Goal: Task Accomplishment & Management: Complete application form

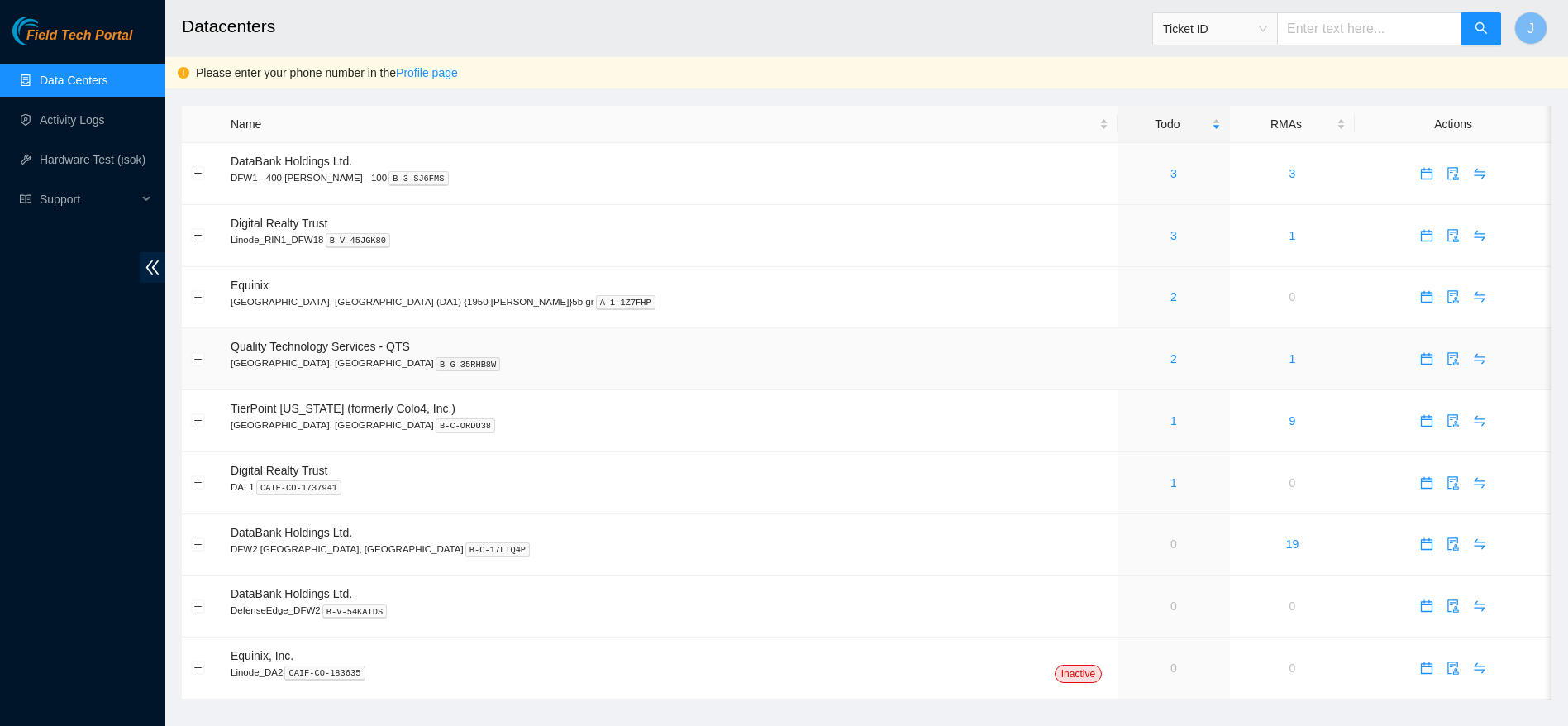
scroll to position [25, 0]
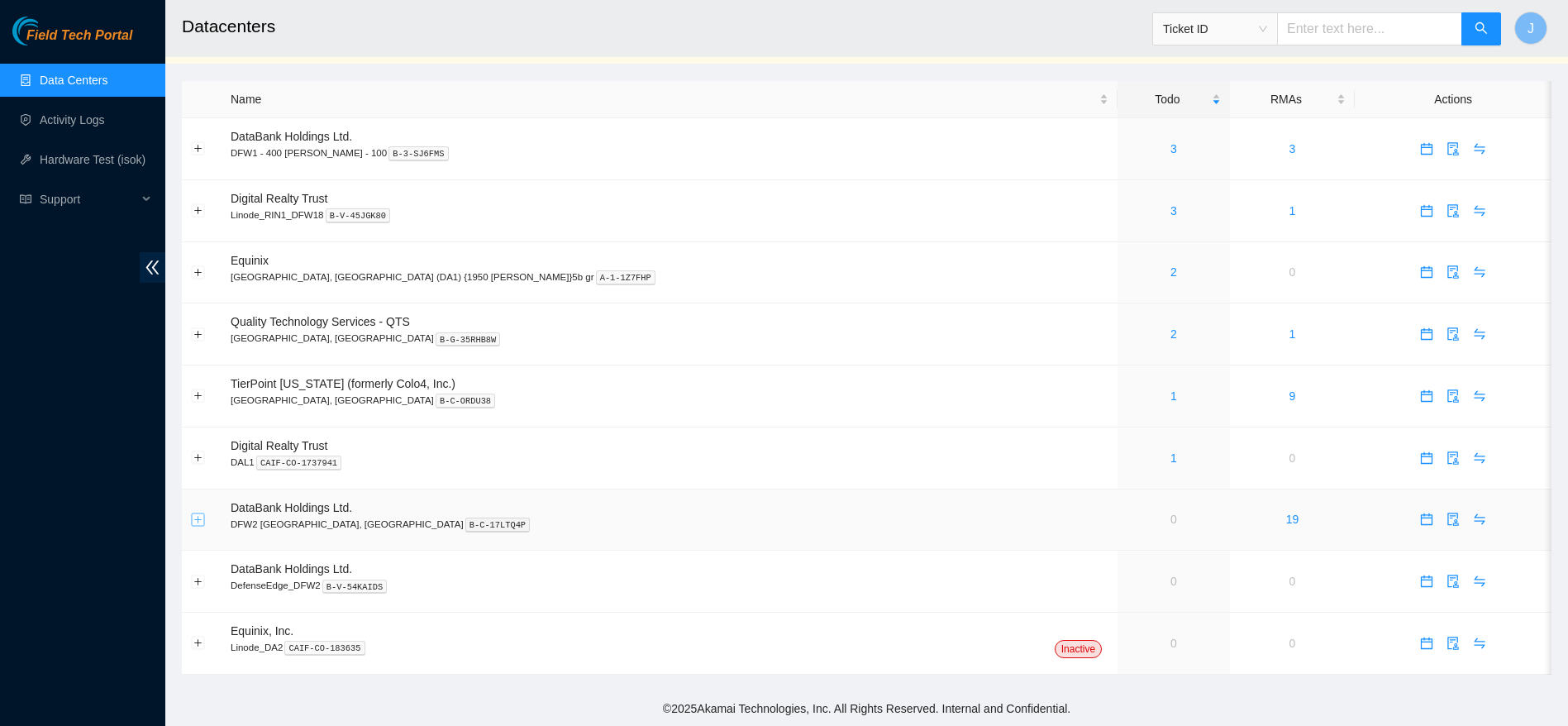
click at [200, 515] on button "Expand row" at bounding box center [198, 519] width 13 height 13
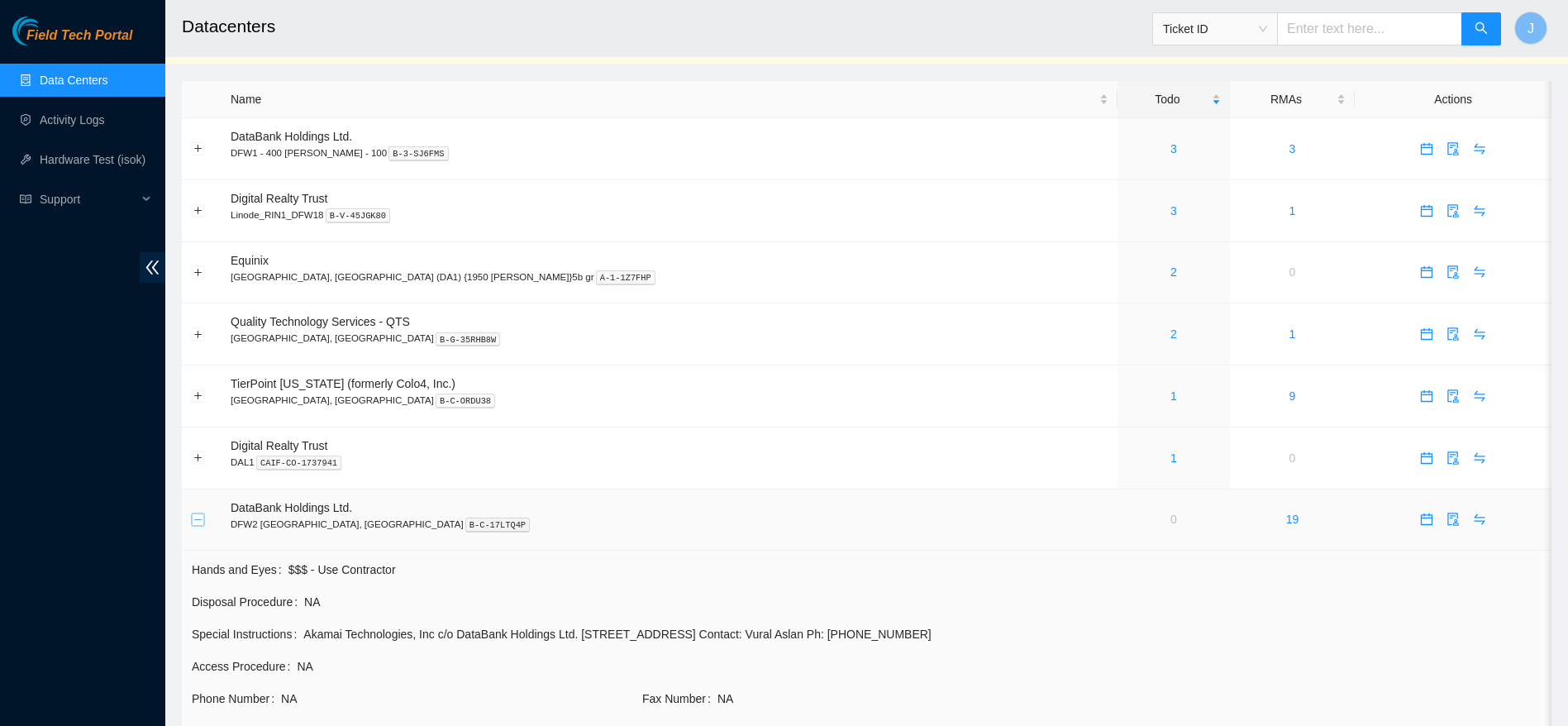
click at [200, 515] on button "Collapse row" at bounding box center [198, 519] width 13 height 13
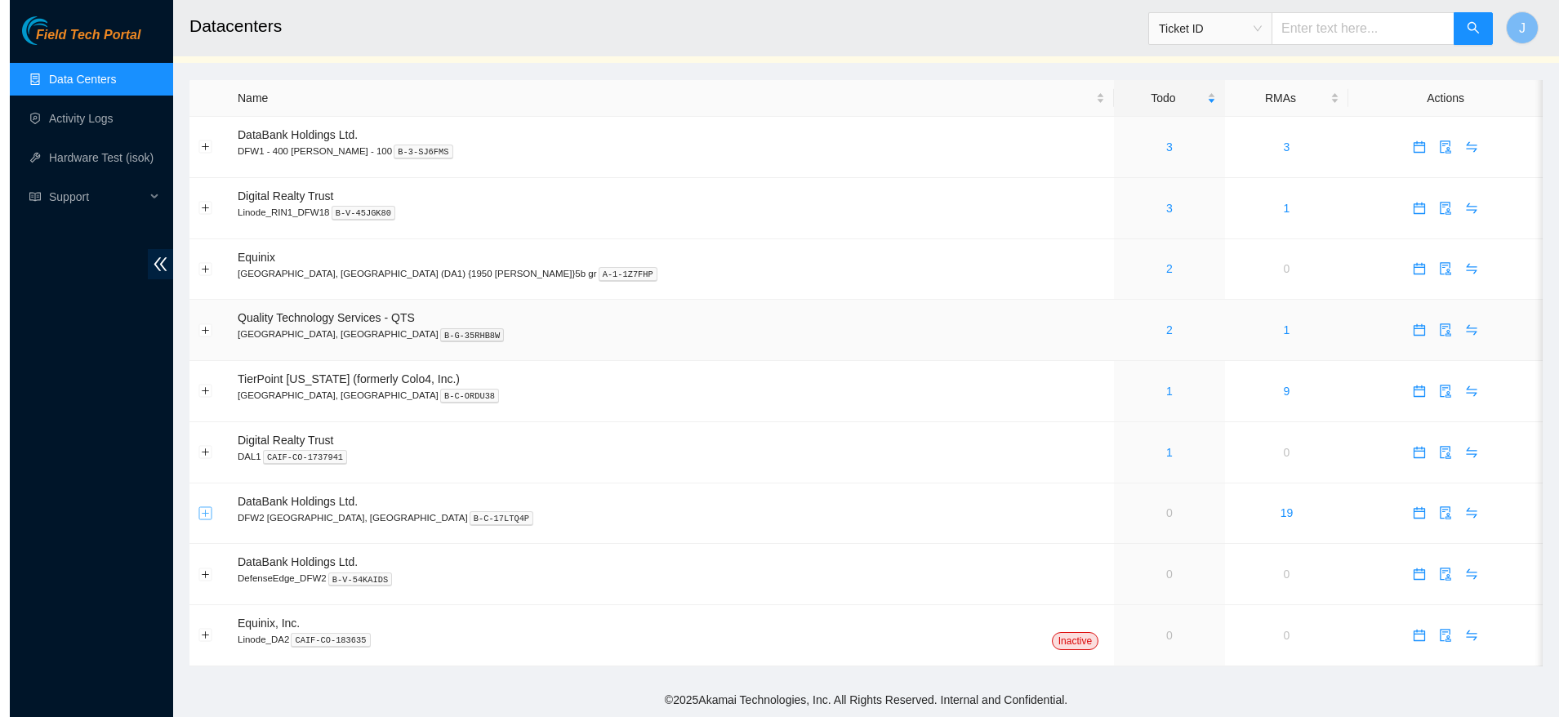
scroll to position [0, 0]
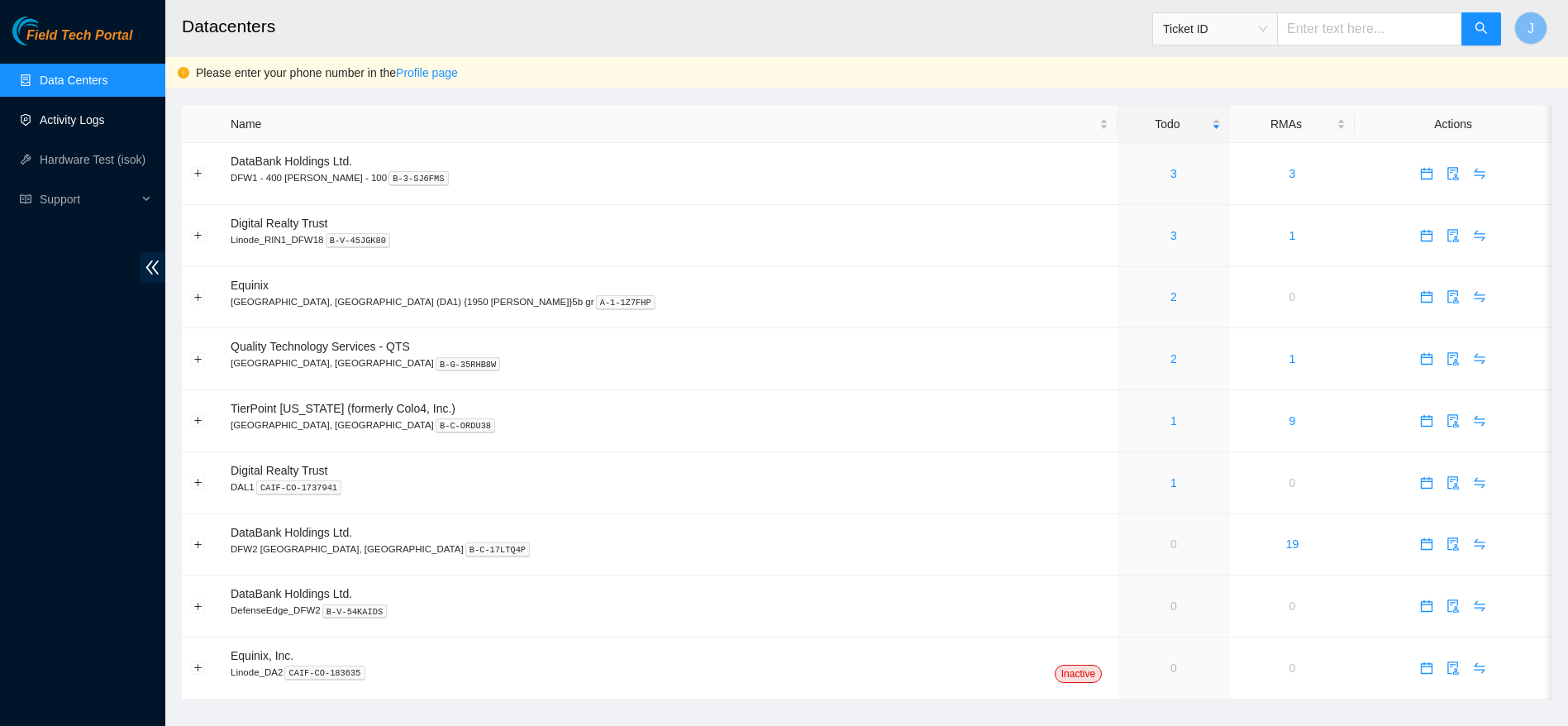
click at [99, 114] on link "Activity Logs" at bounding box center [72, 120] width 66 height 13
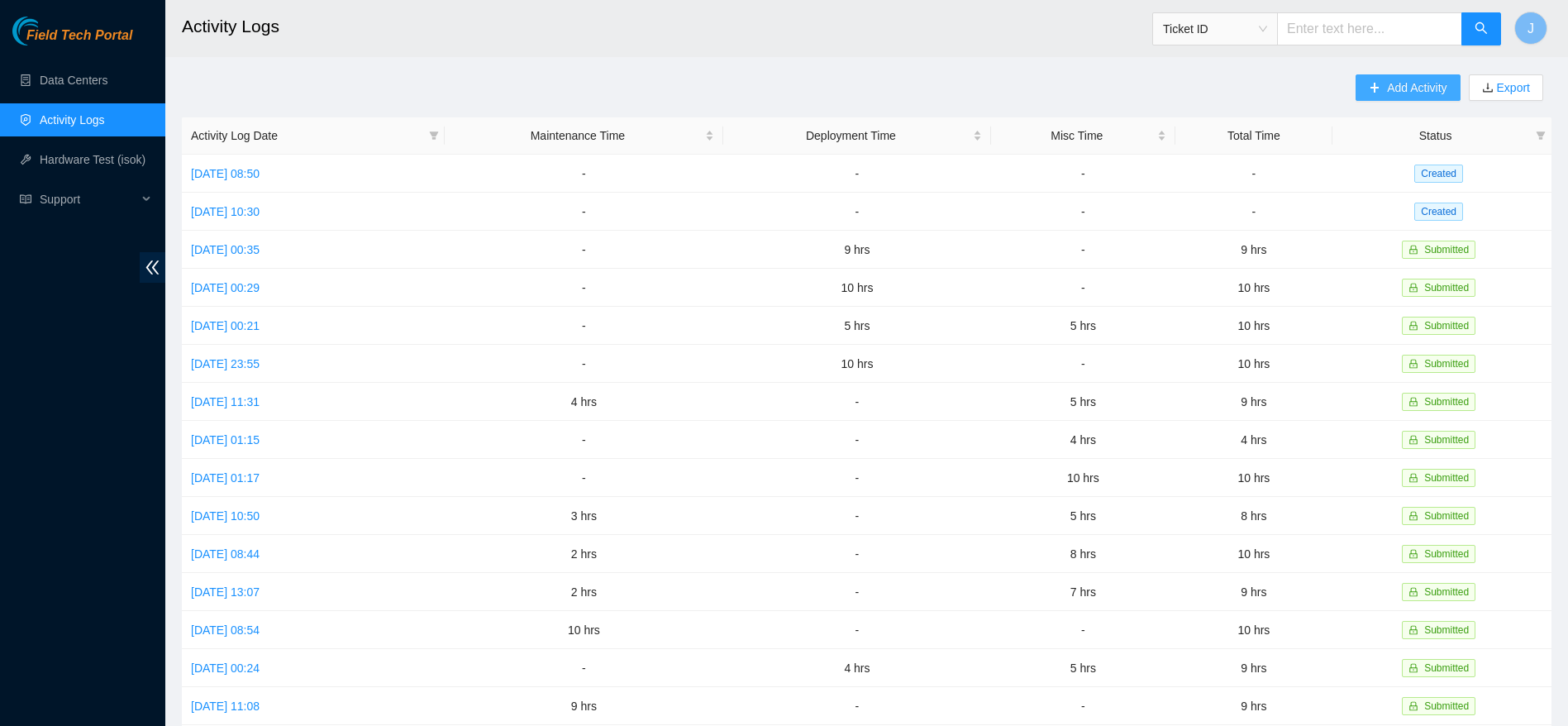
click at [1401, 91] on span "Add Activity" at bounding box center [1417, 88] width 60 height 18
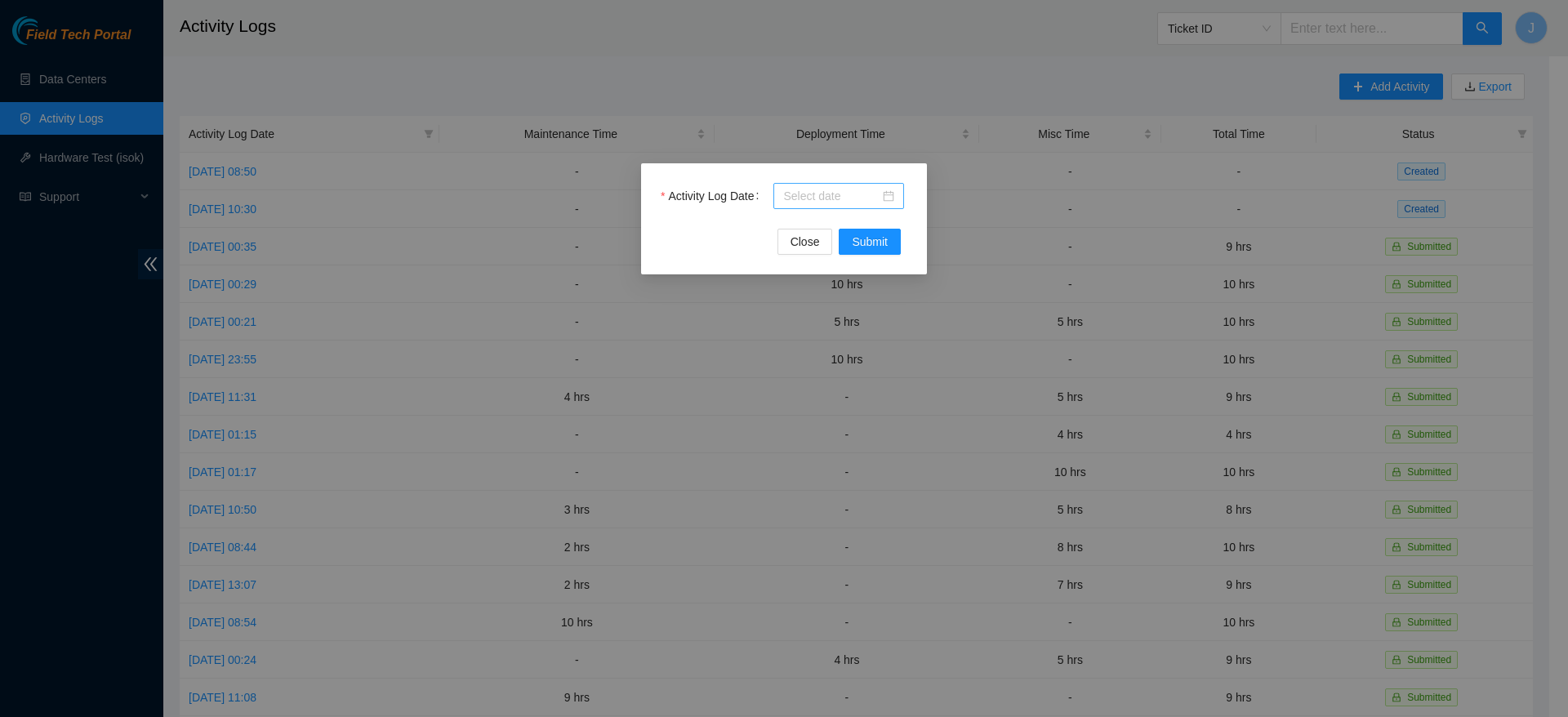
click at [853, 191] on input "Activity Log Date" at bounding box center [832, 196] width 97 height 18
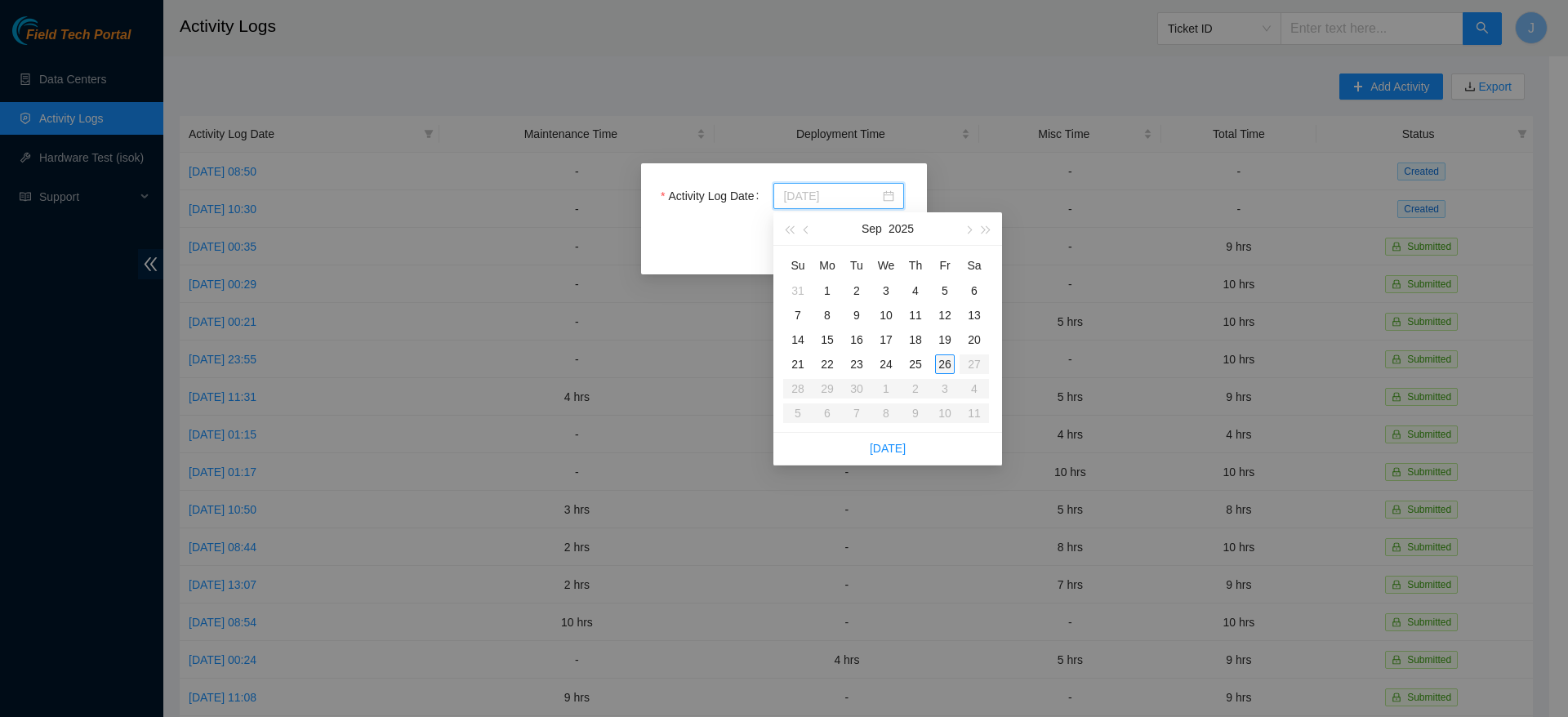
type input "2025-09-26"
click at [942, 360] on div "26" at bounding box center [945, 365] width 20 height 20
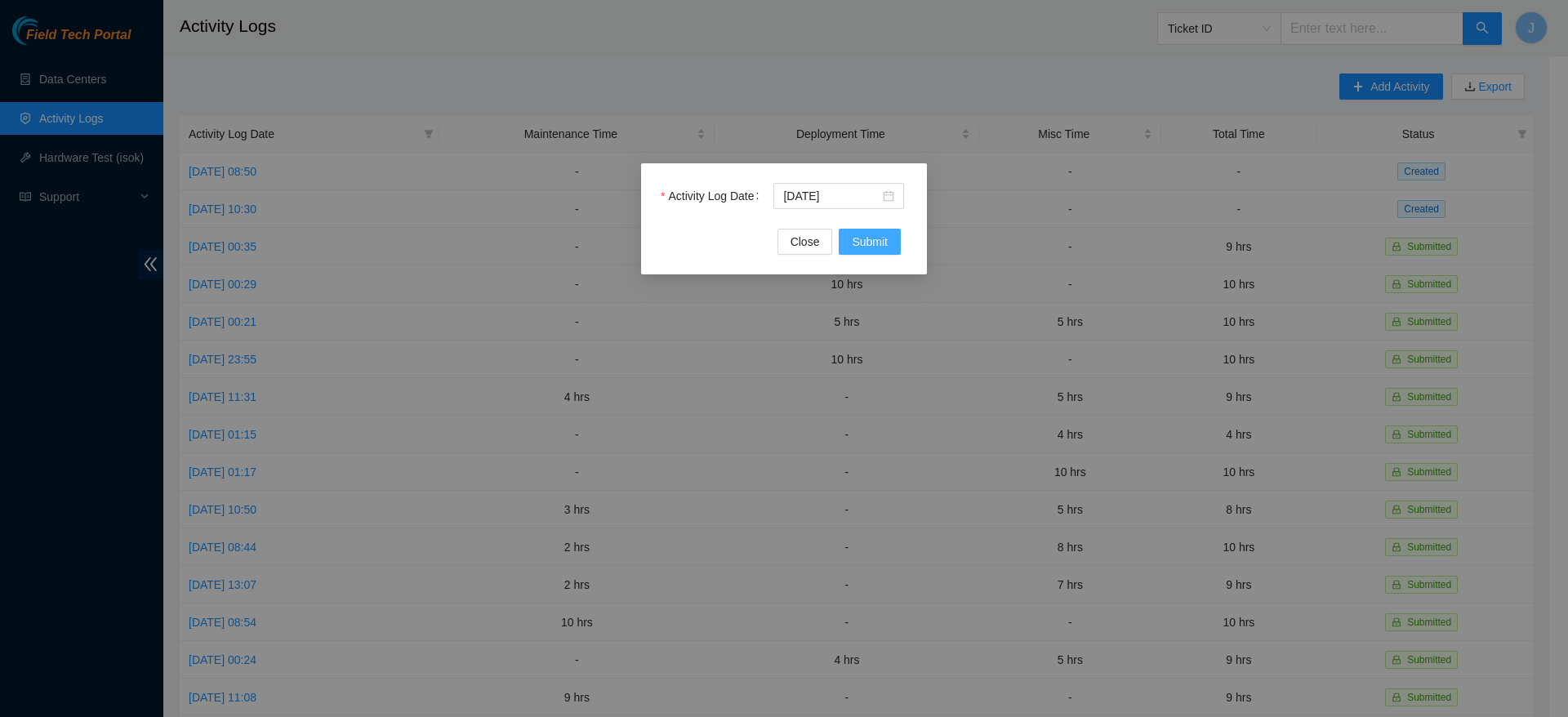
click at [864, 236] on span "Submit" at bounding box center [870, 242] width 36 height 18
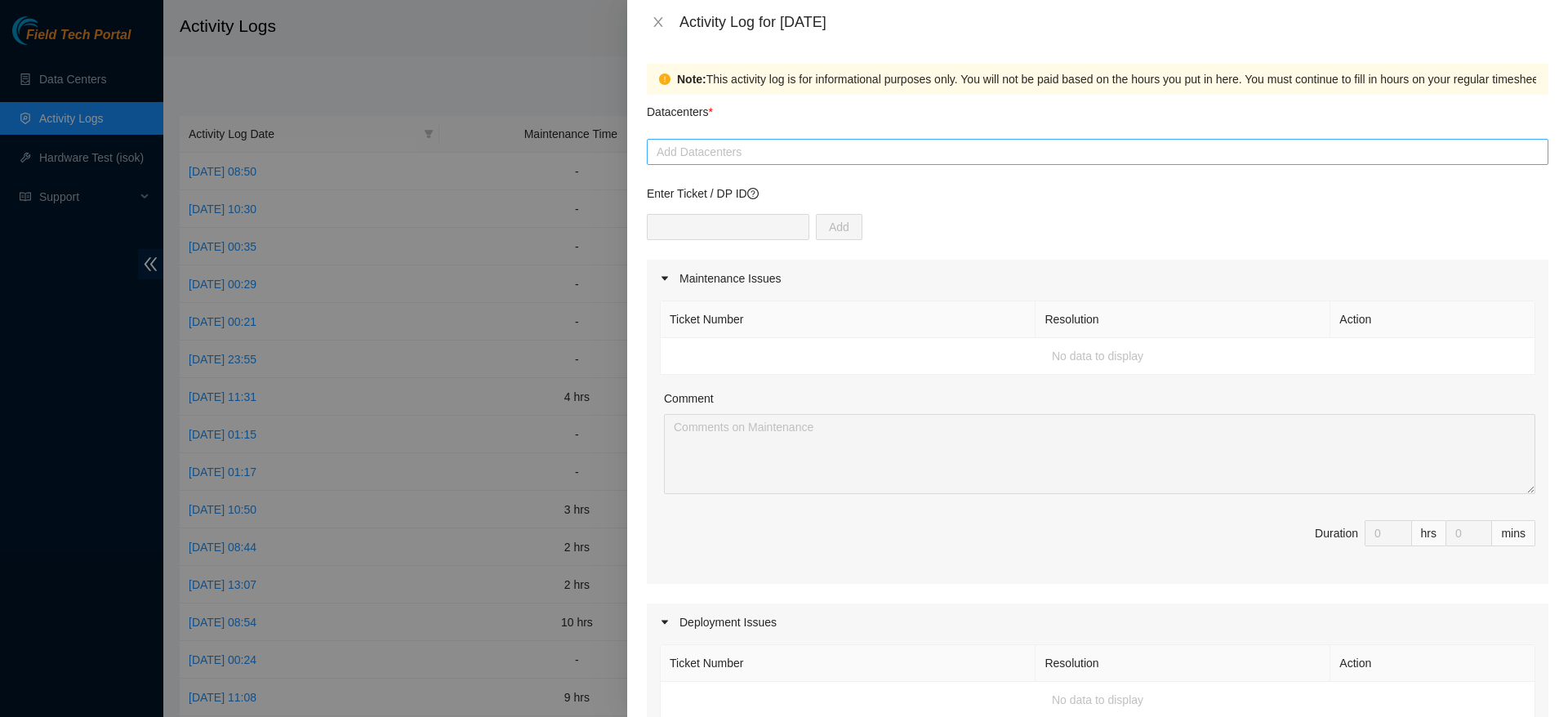
click at [845, 146] on div at bounding box center [1097, 152] width 893 height 20
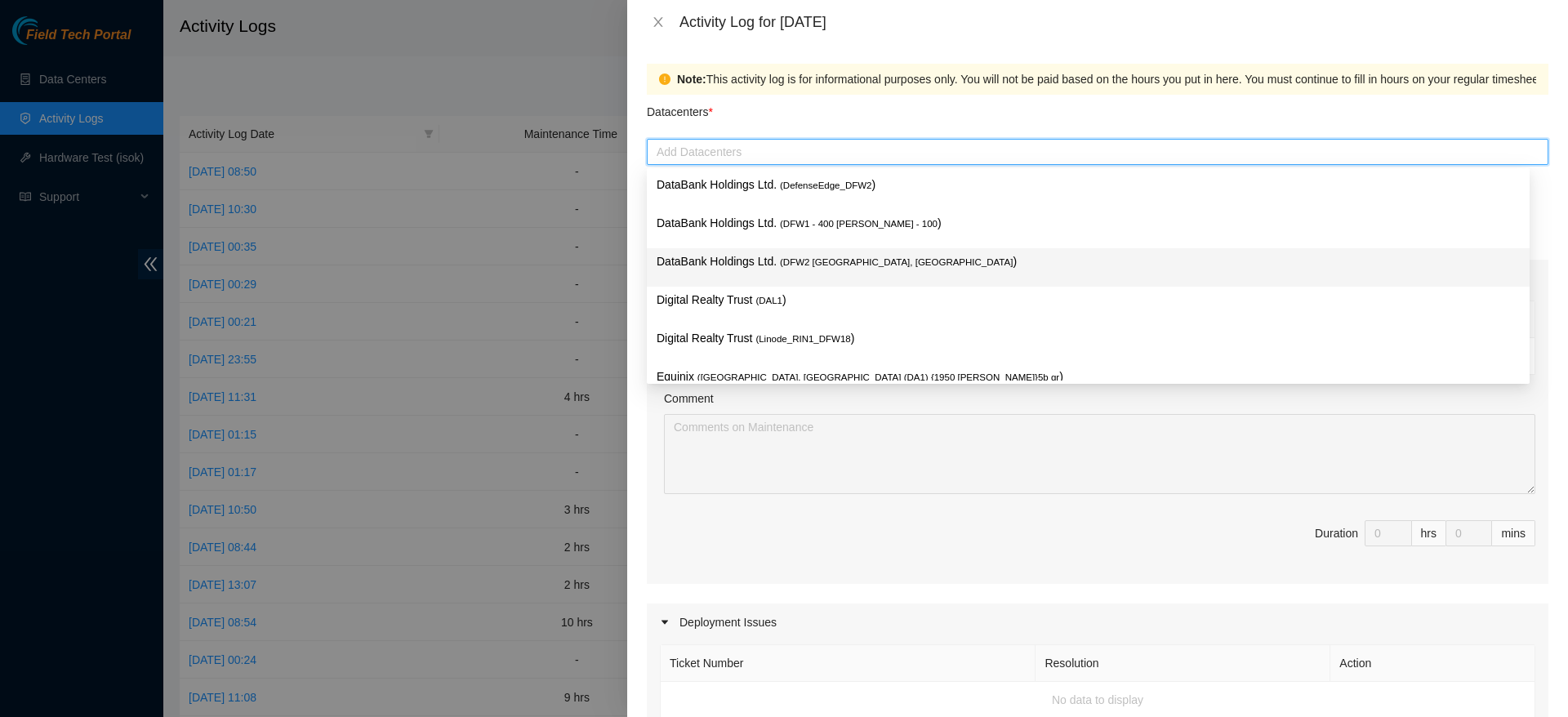
click at [905, 262] on p "DataBank Holdings Ltd. ( DFW2 [GEOGRAPHIC_DATA], [GEOGRAPHIC_DATA] )" at bounding box center [1088, 261] width 863 height 19
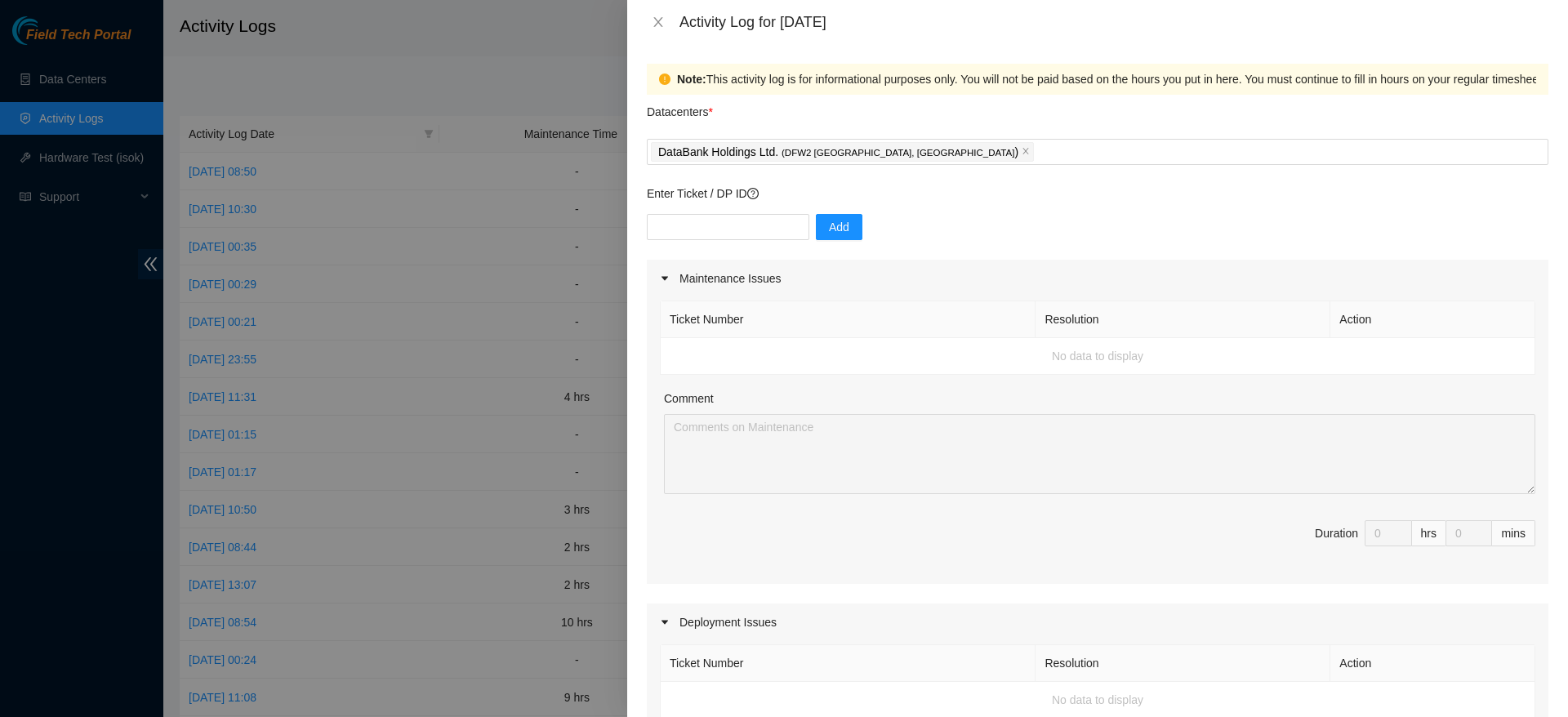
click at [972, 125] on div "Datacenters *" at bounding box center [1097, 117] width 901 height 44
click at [771, 232] on input "text" at bounding box center [727, 227] width 162 height 26
click at [936, 194] on p "Enter Ticket / DP ID" at bounding box center [1097, 193] width 901 height 18
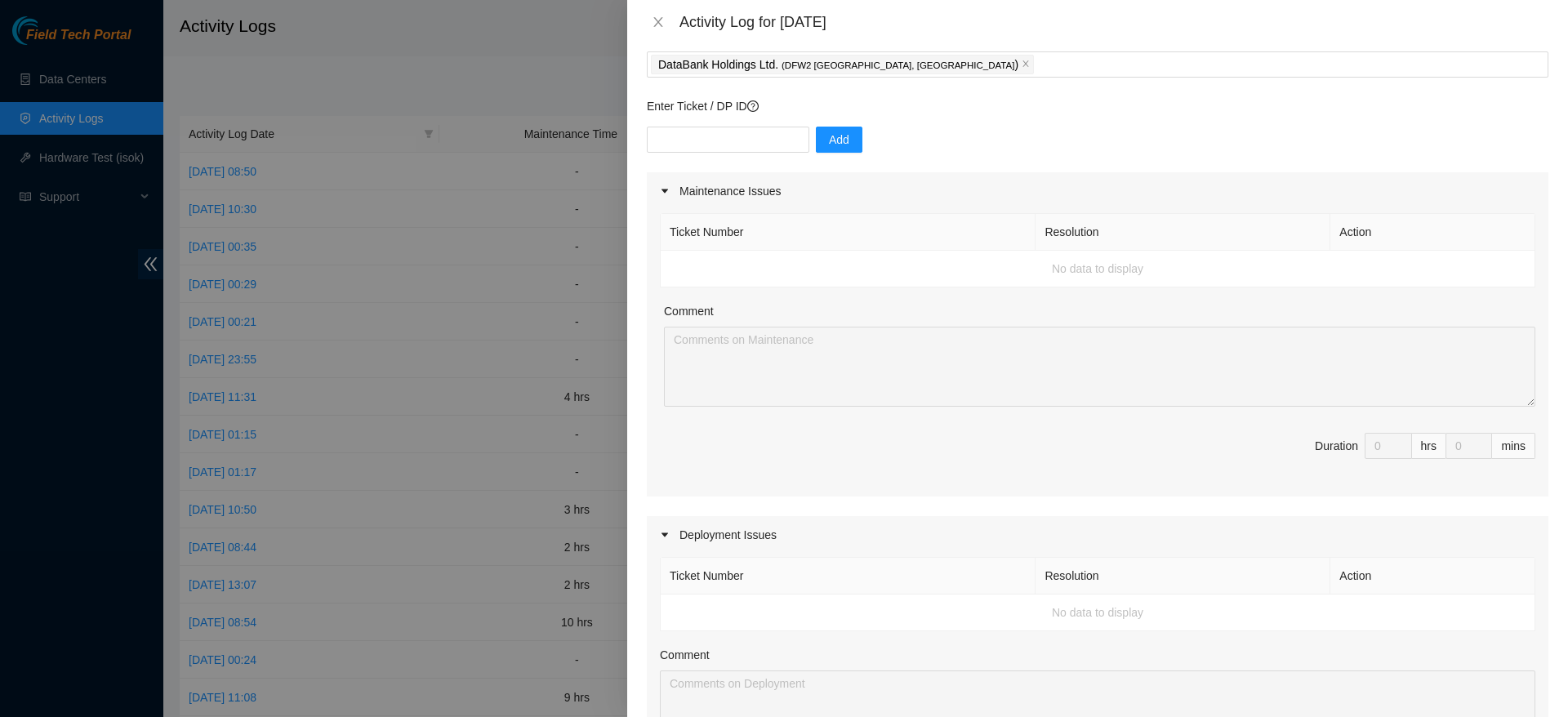
scroll to position [88, 0]
click at [1144, 474] on span "Duration 0 hrs 0 mins" at bounding box center [1097, 455] width 876 height 46
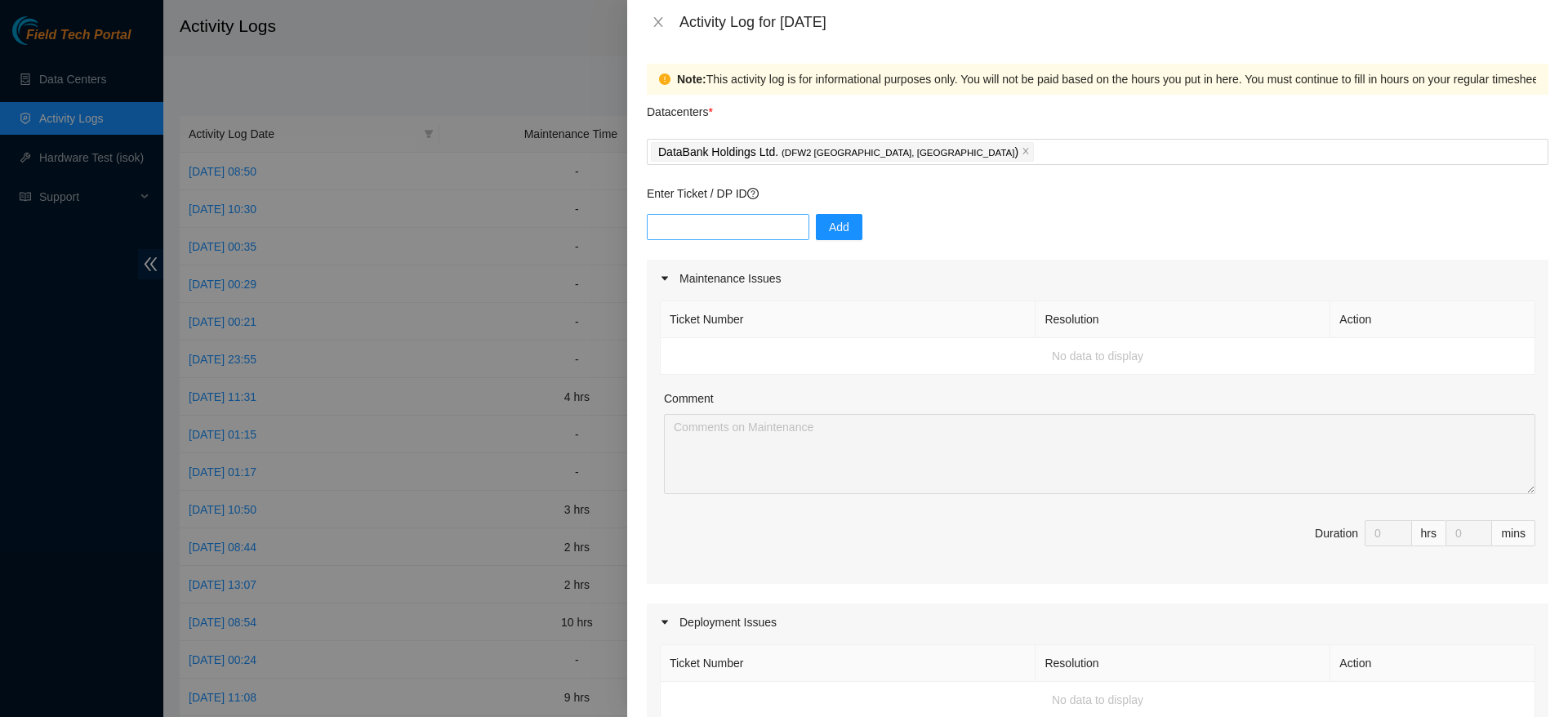
drag, startPoint x: 723, startPoint y: 240, endPoint x: 734, endPoint y: 221, distance: 22.0
click at [734, 221] on div "Add" at bounding box center [1097, 237] width 901 height 46
click at [734, 221] on input "text" at bounding box center [727, 227] width 162 height 26
click at [913, 187] on p "Enter Ticket / DP ID" at bounding box center [1097, 193] width 901 height 18
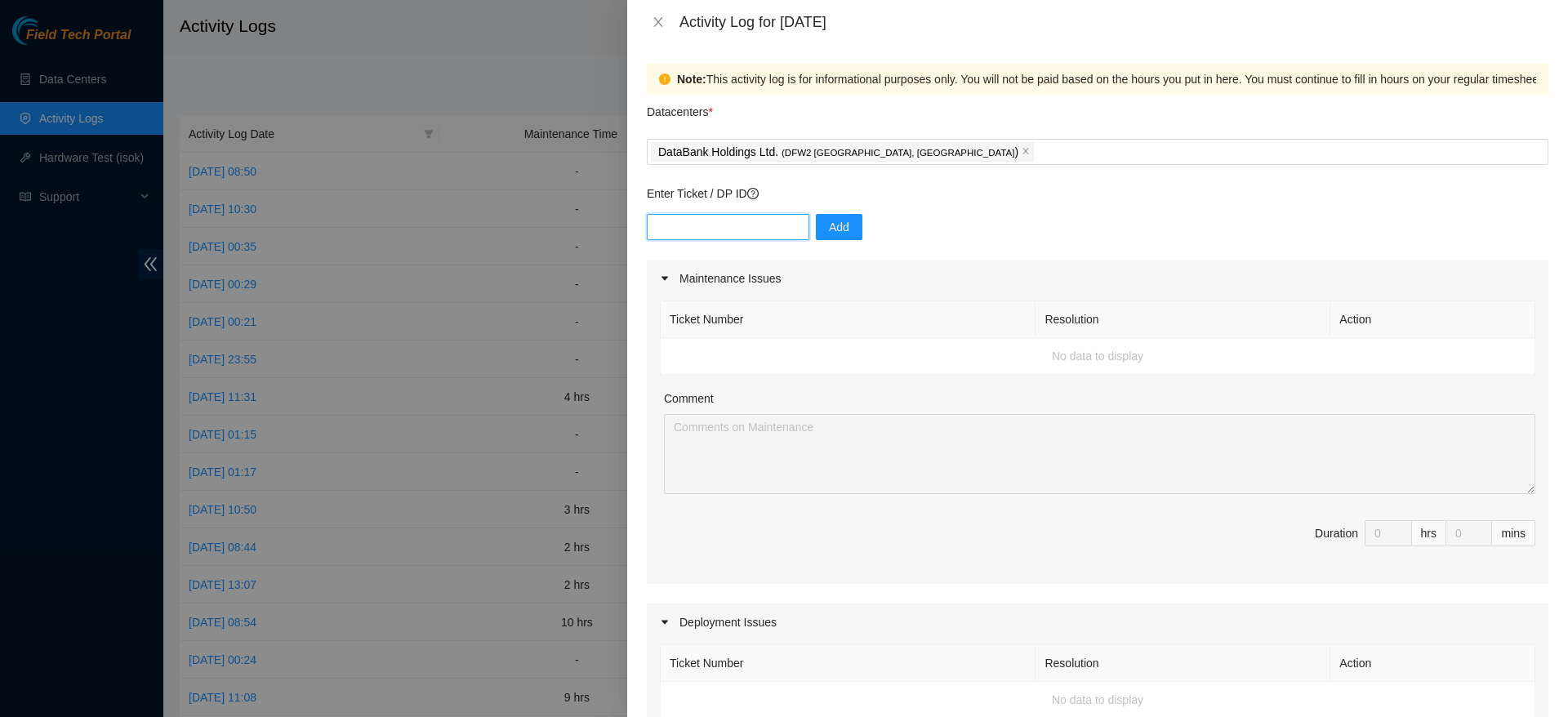
click at [744, 219] on input "text" at bounding box center [727, 227] width 162 height 26
click at [1081, 250] on div "Add" at bounding box center [1097, 237] width 901 height 46
click at [724, 216] on input "text" at bounding box center [727, 227] width 162 height 26
paste input "DP80205"
type input "DP80203"
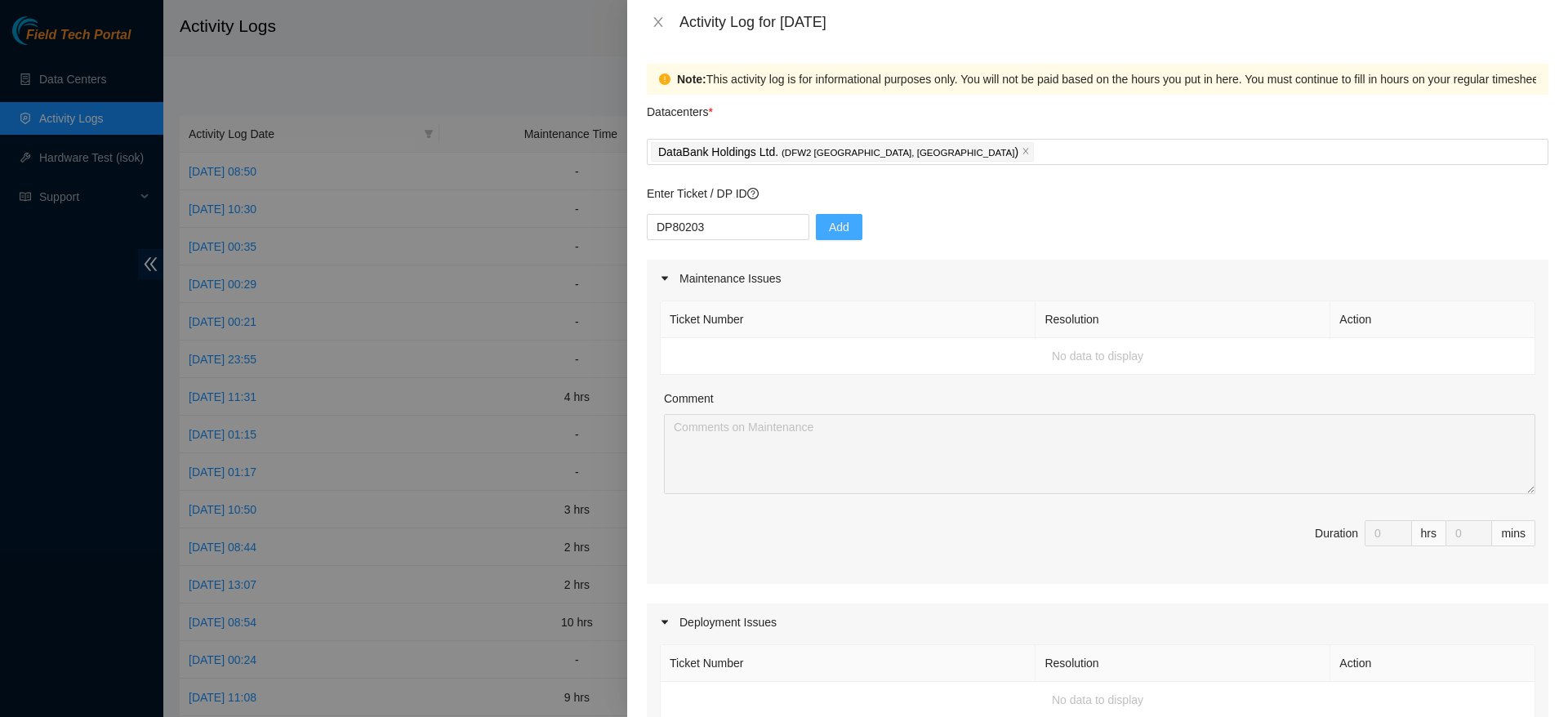
click at [829, 229] on span "Add" at bounding box center [839, 227] width 20 height 18
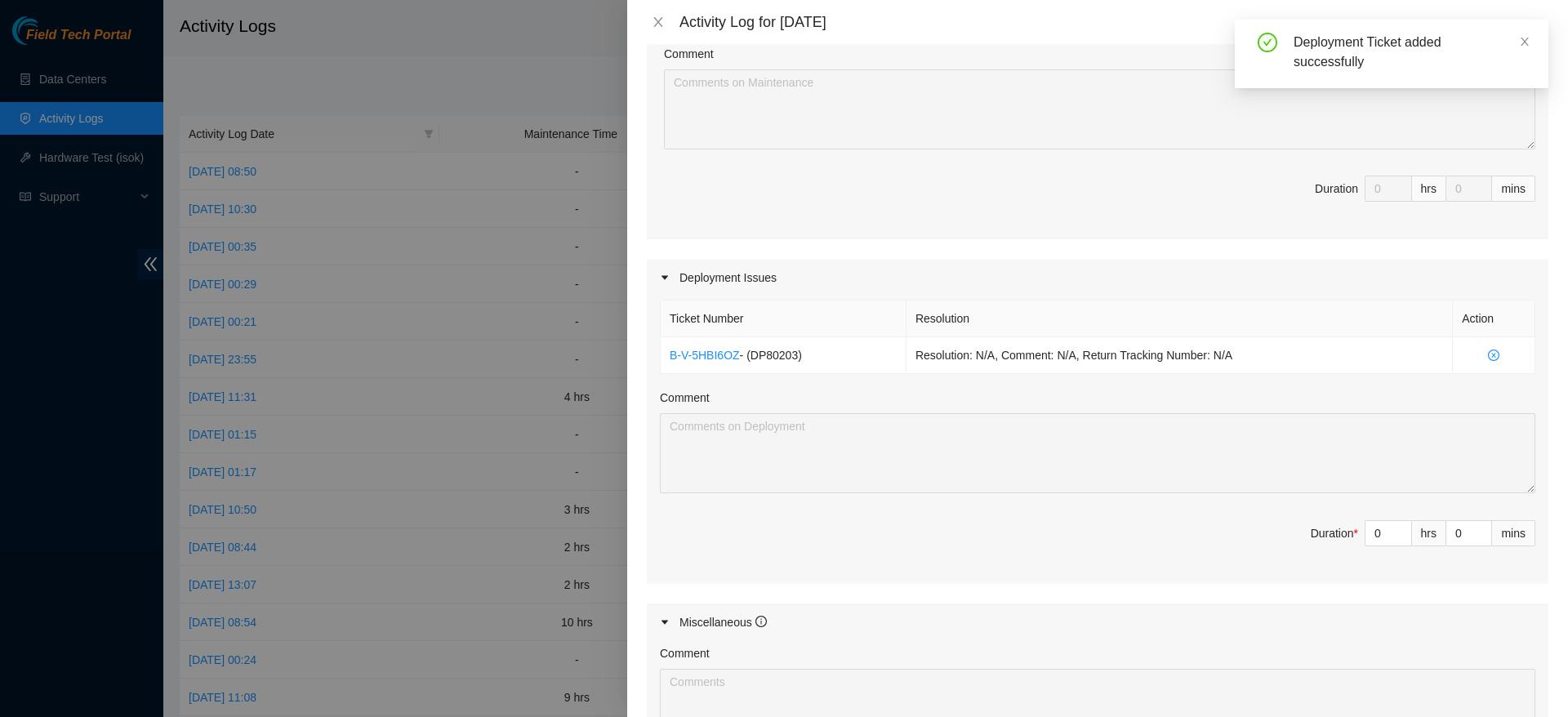
scroll to position [347, 0]
click at [1366, 537] on input "0" at bounding box center [1389, 531] width 46 height 25
type input "10"
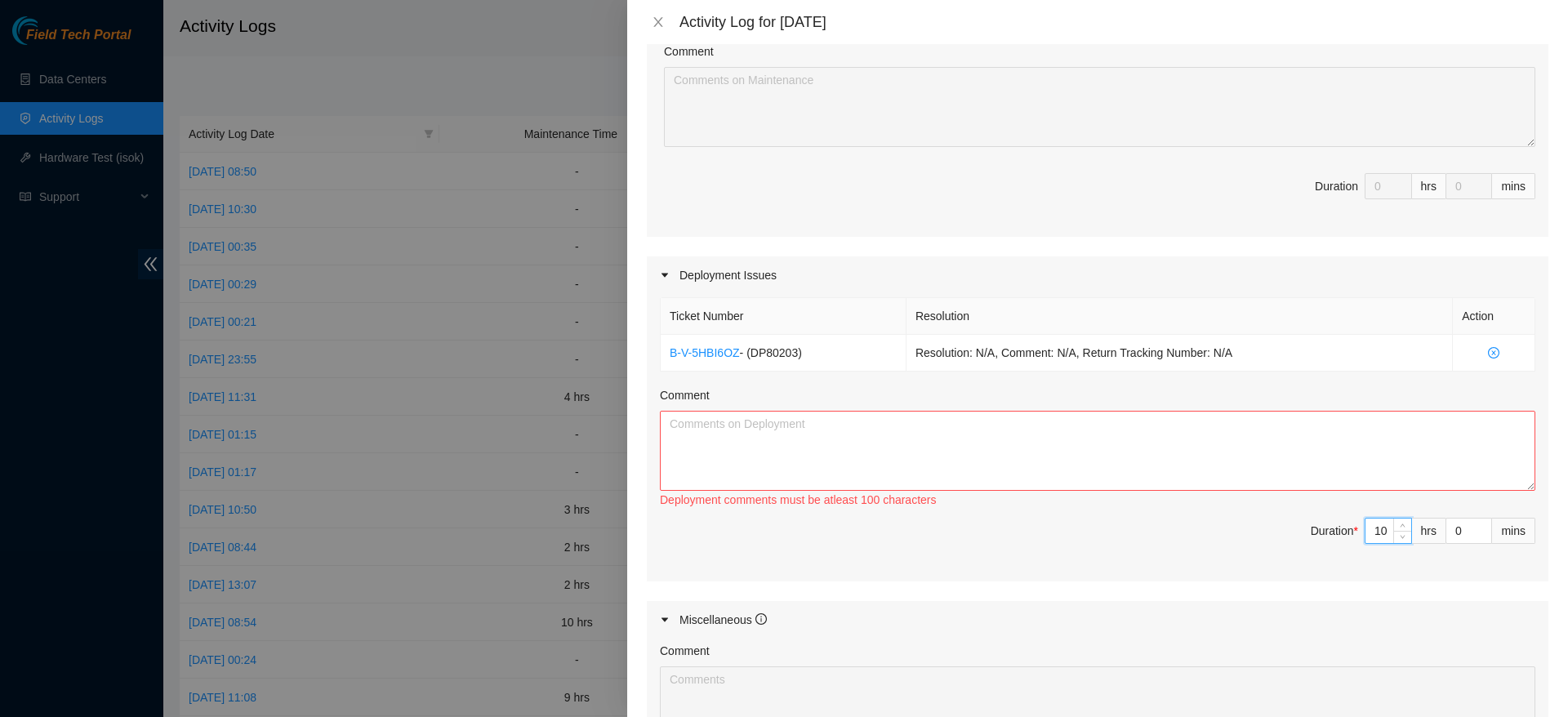
type input "10"
click at [1262, 459] on textarea "Comment" at bounding box center [1097, 451] width 876 height 80
drag, startPoint x: 1056, startPoint y: 491, endPoint x: 1081, endPoint y: 455, distance: 43.8
click at [1081, 455] on div "Deployment comments must be atleast 100 characters" at bounding box center [1097, 461] width 876 height 100
click at [1081, 455] on textarea "Comment" at bounding box center [1097, 451] width 876 height 80
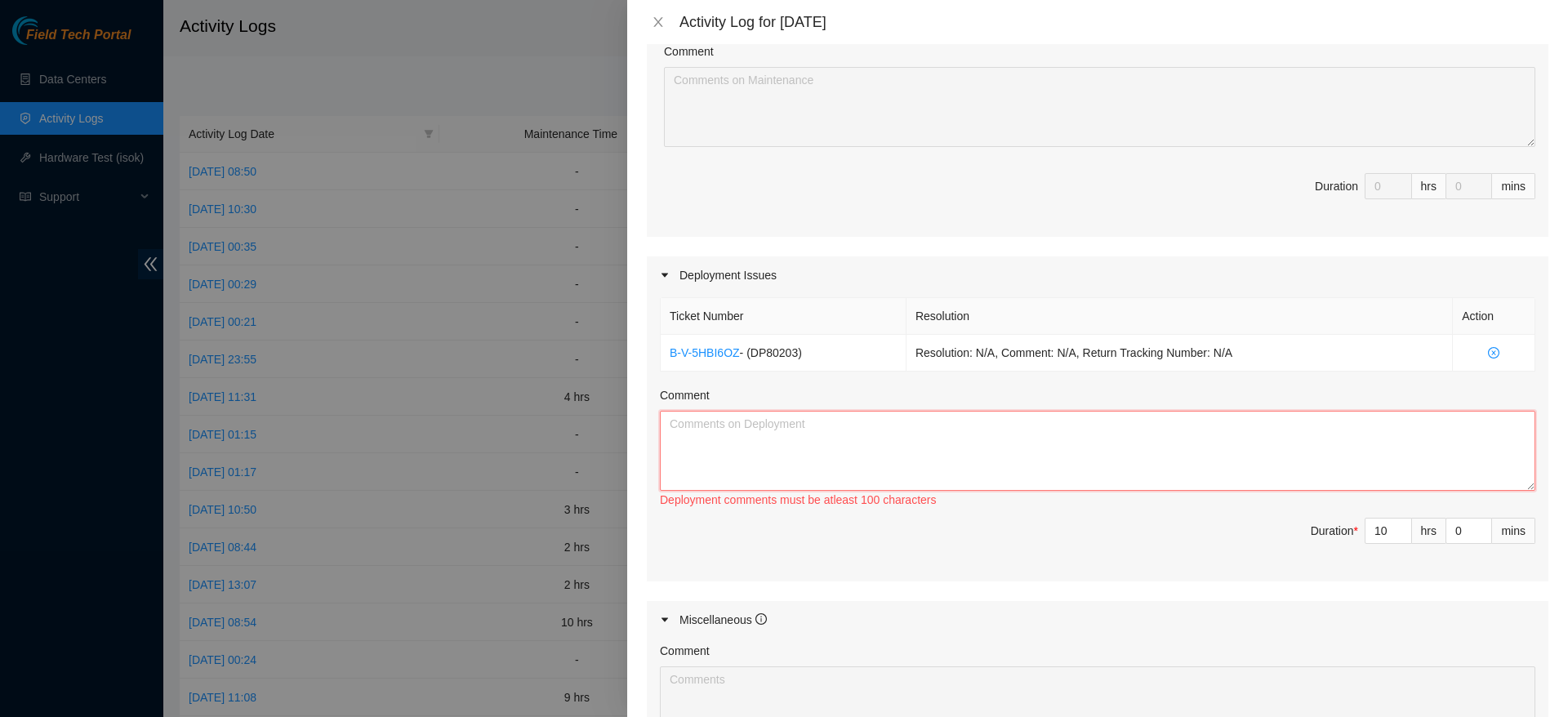
paste textarea "worked with James on fiber installation and updating documentation. ran a 12-st…"
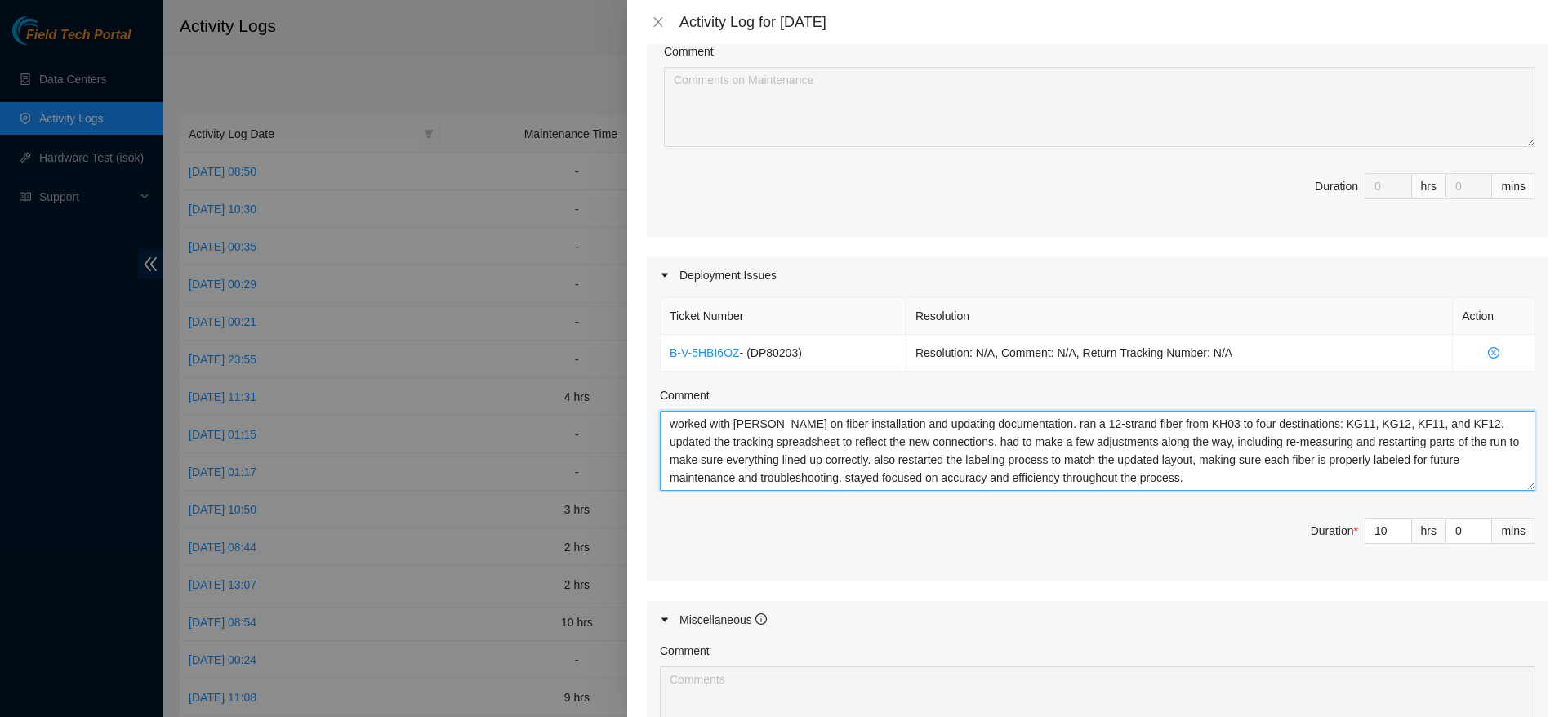
click at [1011, 423] on textarea "worked with James on fiber installation and updating documentation. ran a 12-st…" at bounding box center [1097, 451] width 876 height 80
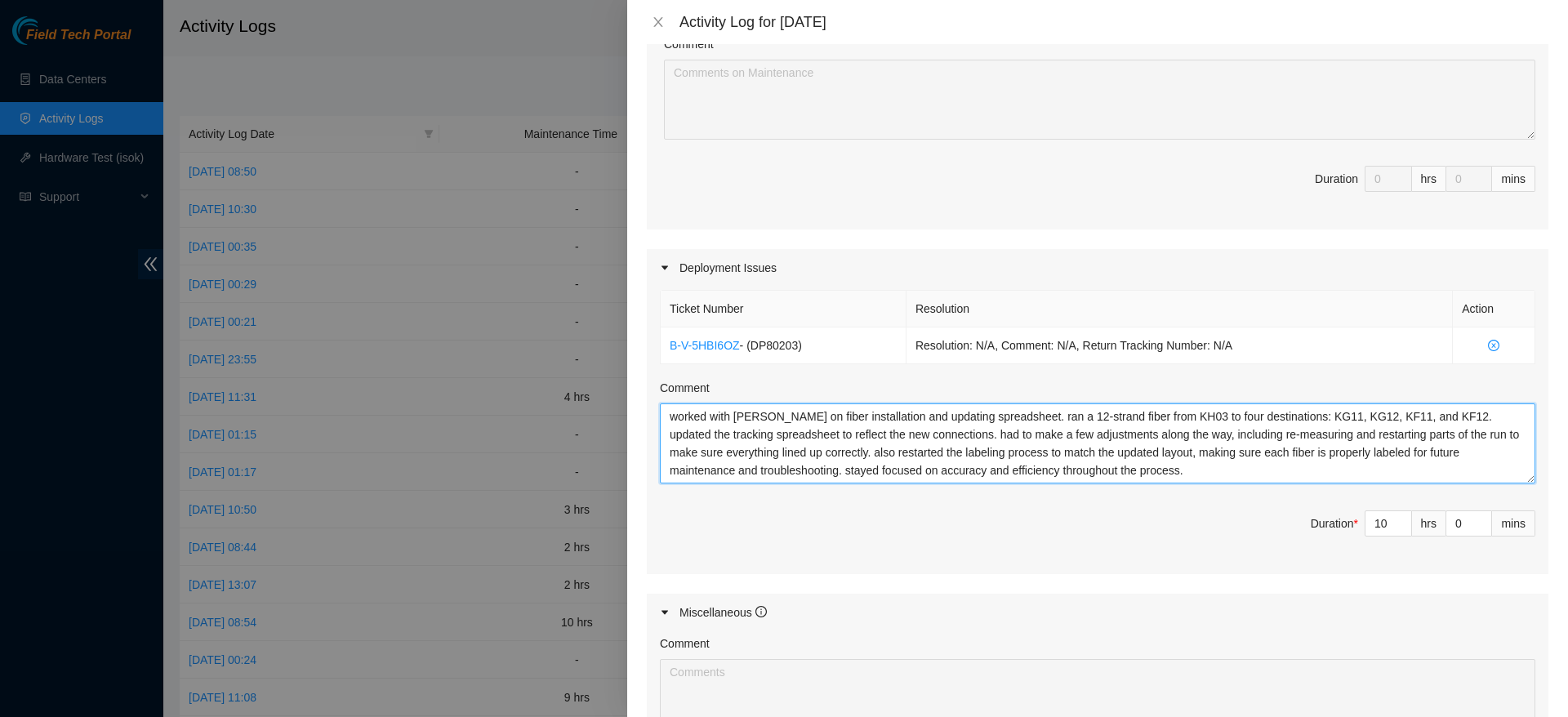
scroll to position [357, 0]
click at [1041, 409] on textarea "worked with James on fiber installation and updating spreadsheet. ran a 12-stra…" at bounding box center [1097, 441] width 876 height 80
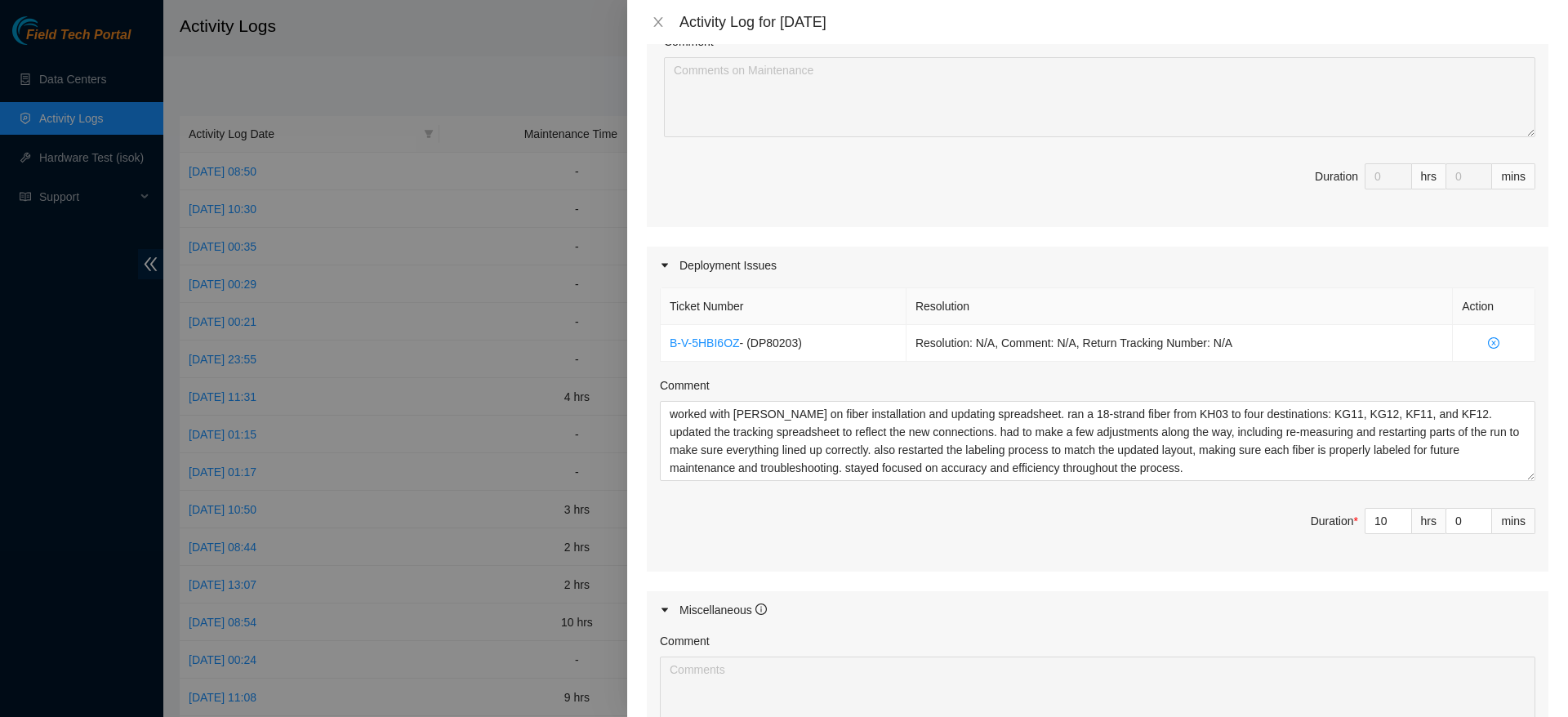
click at [1190, 484] on div "Ticket Number Resolution Action B-V-5HBI6OZ - ( DP80203 ) Resolution: N/A, Comm…" at bounding box center [1097, 428] width 901 height 287
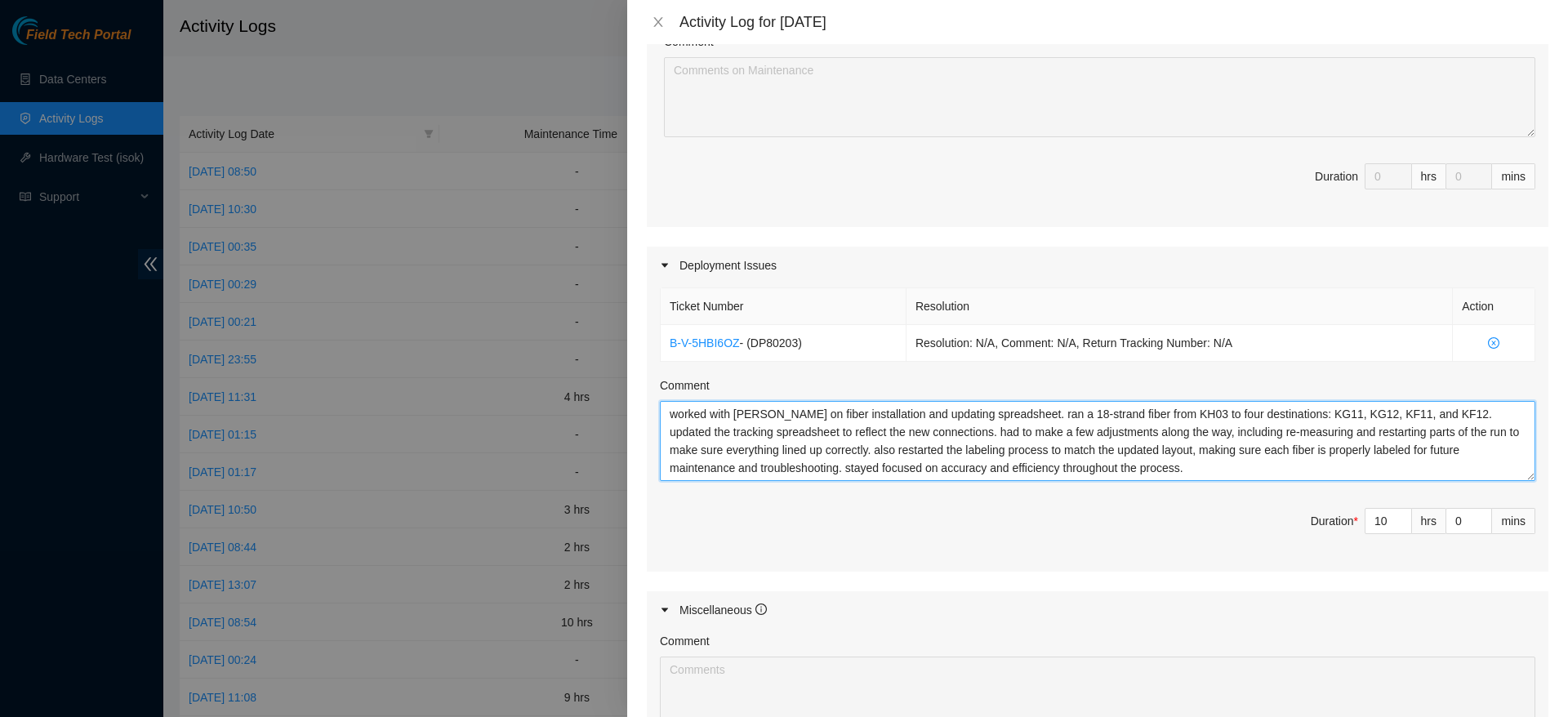
click at [1201, 465] on textarea "worked with James on fiber installation and updating spreadsheet. ran a 18-stra…" at bounding box center [1097, 441] width 876 height 80
click at [1336, 411] on textarea "worked with James on fiber installation and updating spreadsheet. ran a 18-stra…" at bounding box center [1097, 441] width 876 height 80
click at [1371, 470] on textarea "worked with [PERSON_NAME] on fiber installation and updating spreadsheet. ran a…" at bounding box center [1097, 441] width 876 height 80
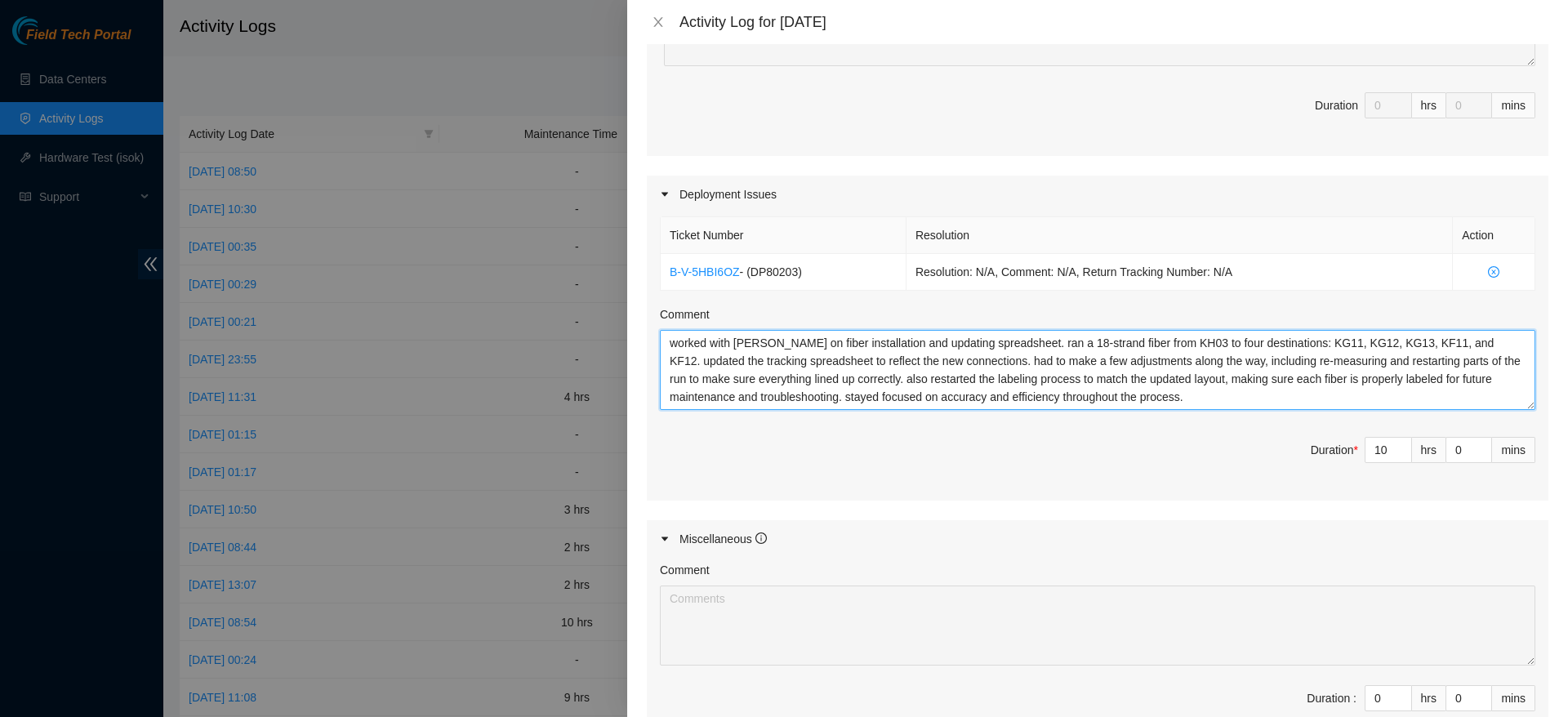
scroll to position [638, 0]
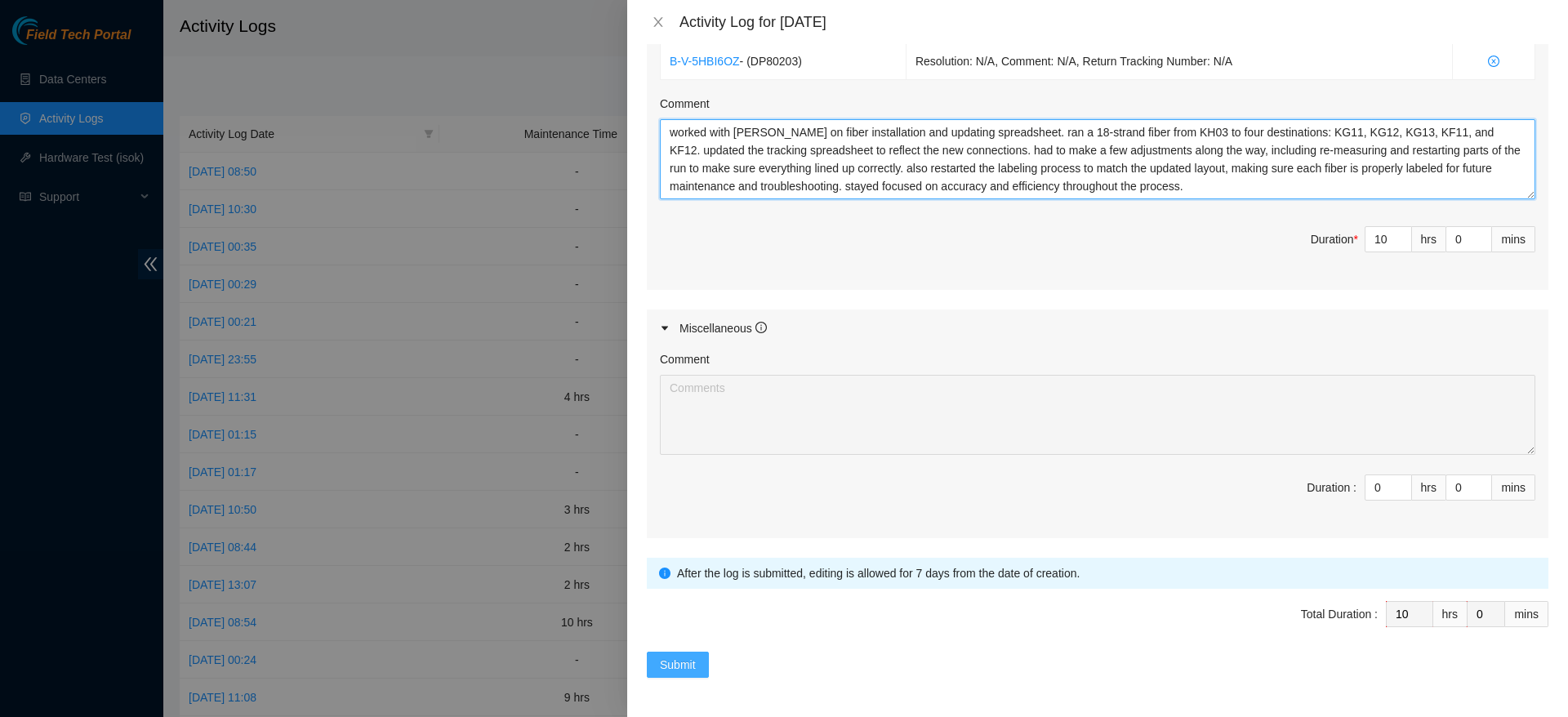
type textarea "worked with [PERSON_NAME] on fiber installation and updating spreadsheet. ran a…"
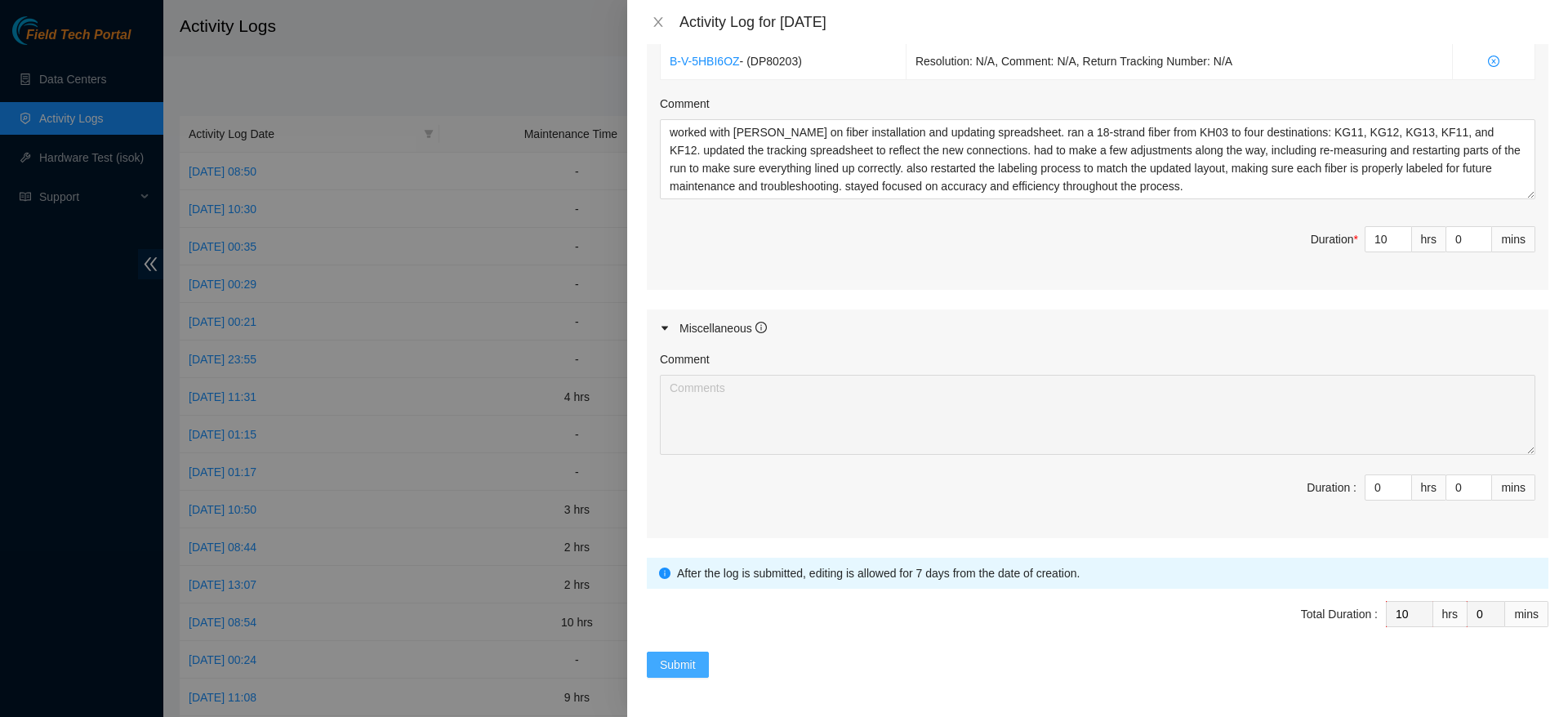
click at [682, 659] on span "Submit" at bounding box center [678, 665] width 36 height 18
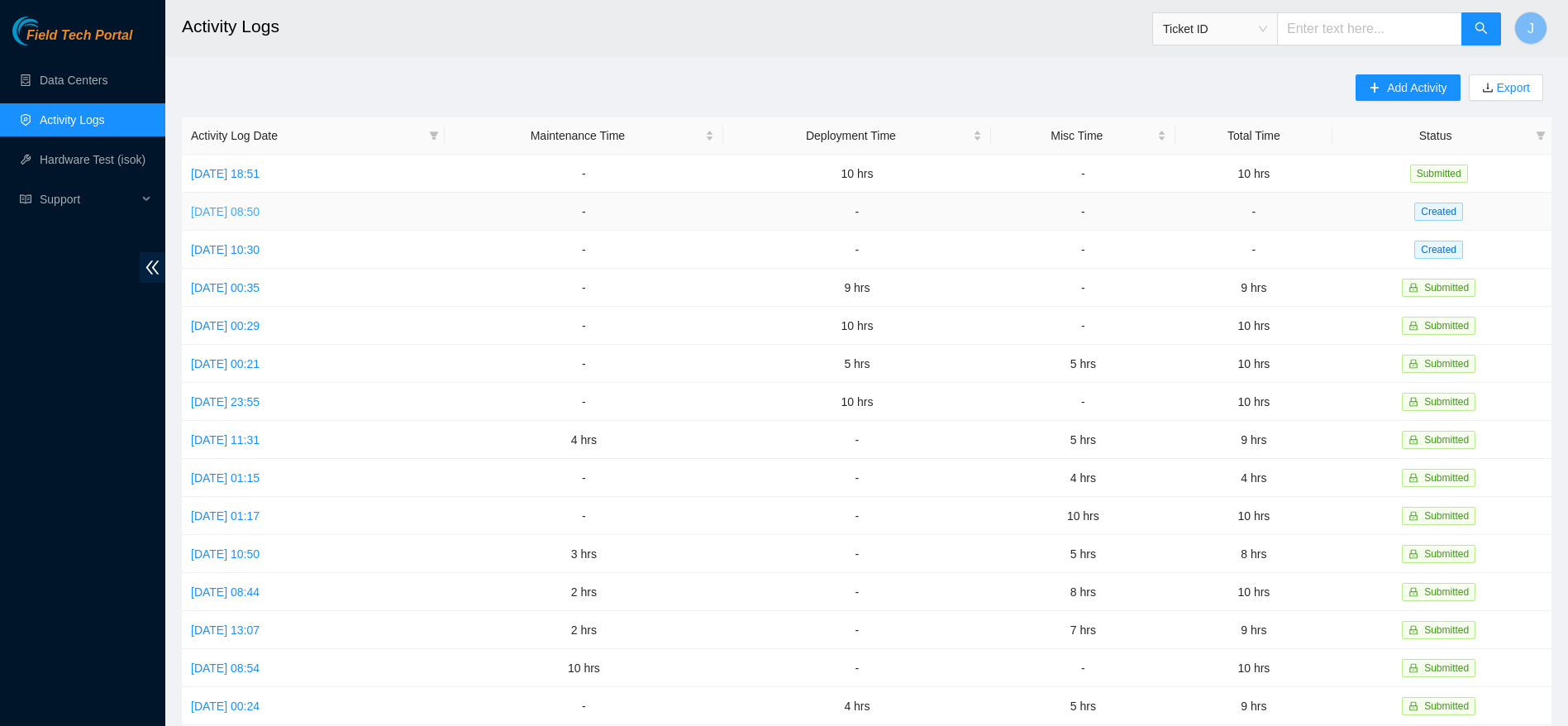
click at [260, 213] on link "[DATE] 08:50" at bounding box center [225, 212] width 69 height 13
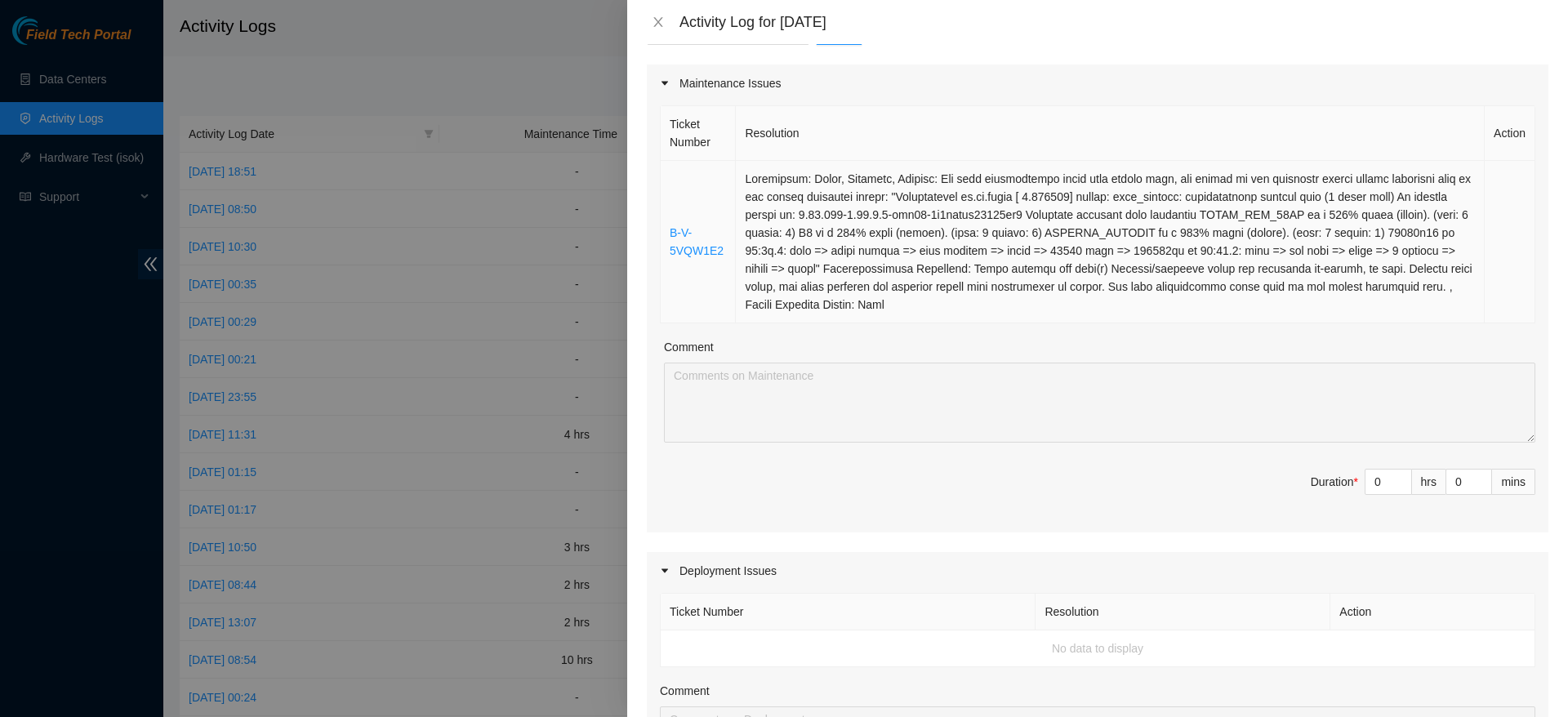
scroll to position [311, 0]
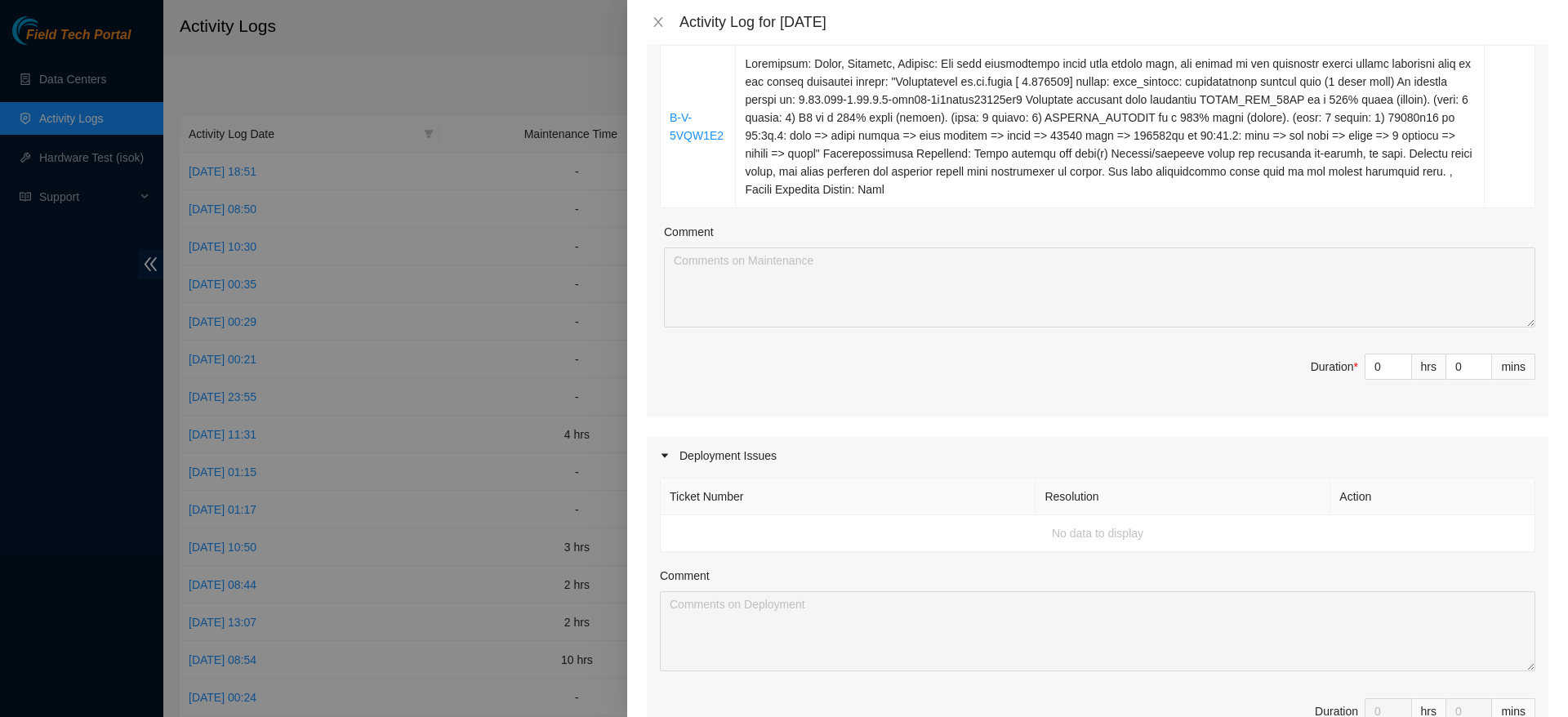
click at [1158, 421] on div "Maintenance Issues Ticket Number Resolution Action B-V-5VQW1E2 Comment Duration…" at bounding box center [1097, 479] width 901 height 1061
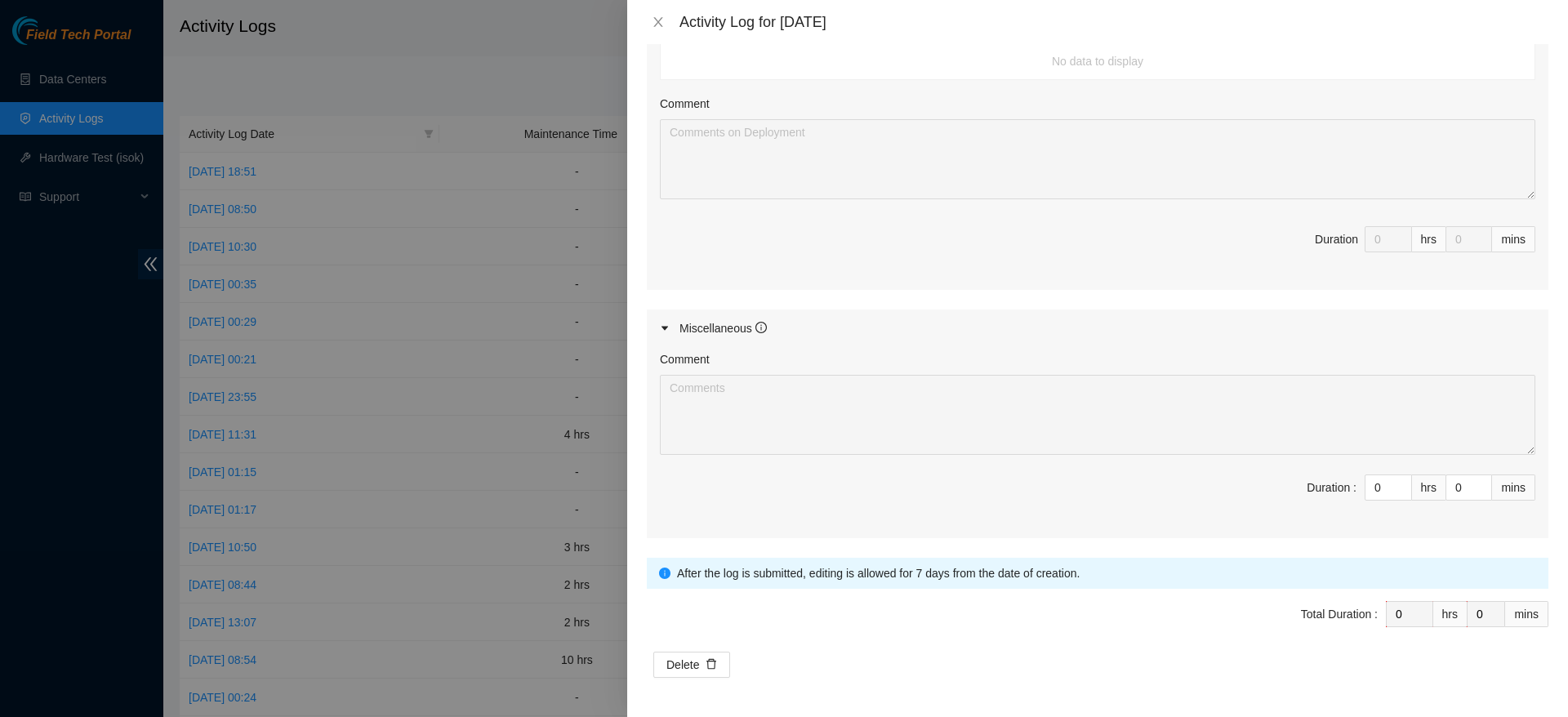
scroll to position [0, 0]
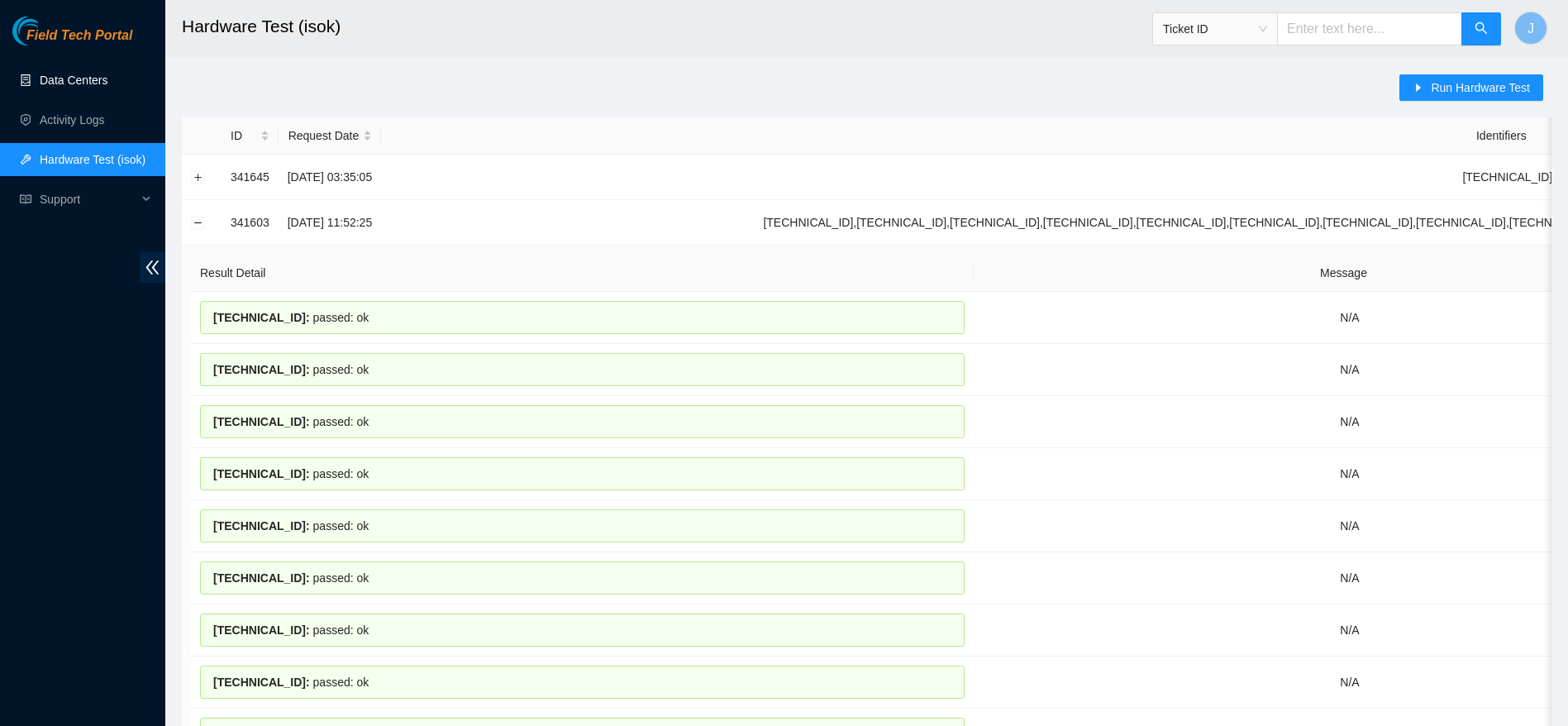
click at [97, 87] on link "Data Centers" at bounding box center [74, 80] width 68 height 13
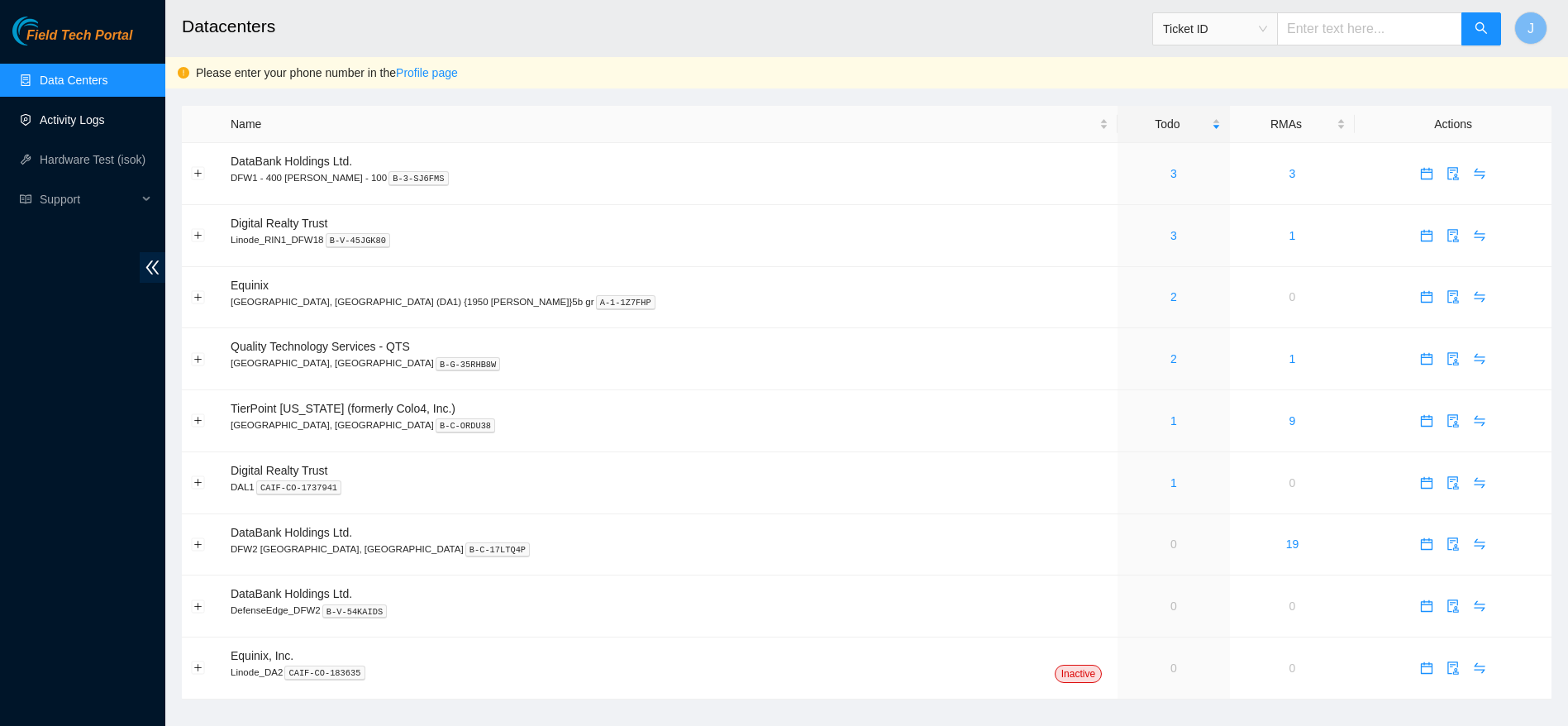
click at [105, 124] on link "Activity Logs" at bounding box center [72, 120] width 66 height 13
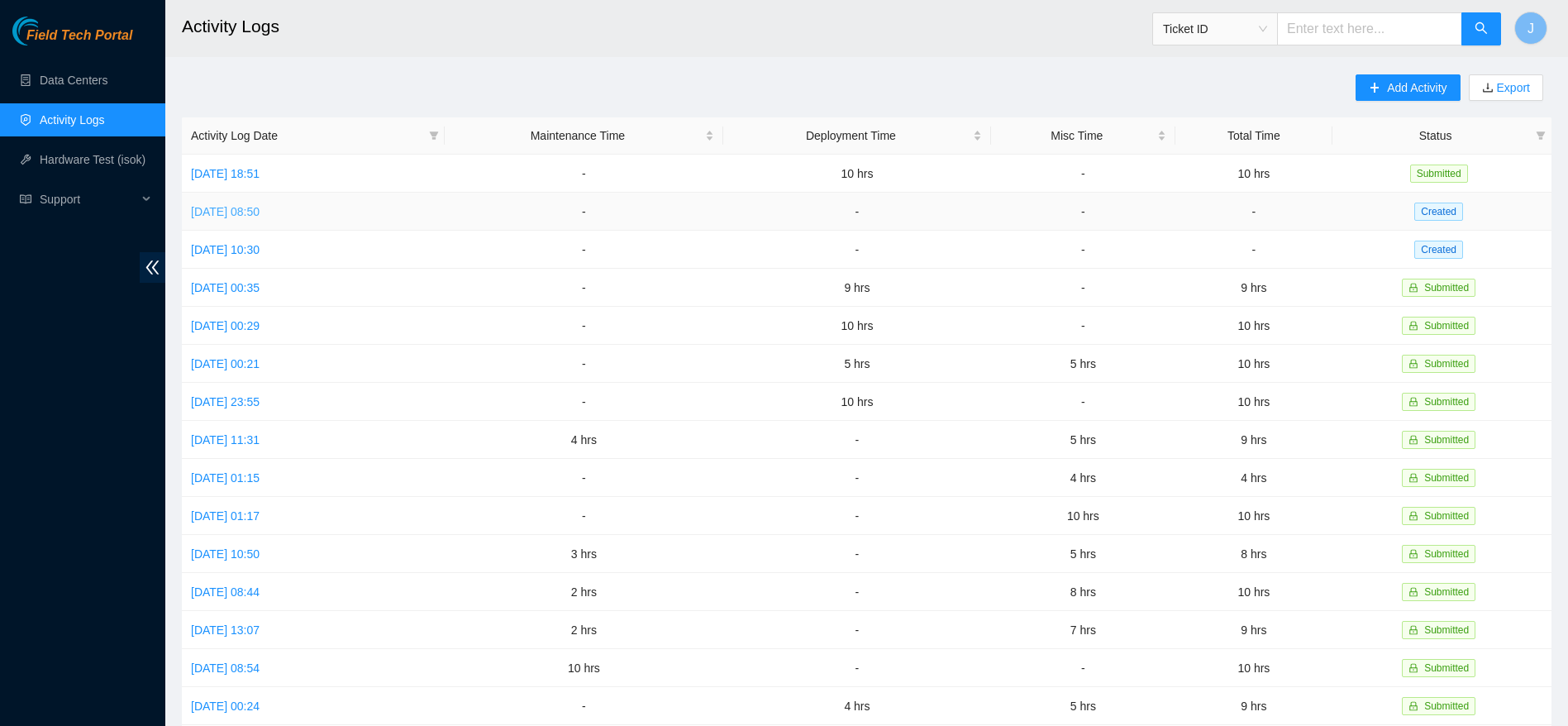
click at [260, 208] on link "[DATE] 08:50" at bounding box center [225, 212] width 69 height 13
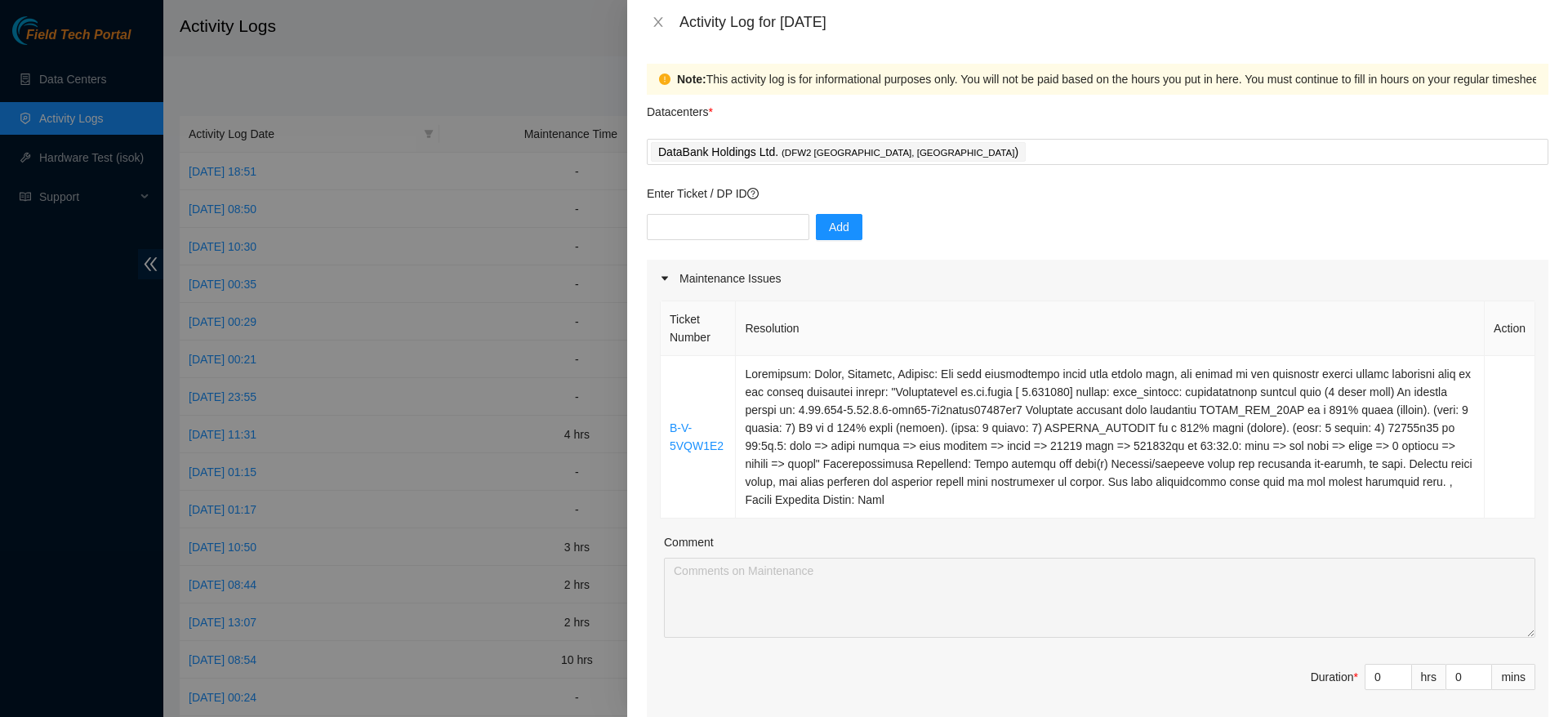
click at [658, 11] on div "Activity Log for [DATE]" at bounding box center [1098, 22] width 940 height 44
click at [660, 23] on icon "close" at bounding box center [658, 22] width 13 height 13
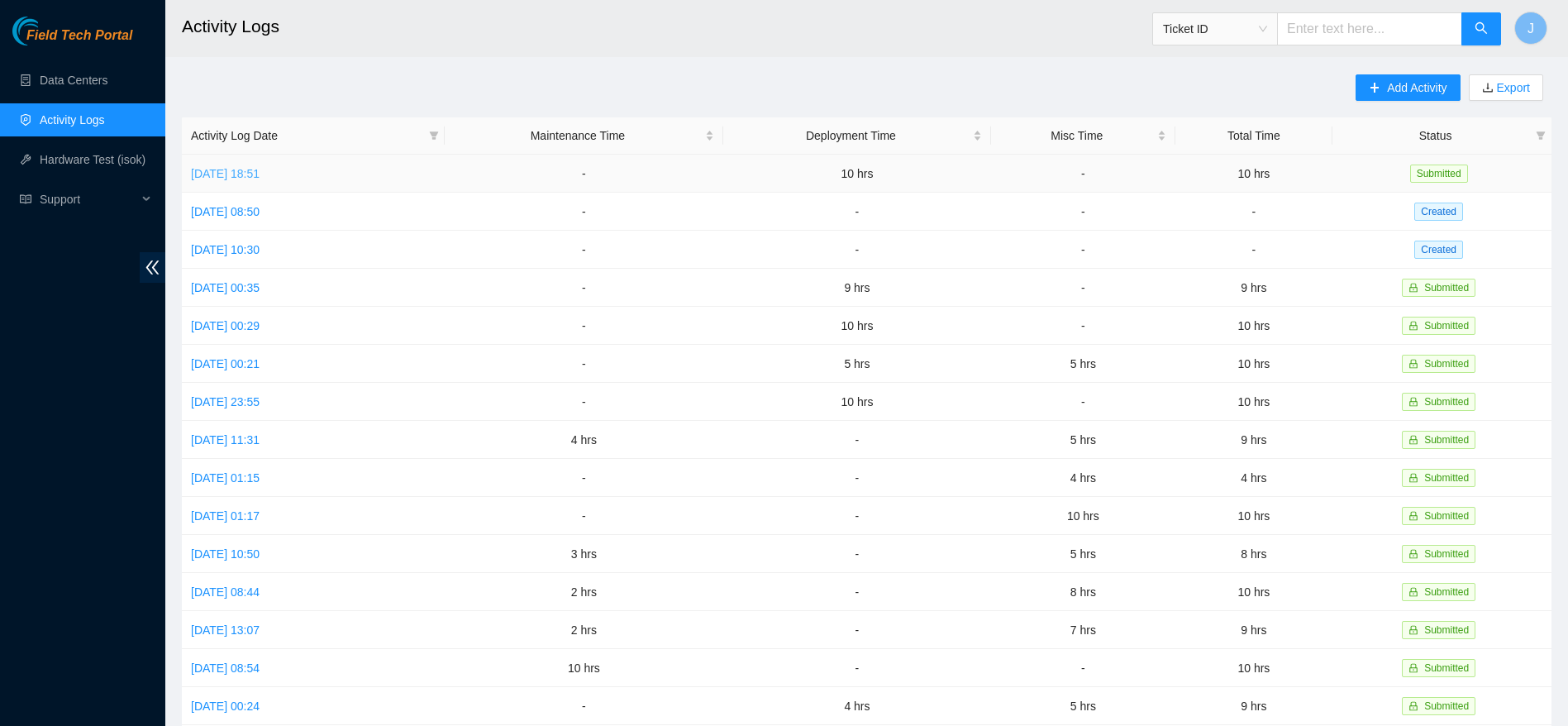
click at [257, 168] on link "[DATE] 18:51" at bounding box center [225, 173] width 69 height 13
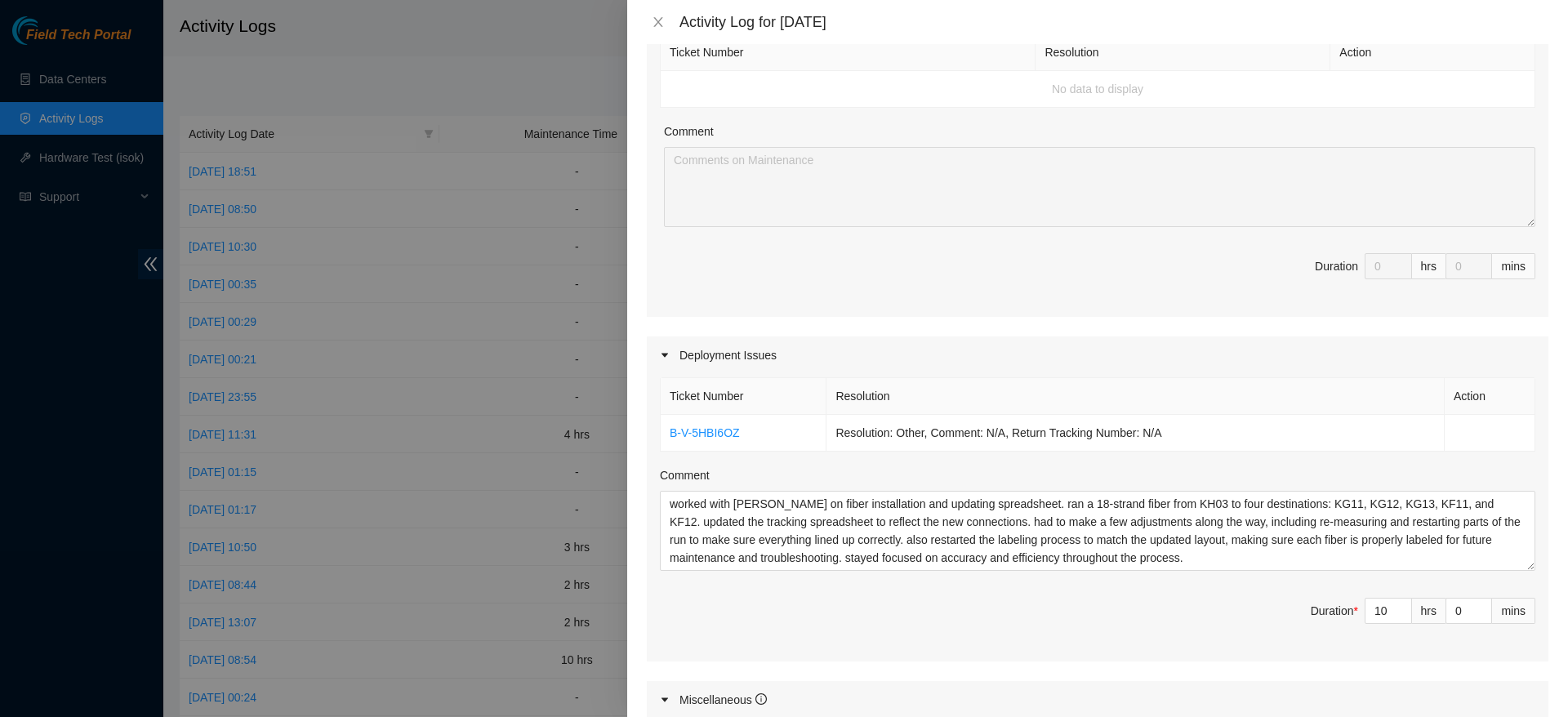
scroll to position [269, 0]
click at [970, 517] on textarea "worked with [PERSON_NAME] on fiber installation and updating spreadsheet. ran a…" at bounding box center [1097, 529] width 876 height 80
click at [659, 28] on icon "close" at bounding box center [658, 22] width 13 height 13
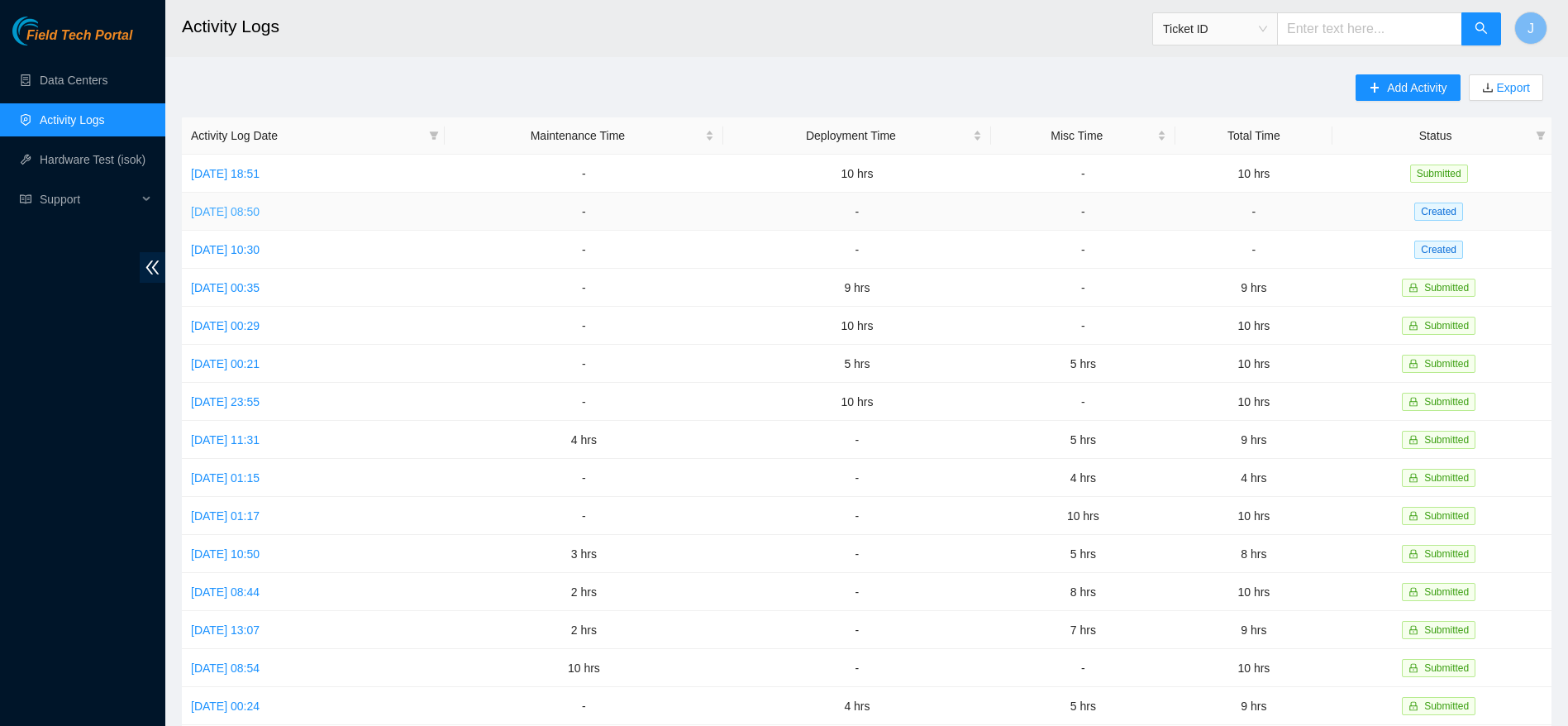
click at [260, 209] on link "[DATE] 08:50" at bounding box center [225, 212] width 69 height 13
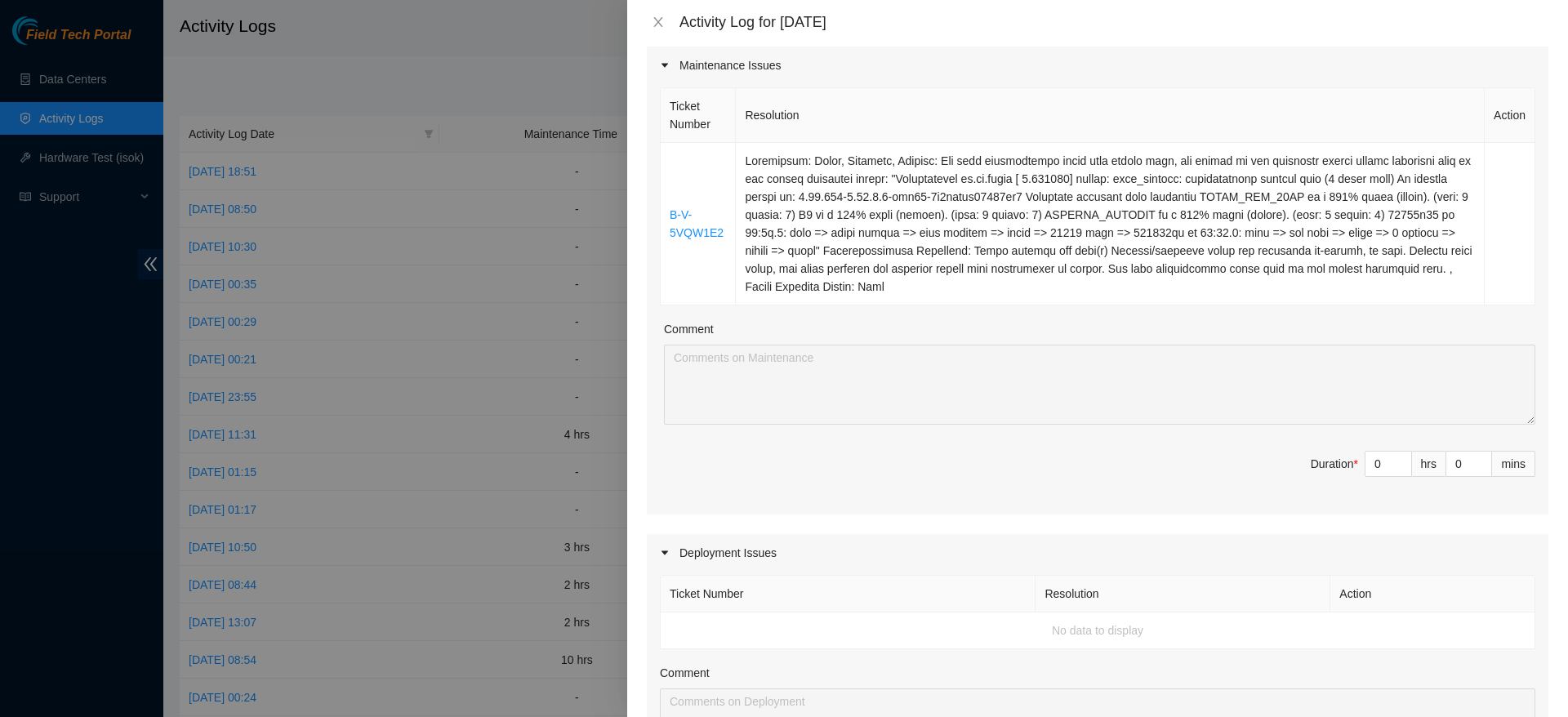
scroll to position [227, 0]
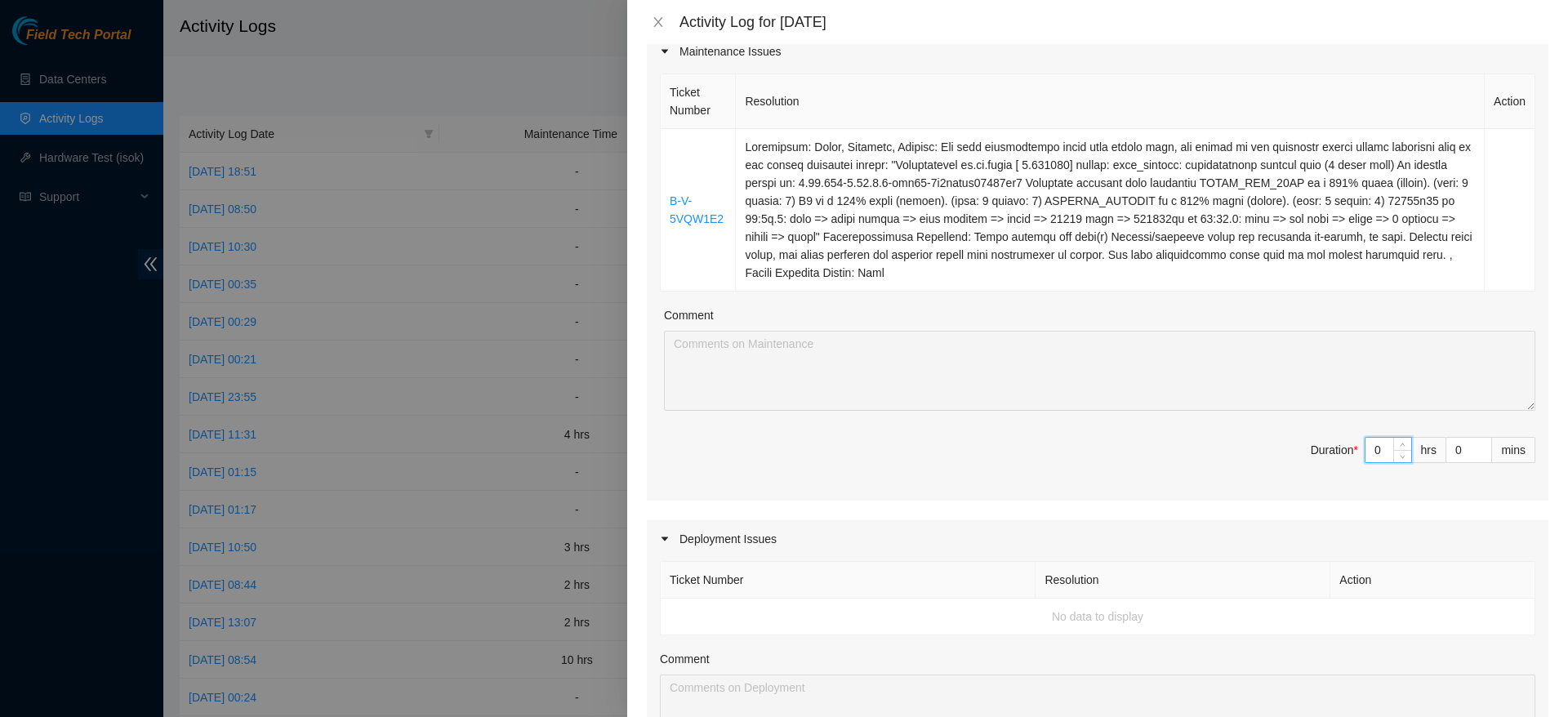
click at [1374, 456] on input "0" at bounding box center [1389, 450] width 46 height 25
type input "0"
type input "1"
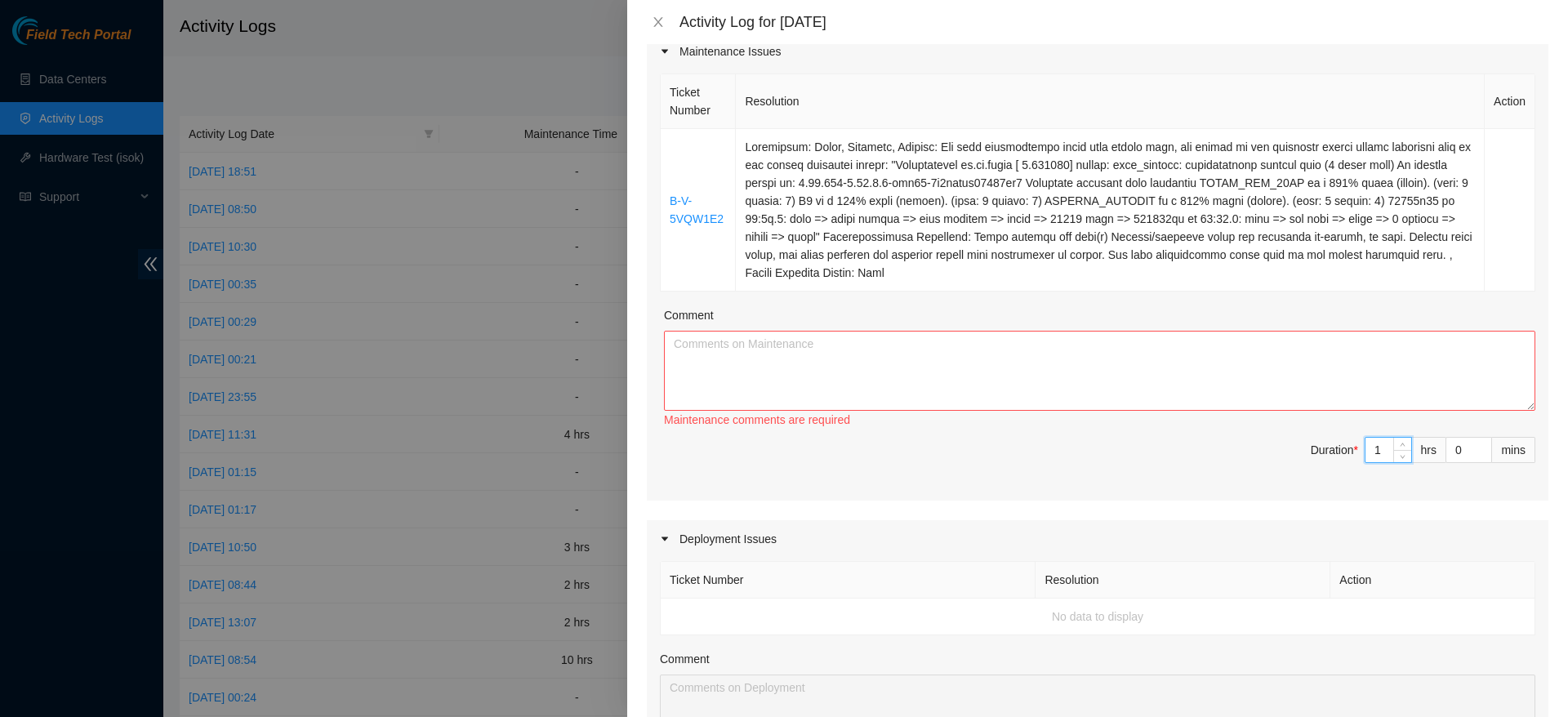
type input "1"
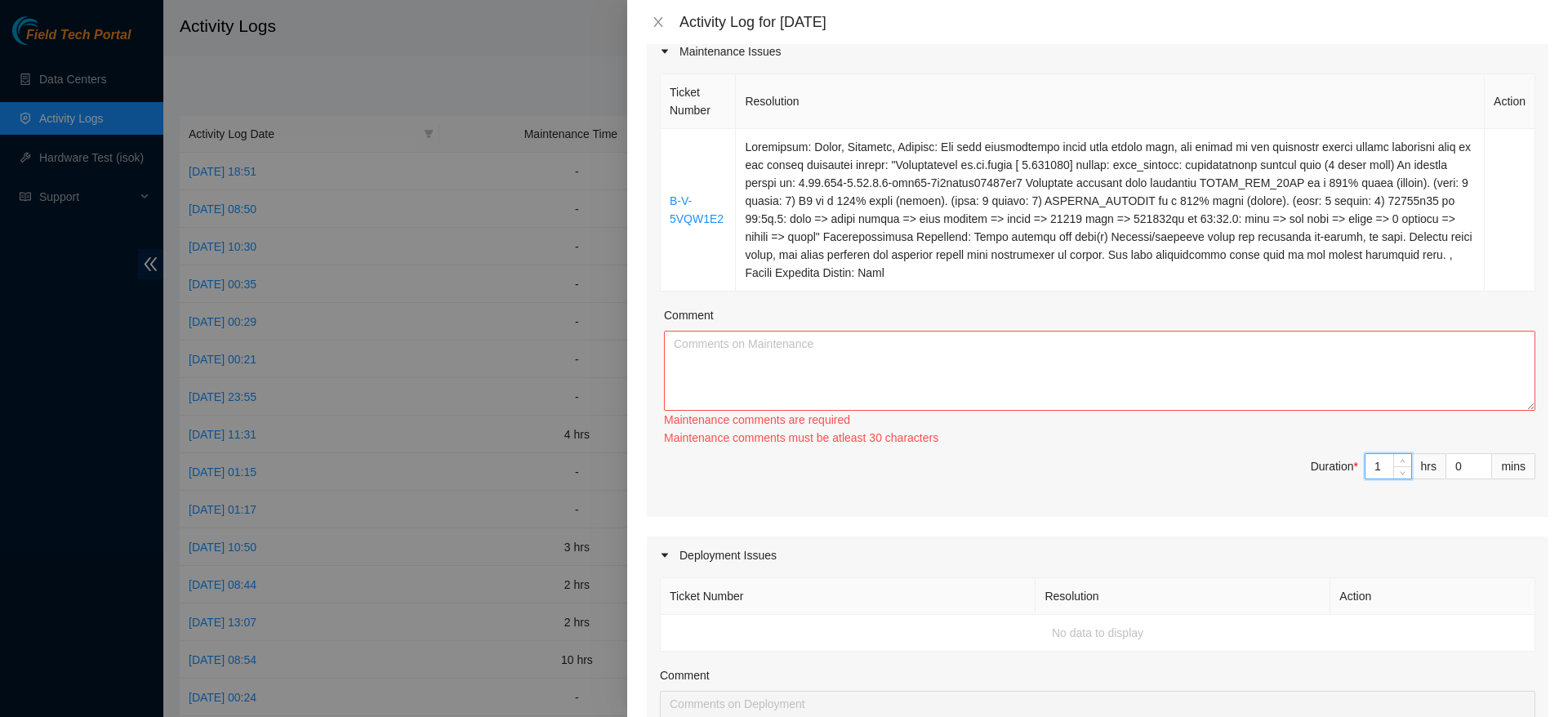
type input "10"
type input "1"
type input "0"
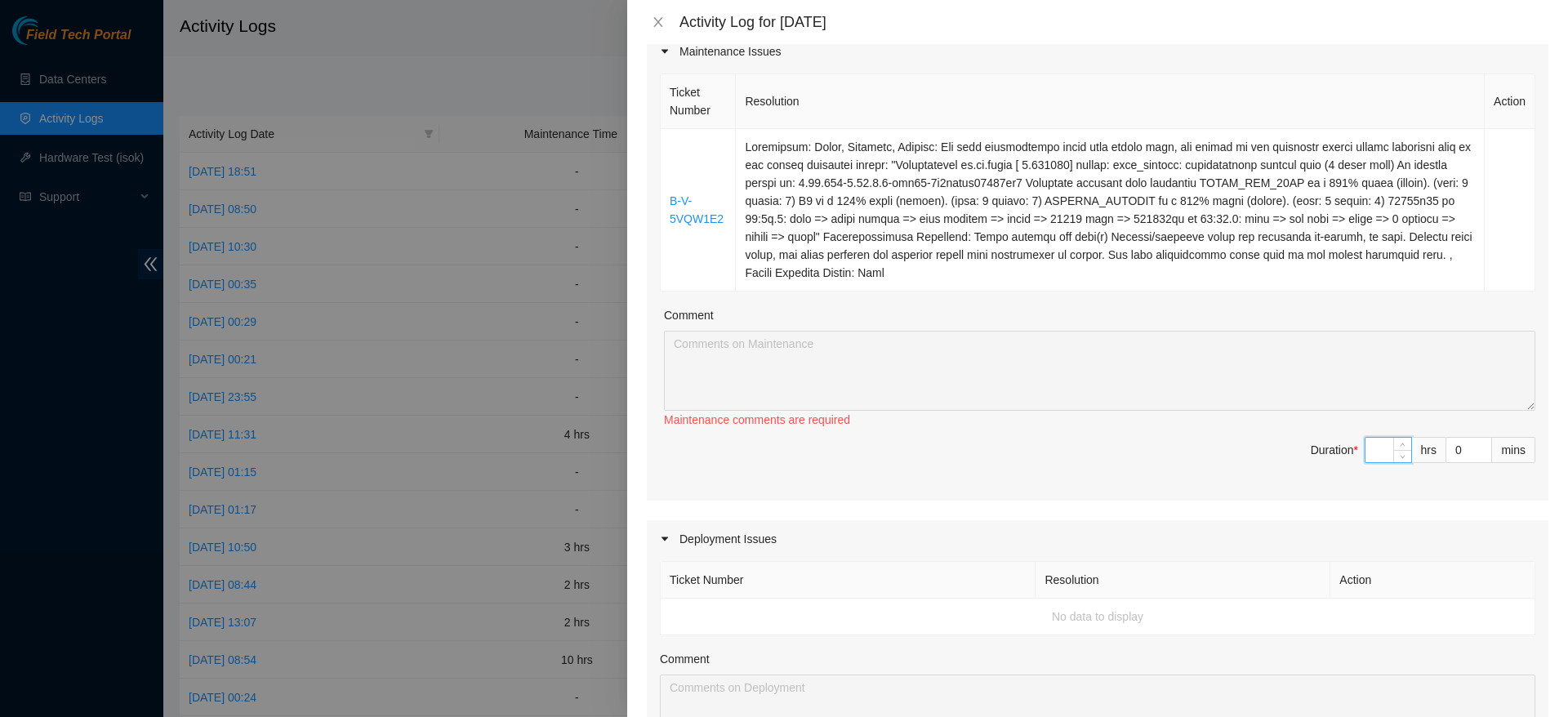
type input "2"
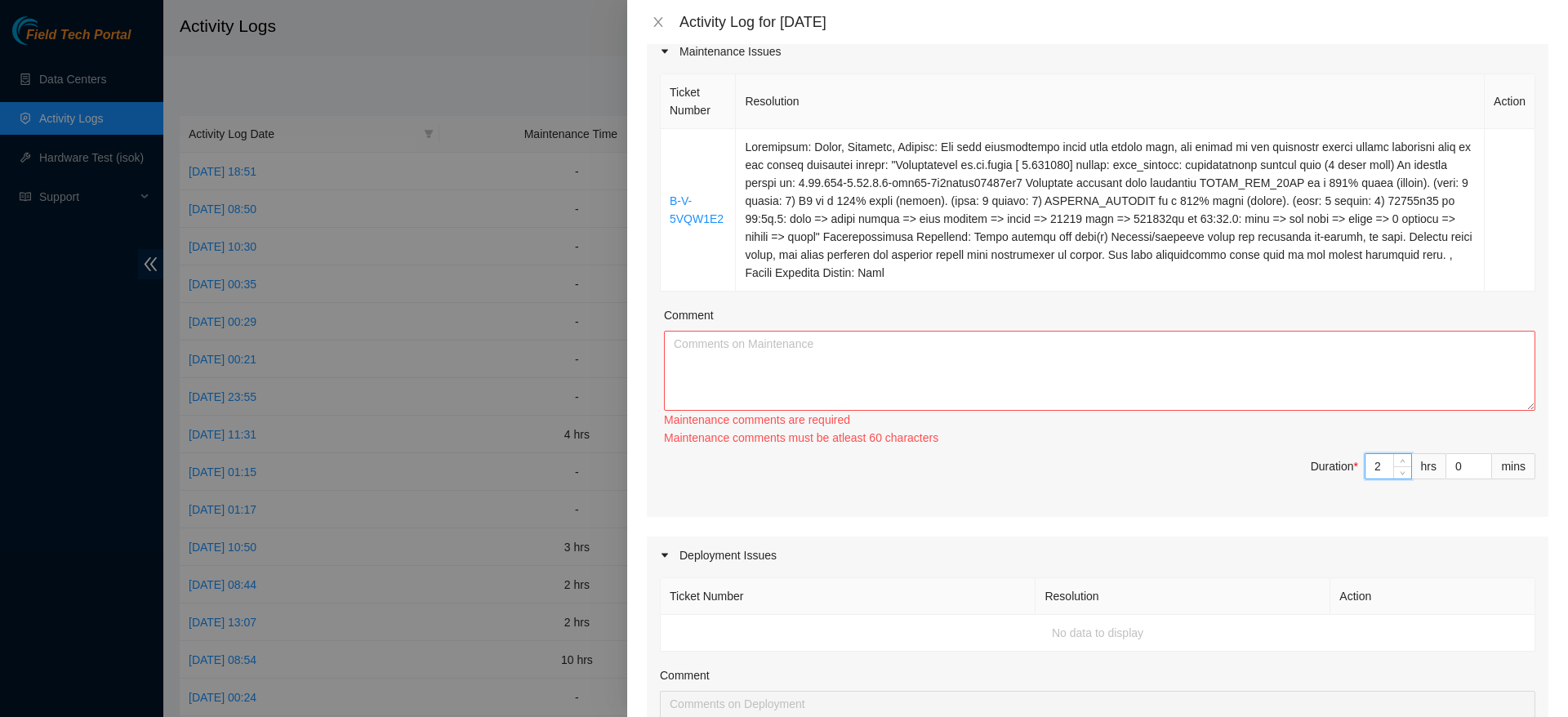
type input "2"
click at [1126, 400] on textarea "Comment" at bounding box center [1099, 371] width 872 height 80
click at [1198, 393] on textarea "Comment" at bounding box center [1099, 371] width 872 height 80
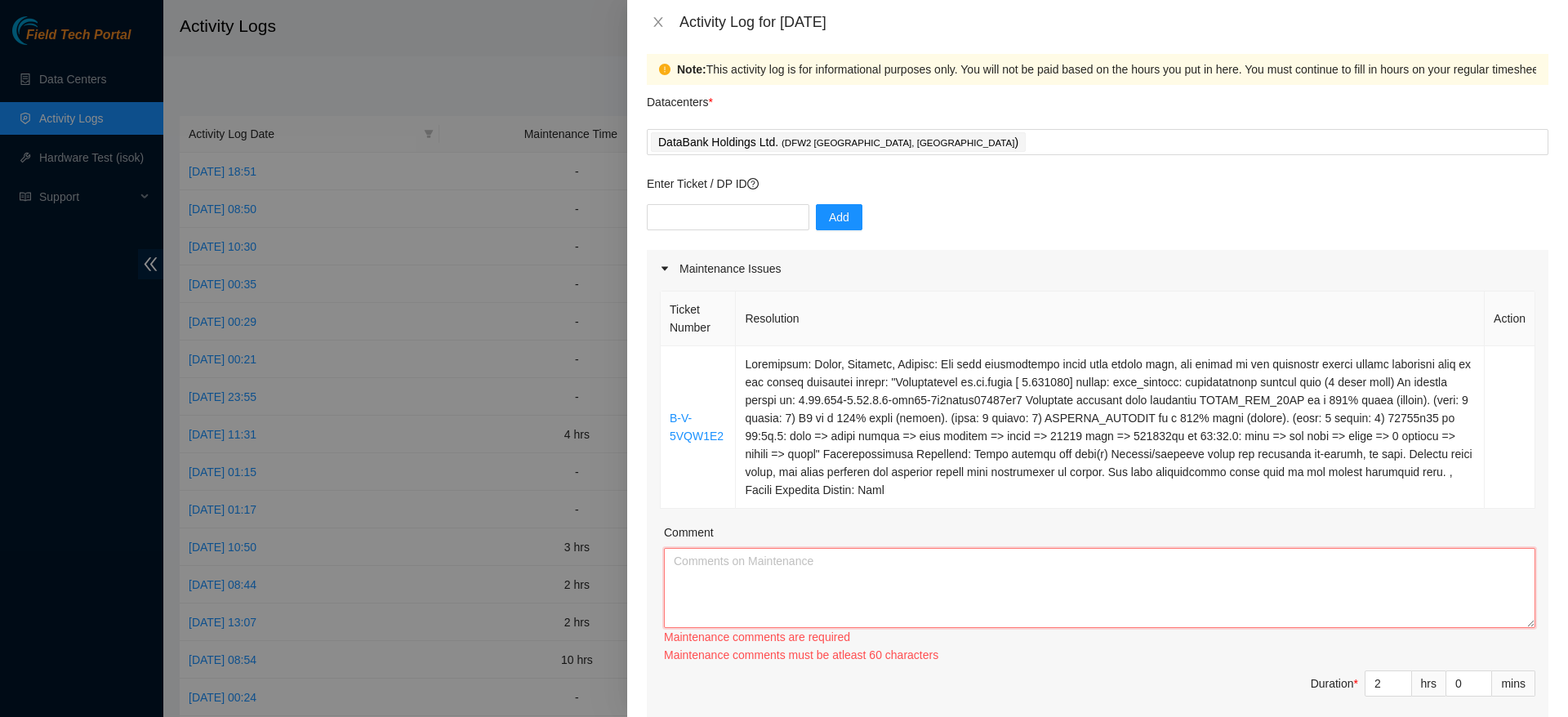
scroll to position [15, 0]
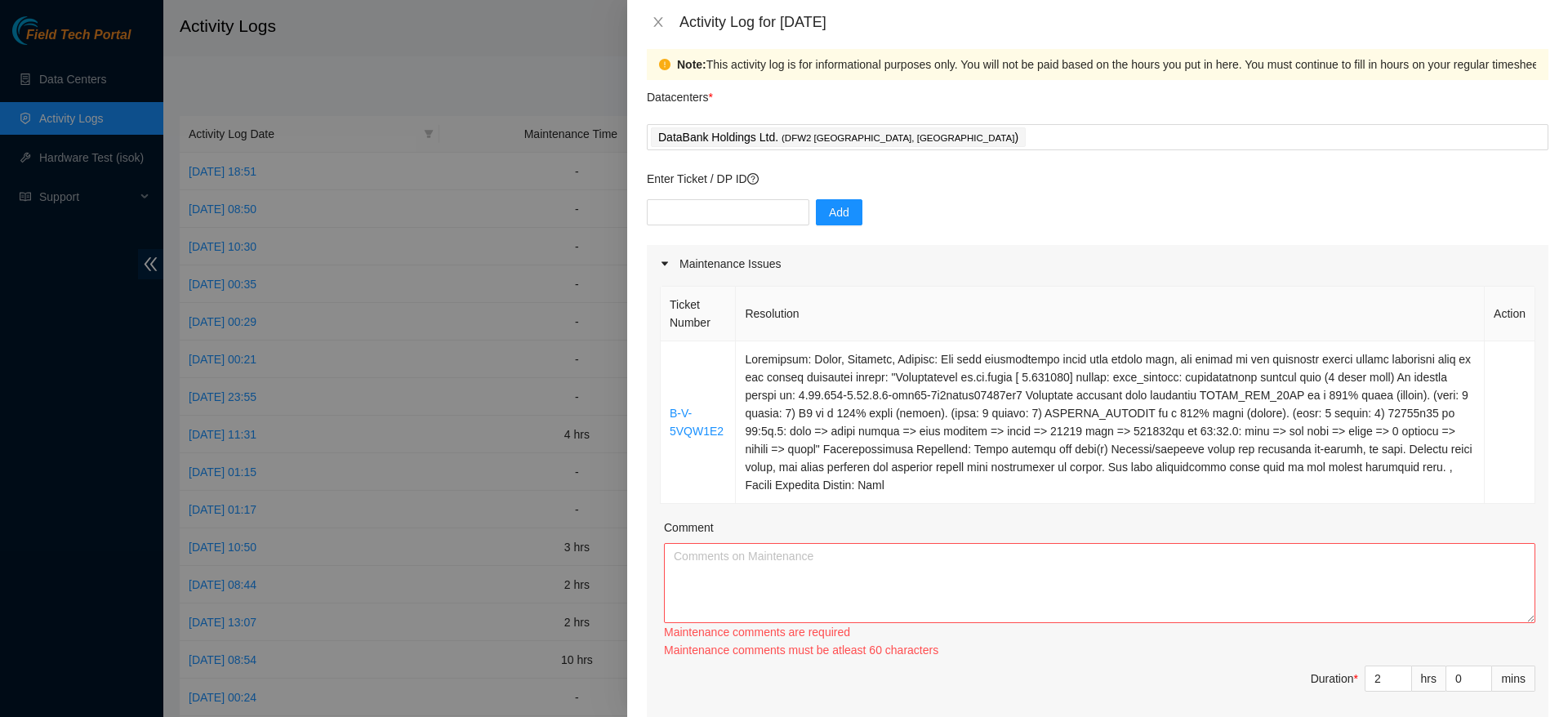
click at [1082, 533] on div "Comment" at bounding box center [1099, 531] width 872 height 25
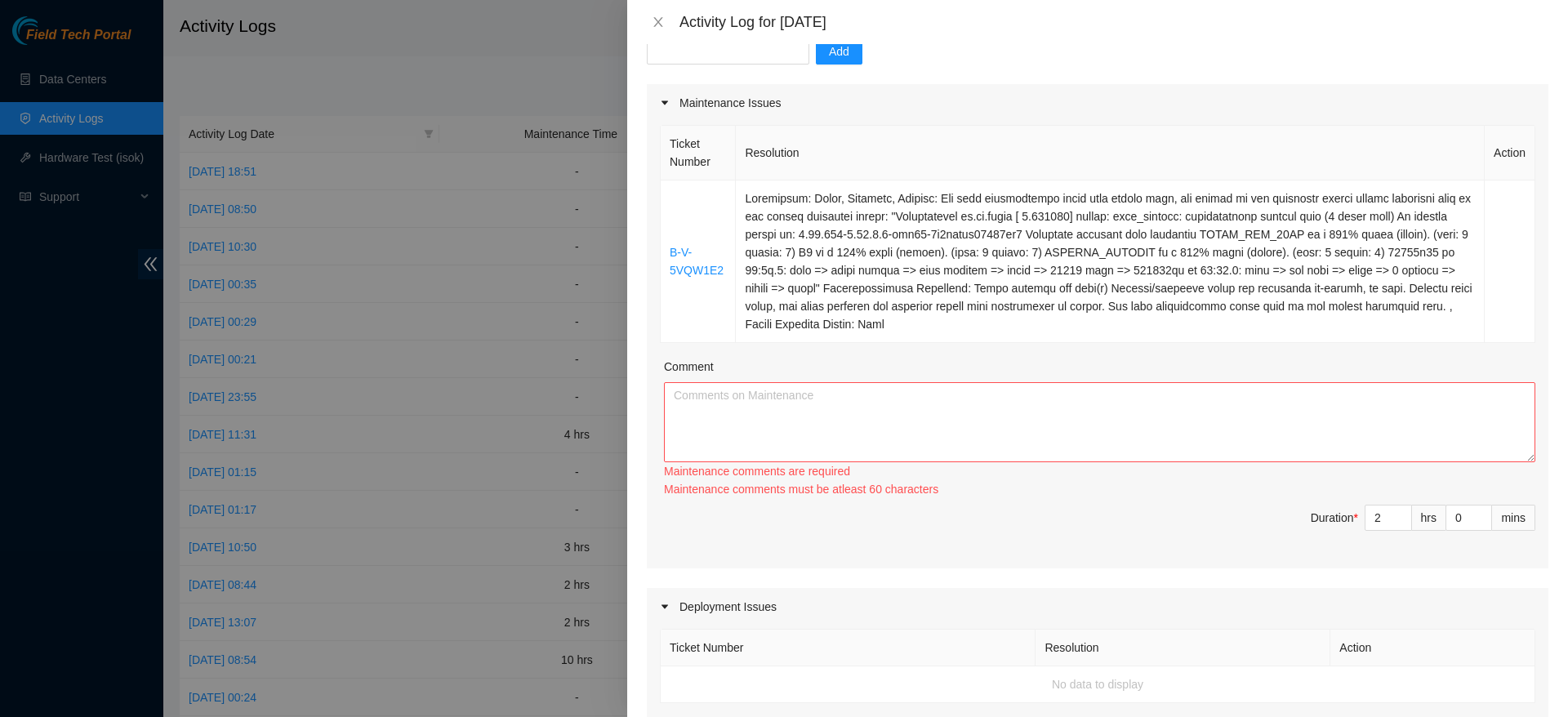
scroll to position [176, 0]
click at [1045, 424] on textarea "Comment" at bounding box center [1099, 421] width 872 height 80
type textarea "t"
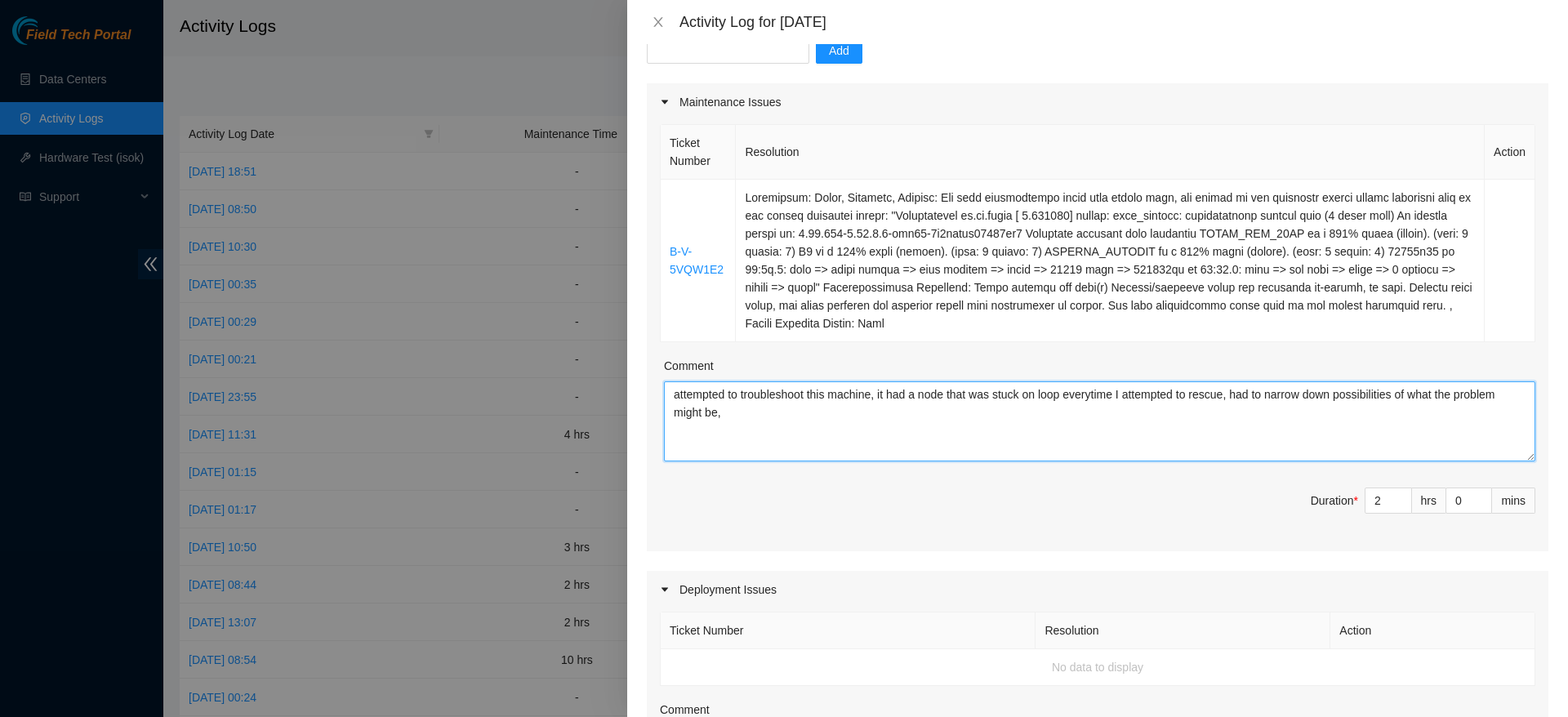
click at [1014, 402] on textarea "attempted to troubleshoot this machine, it had a node that was stuck on loop ev…" at bounding box center [1099, 421] width 872 height 80
click at [1012, 406] on textarea "attempted to troubleshoot this machine, it had a node that was stuck on loop ev…" at bounding box center [1099, 421] width 872 height 80
click at [1088, 391] on textarea "attempted to troubleshoot this machine, it had a node that was stuck on loop ev…" at bounding box center [1099, 421] width 872 height 80
click at [1089, 407] on textarea "attempted to troubleshoot this machine, it had a node that was stuck on loop ev…" at bounding box center [1099, 421] width 872 height 80
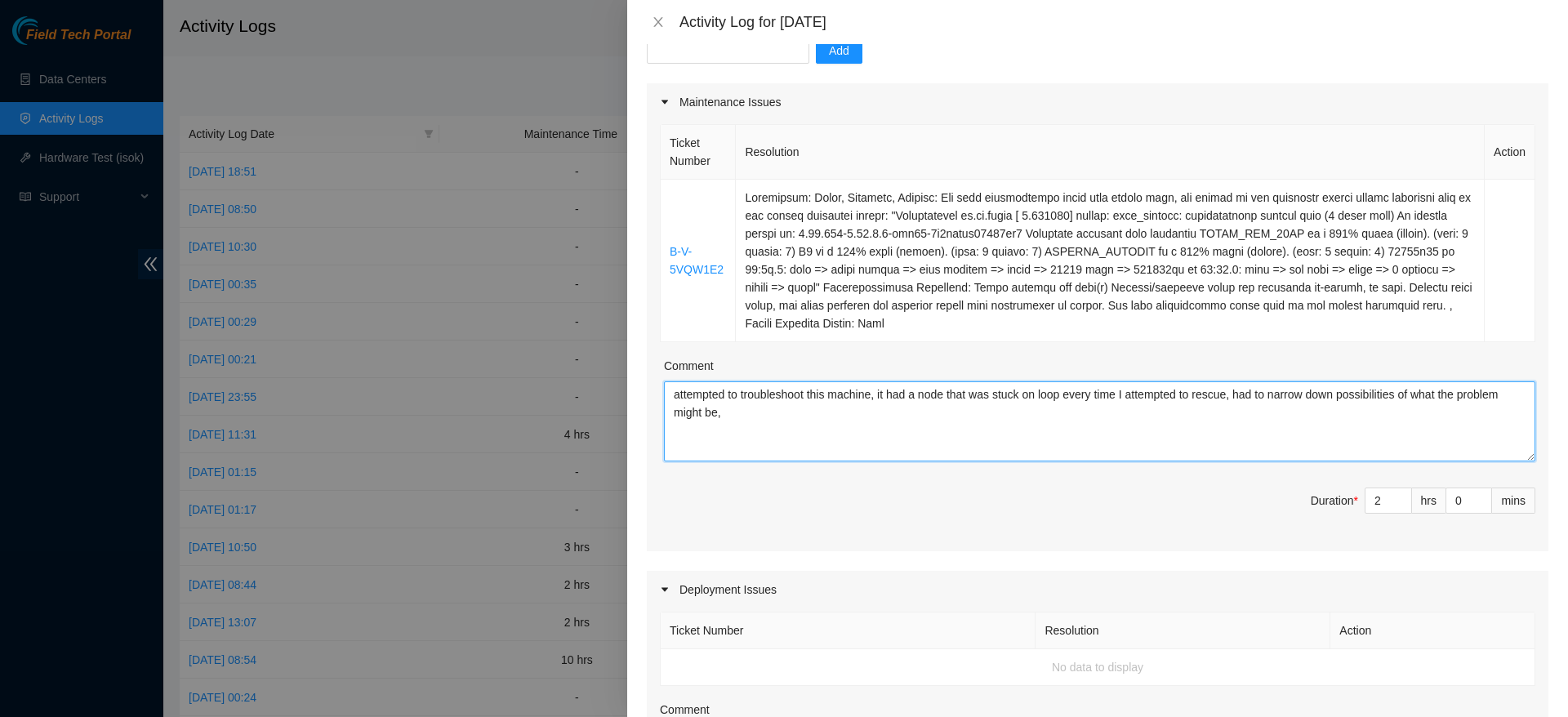
click at [1112, 415] on textarea "attempted to troubleshoot this machine, it had a node that was stuck on loop ev…" at bounding box center [1099, 421] width 872 height 80
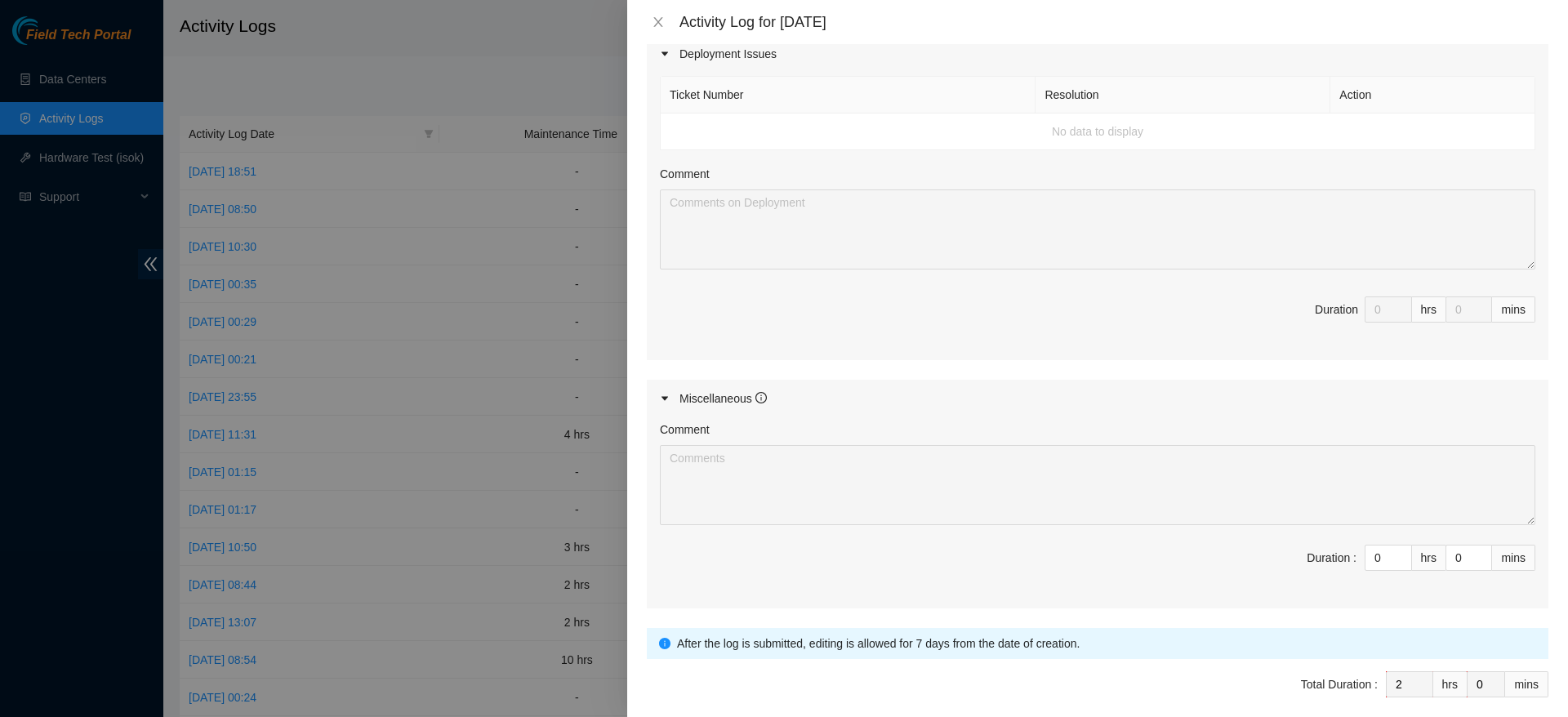
scroll to position [783, 0]
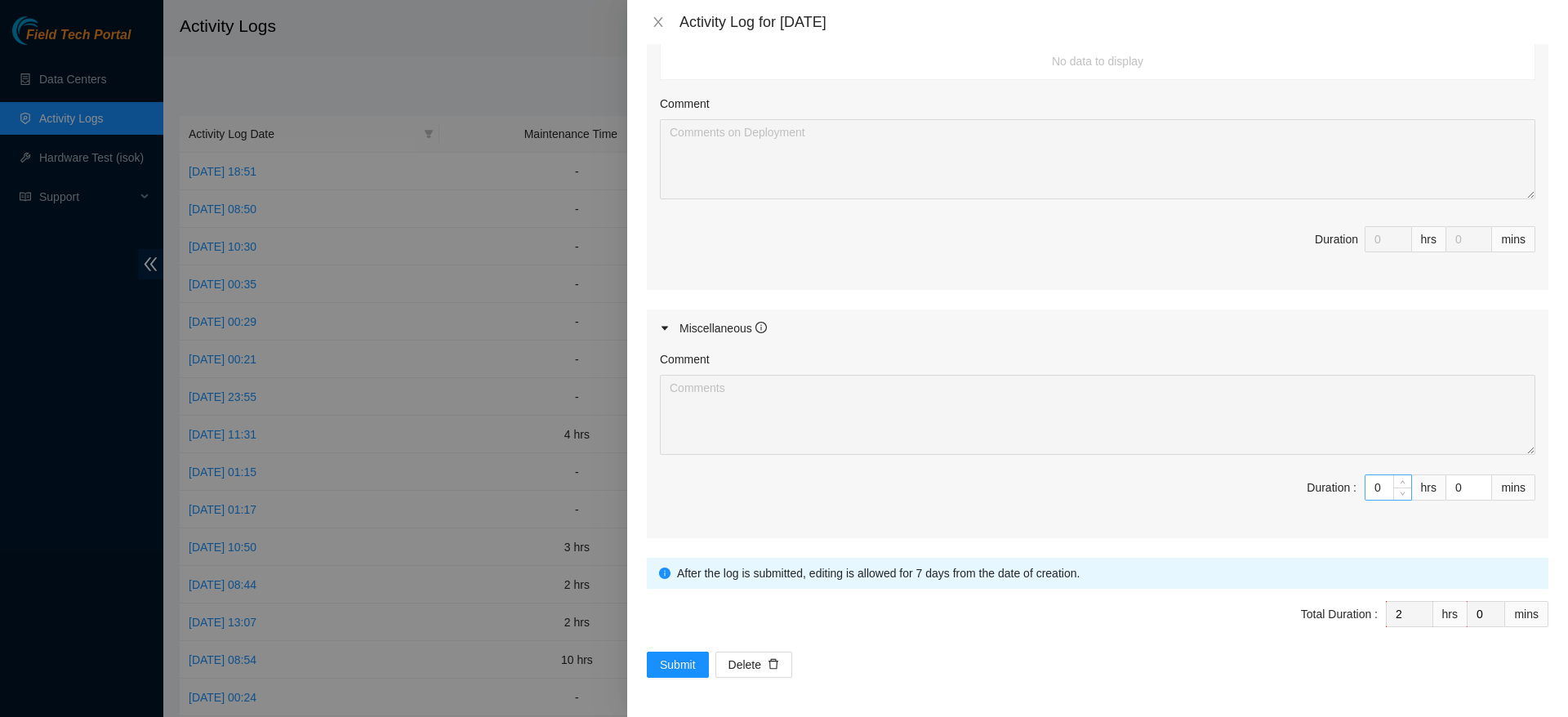
type textarea "attempted to troubleshoot this machine, it had a node that was stuck on loop ev…"
click at [1368, 496] on input "0" at bounding box center [1389, 488] width 46 height 25
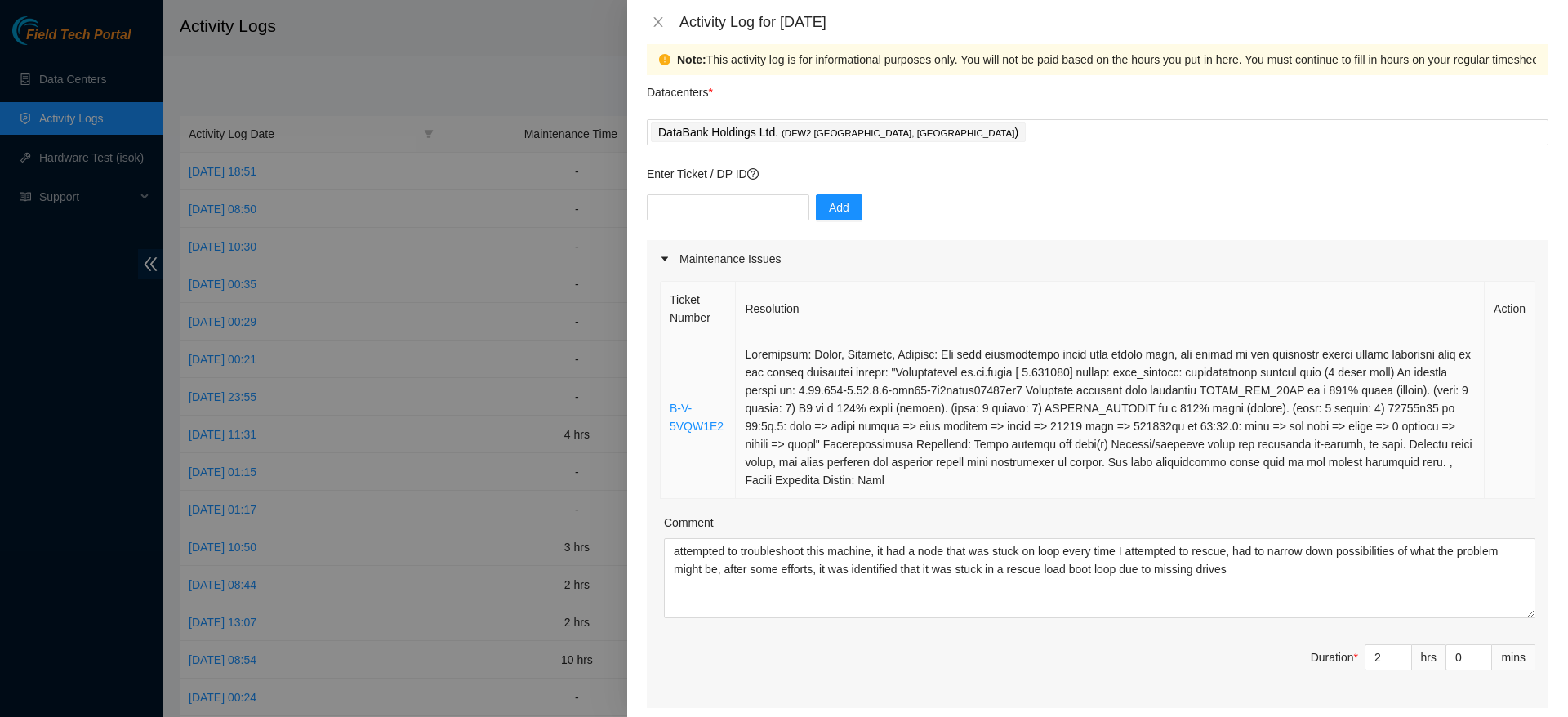
scroll to position [0, 0]
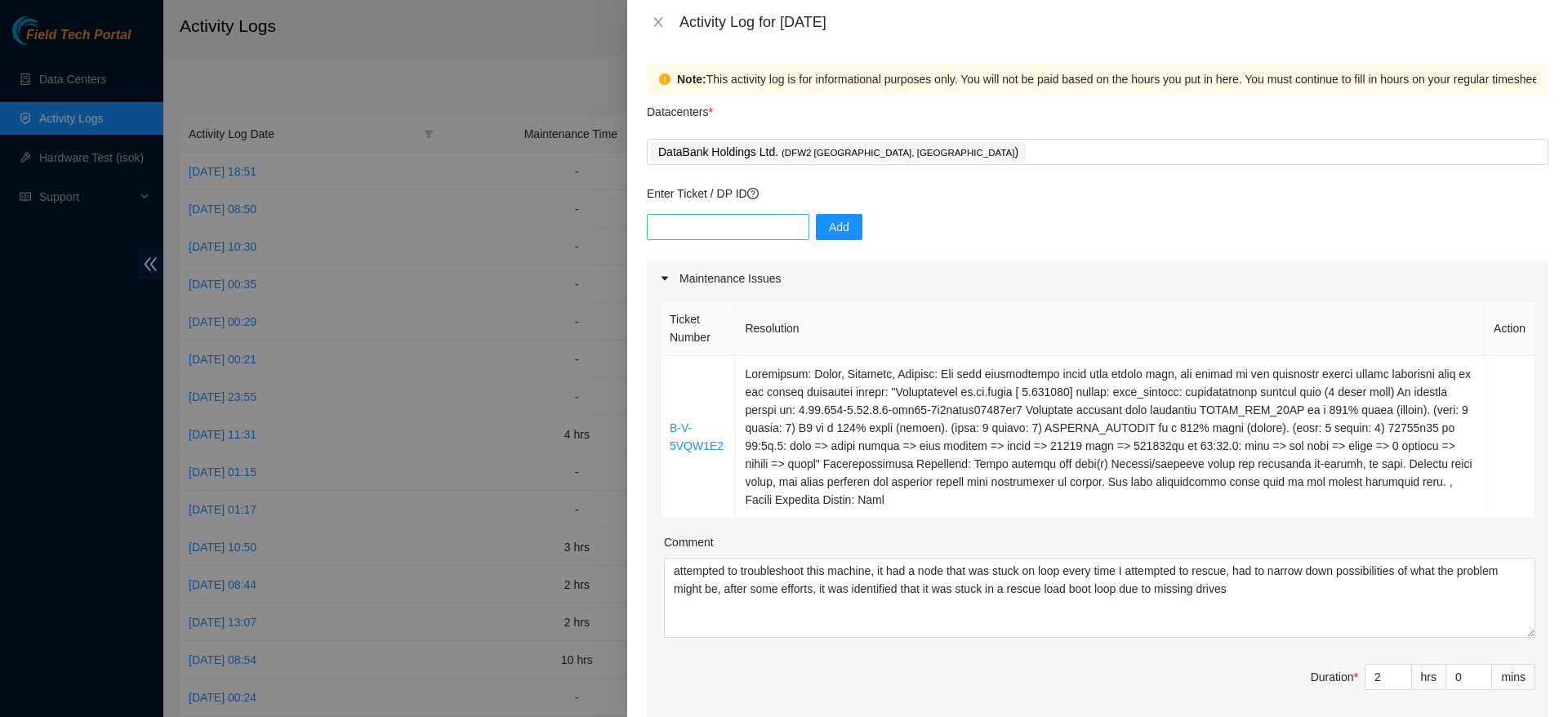
drag, startPoint x: 659, startPoint y: 202, endPoint x: 680, endPoint y: 226, distance: 31.9
click at [680, 226] on div "Enter Ticket / DP ID Add" at bounding box center [1097, 222] width 901 height 75
click at [680, 226] on input "text" at bounding box center [727, 227] width 162 height 26
type input "DP80203"
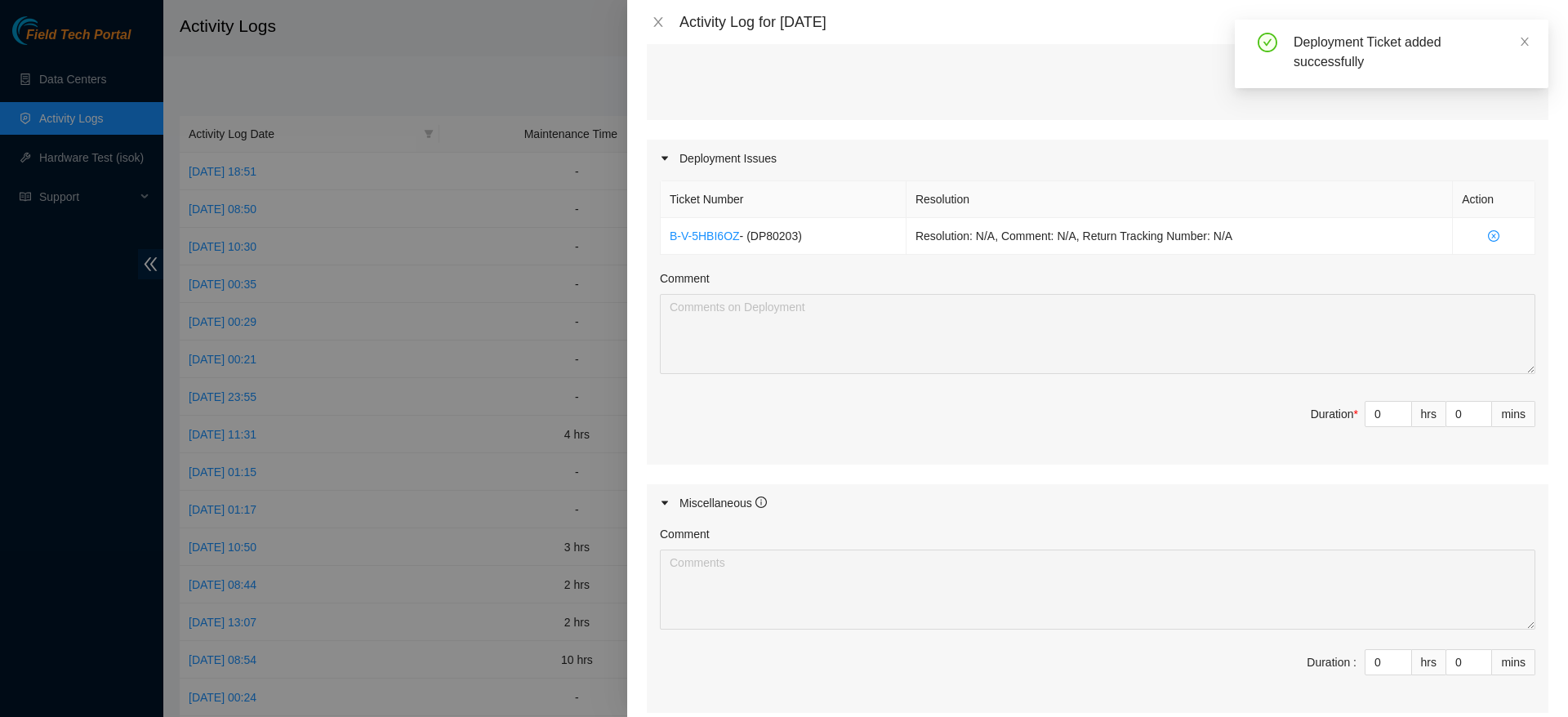
scroll to position [613, 0]
click at [1366, 409] on input "0" at bounding box center [1389, 409] width 46 height 25
click at [1366, 415] on input at bounding box center [1389, 409] width 46 height 25
type input "7"
type input "9"
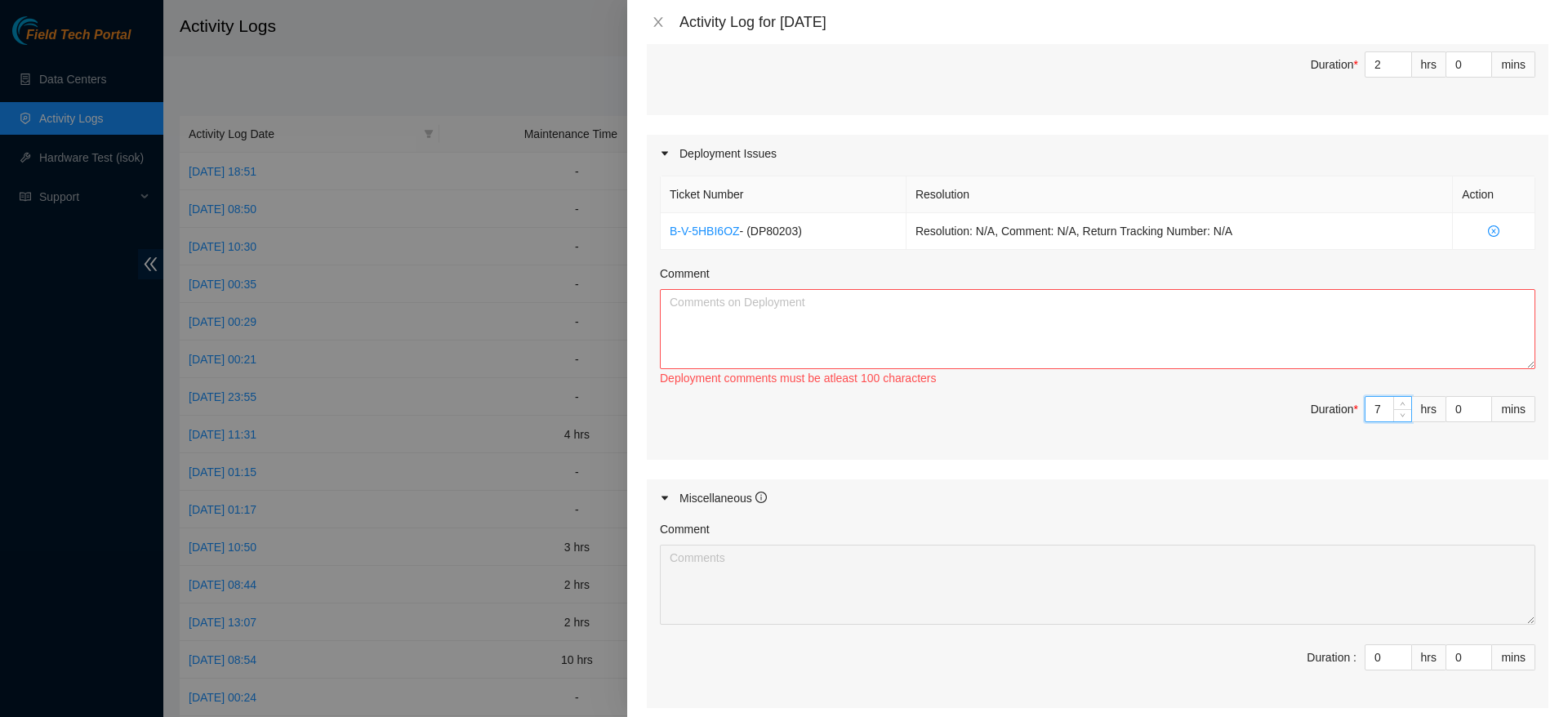
type input "7"
click at [1250, 326] on textarea "Comment" at bounding box center [1097, 329] width 876 height 80
click at [1057, 346] on textarea "Comment" at bounding box center [1097, 329] width 876 height 80
paste textarea "worked with [PERSON_NAME] on fiber installation and updating spreadsheet. ran a…"
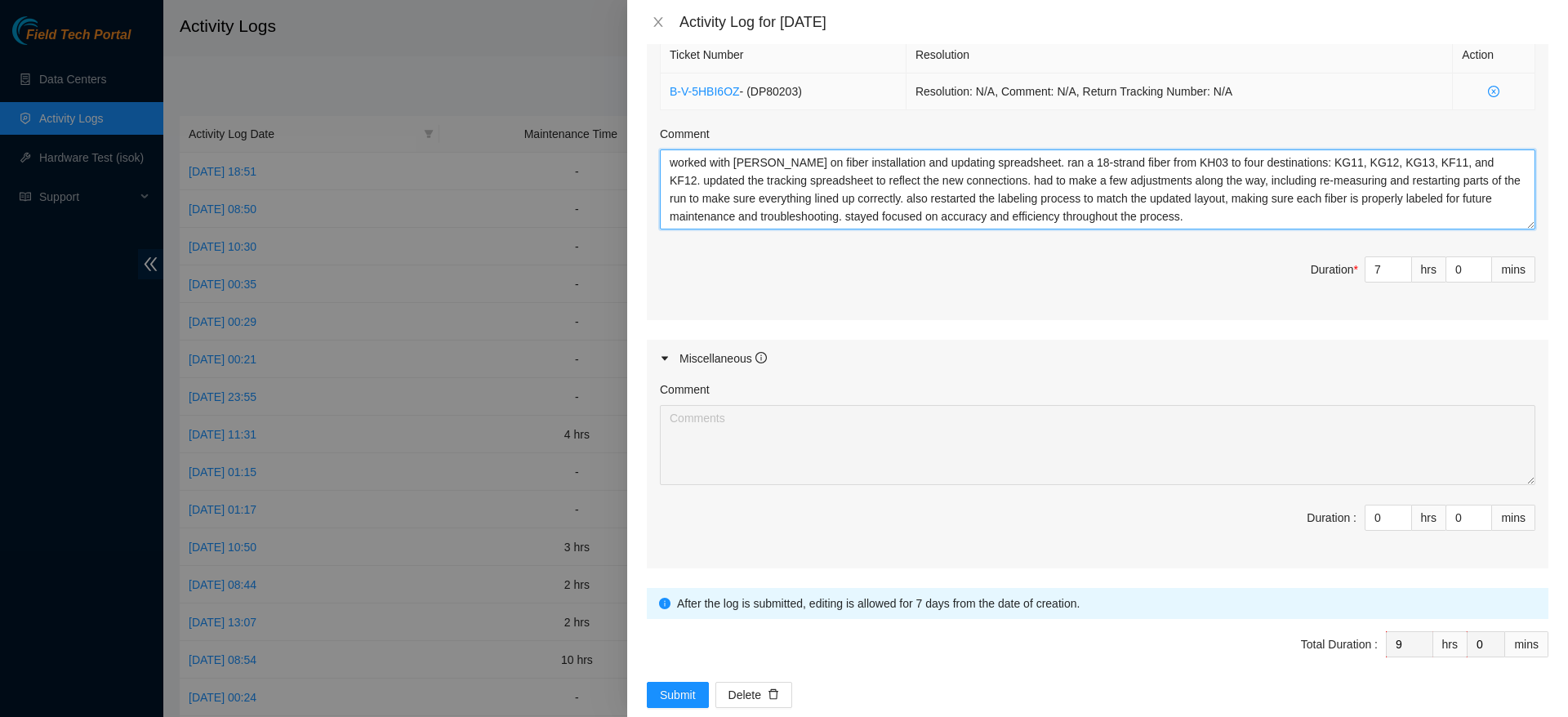
scroll to position [783, 0]
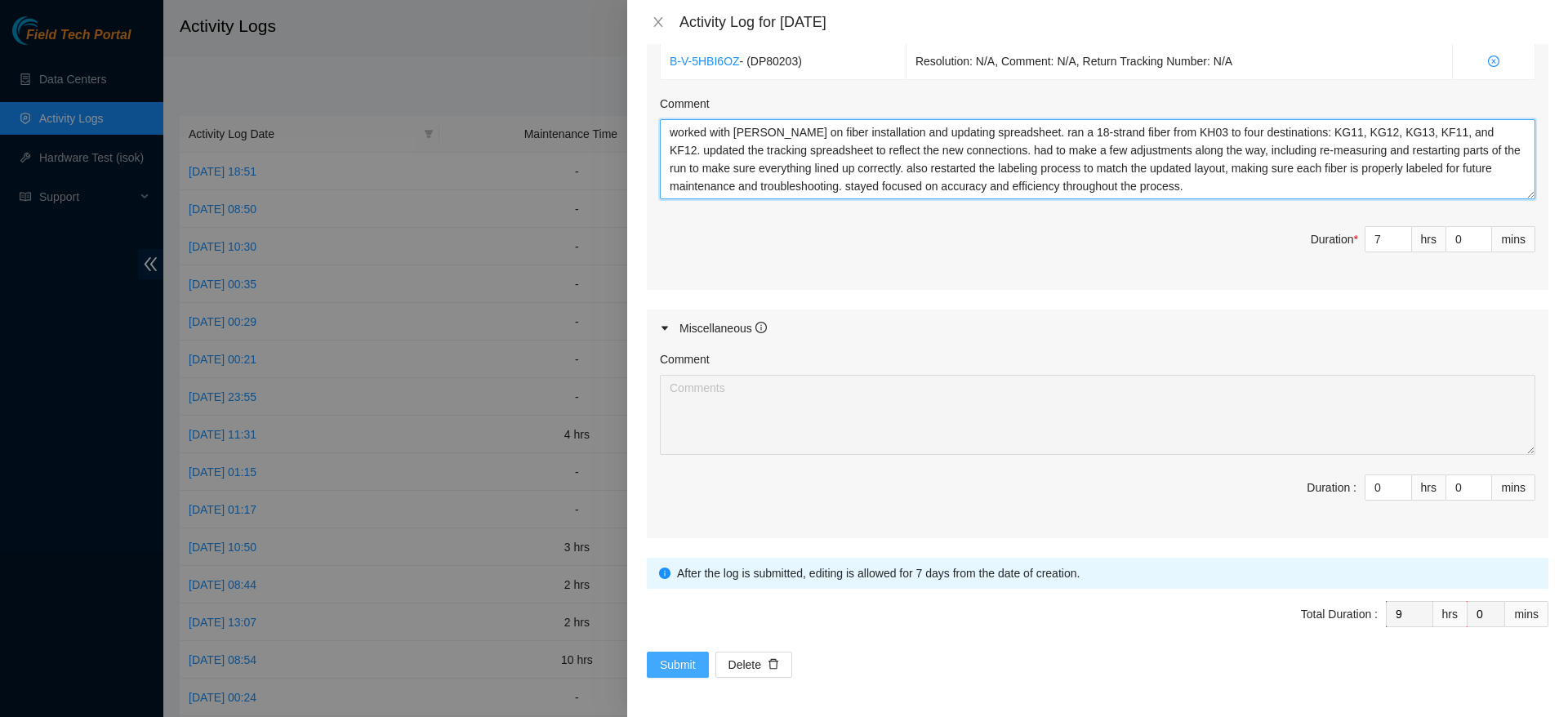
type textarea "worked with [PERSON_NAME] on fiber installation and updating spreadsheet. ran a…"
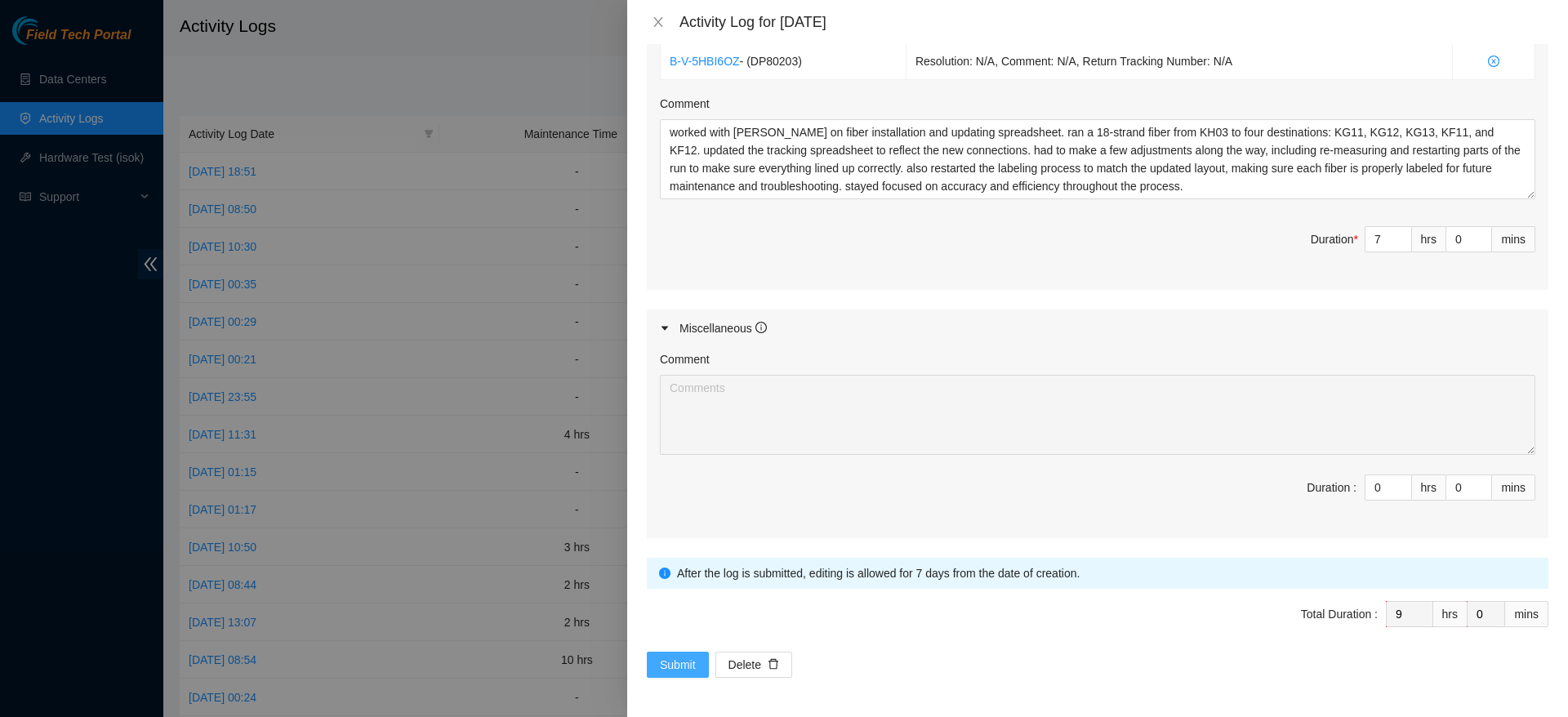
click at [687, 661] on span "Submit" at bounding box center [678, 665] width 36 height 18
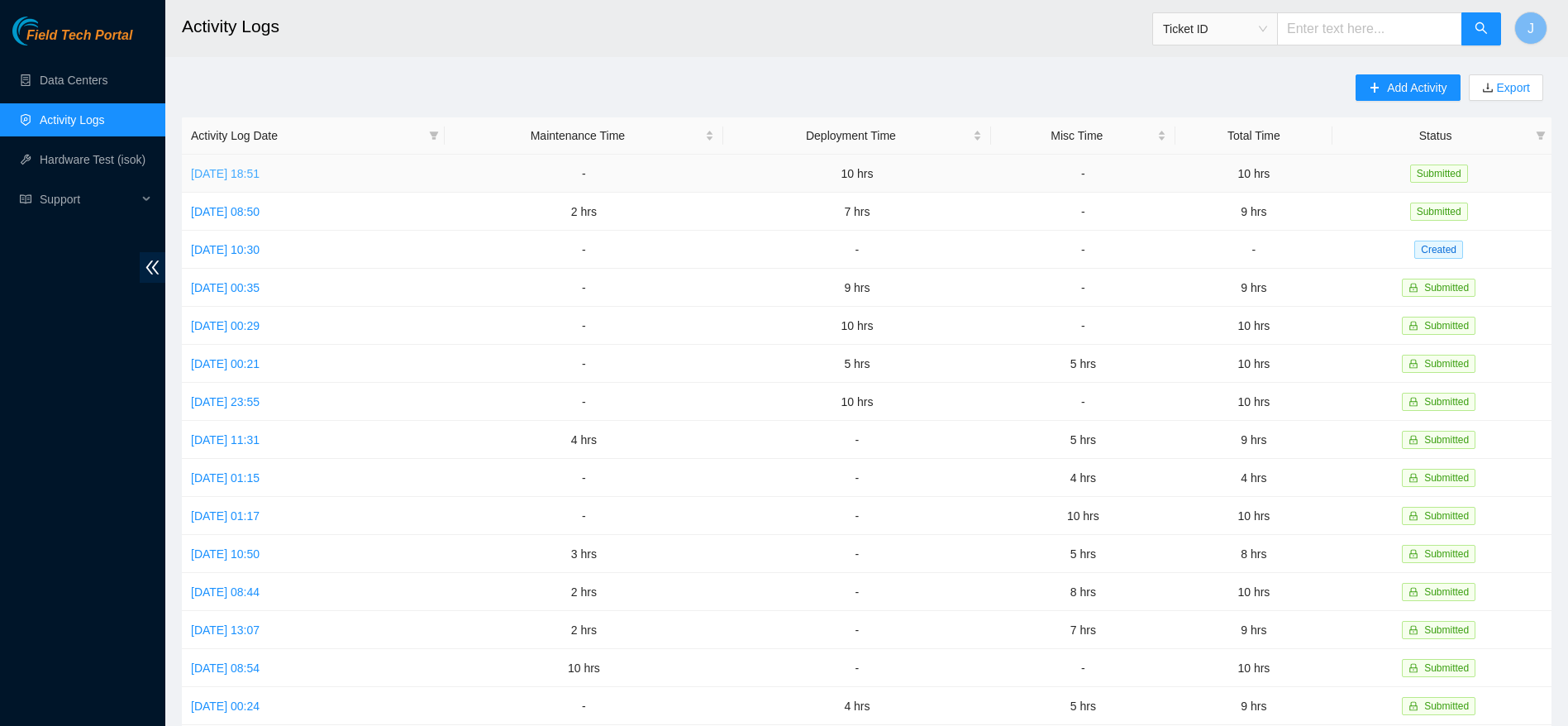
click at [260, 175] on link "[DATE] 18:51" at bounding box center [225, 173] width 69 height 13
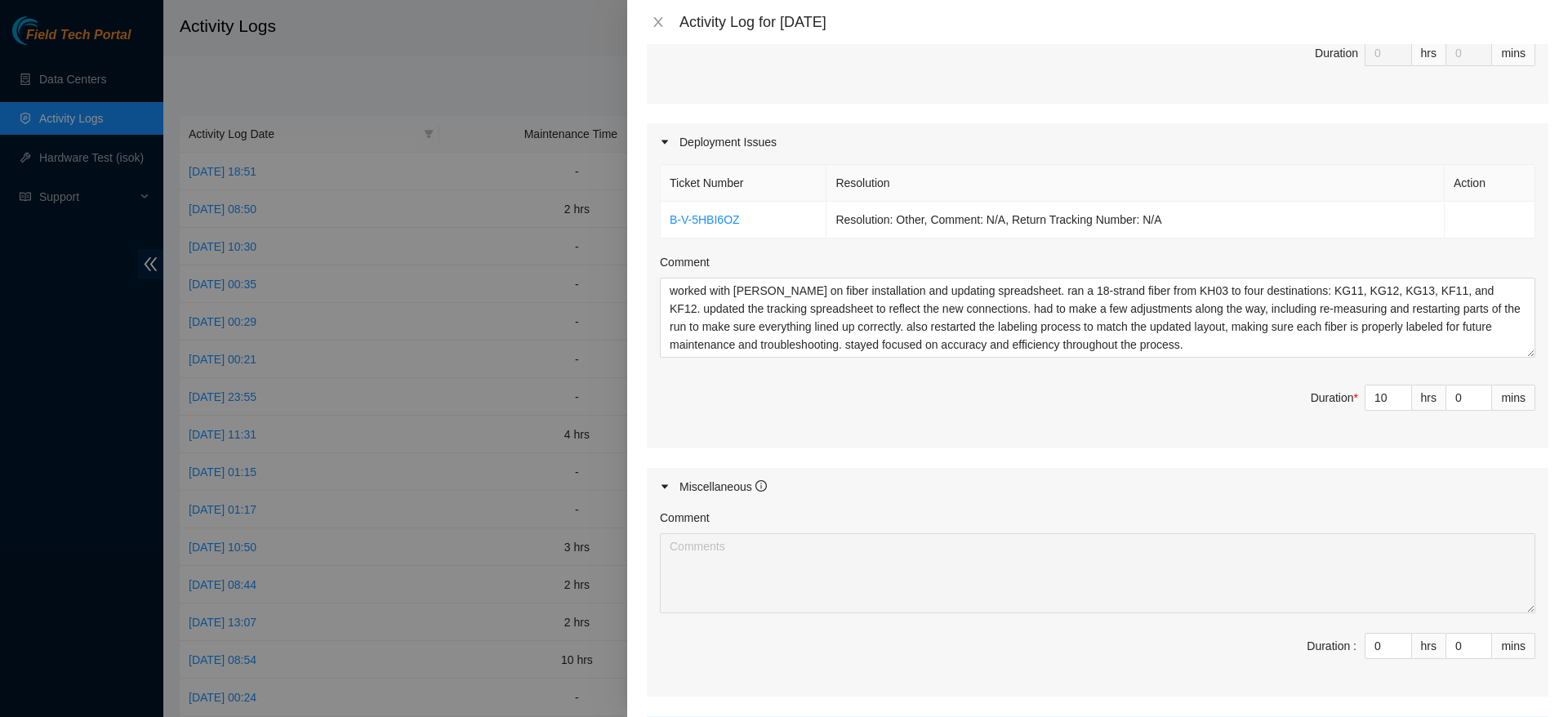
scroll to position [482, 0]
click at [1001, 312] on textarea "worked with [PERSON_NAME] on fiber installation and updating spreadsheet. ran a…" at bounding box center [1097, 316] width 876 height 80
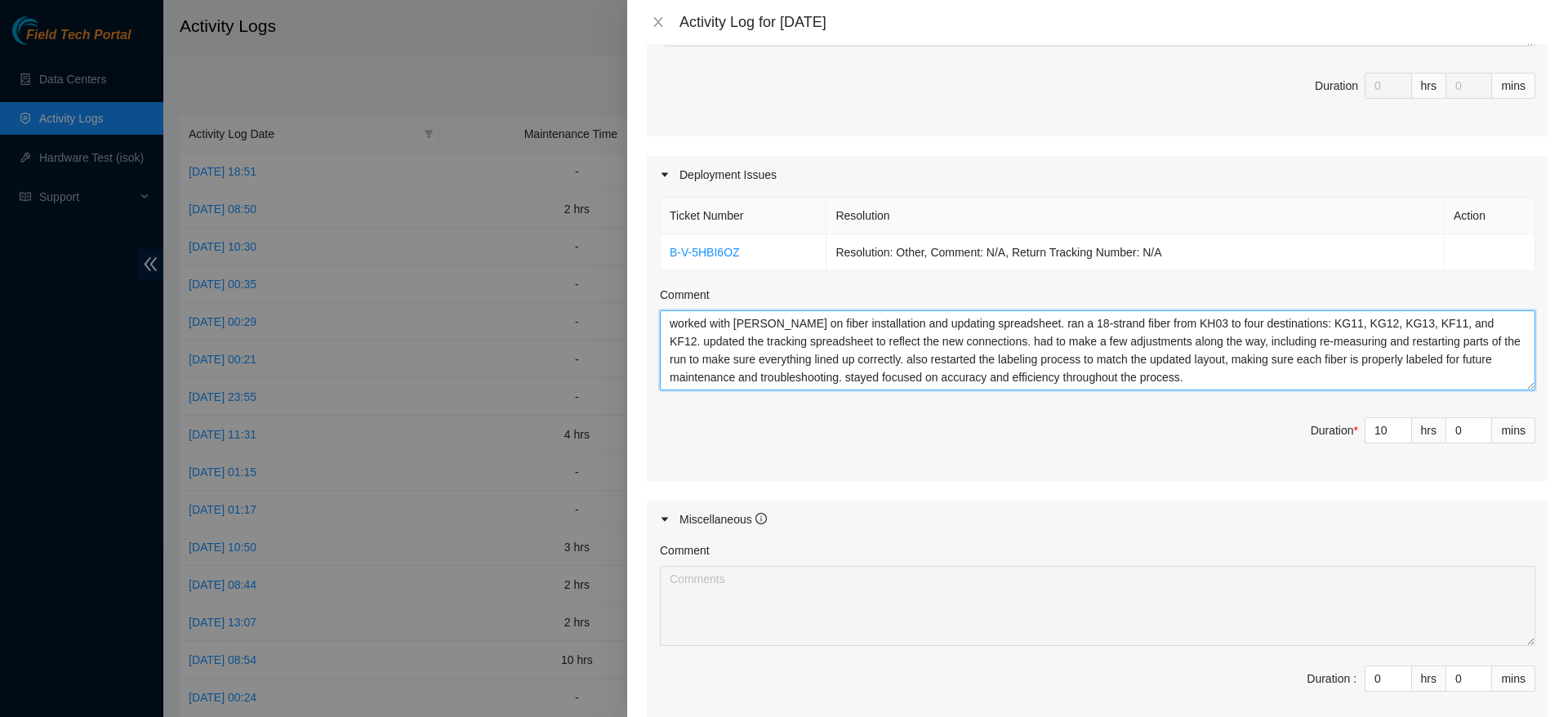
paste textarea "e ran 17 fibers for DP80203. we ran into a discrepancy because once the fiber w…"
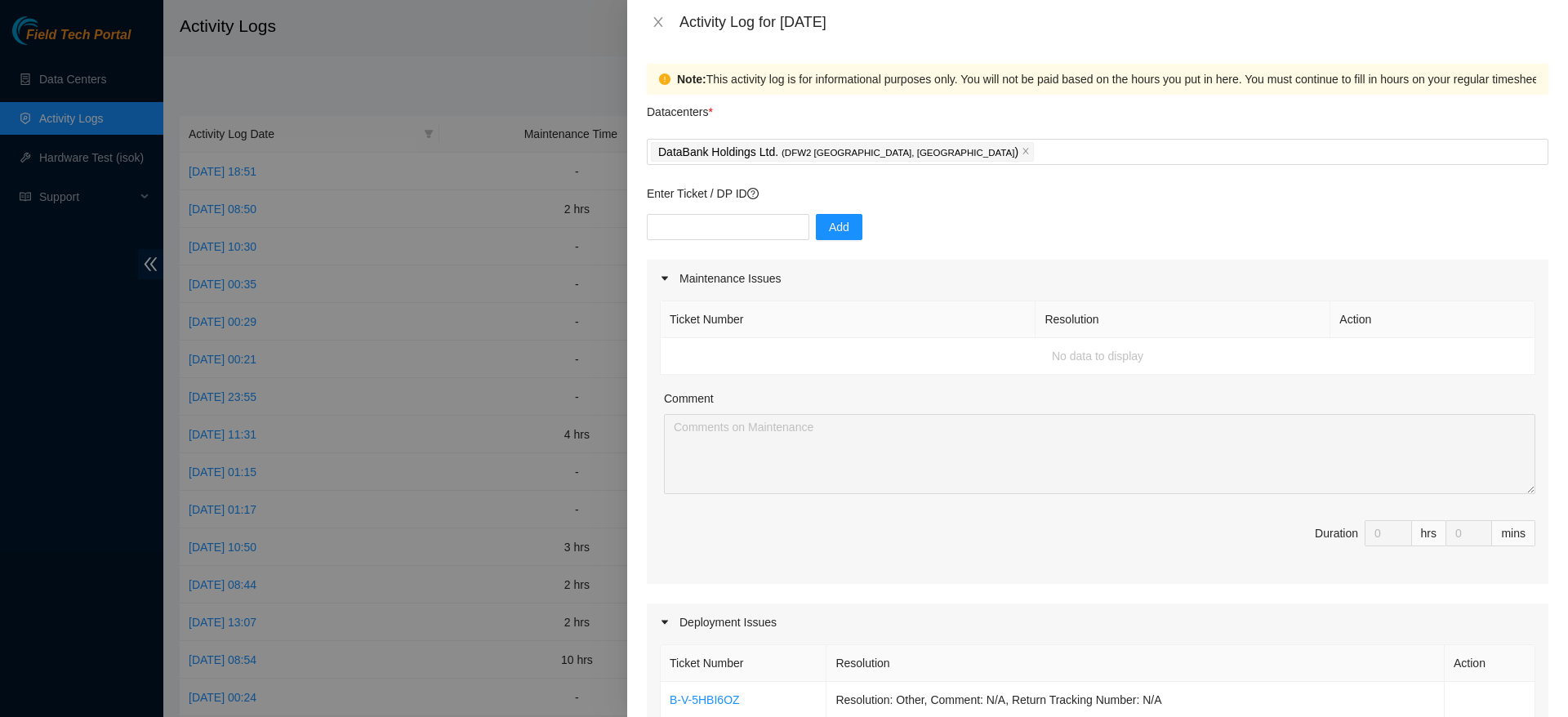
scroll to position [638, 0]
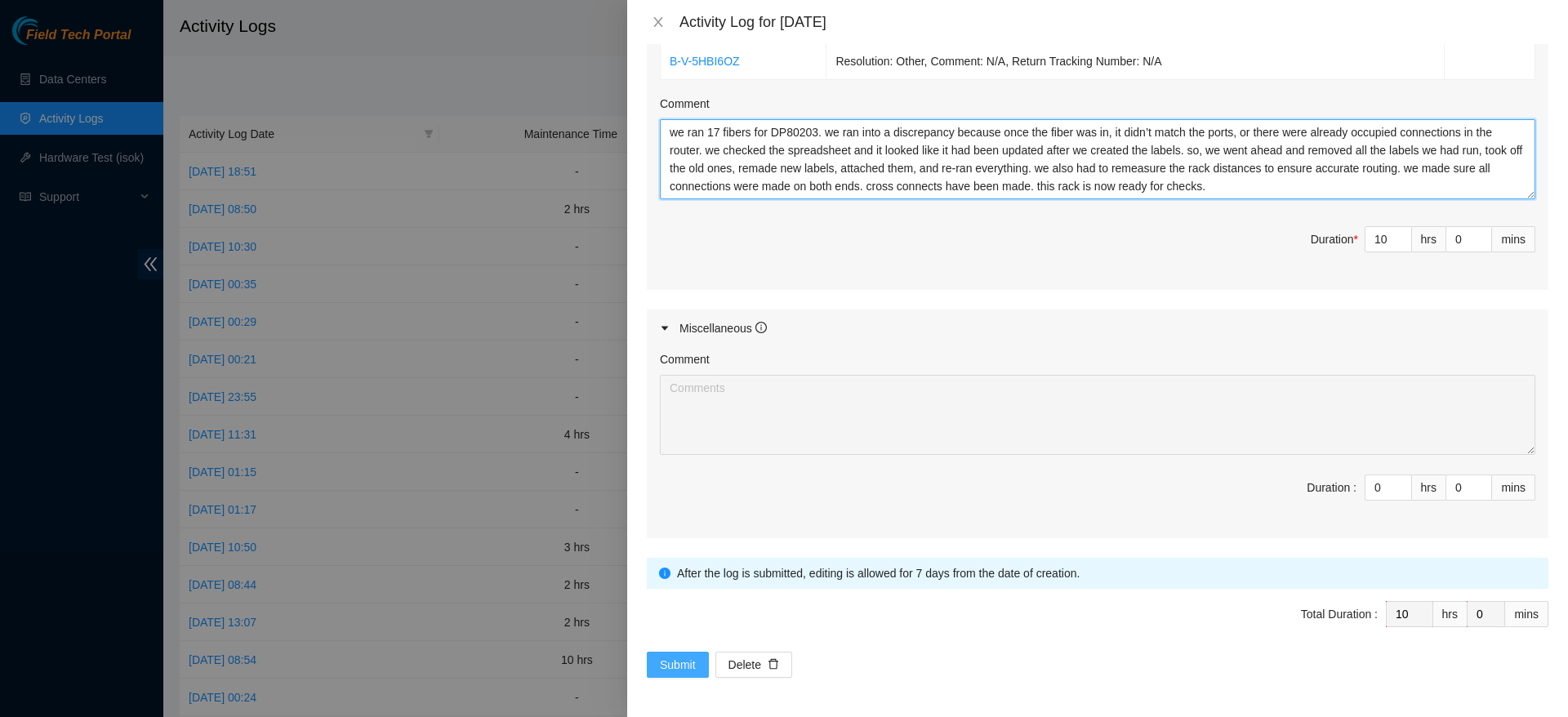
type textarea "we ran 17 fibers for DP80203. we ran into a discrepancy because once the fiber …"
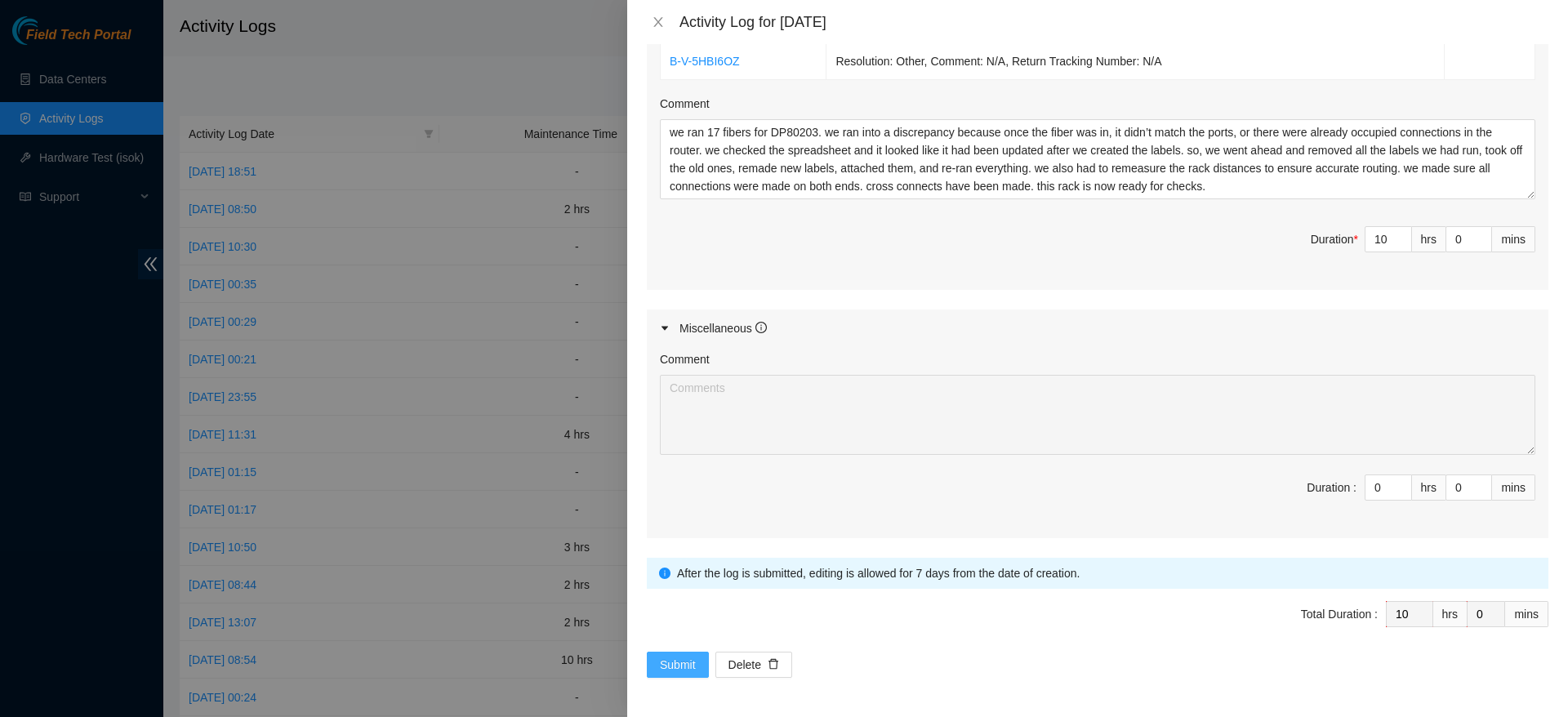
click at [677, 658] on span "Submit" at bounding box center [678, 665] width 36 height 18
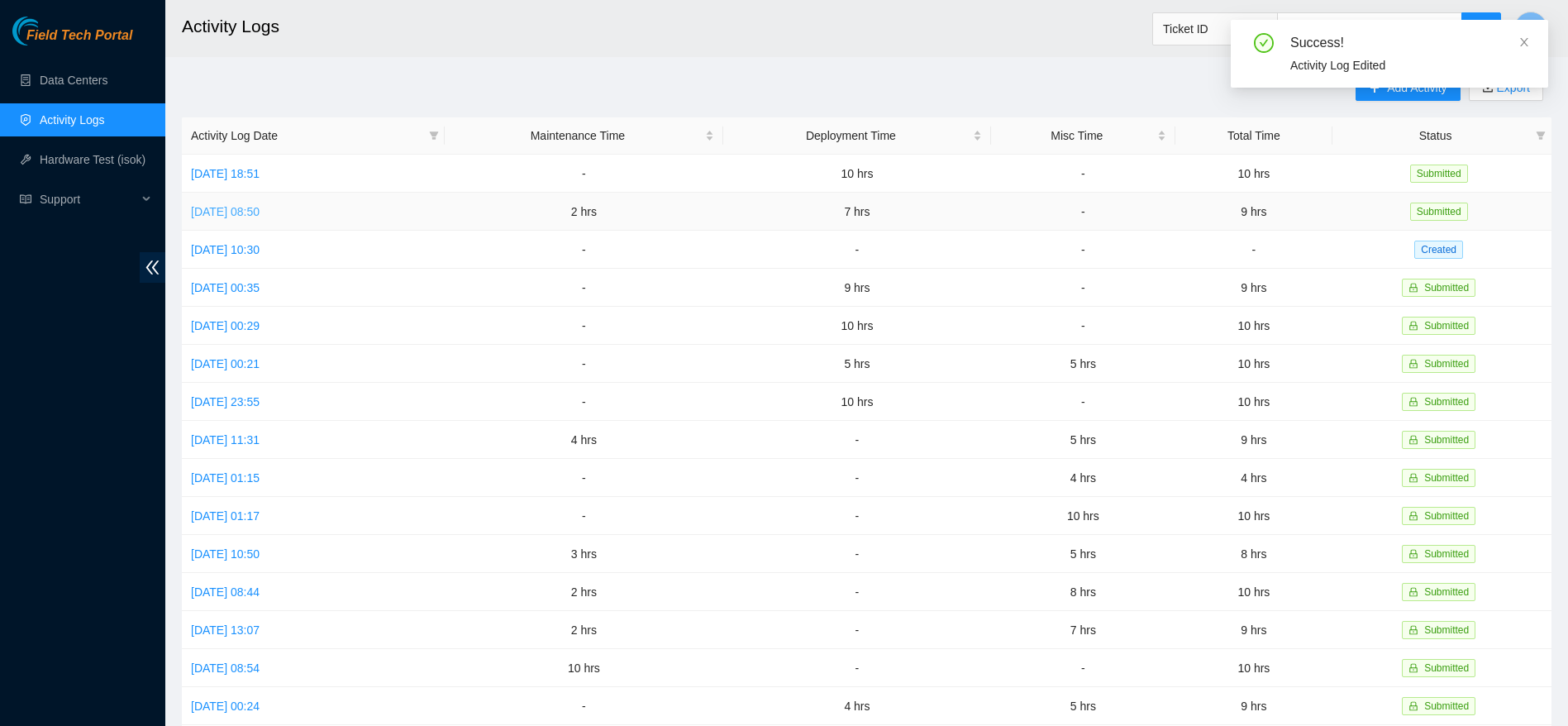
click at [249, 214] on link "[DATE] 08:50" at bounding box center [225, 212] width 69 height 13
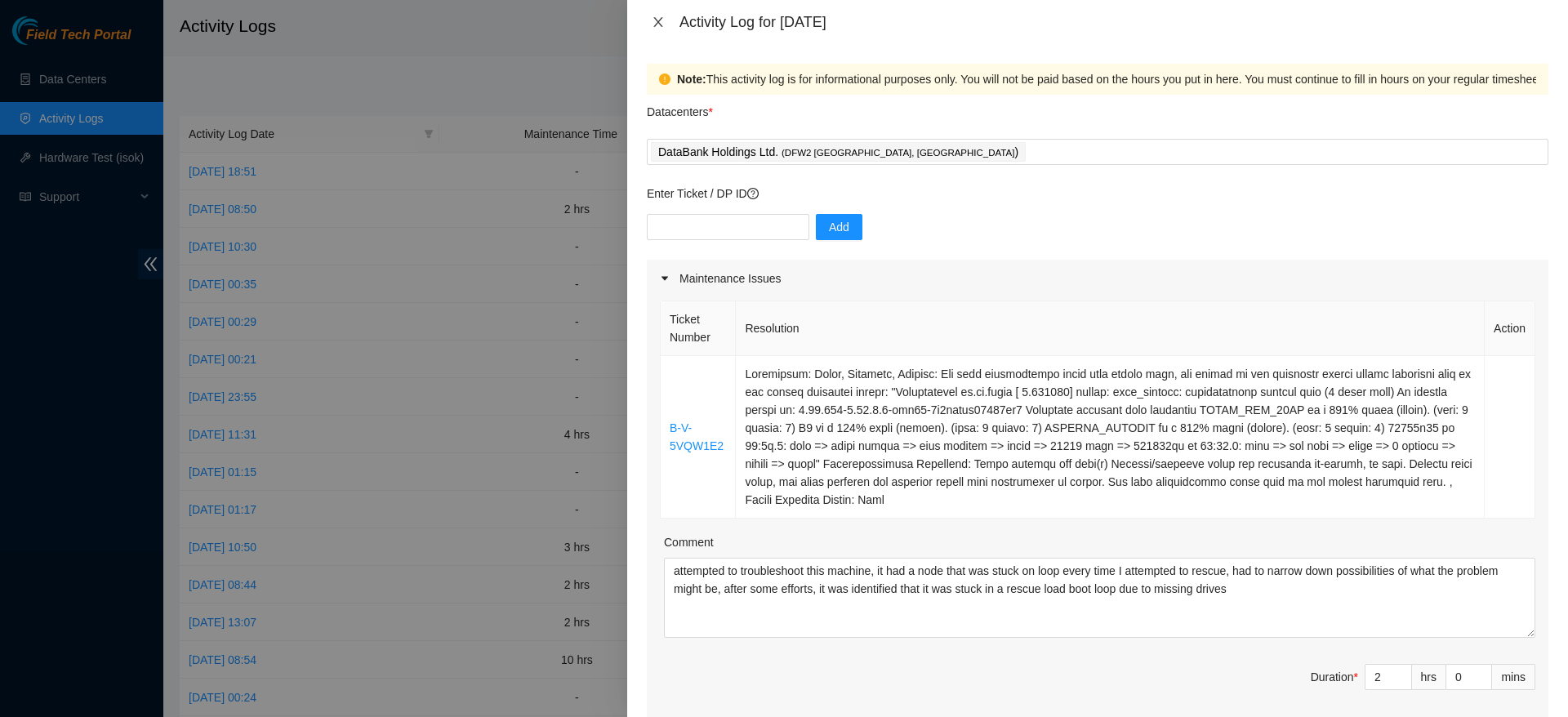
click at [665, 21] on button "Close" at bounding box center [658, 22] width 23 height 16
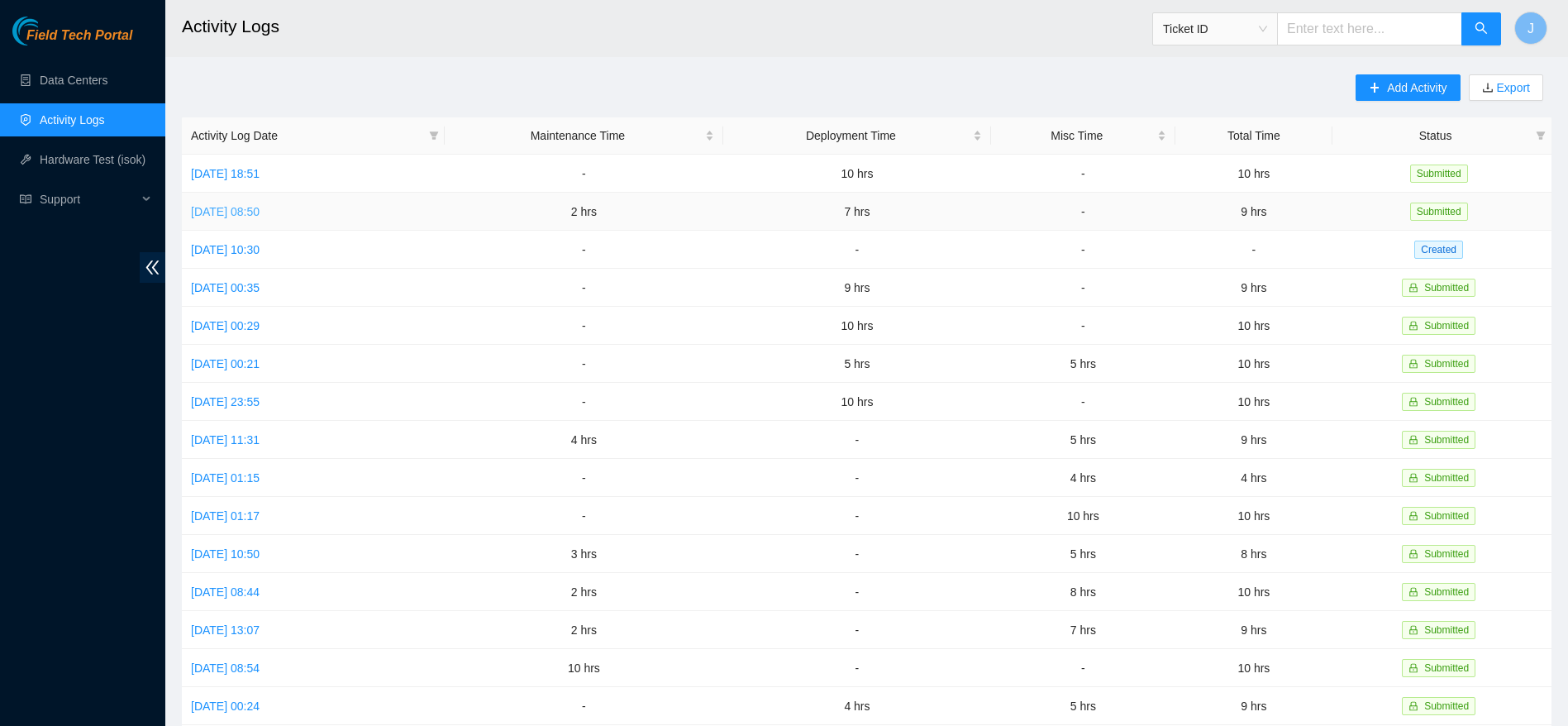
click at [260, 207] on link "[DATE] 08:50" at bounding box center [225, 212] width 69 height 13
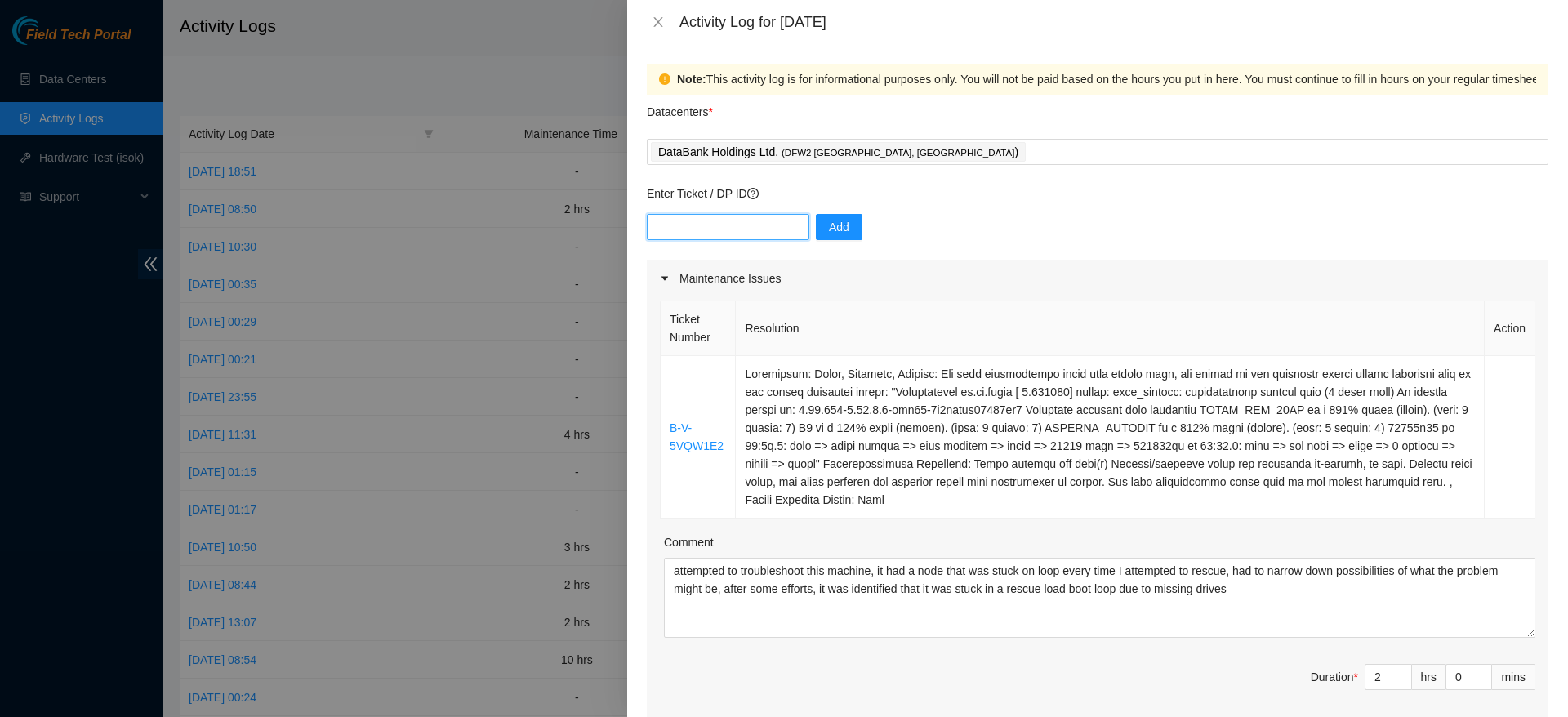
click at [742, 230] on input "text" at bounding box center [727, 227] width 162 height 26
paste input "DP83436"
type input "DP83436"
click at [829, 222] on span "Add" at bounding box center [839, 227] width 20 height 18
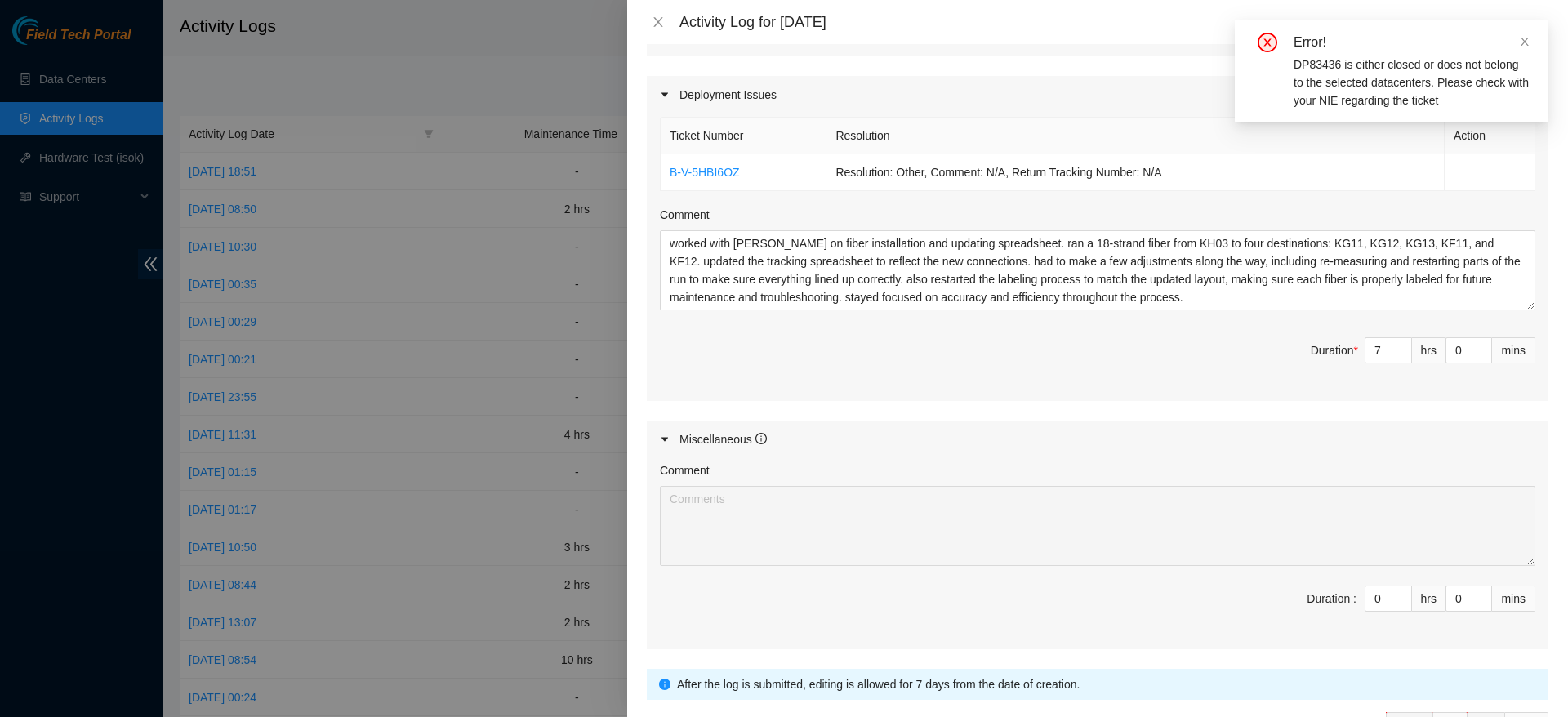
scroll to position [705, 0]
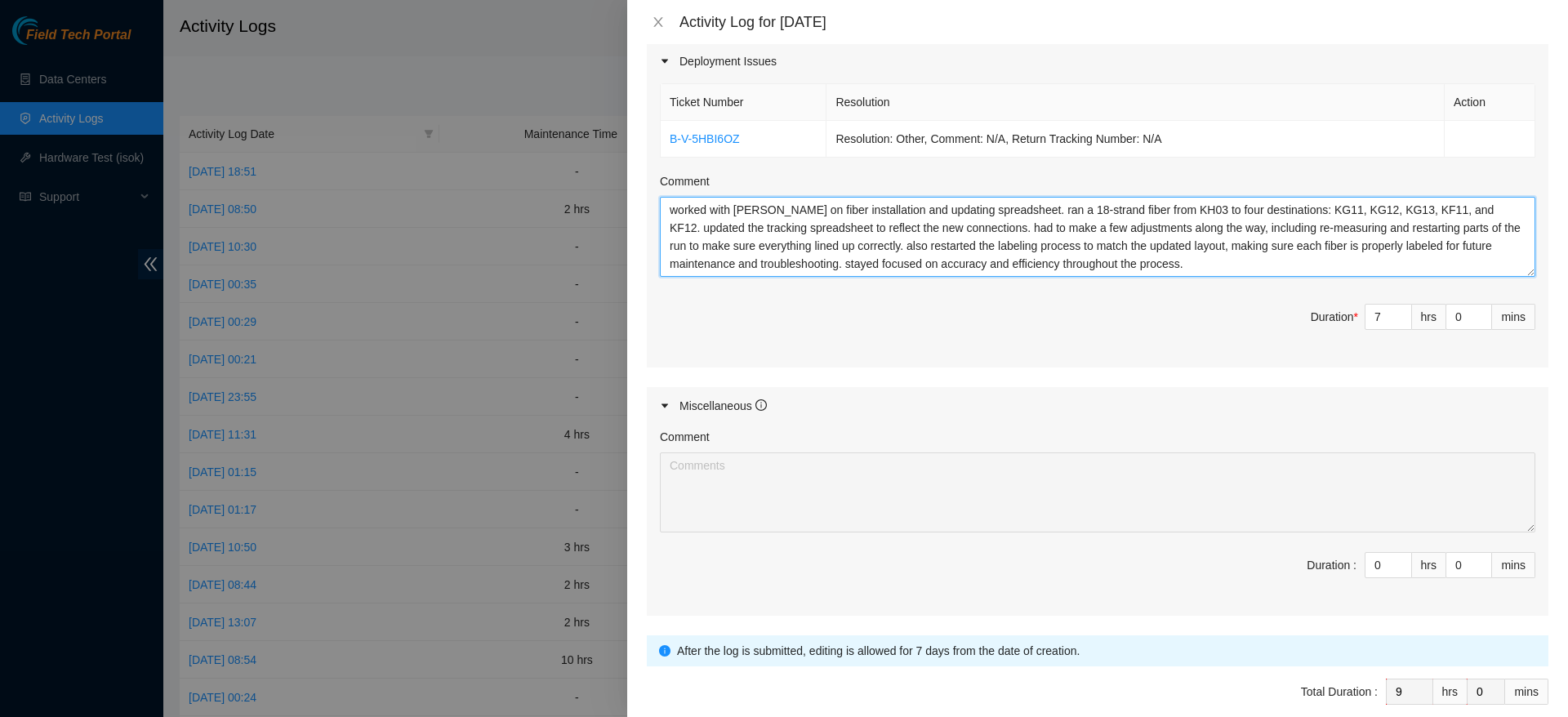
click at [1357, 276] on textarea "worked with [PERSON_NAME] on fiber installation and updating spreadsheet. ran a…" at bounding box center [1097, 237] width 876 height 80
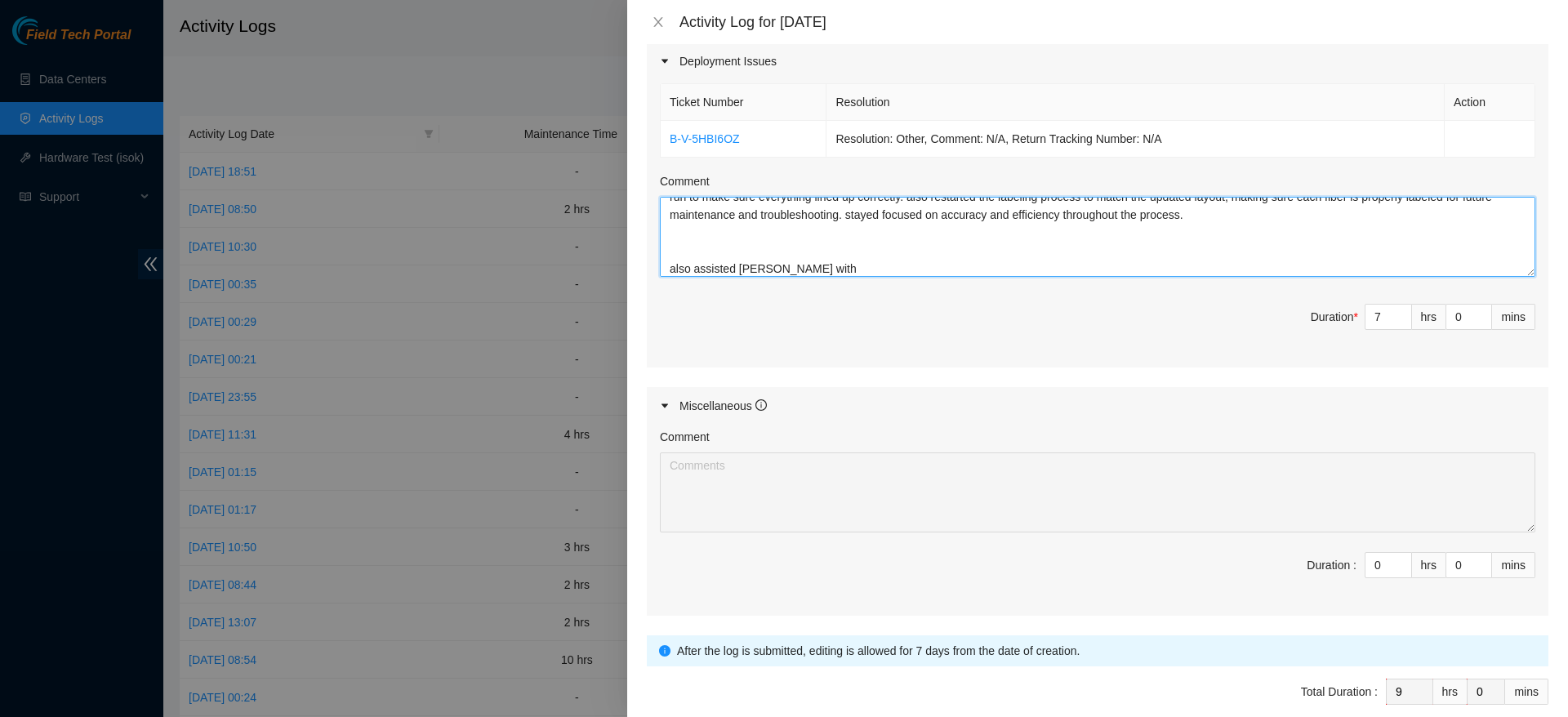
paste textarea "DP83436"
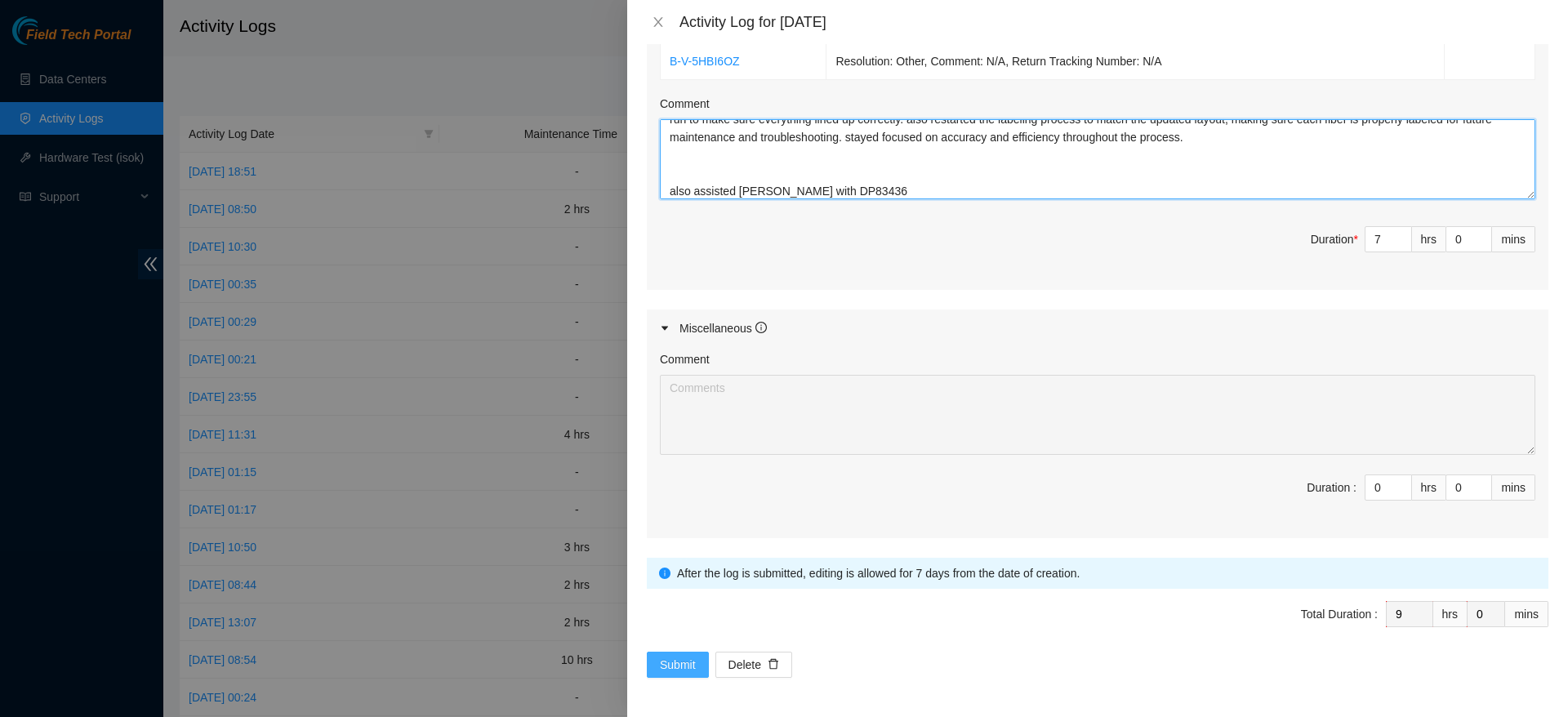
type textarea "worked with [PERSON_NAME] on fiber installation and updating spreadsheet. ran a…"
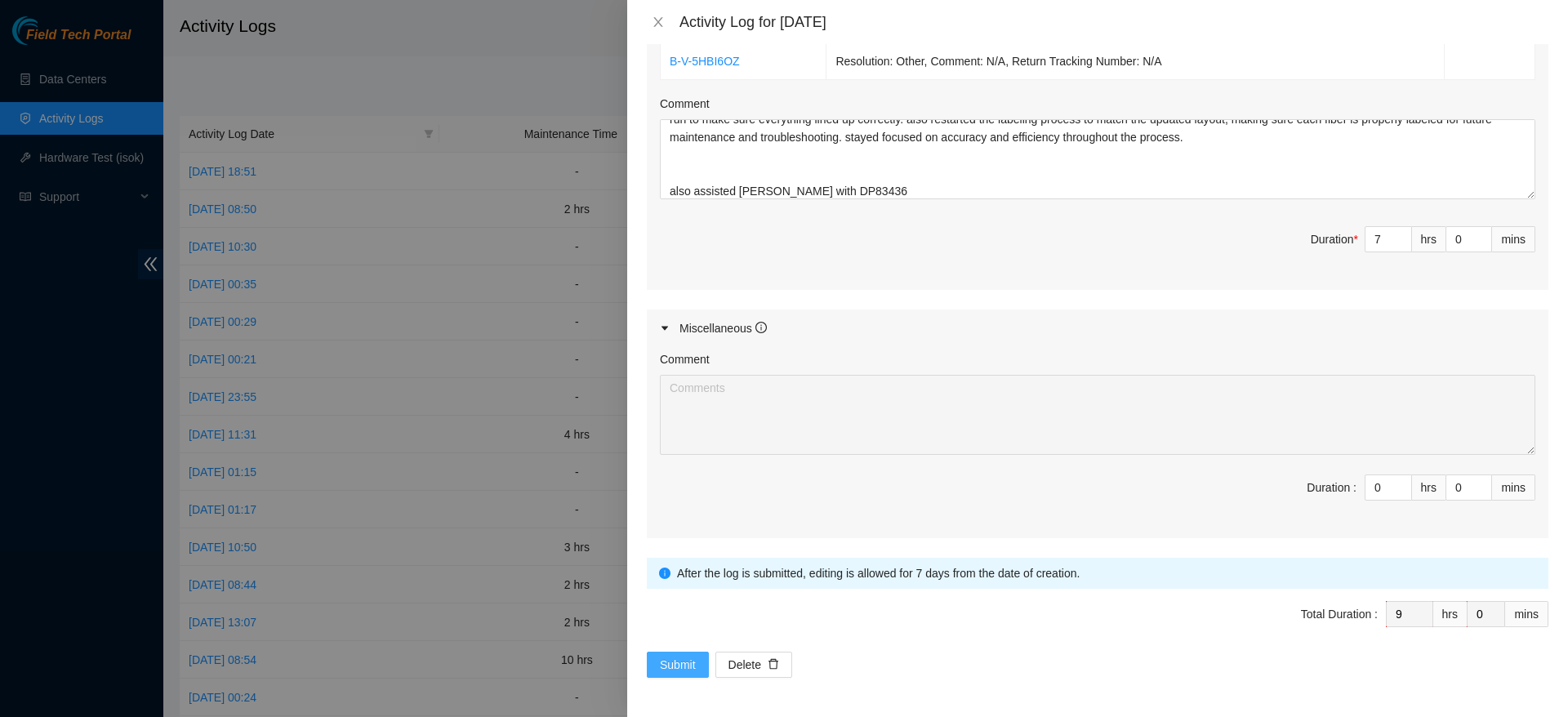
click at [689, 656] on span "Submit" at bounding box center [678, 665] width 36 height 18
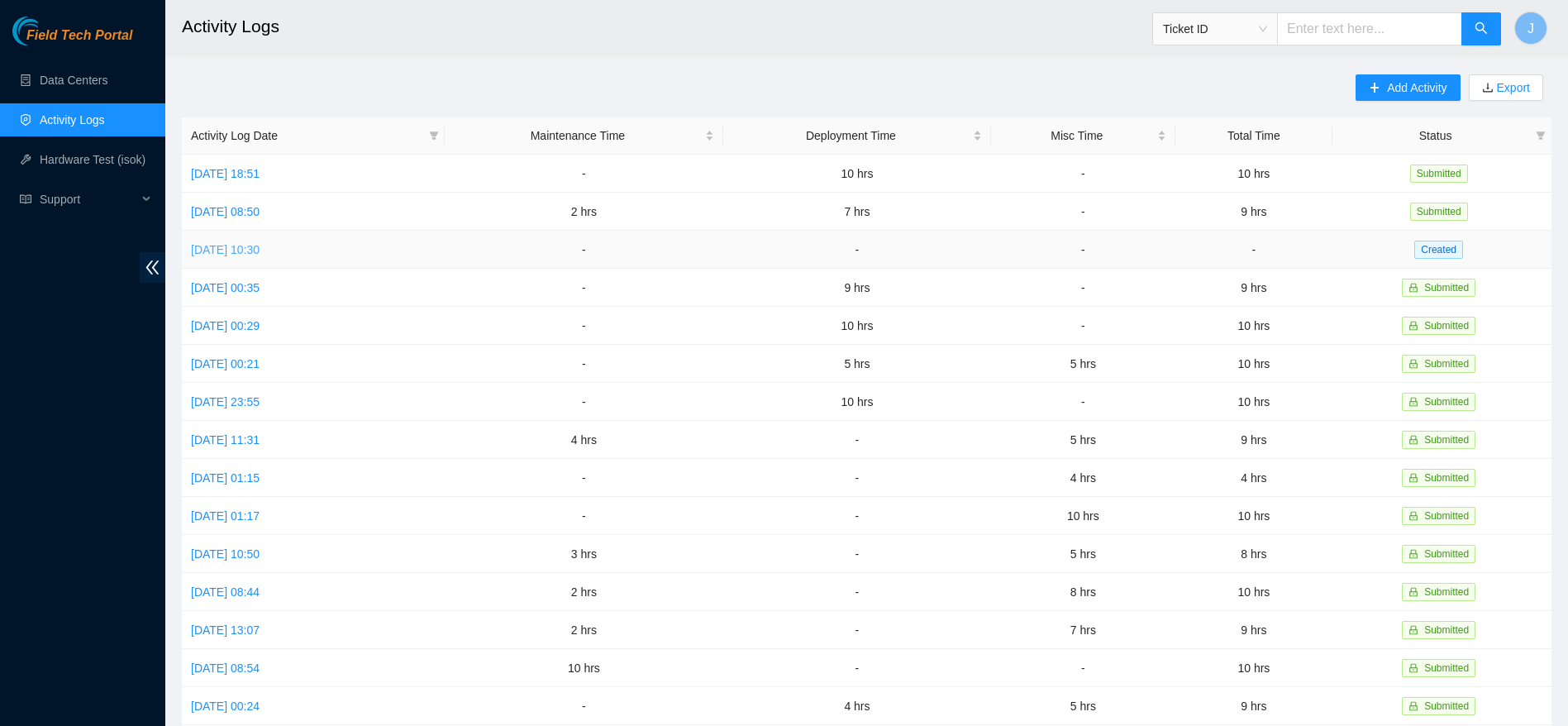
click at [239, 248] on link "[DATE] 10:30" at bounding box center [225, 250] width 69 height 13
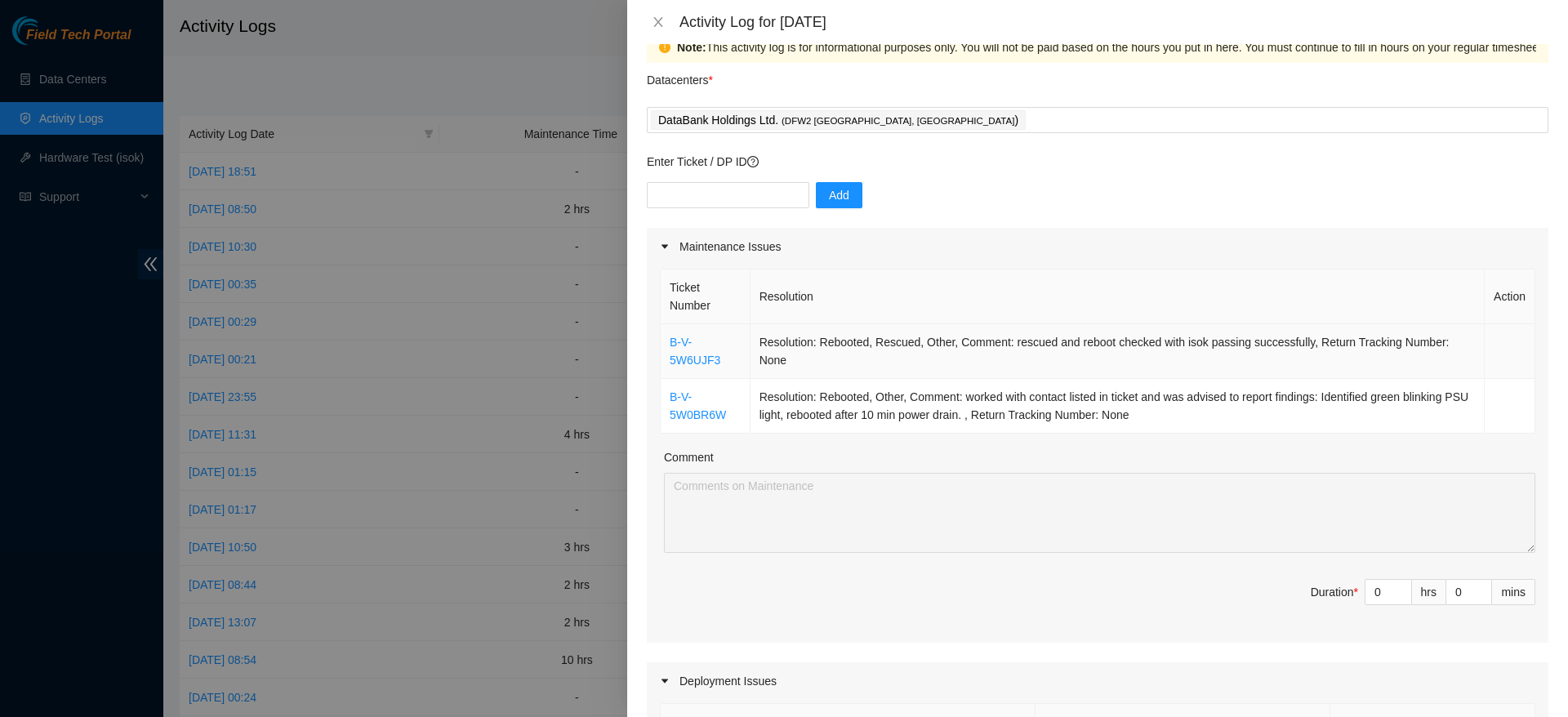
scroll to position [34, 0]
click at [767, 203] on input "text" at bounding box center [727, 193] width 162 height 26
paste input "DP79334"
type input "DP79334"
click at [836, 191] on span "Add" at bounding box center [839, 193] width 20 height 18
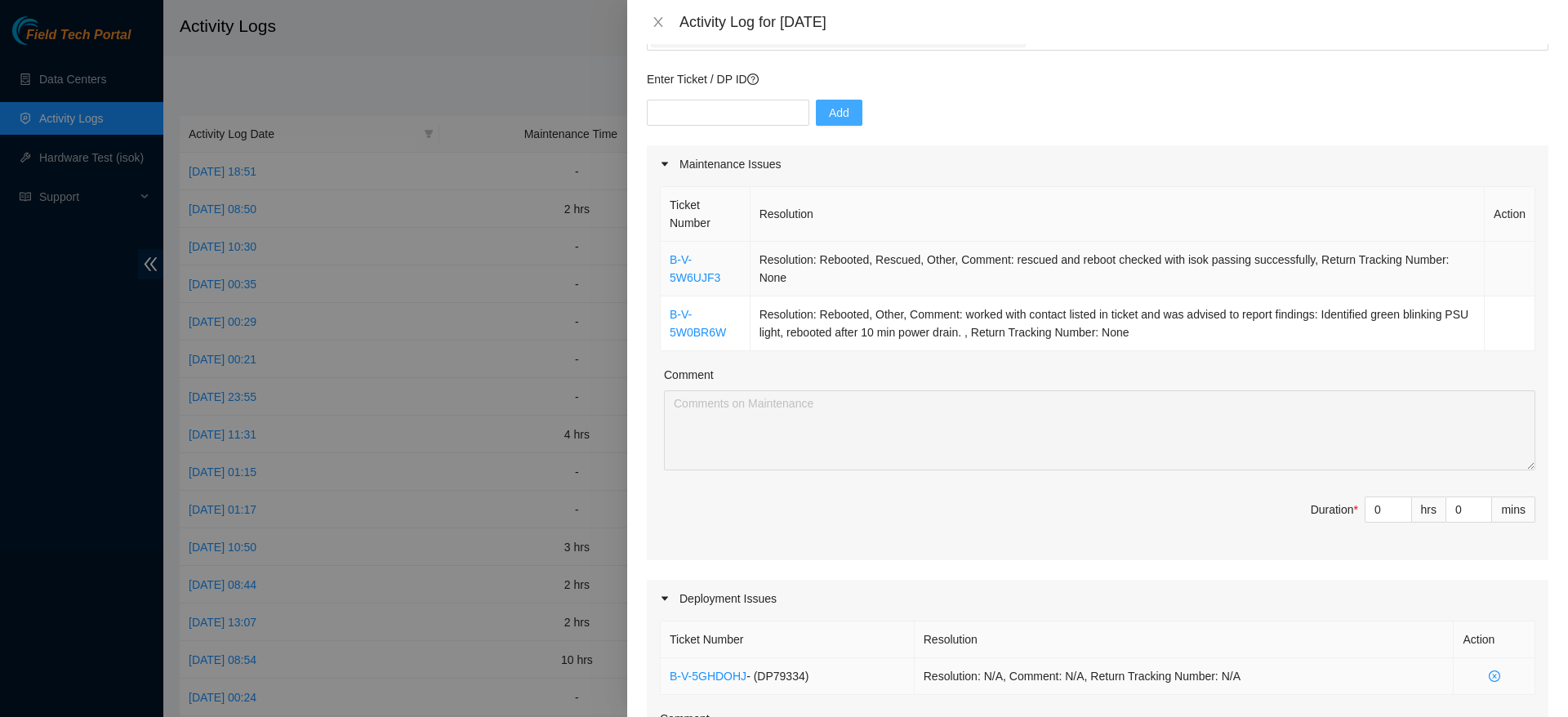
scroll to position [98, 0]
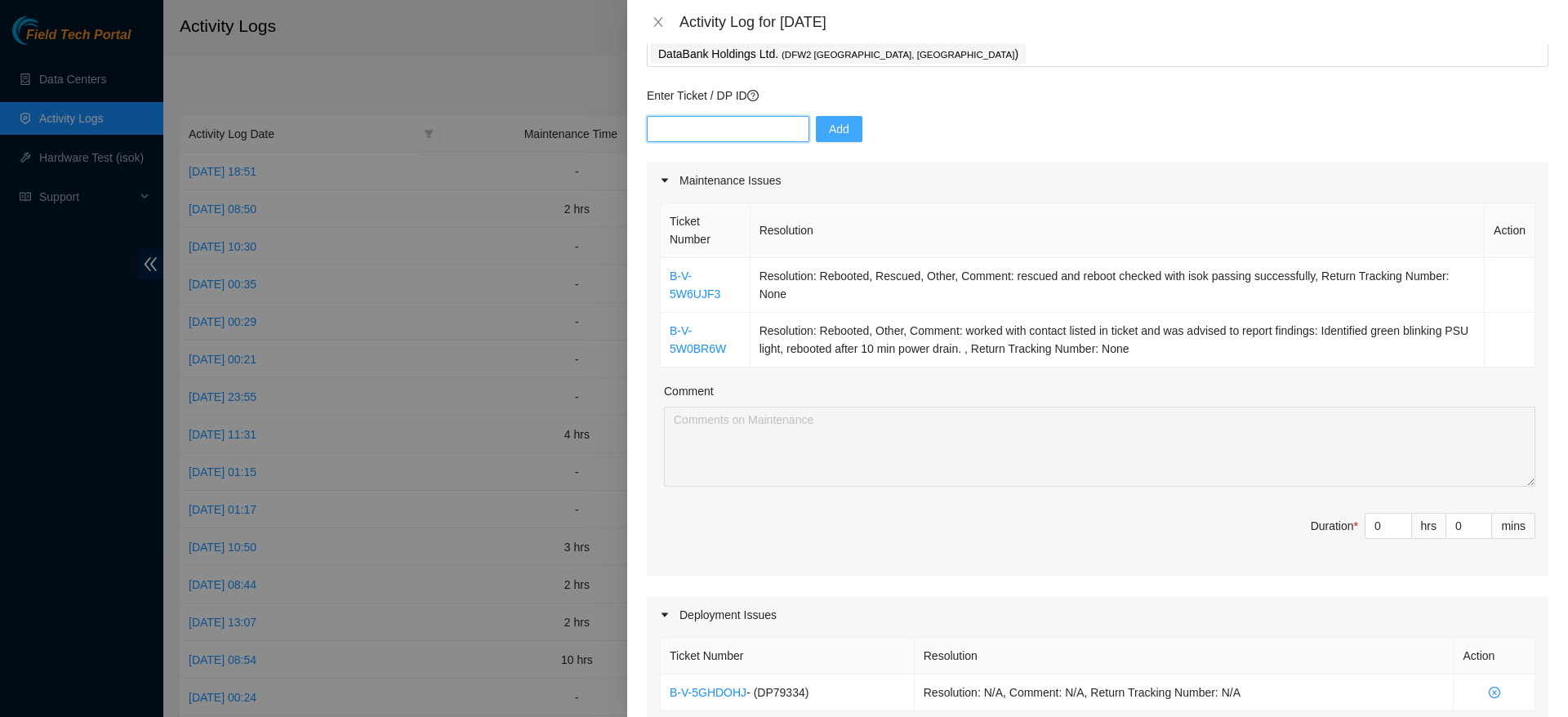
click at [755, 120] on input "text" at bounding box center [727, 129] width 162 height 26
paste input "DP80203"
type input "DP80203"
click at [832, 133] on span "Add" at bounding box center [839, 129] width 20 height 18
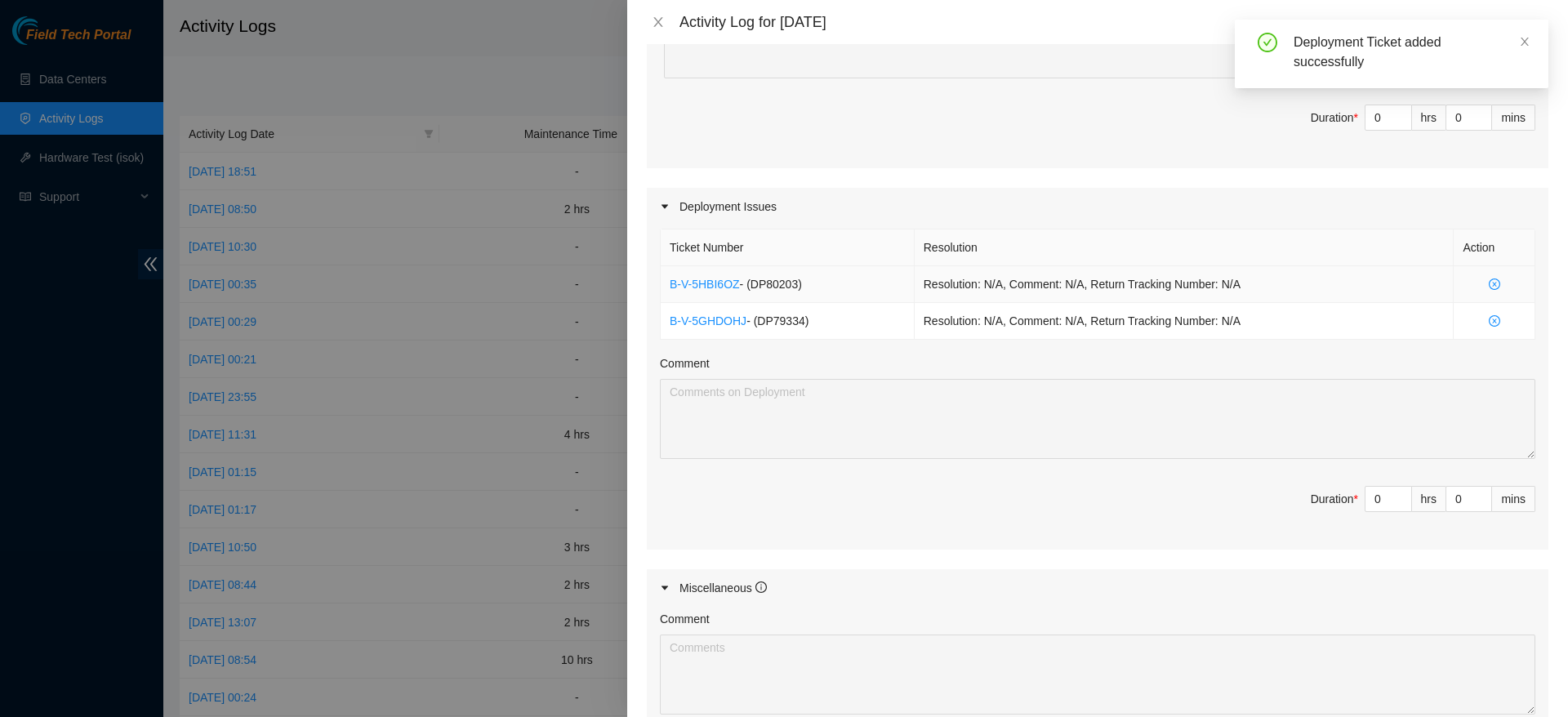
scroll to position [596, 0]
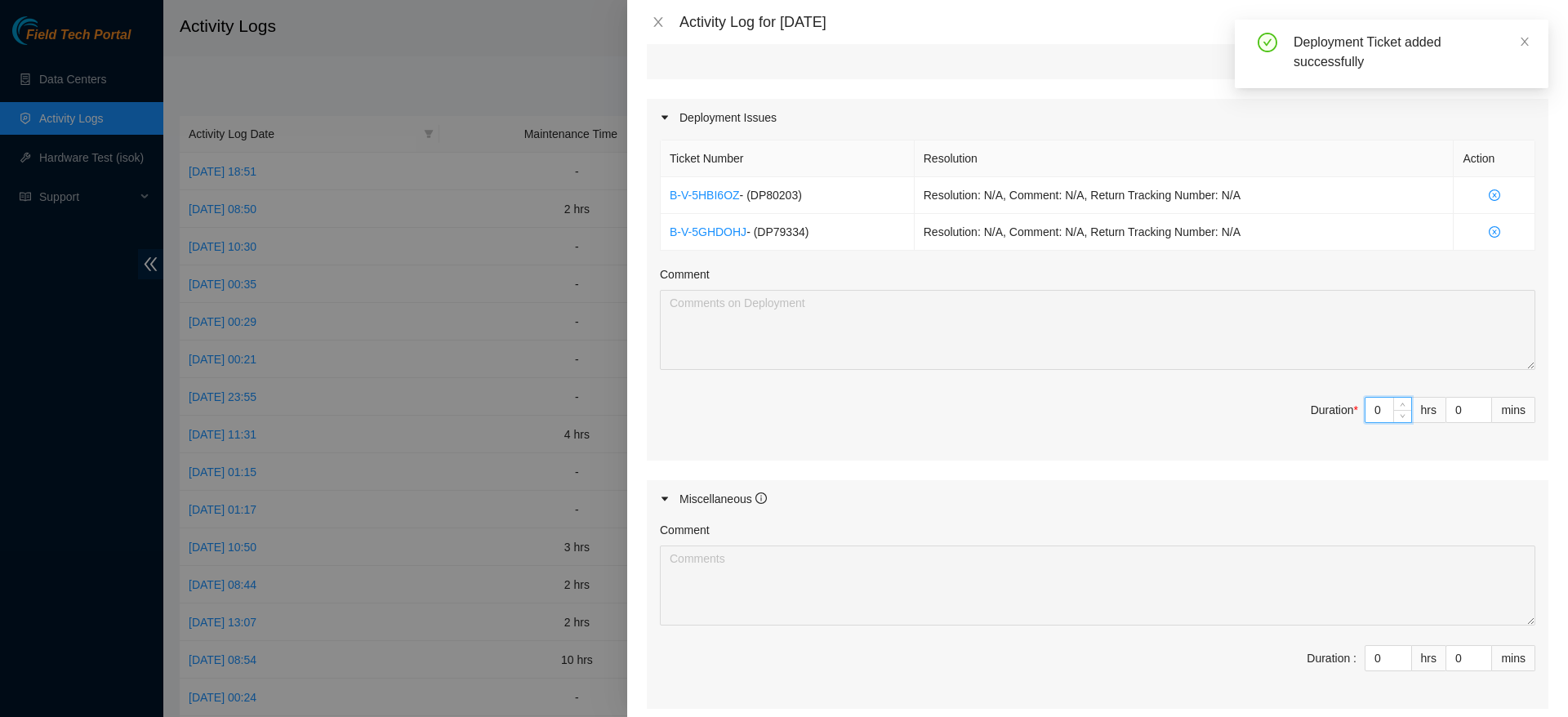
click at [1371, 409] on input "0" at bounding box center [1389, 410] width 46 height 25
type input "1"
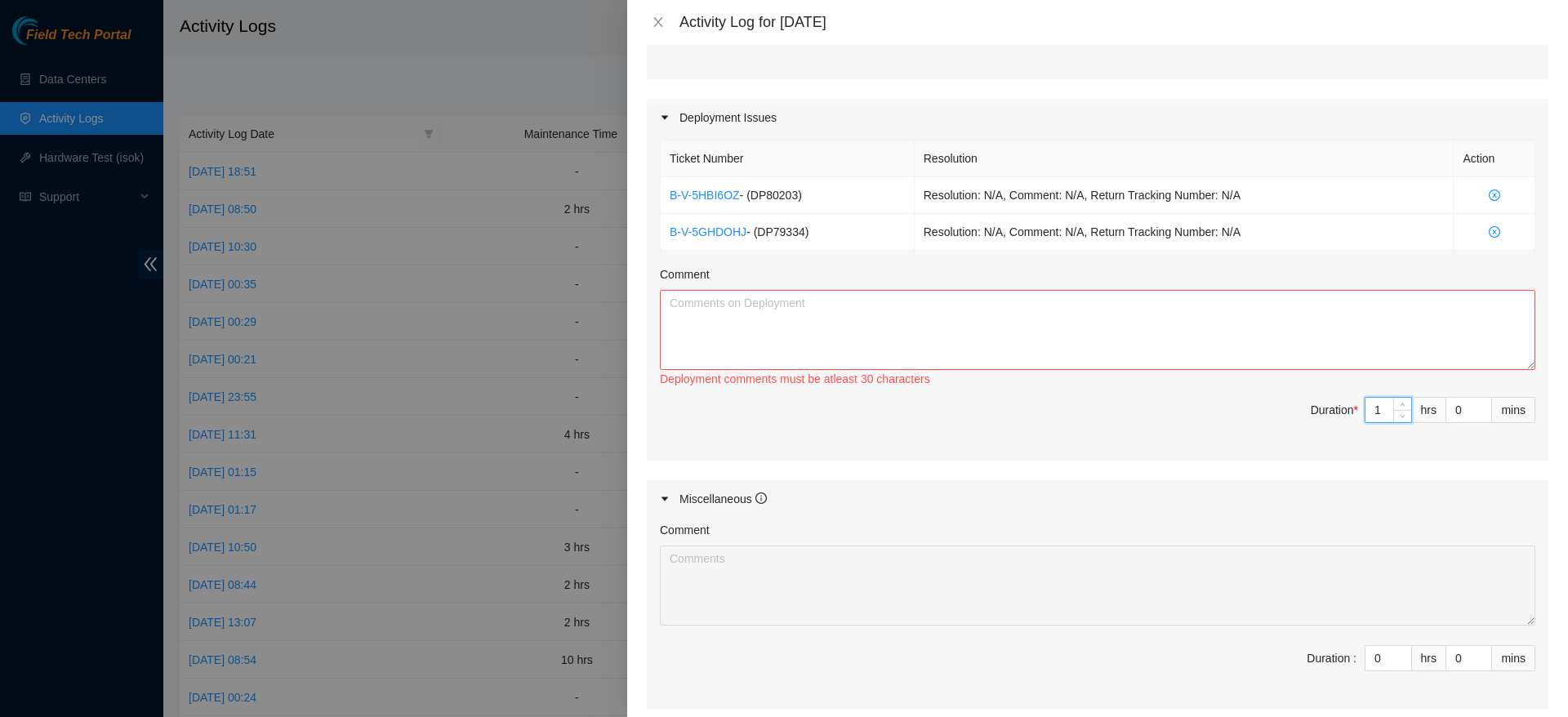
type input "10"
click at [1329, 354] on textarea "Comment" at bounding box center [1097, 330] width 876 height 80
click at [1366, 400] on input "10" at bounding box center [1389, 410] width 46 height 25
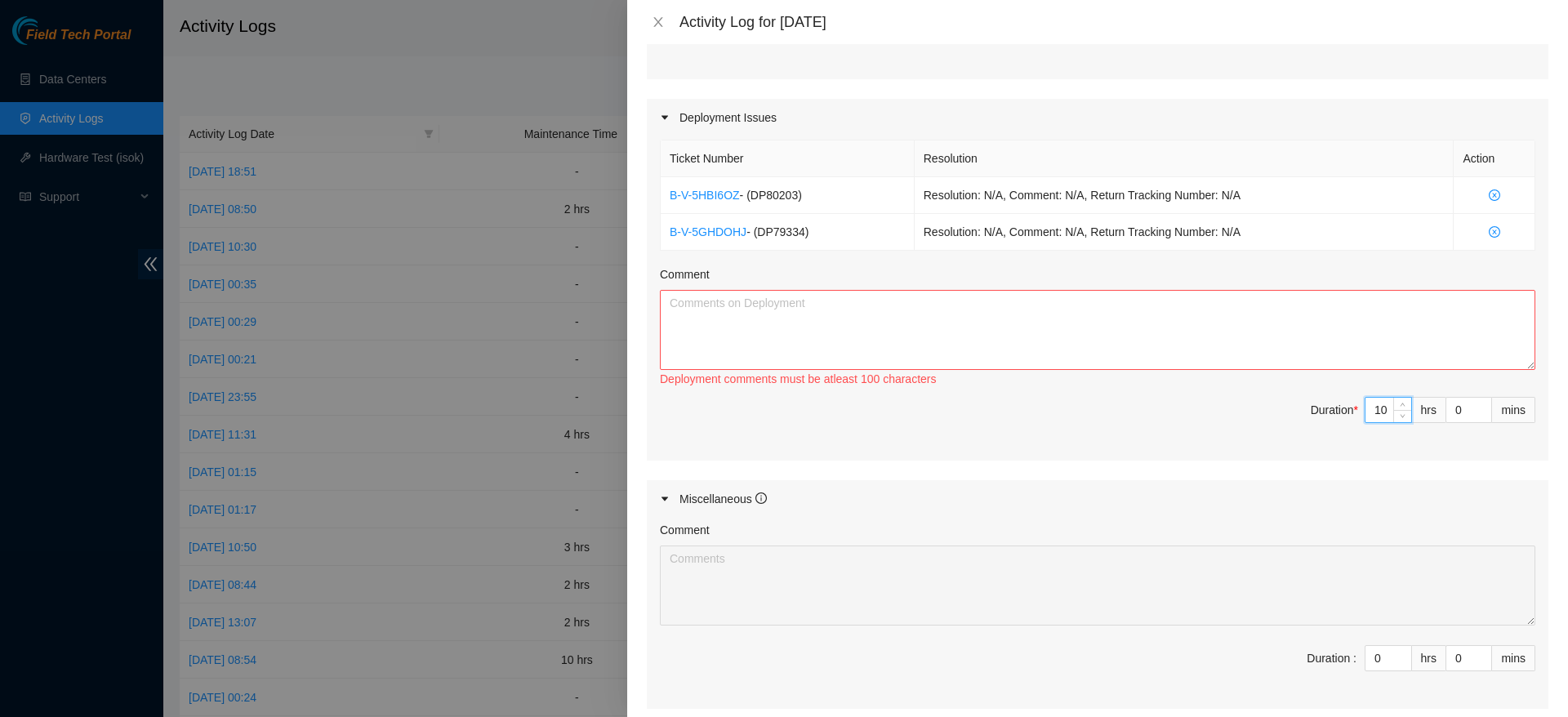
click at [1366, 400] on input "10" at bounding box center [1389, 410] width 46 height 25
type input "0"
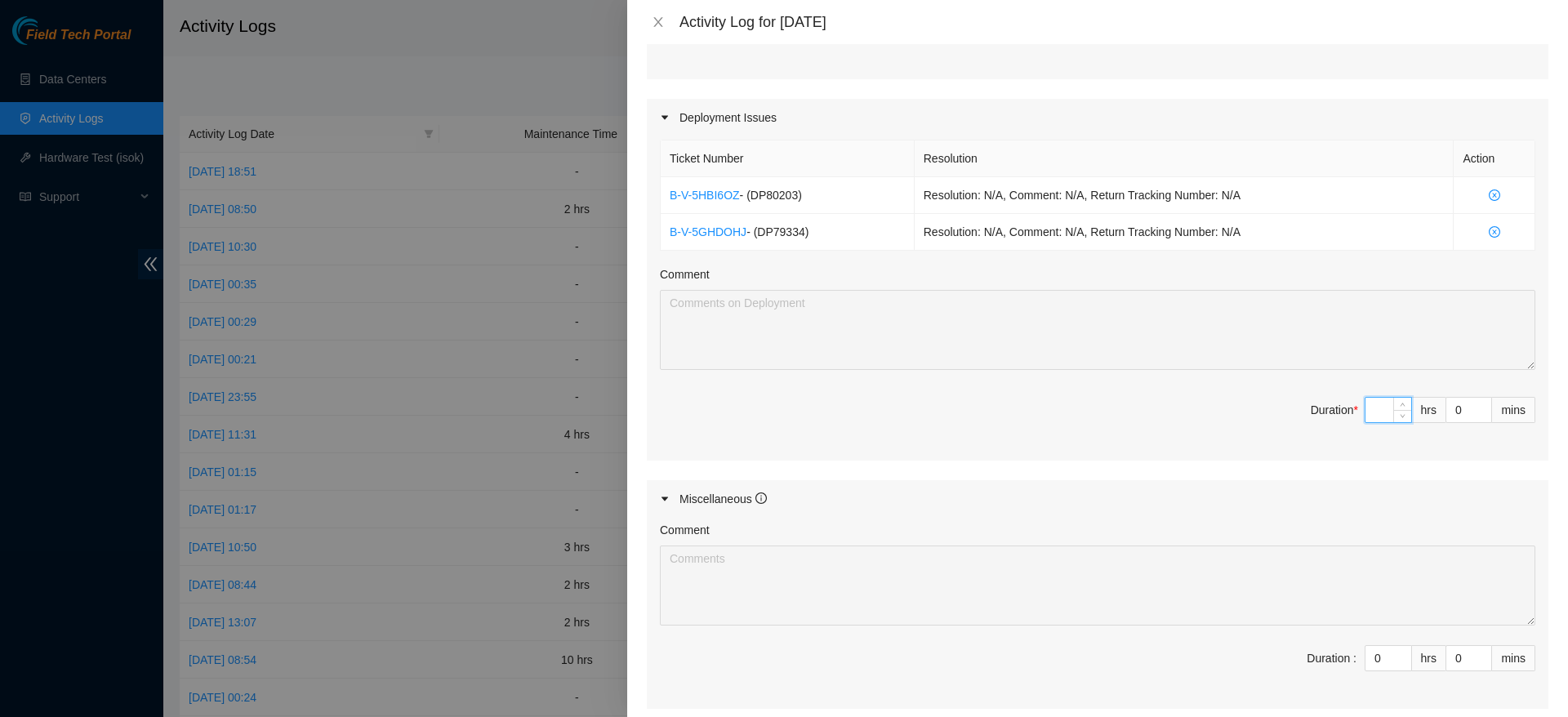
type input "8"
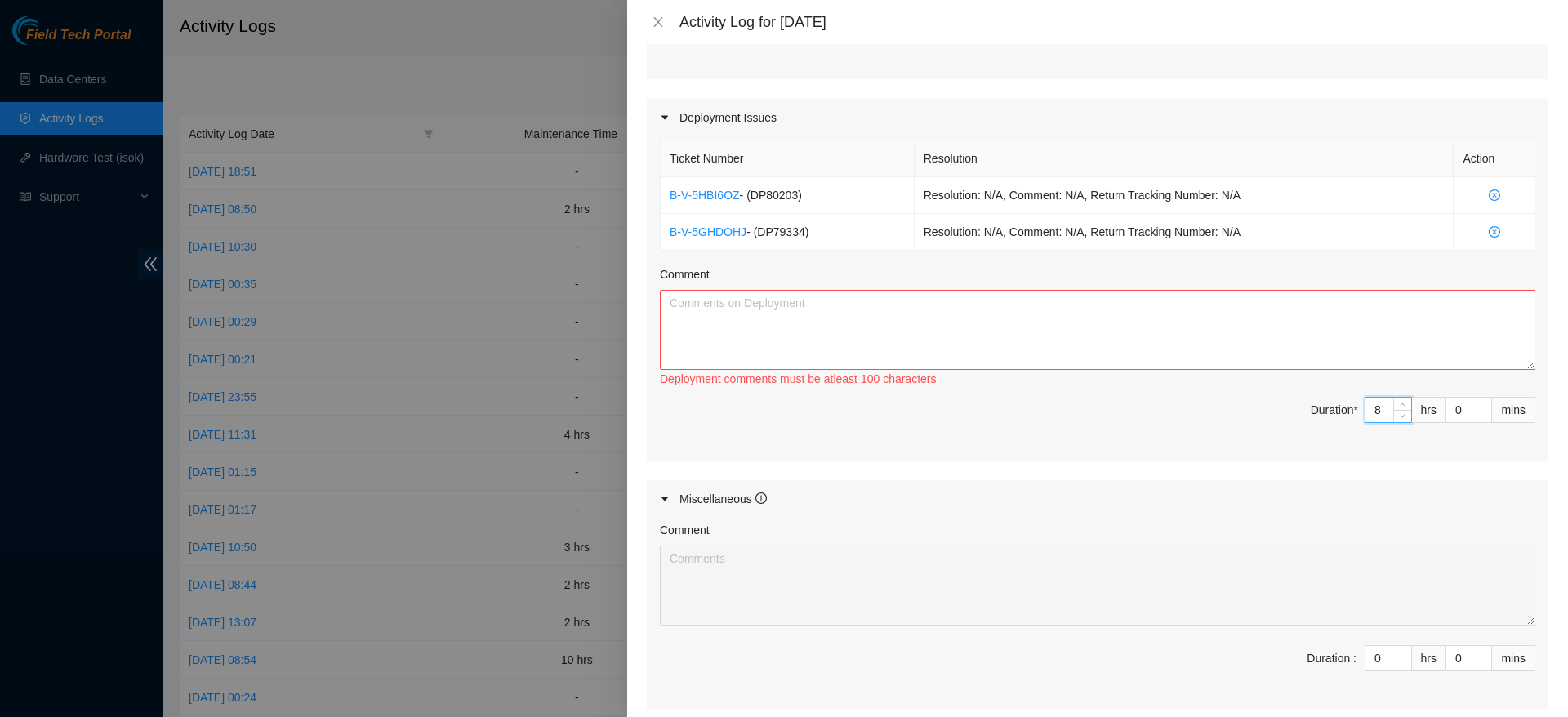
type input "8"
click at [1341, 354] on textarea "Comment" at bounding box center [1097, 330] width 876 height 80
paste textarea "Began checks, bootstrapped and gave console access. Confirmed all ports are up …"
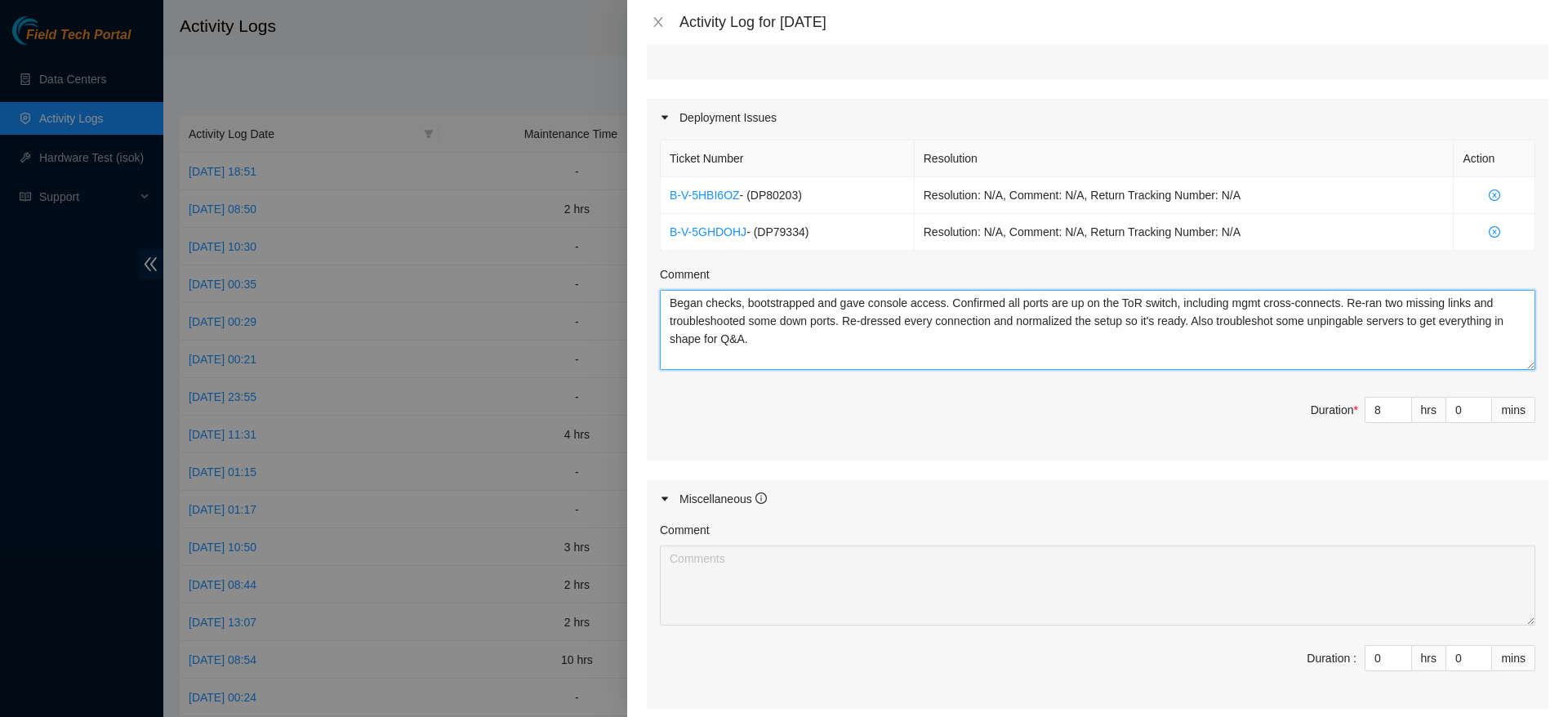
scroll to position [13, 0]
paste textarea "Created 18 labels for this DP and attached them to the fiber, ready to run [DAT…"
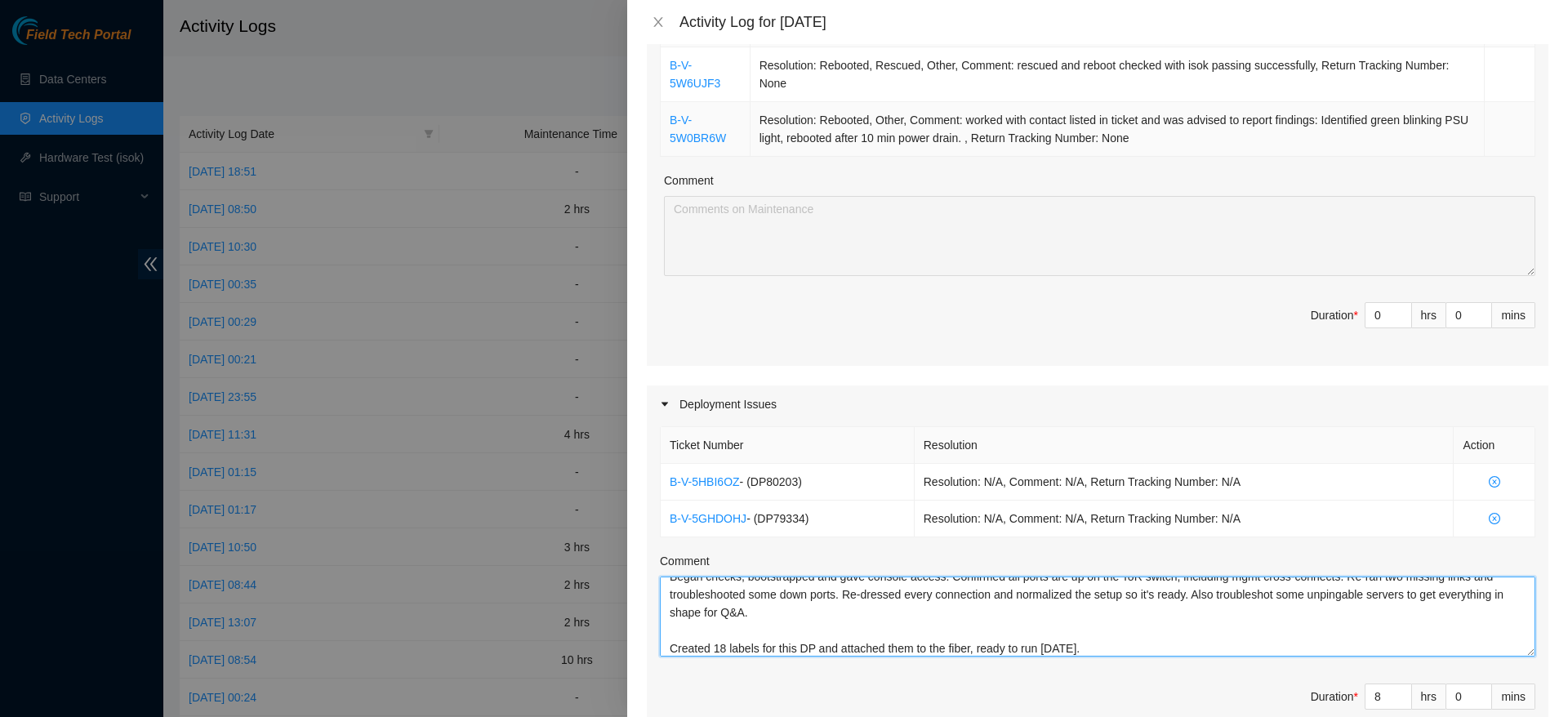
scroll to position [316, 0]
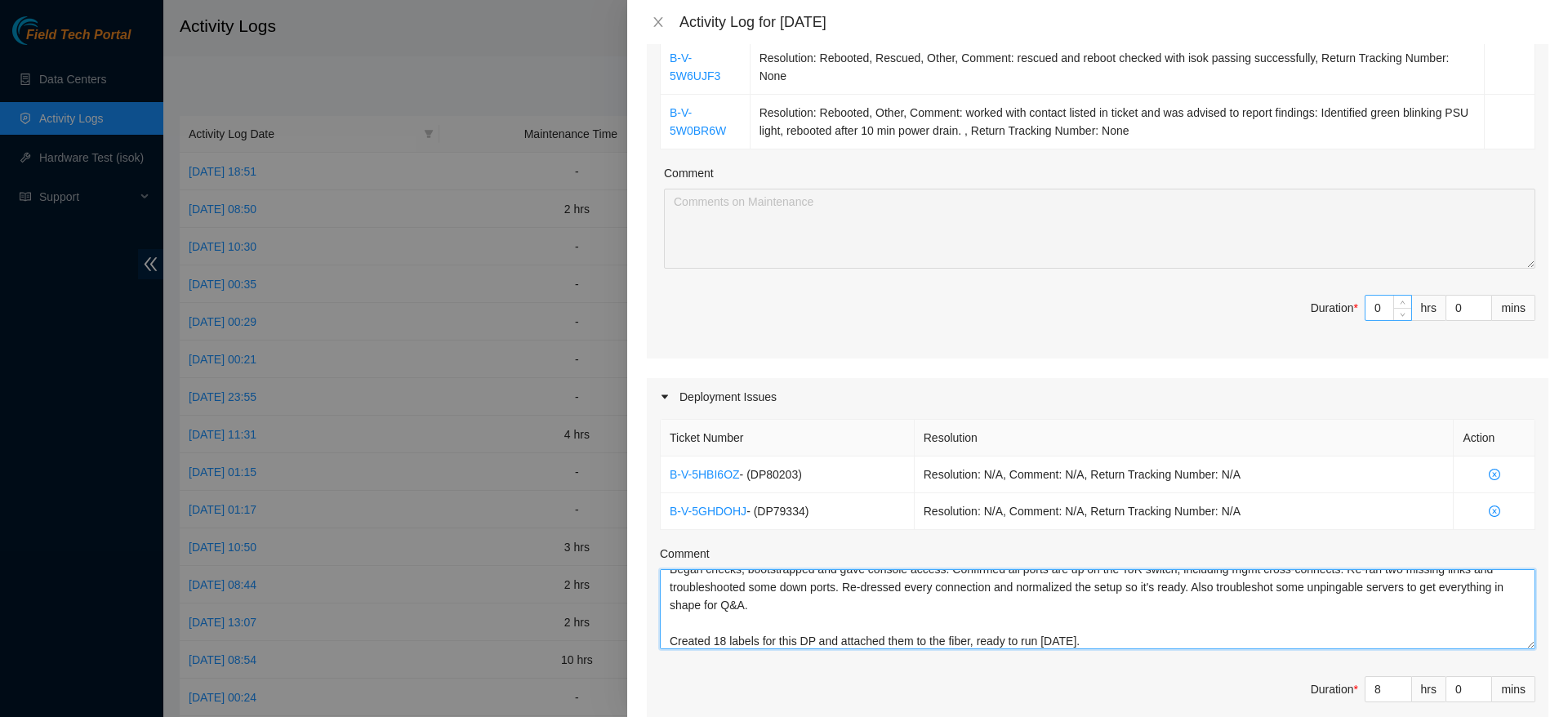
type textarea "Began checks, bootstrapped and gave console access. Confirmed all ports are up …"
click at [1371, 302] on input "0" at bounding box center [1389, 308] width 46 height 25
type input "2"
type input "10"
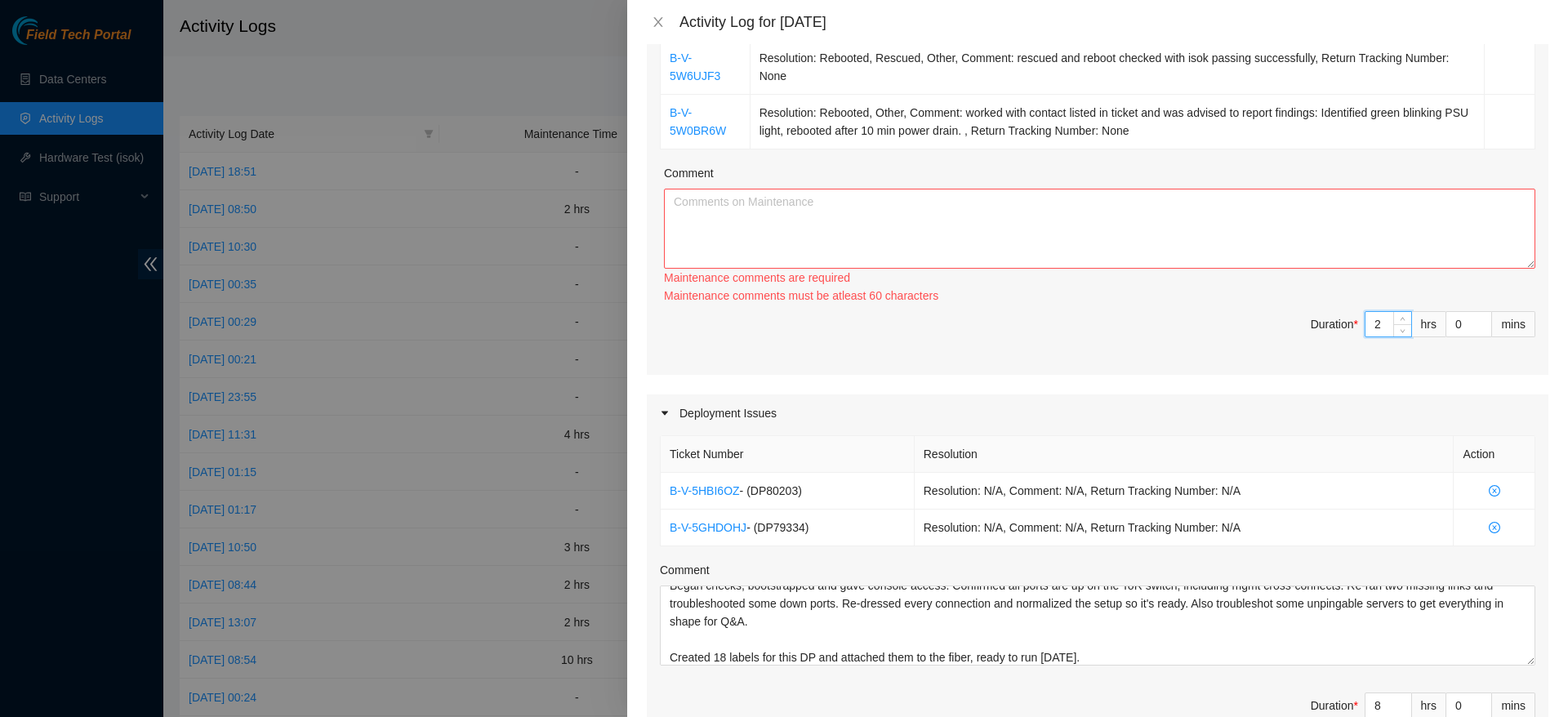
type input "2"
click at [1235, 228] on textarea "Comment" at bounding box center [1099, 229] width 872 height 80
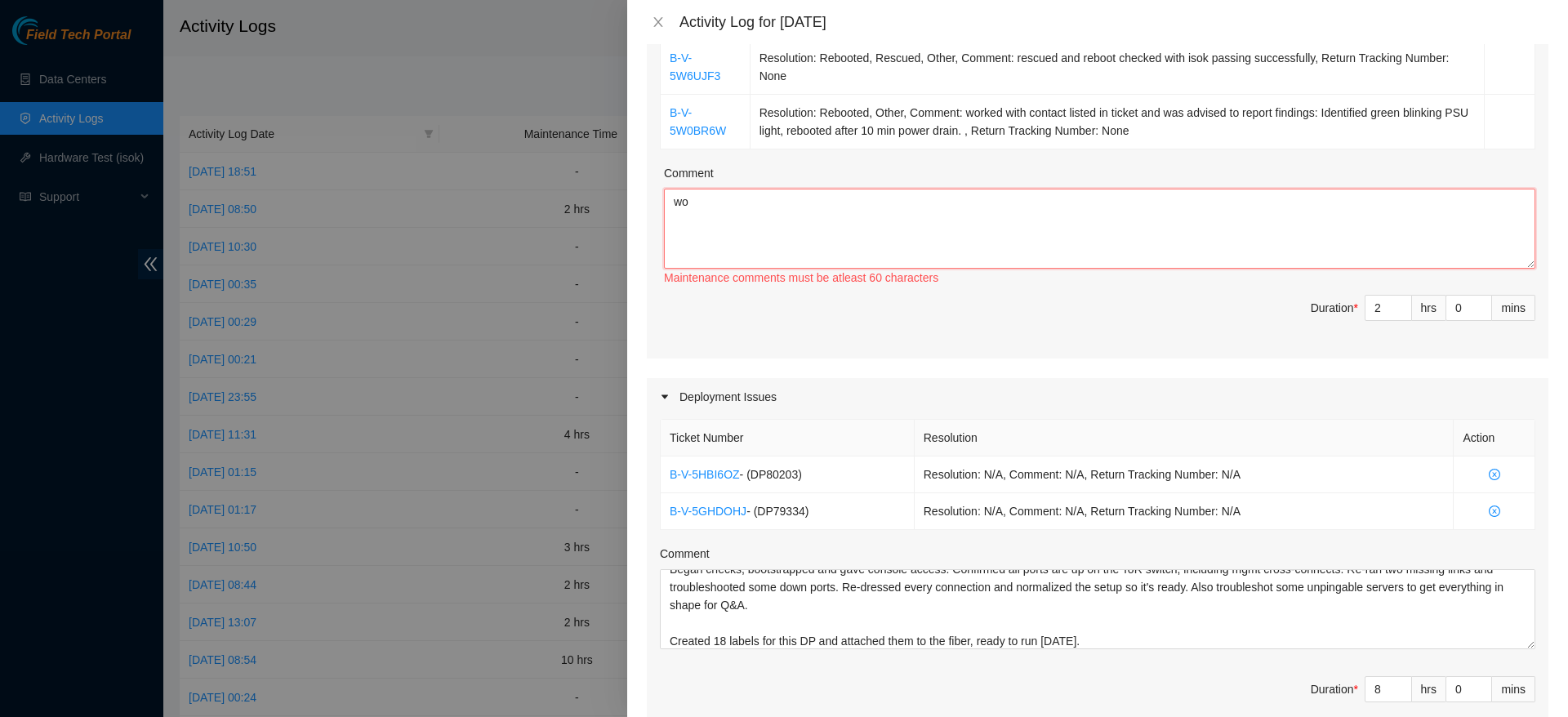
type textarea "w"
type textarea "o"
type textarea "d"
click at [1235, 227] on textarea "during some down time, worked on resolving some tickets in the queue," at bounding box center [1099, 229] width 872 height 80
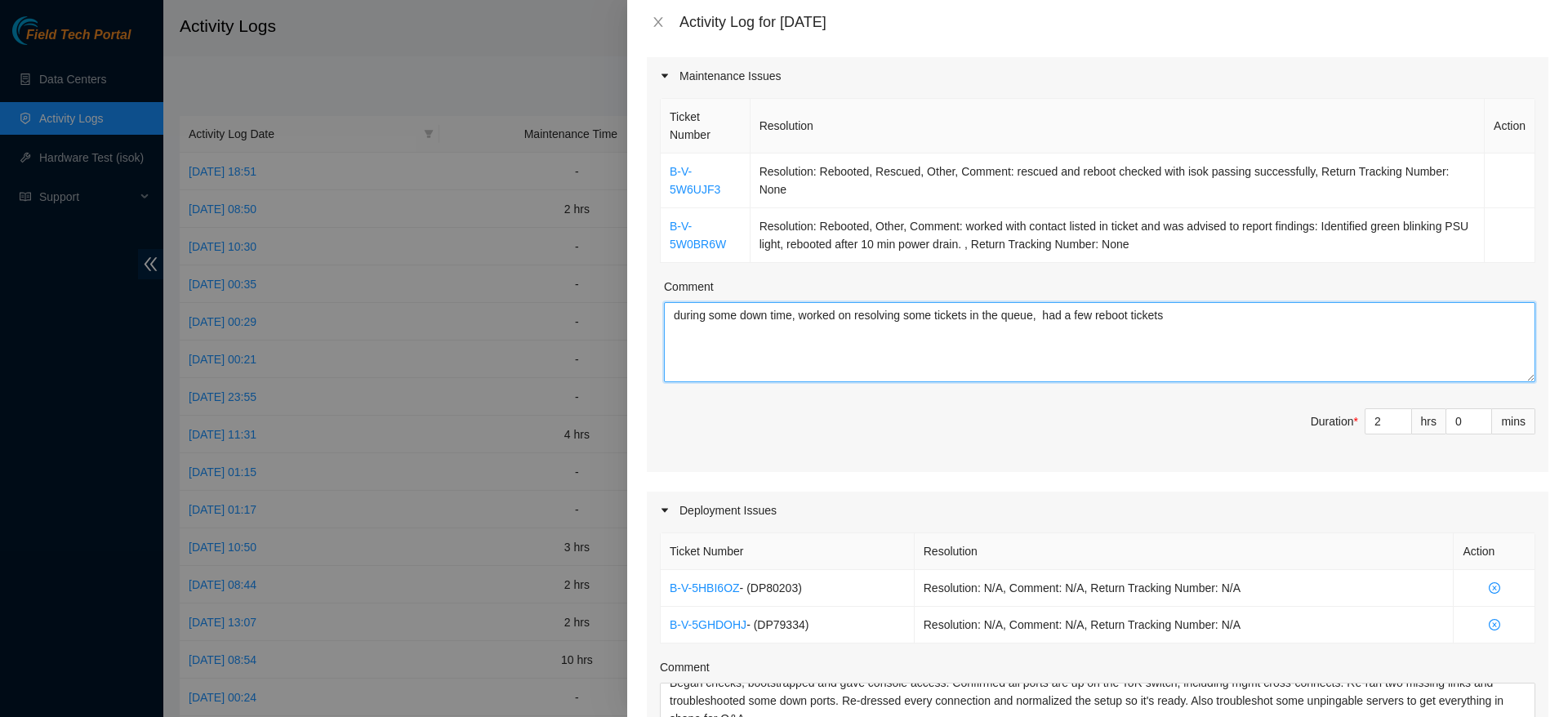
scroll to position [200, 0]
click at [1235, 332] on textarea "during some down time, worked on resolving some tickets in the queue, had a few…" at bounding box center [1099, 345] width 872 height 80
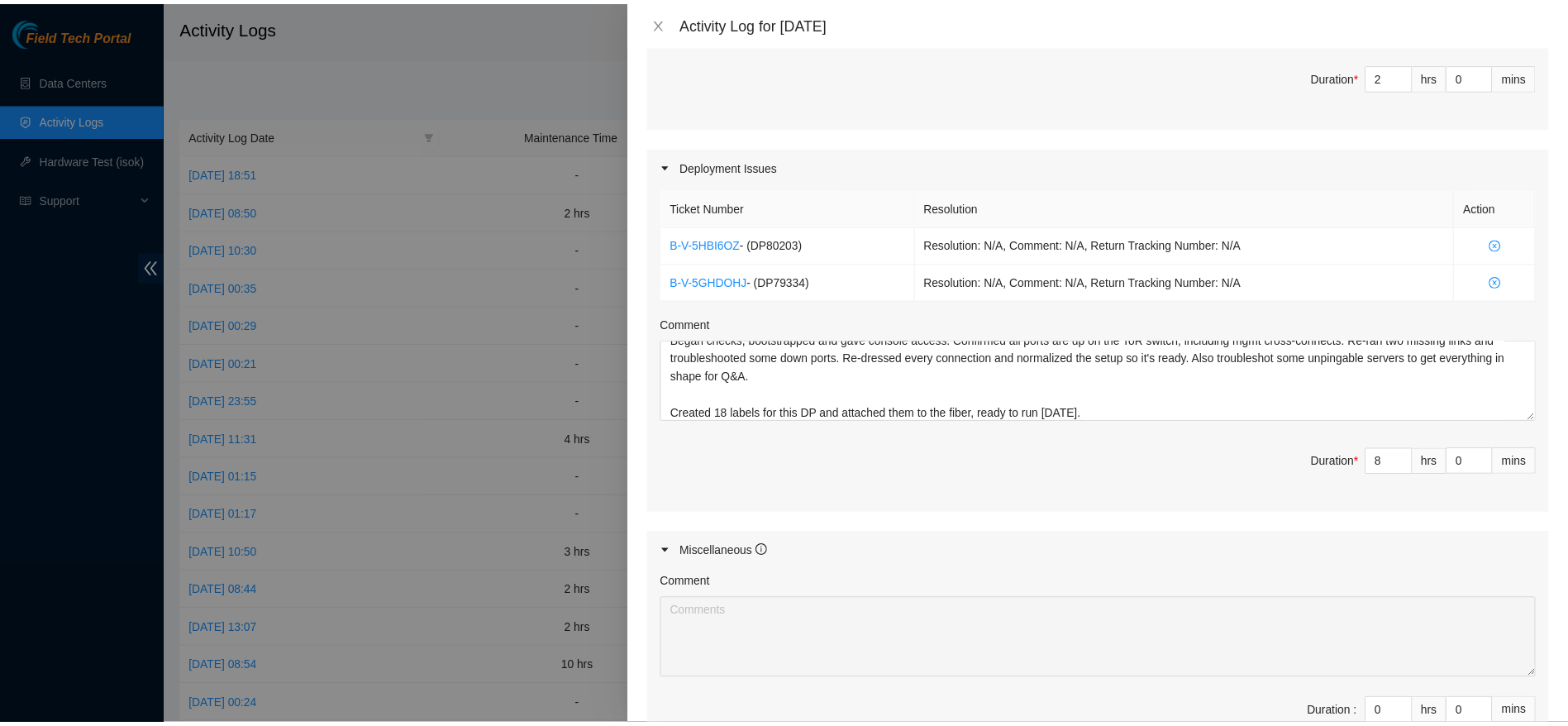
scroll to position [776, 0]
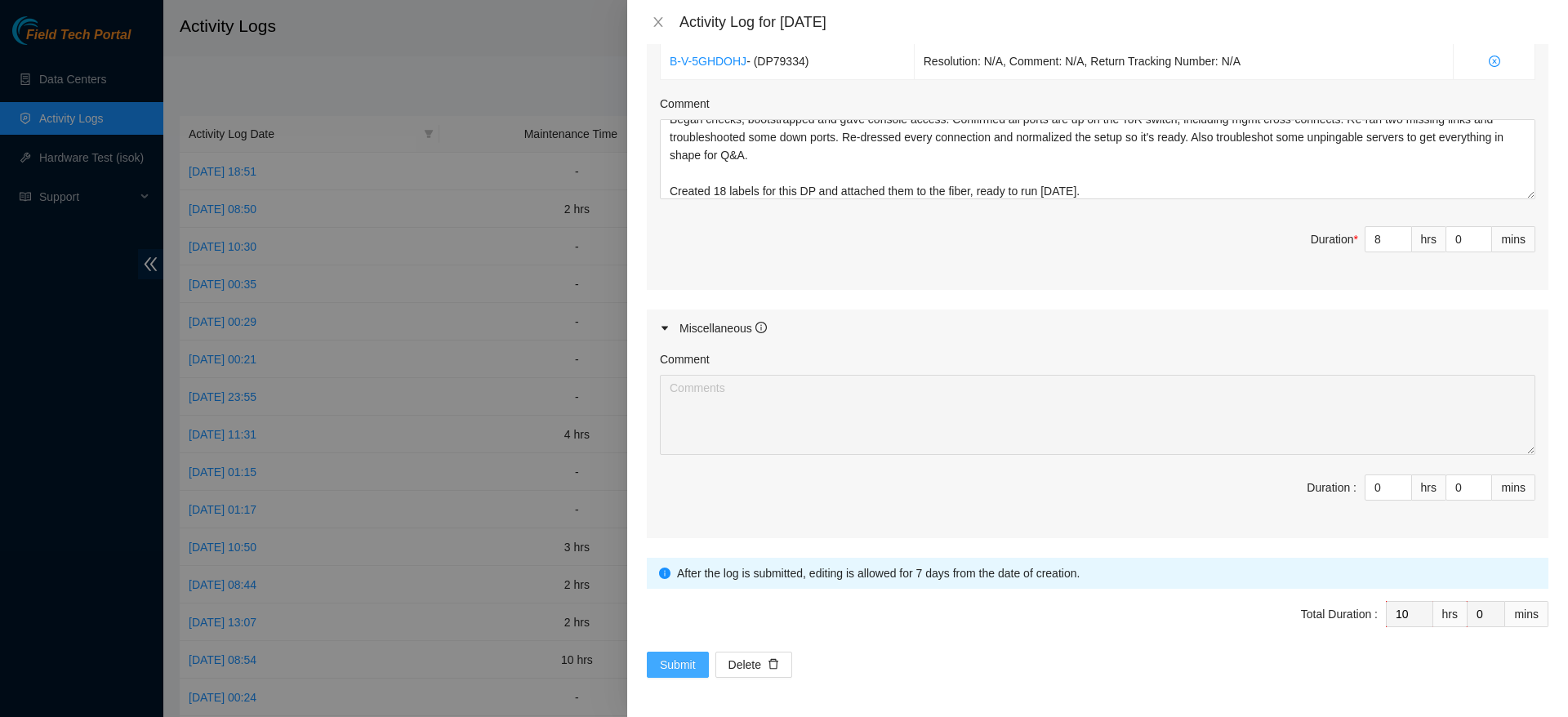
type textarea "during some down time, worked on resolving some tickets in the queue, had a few…"
click at [673, 666] on span "Submit" at bounding box center [678, 665] width 36 height 18
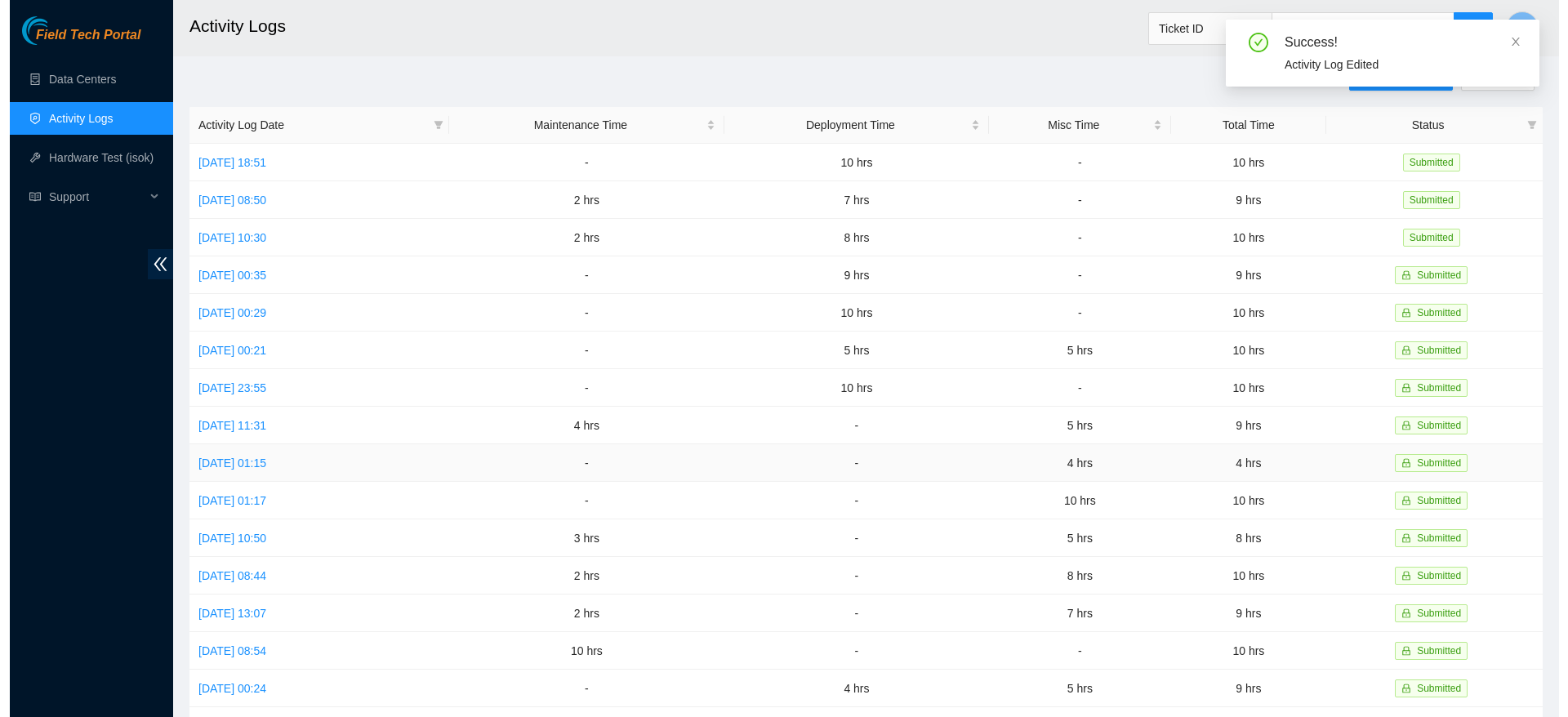
scroll to position [0, 0]
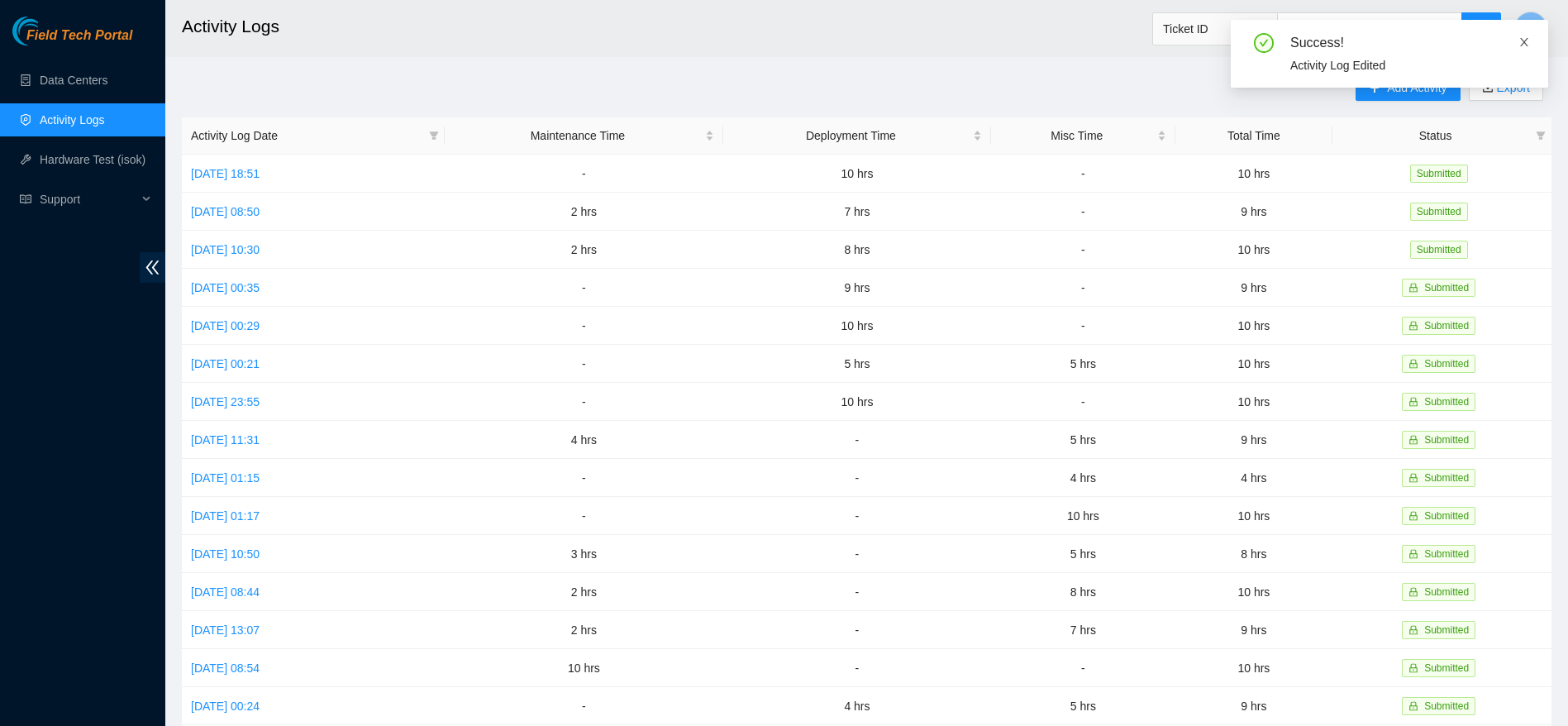
click at [1522, 41] on icon "close" at bounding box center [1524, 42] width 12 height 12
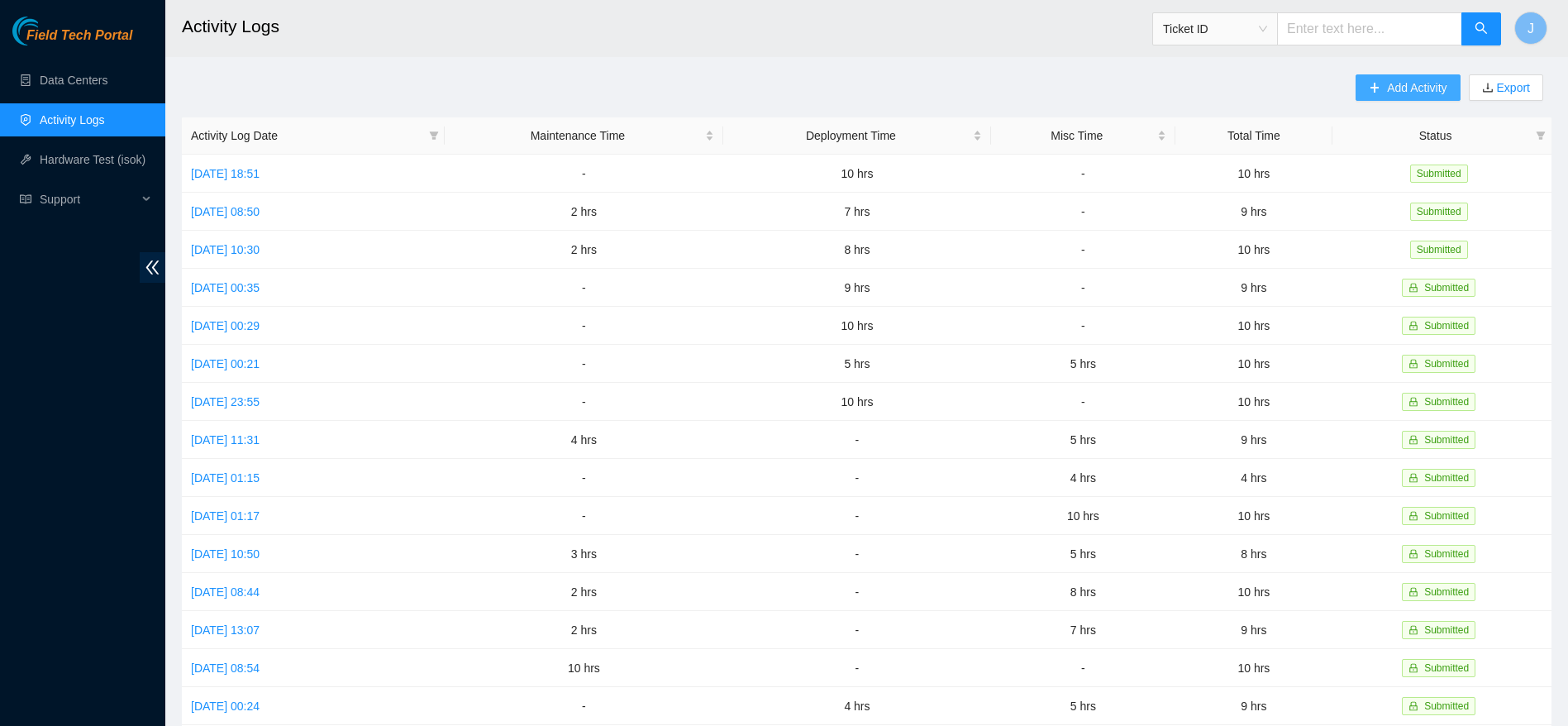
click at [1412, 80] on span "Add Activity" at bounding box center [1417, 88] width 60 height 18
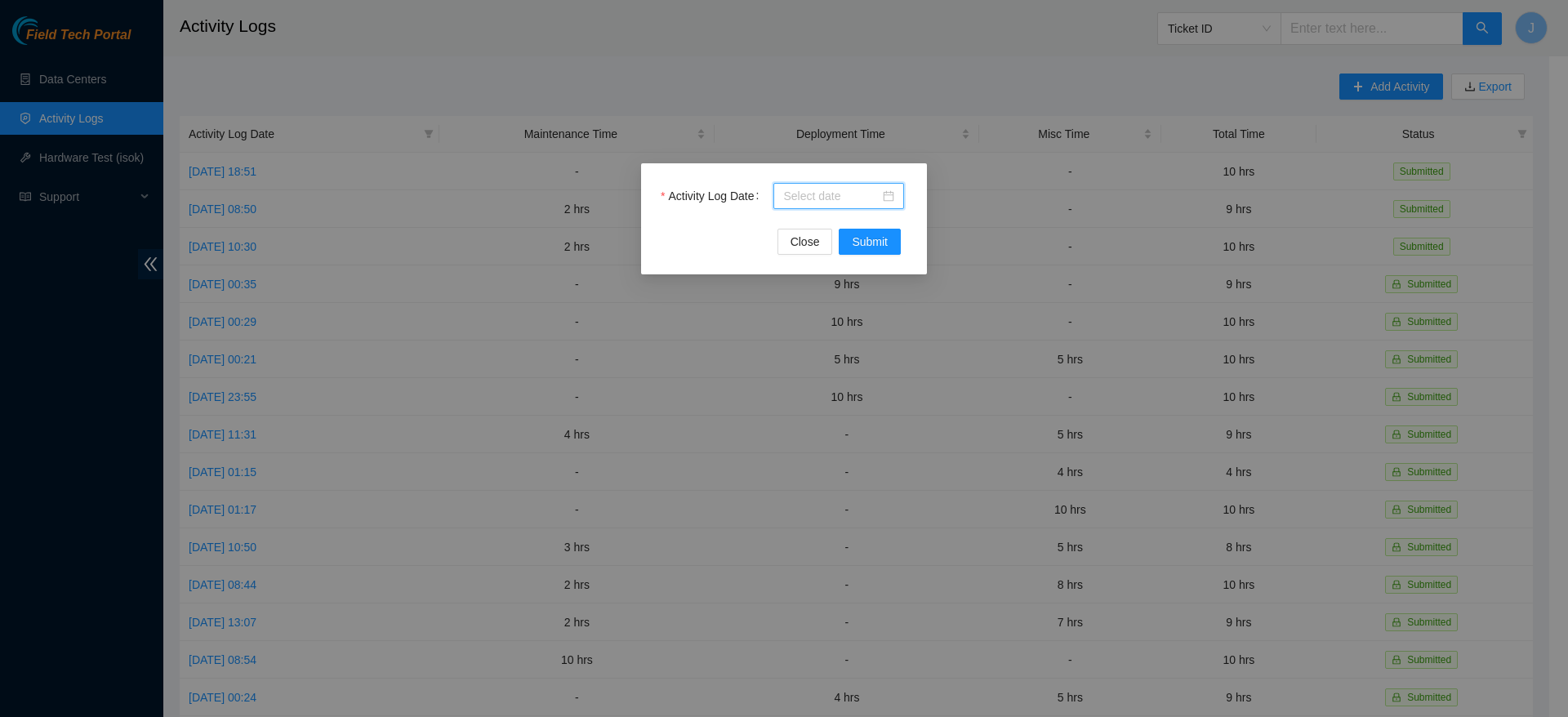
click at [804, 189] on input "Activity Log Date" at bounding box center [832, 196] width 97 height 18
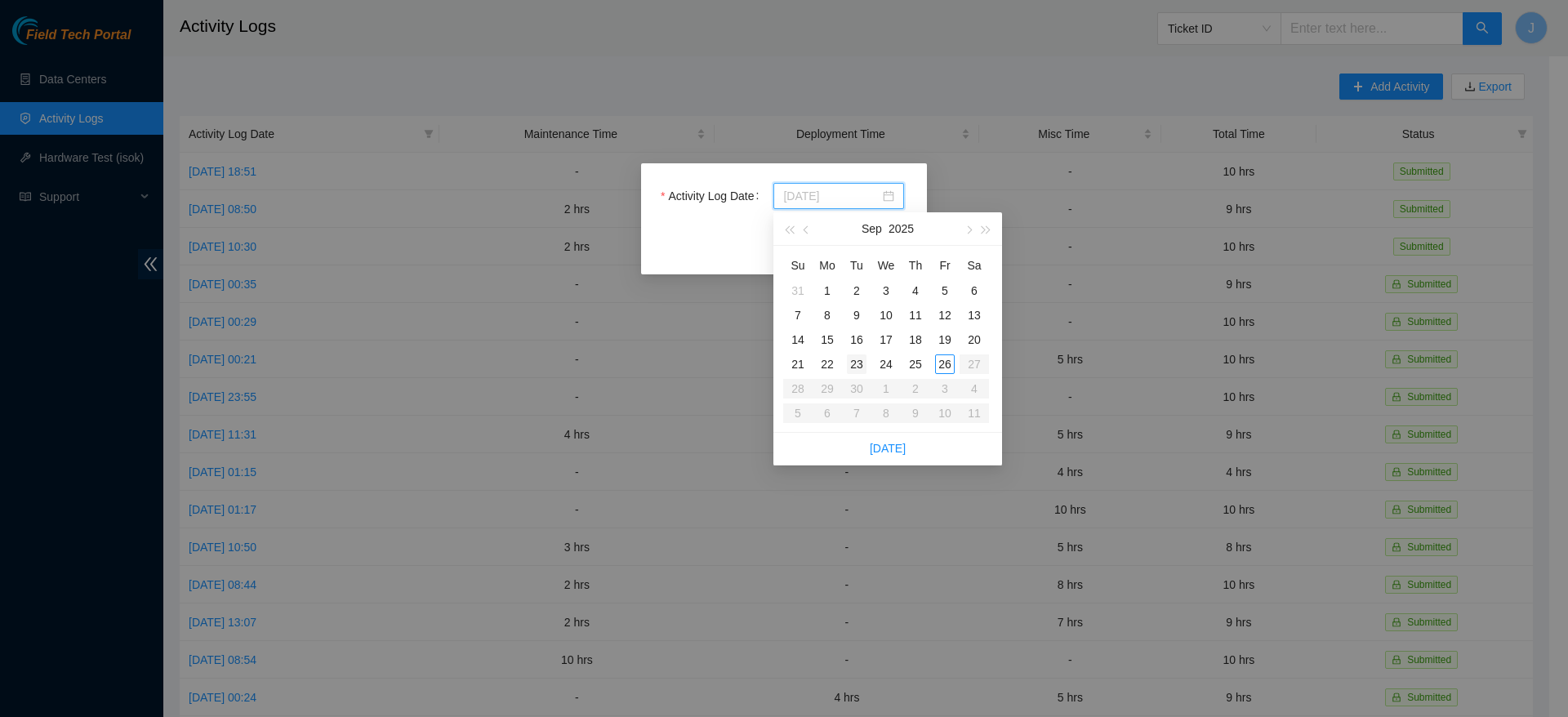
type input "[DATE]"
click at [860, 362] on div "23" at bounding box center [857, 365] width 20 height 20
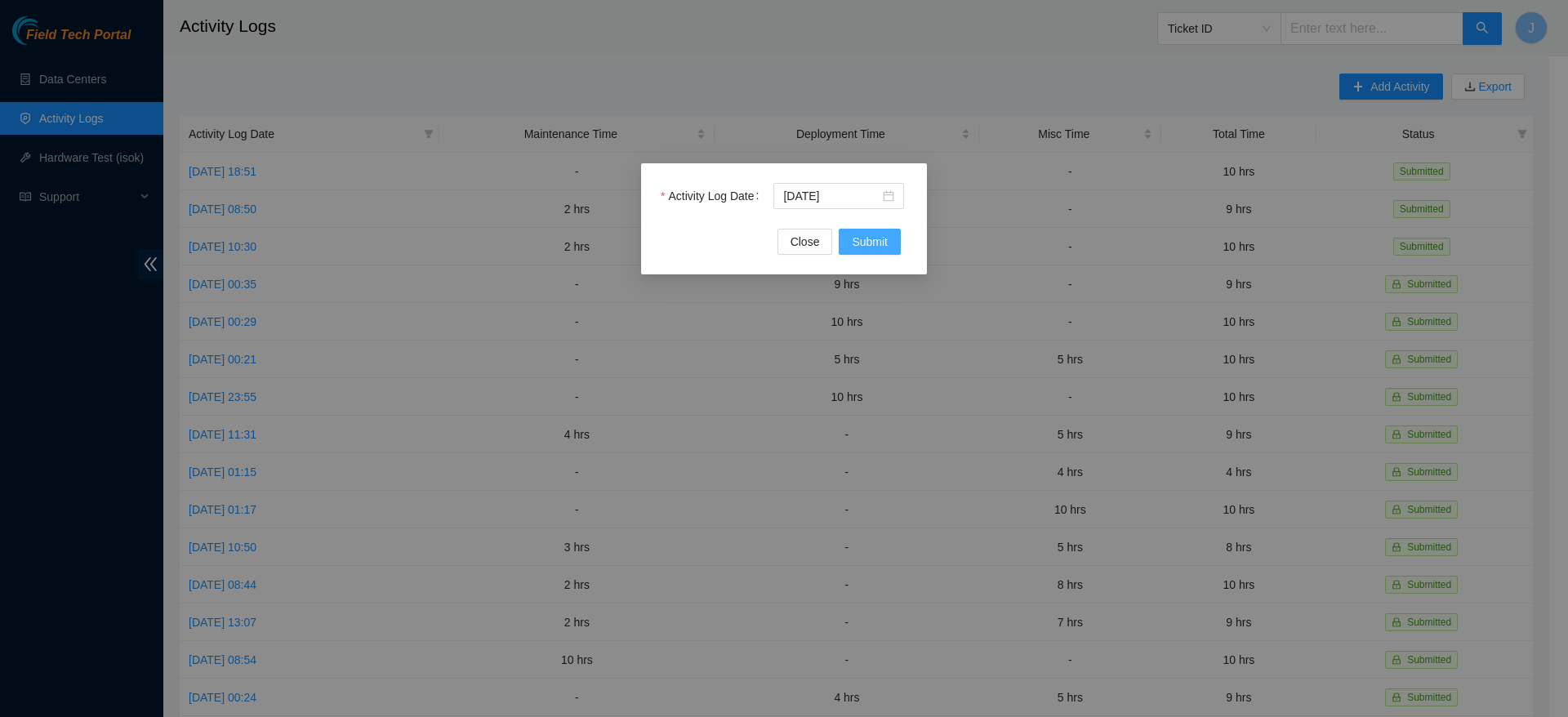
click at [859, 234] on span "Submit" at bounding box center [870, 242] width 36 height 18
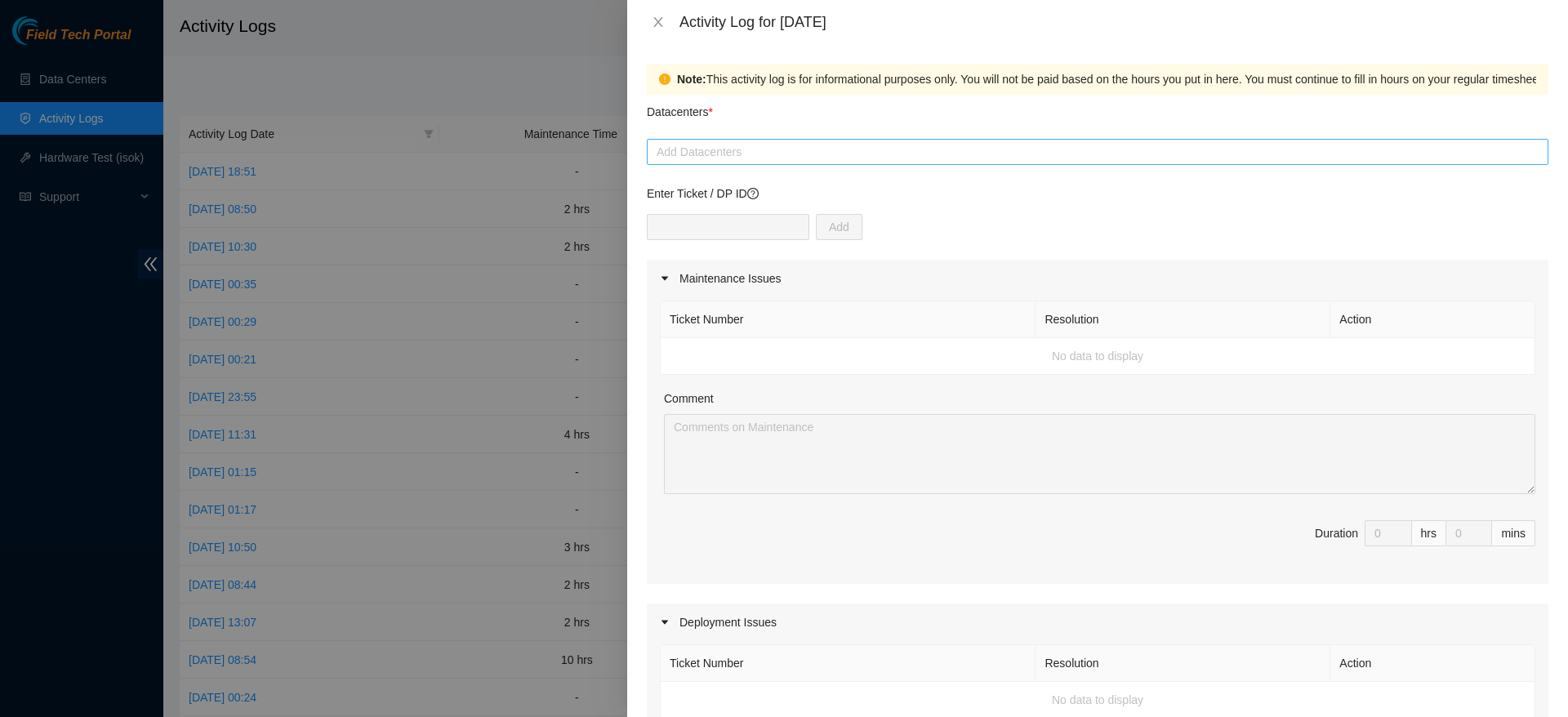
click at [864, 151] on div at bounding box center [1097, 152] width 893 height 20
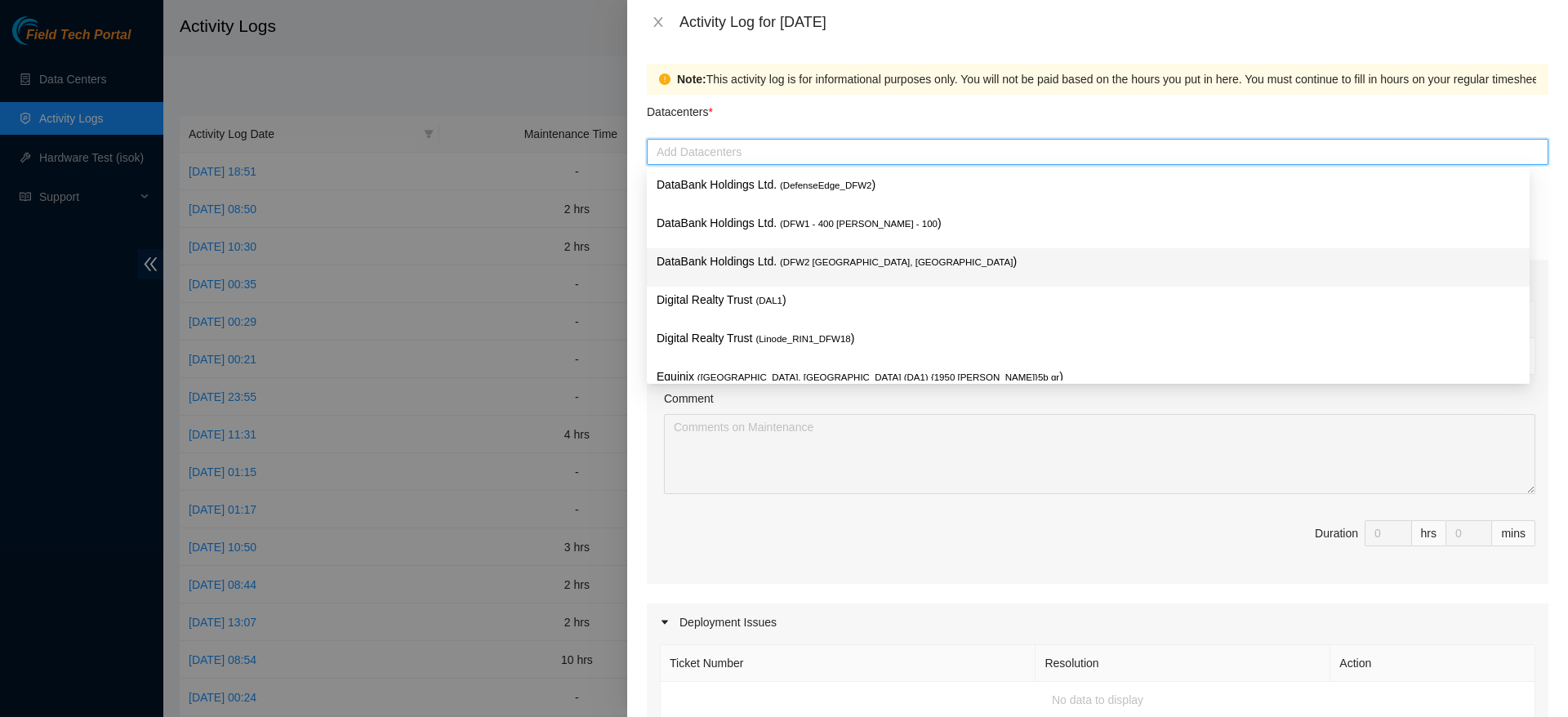
click at [898, 265] on p "DataBank Holdings Ltd. ( DFW2 [GEOGRAPHIC_DATA], [GEOGRAPHIC_DATA] )" at bounding box center [1088, 261] width 863 height 19
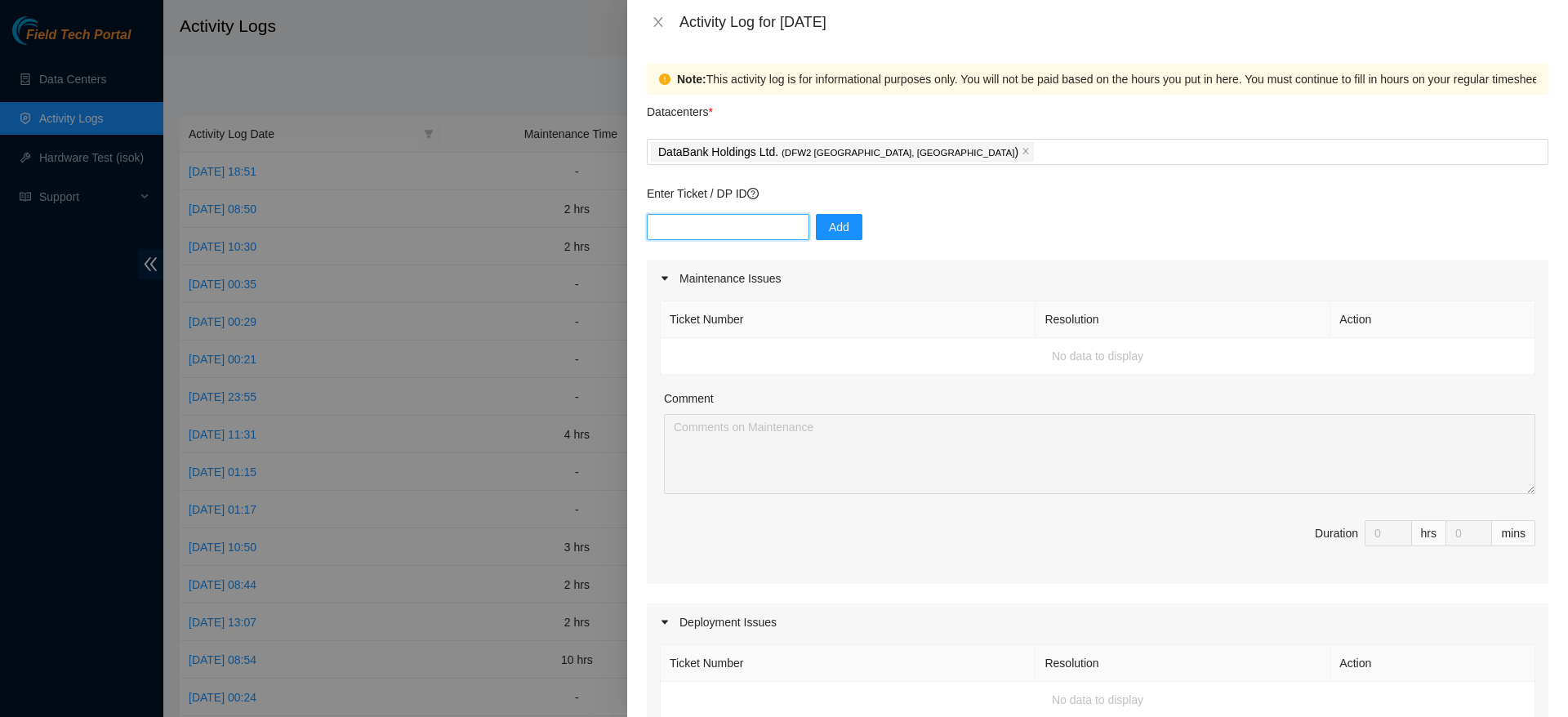
click at [719, 218] on input "text" at bounding box center [727, 227] width 162 height 26
click at [980, 215] on div "Add" at bounding box center [1097, 237] width 901 height 46
click at [750, 238] on input "text" at bounding box center [727, 227] width 162 height 26
click at [742, 232] on input "text" at bounding box center [727, 227] width 162 height 26
paste input "DP79334"
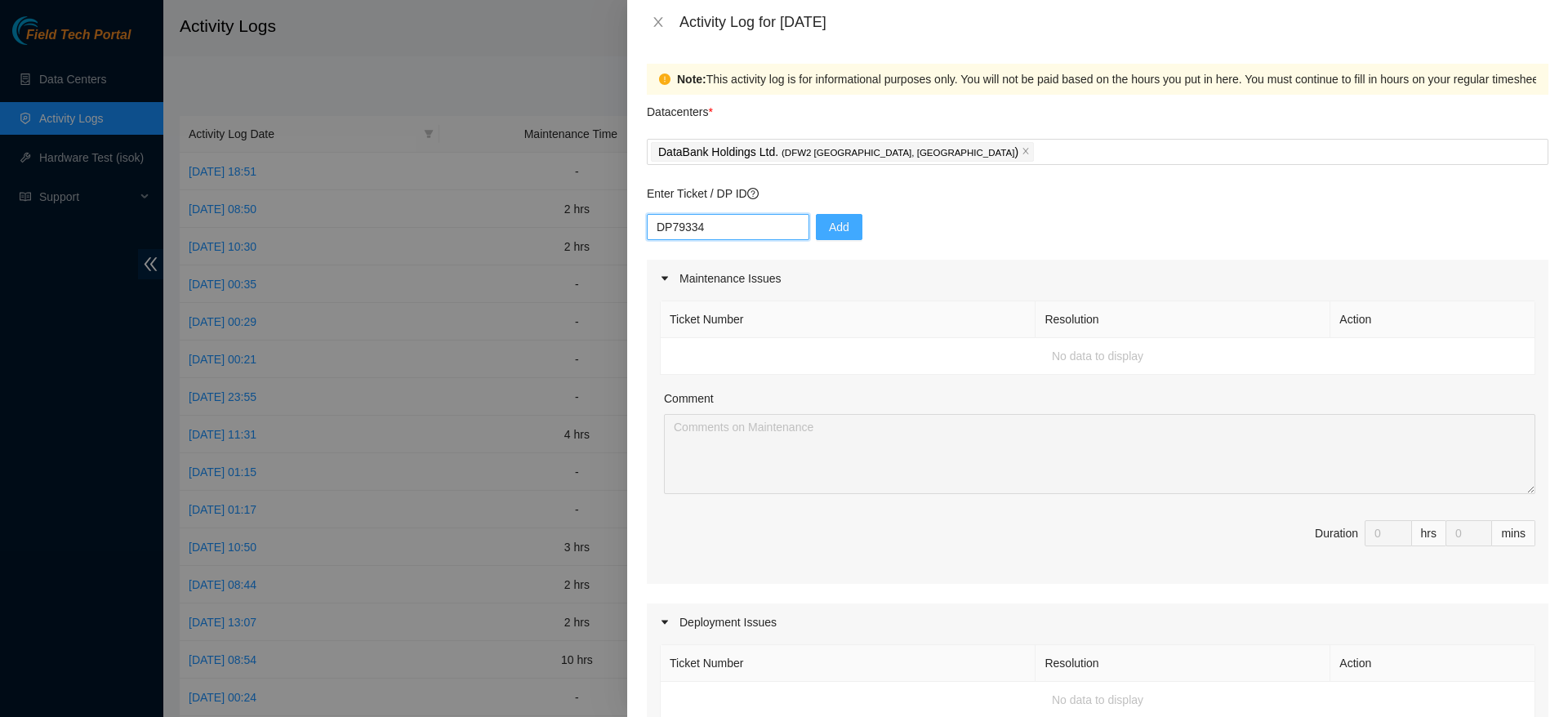
type input "DP79334"
click at [830, 228] on span "Add" at bounding box center [839, 227] width 20 height 18
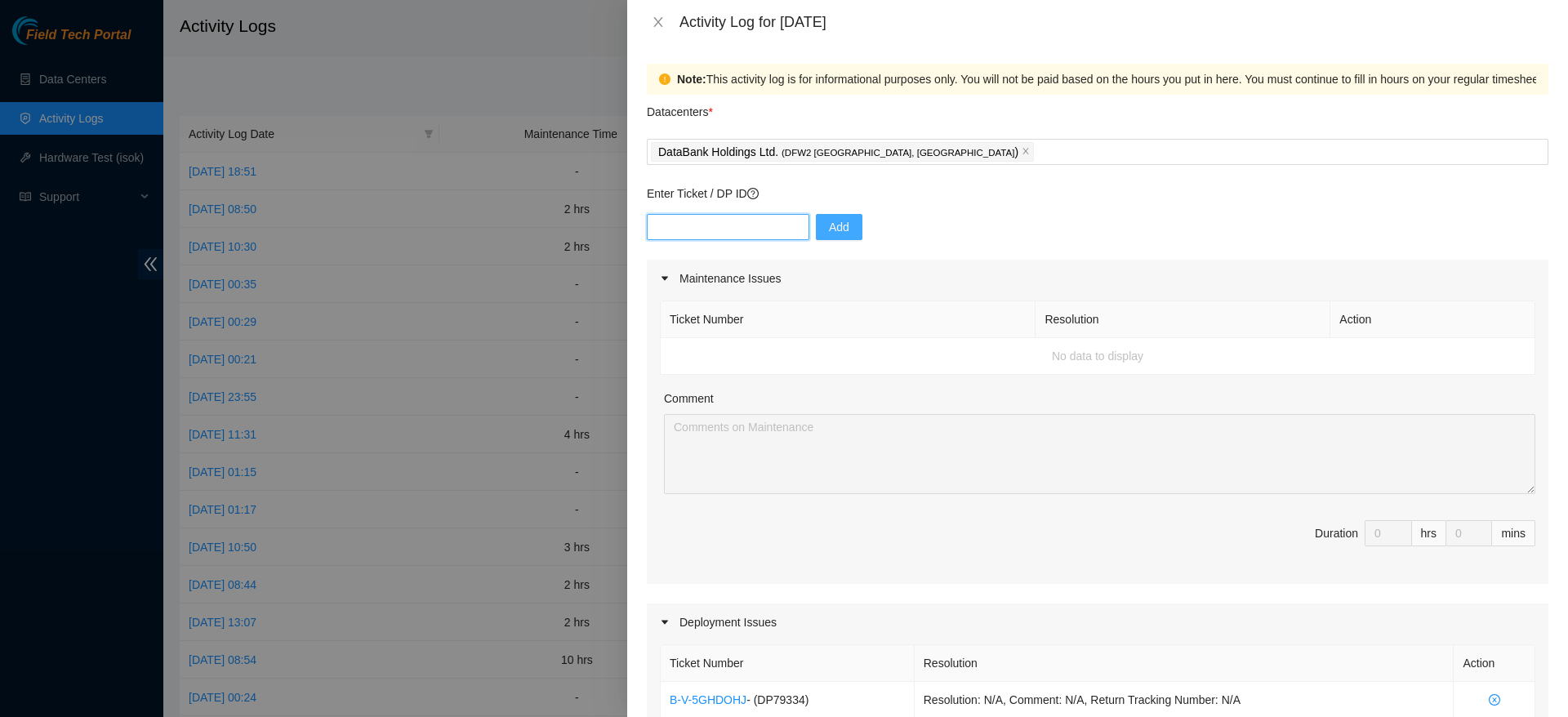
click at [684, 221] on input "text" at bounding box center [727, 227] width 162 height 26
paste input "DP80203"
type input "DP80203"
click at [835, 229] on span "Add" at bounding box center [839, 227] width 20 height 18
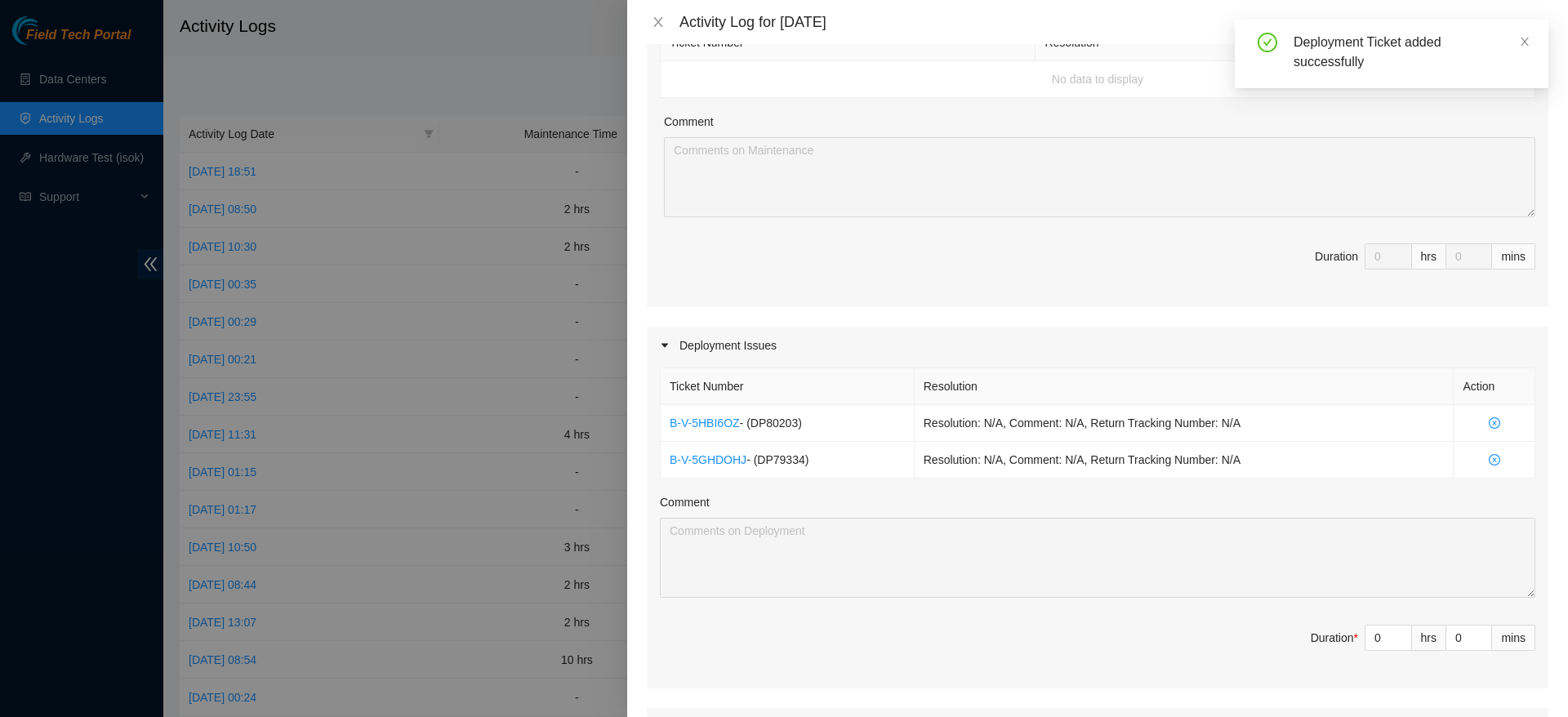
scroll to position [335, 0]
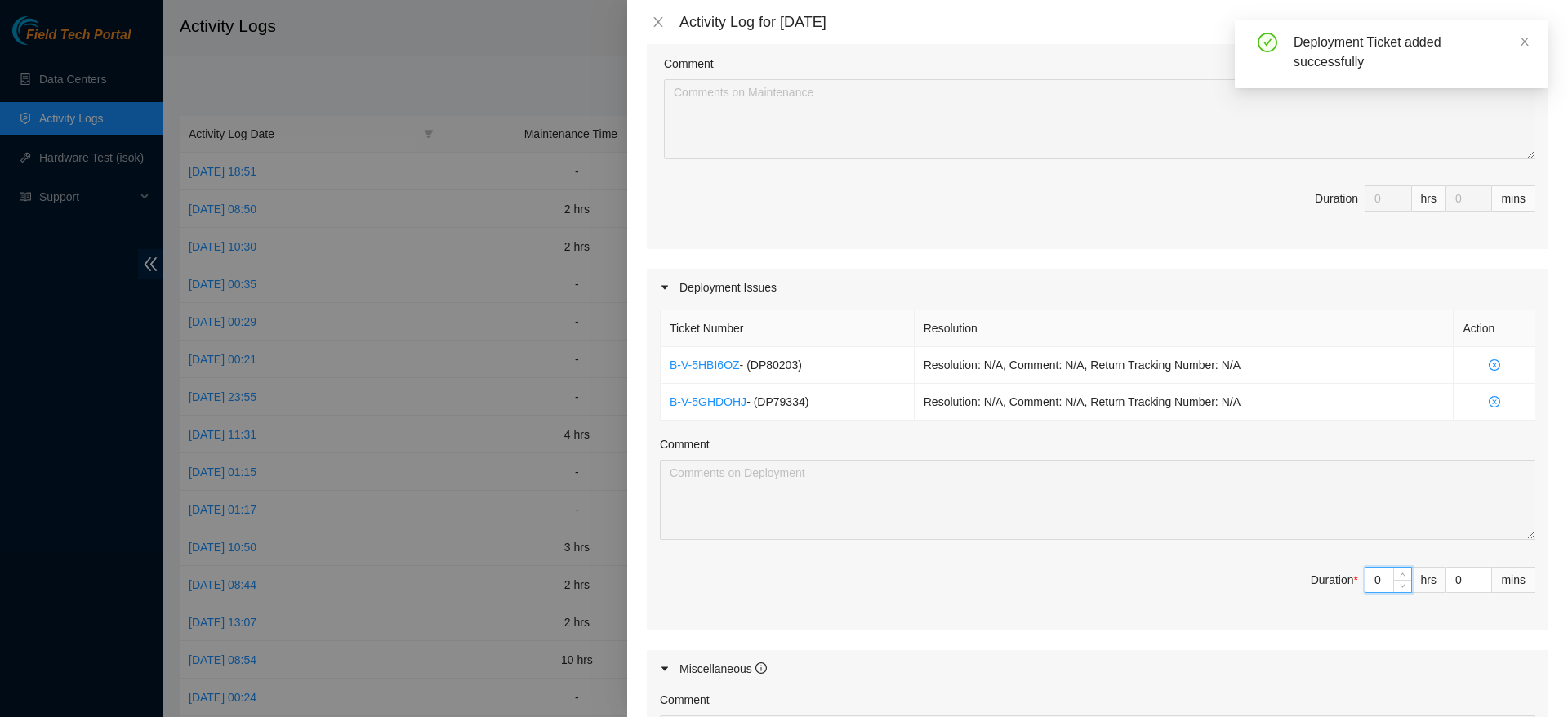
click at [1372, 585] on input "0" at bounding box center [1389, 580] width 46 height 25
type input "1"
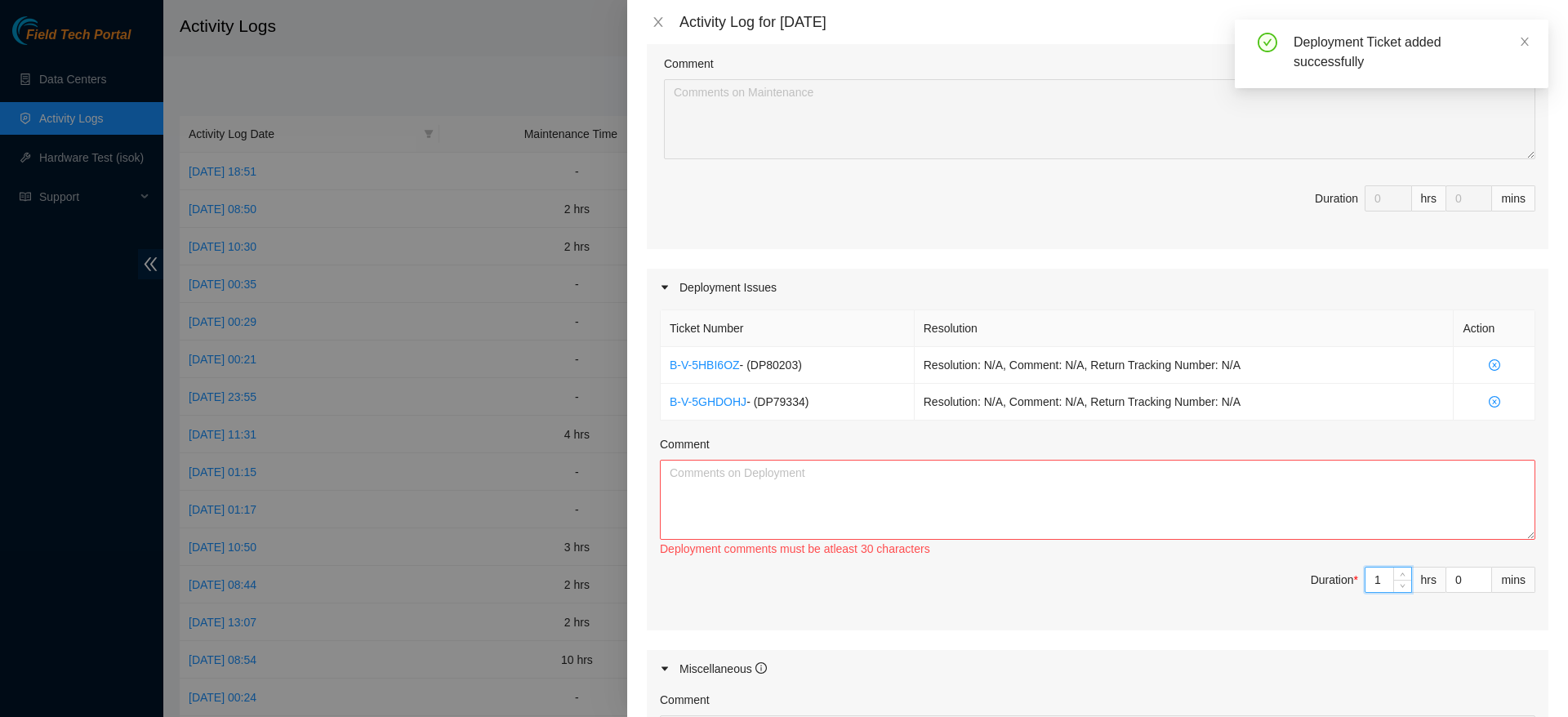
type input "10"
click at [1216, 497] on textarea "Comment" at bounding box center [1097, 500] width 876 height 80
click at [794, 524] on textarea "Comment" at bounding box center [1097, 500] width 876 height 80
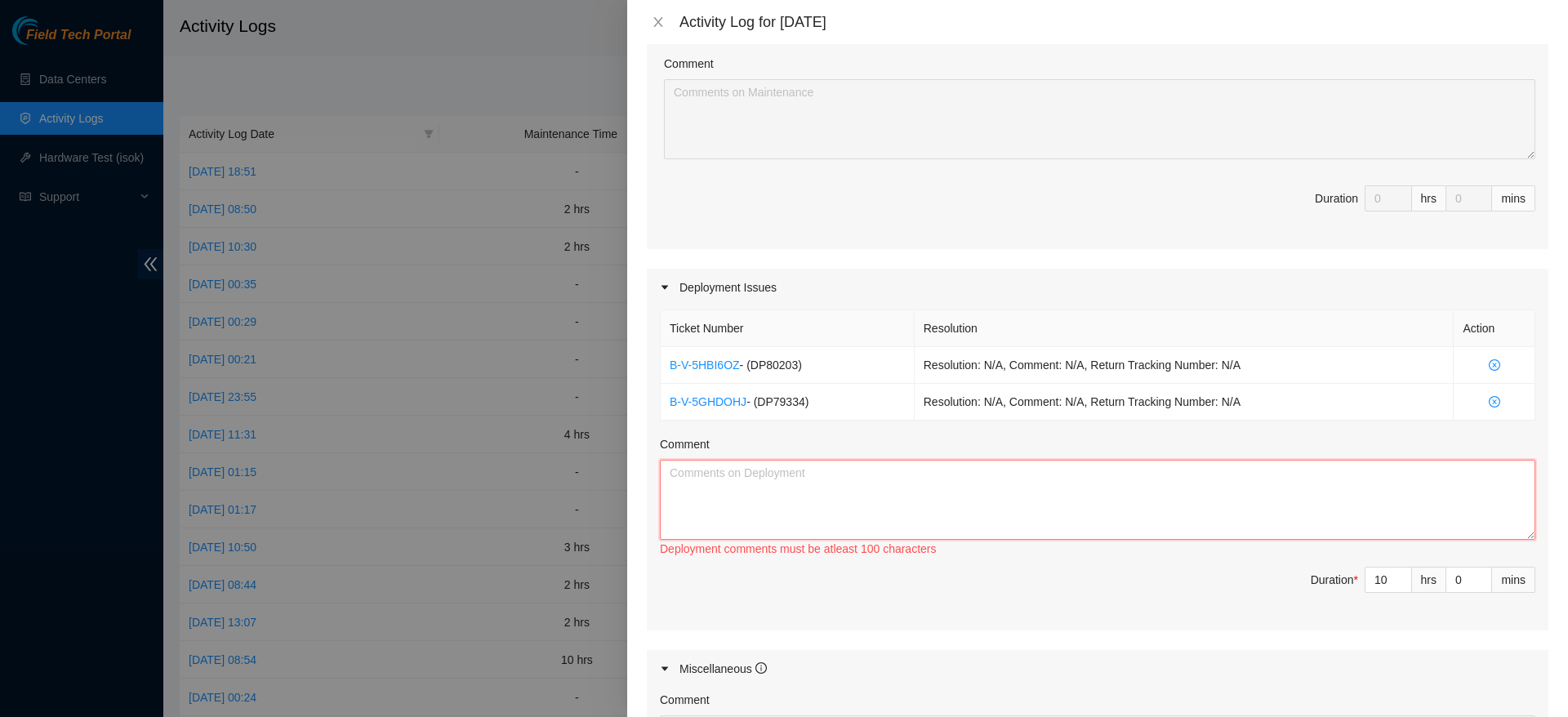
paste textarea "fiber connections, attached labels, ran 16 fiber connections, connected both en…"
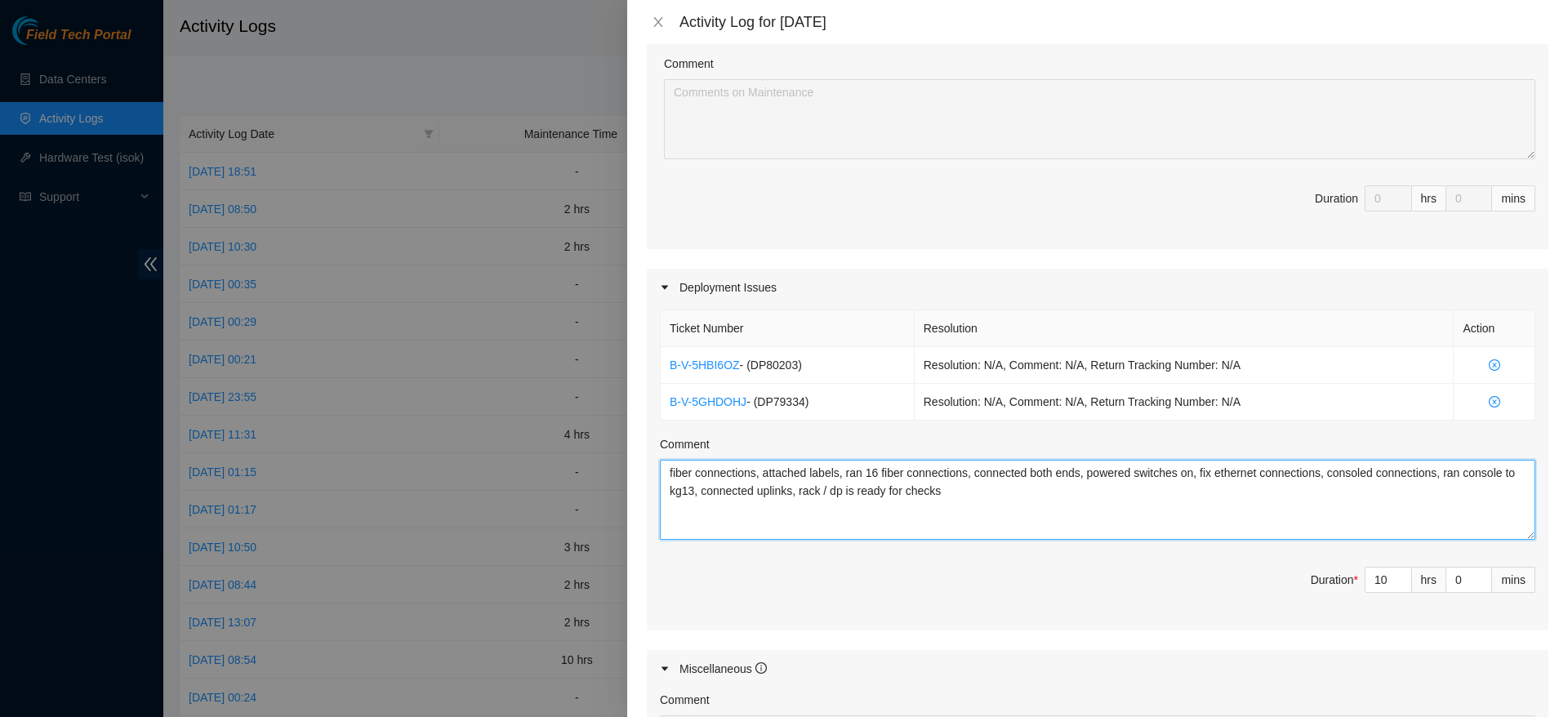
paste textarea "power cabled, connected eth connections for both eth 1 and eth 0, and mgmt conn…"
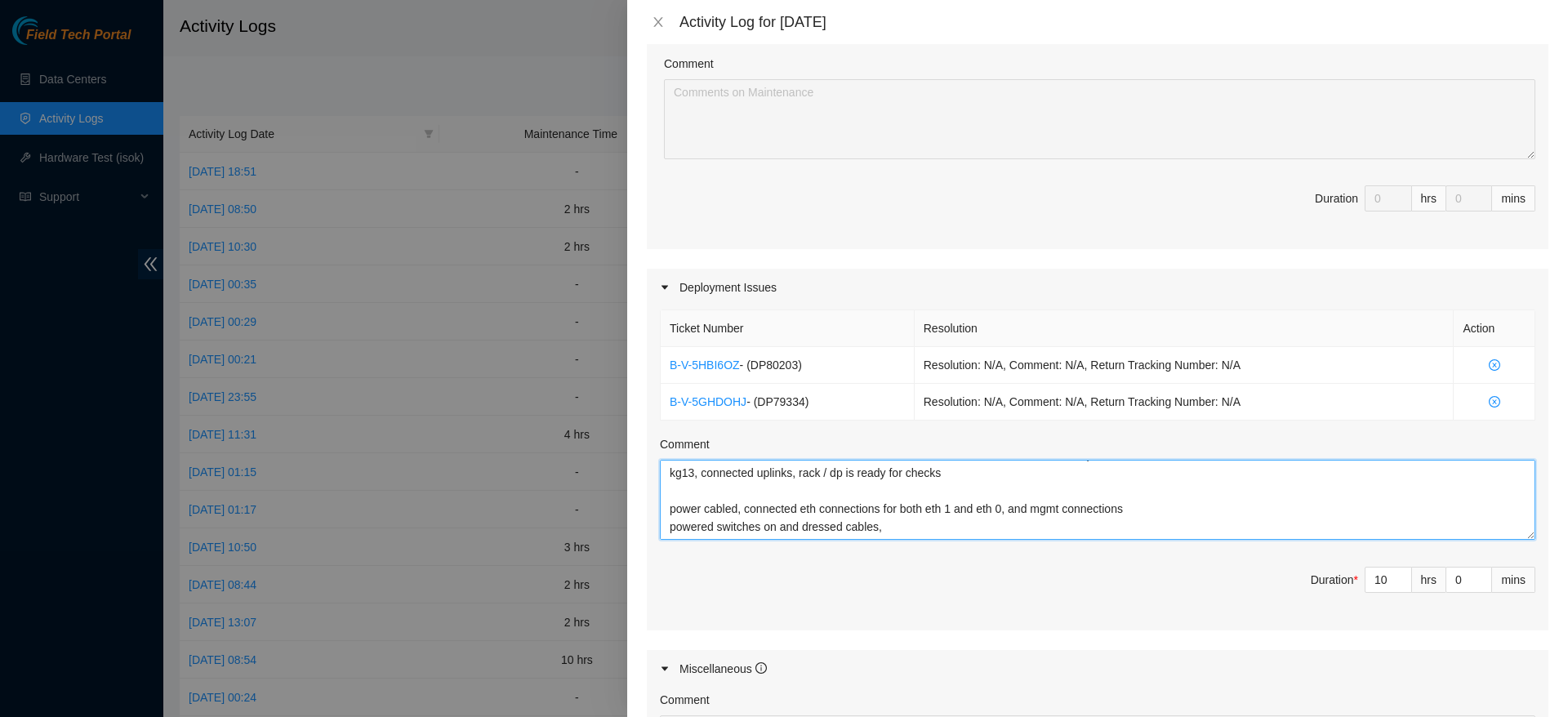
scroll to position [675, 0]
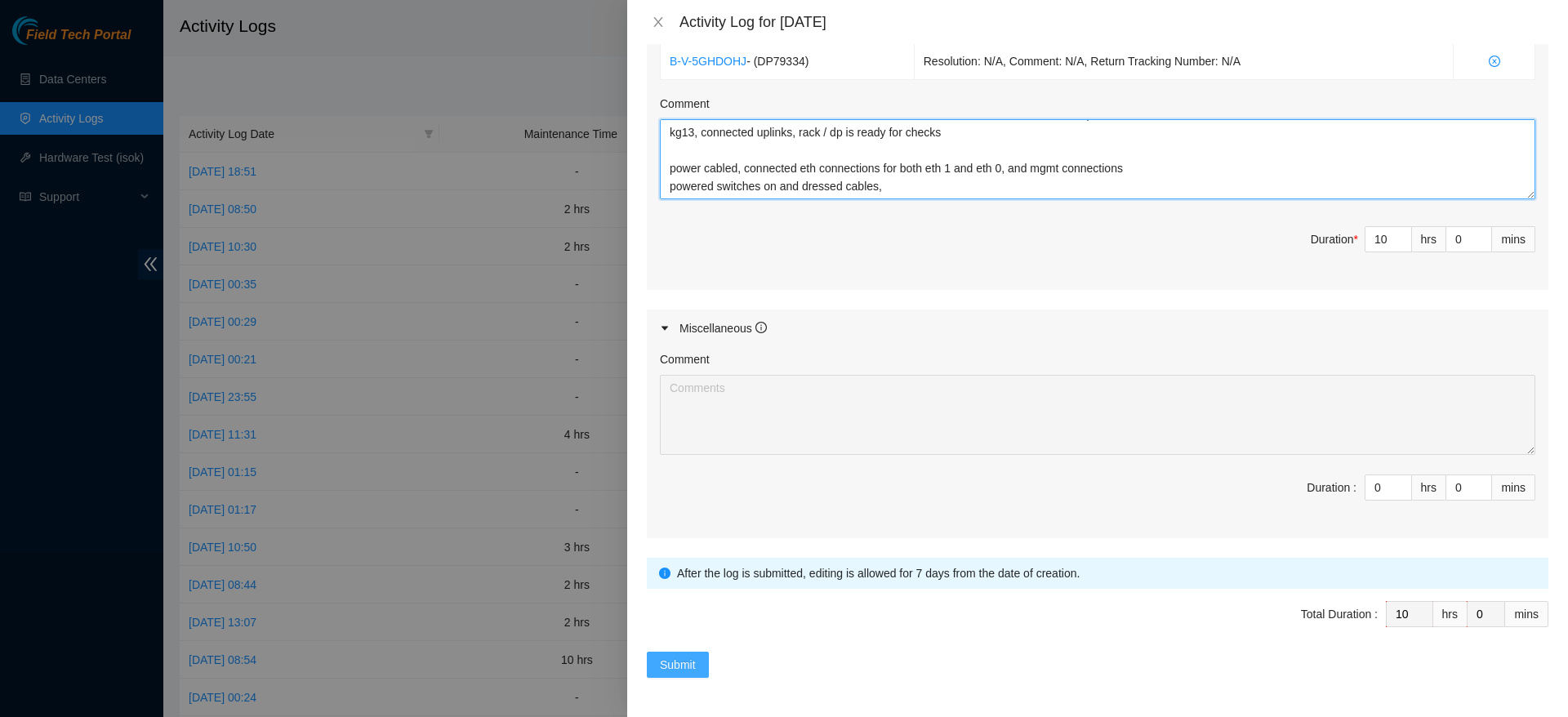
type textarea "fiber connections, attached labels, ran 16 fiber connections, connected both en…"
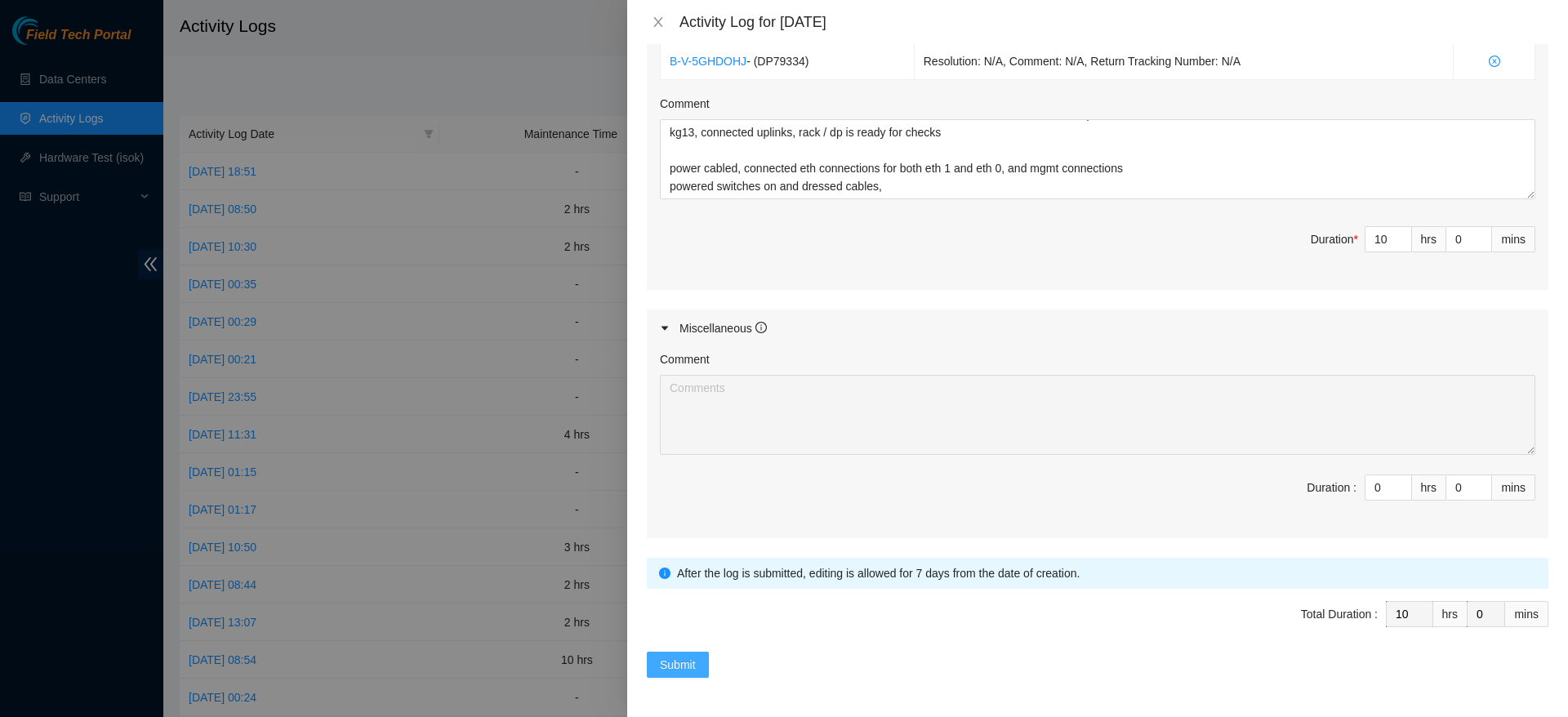
click at [657, 669] on button "Submit" at bounding box center [678, 665] width 62 height 26
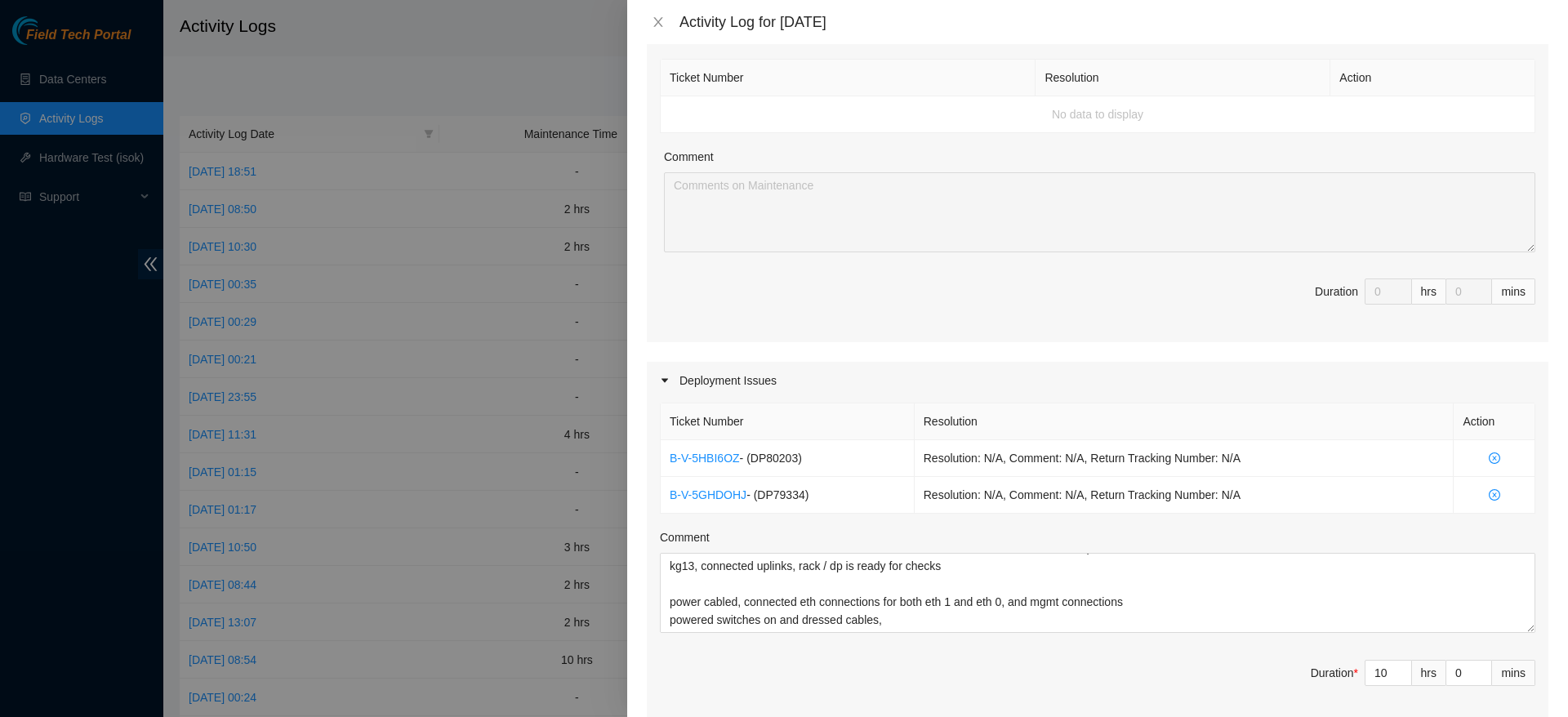
scroll to position [220, 0]
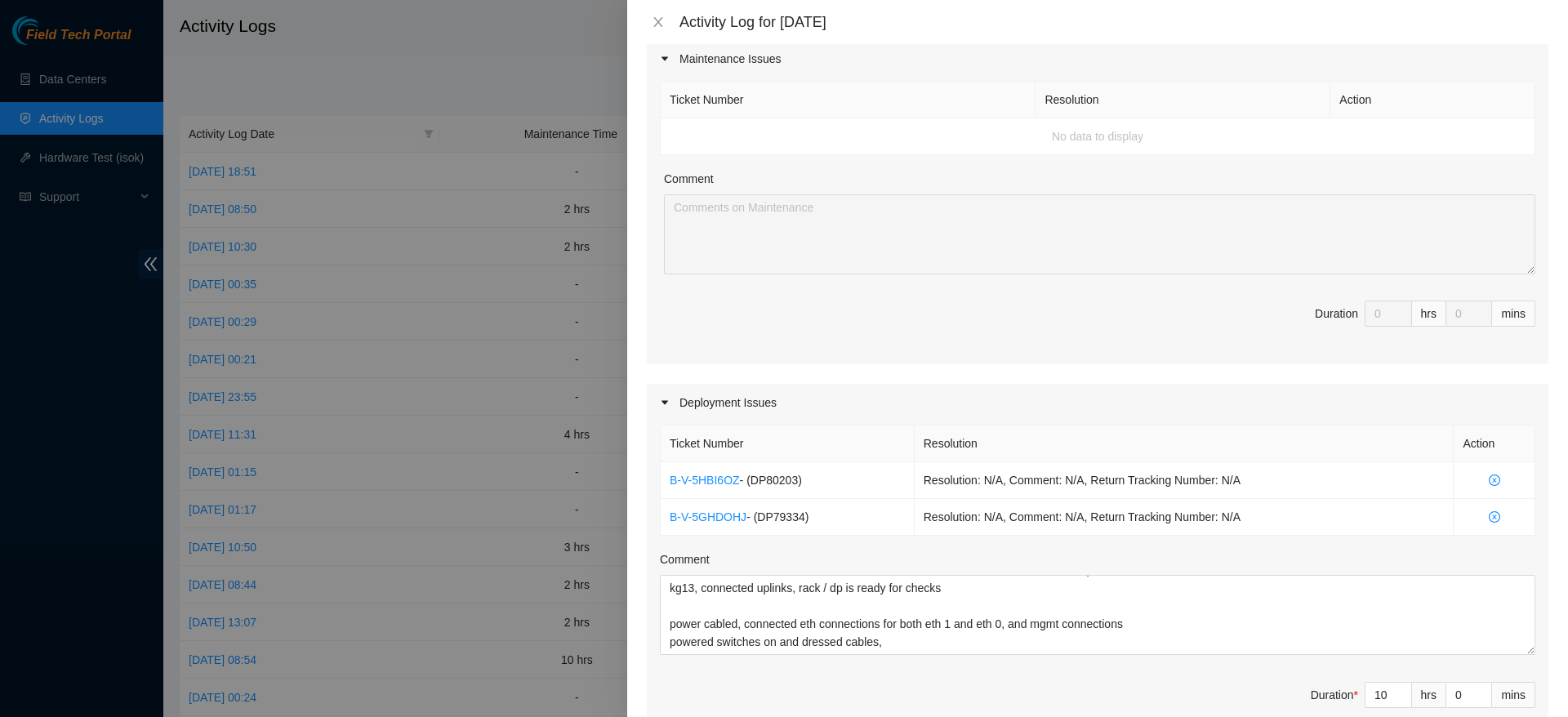
type input "0"
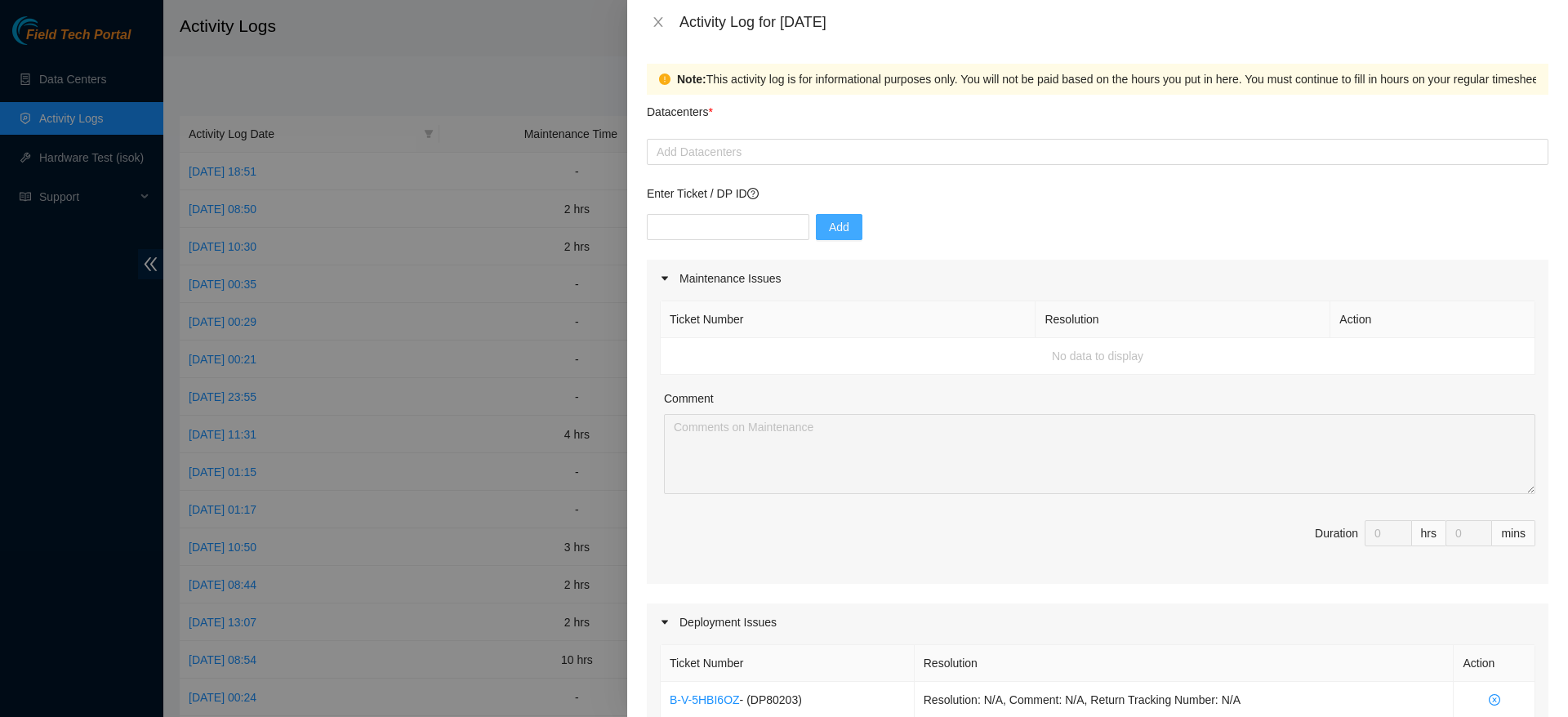
scroll to position [0, 0]
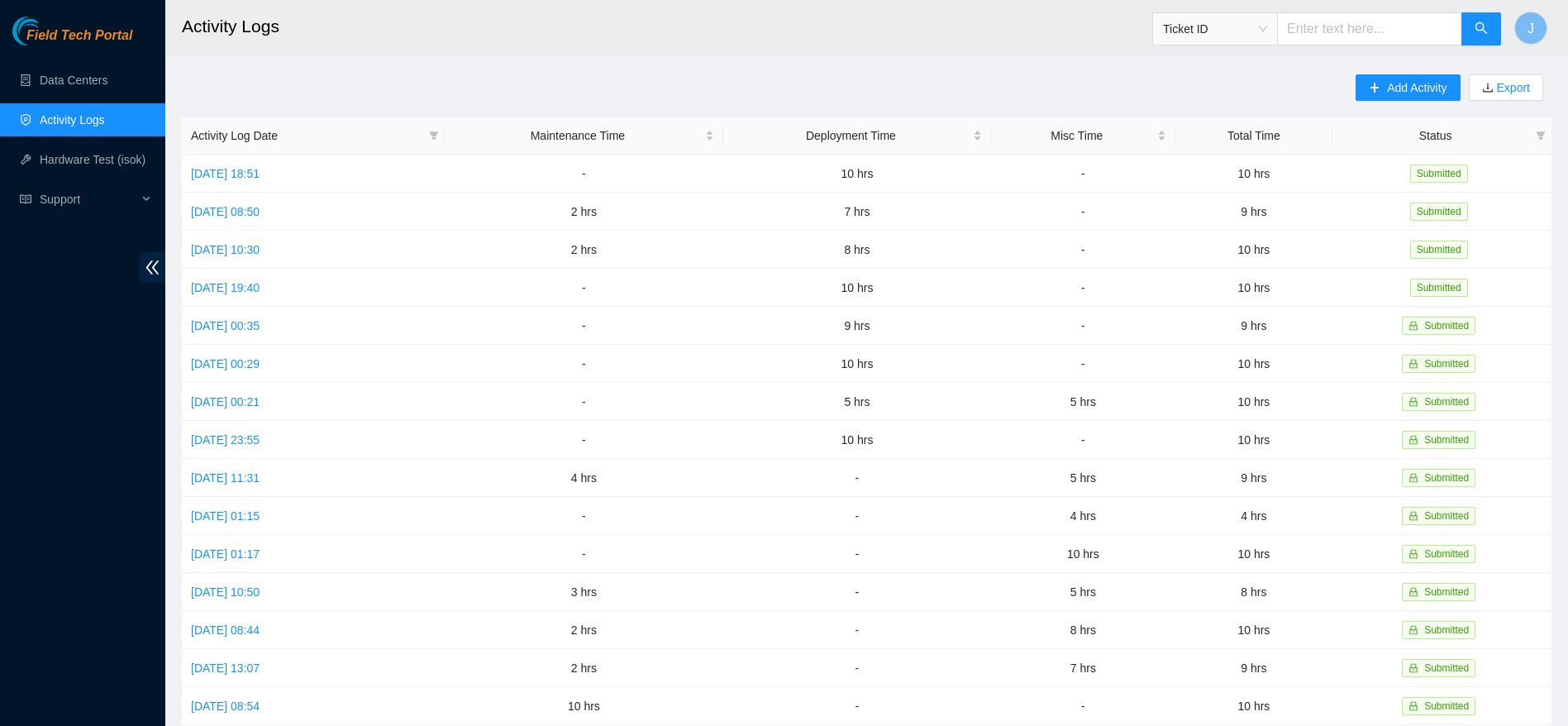
click at [1396, 72] on main "Activity Logs Ticket ID J Add Activity Export Activity Log Date Maintenance Tim…" at bounding box center [867, 492] width 1403 height 985
click at [1396, 82] on span "Add Activity" at bounding box center [1417, 88] width 60 height 18
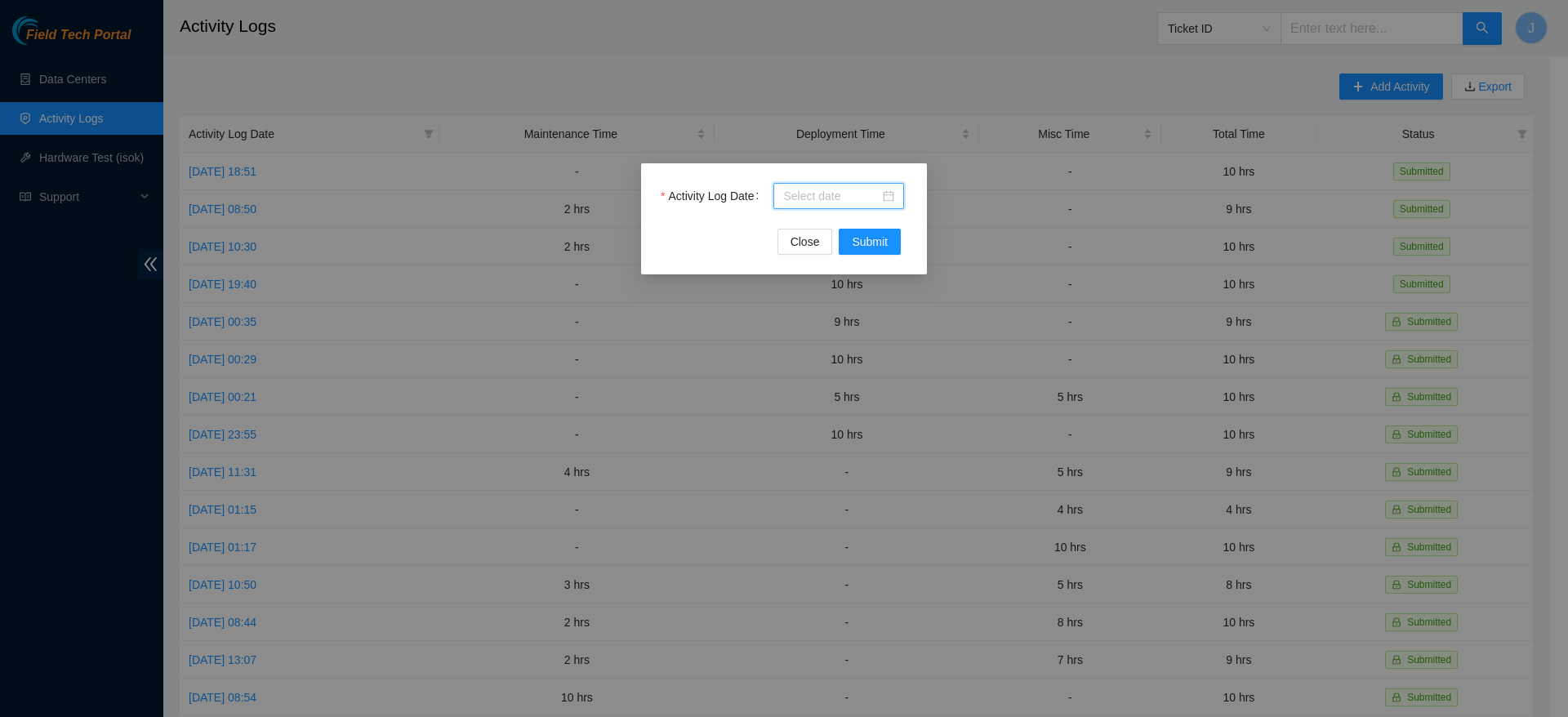
click at [873, 196] on input "Activity Log Date" at bounding box center [832, 196] width 97 height 18
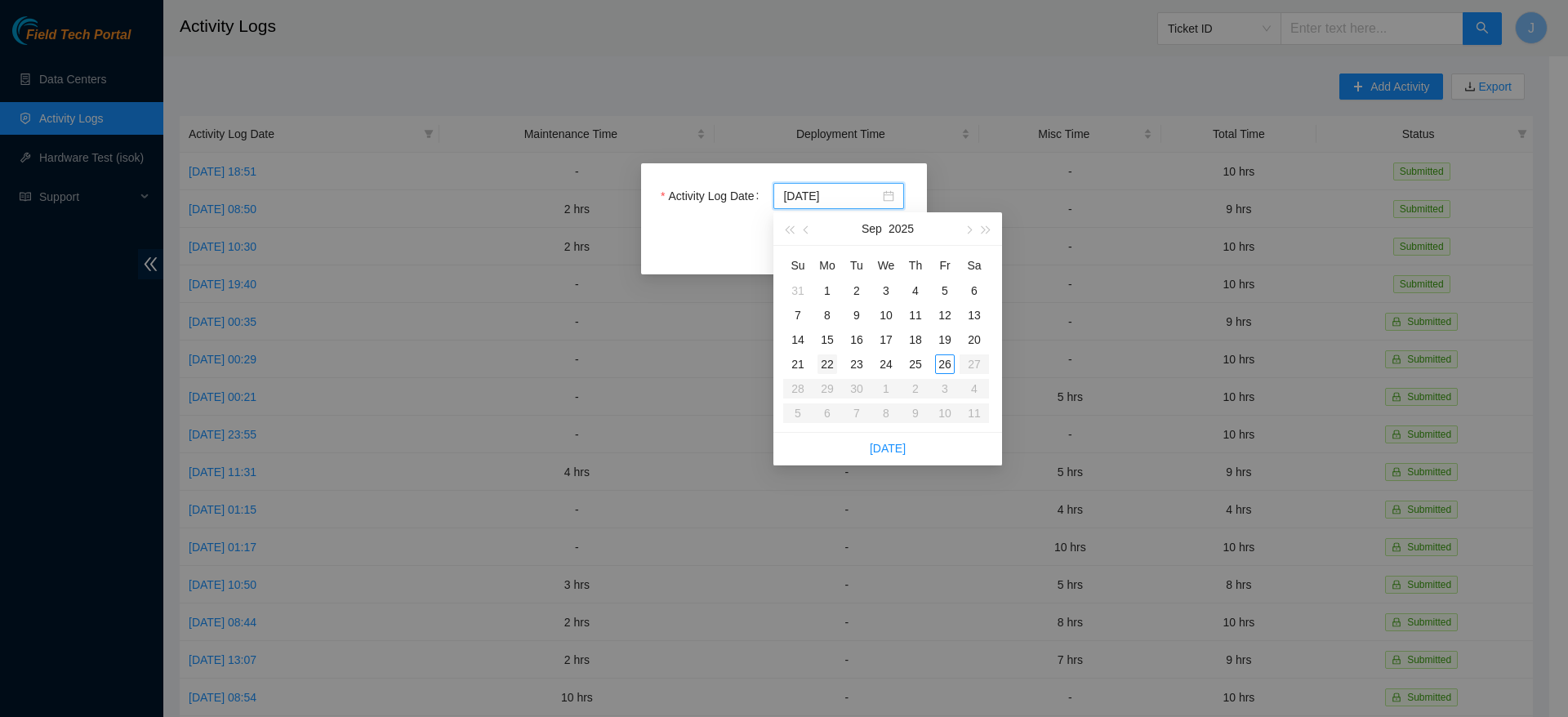
type input "[DATE]"
click at [824, 373] on div "22" at bounding box center [827, 365] width 20 height 20
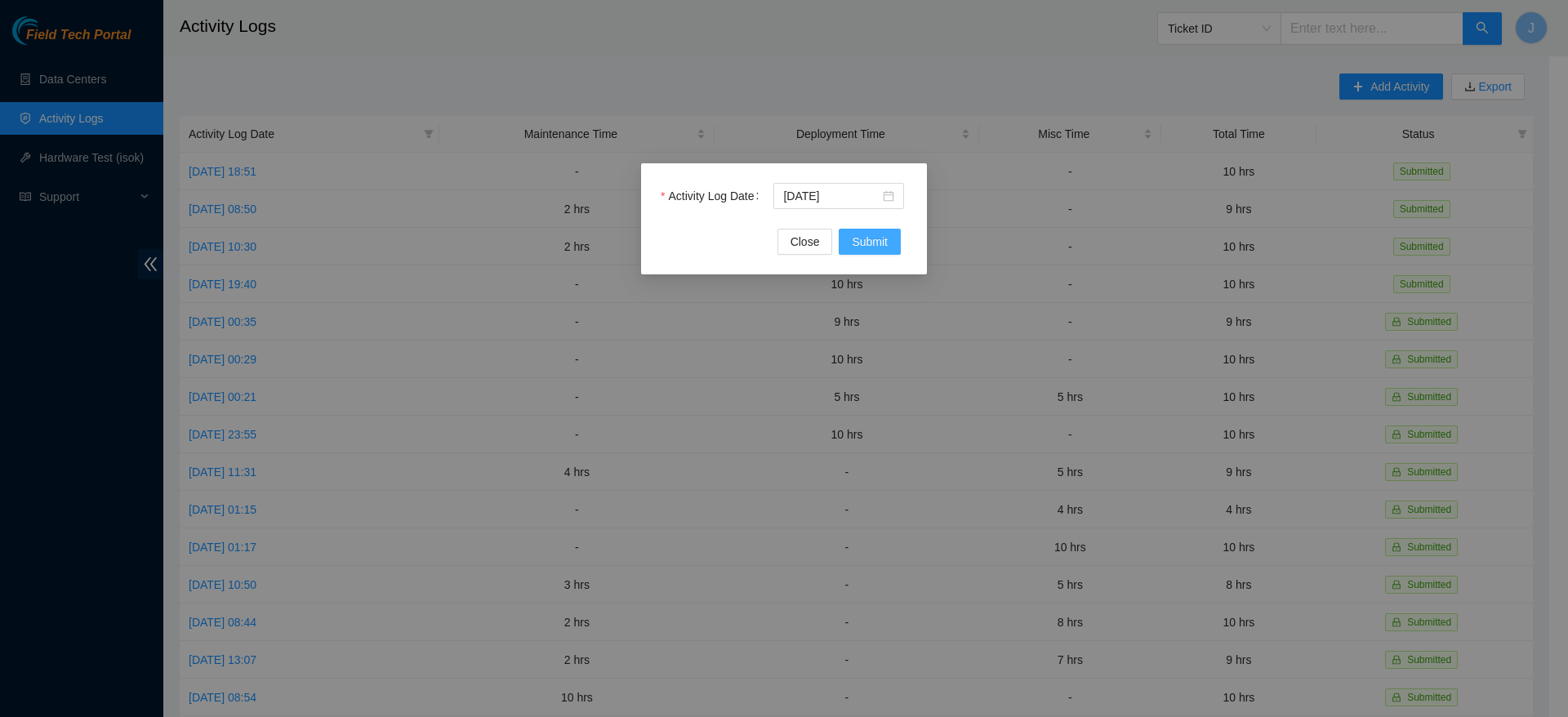
click at [881, 234] on span "Submit" at bounding box center [870, 242] width 36 height 18
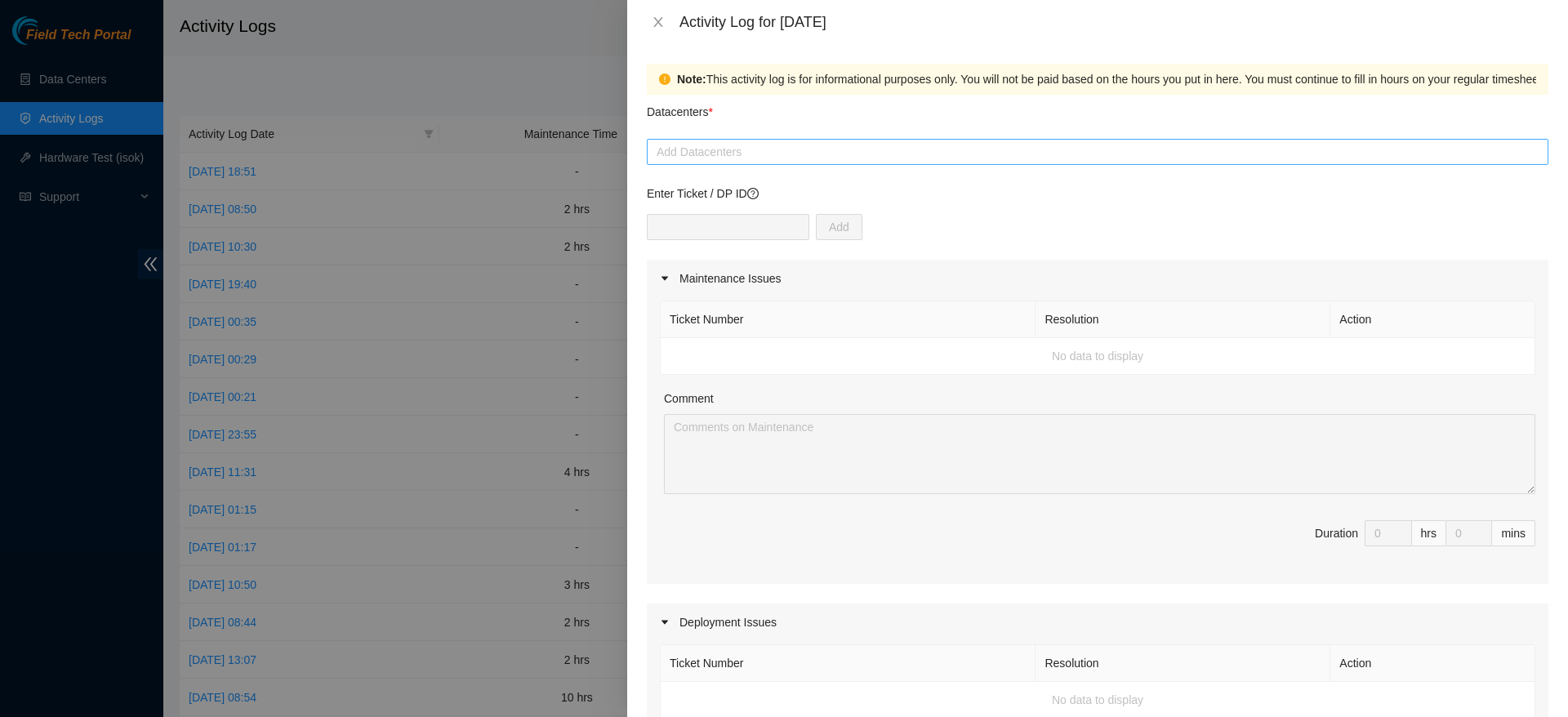
click at [798, 142] on div at bounding box center [1097, 152] width 893 height 20
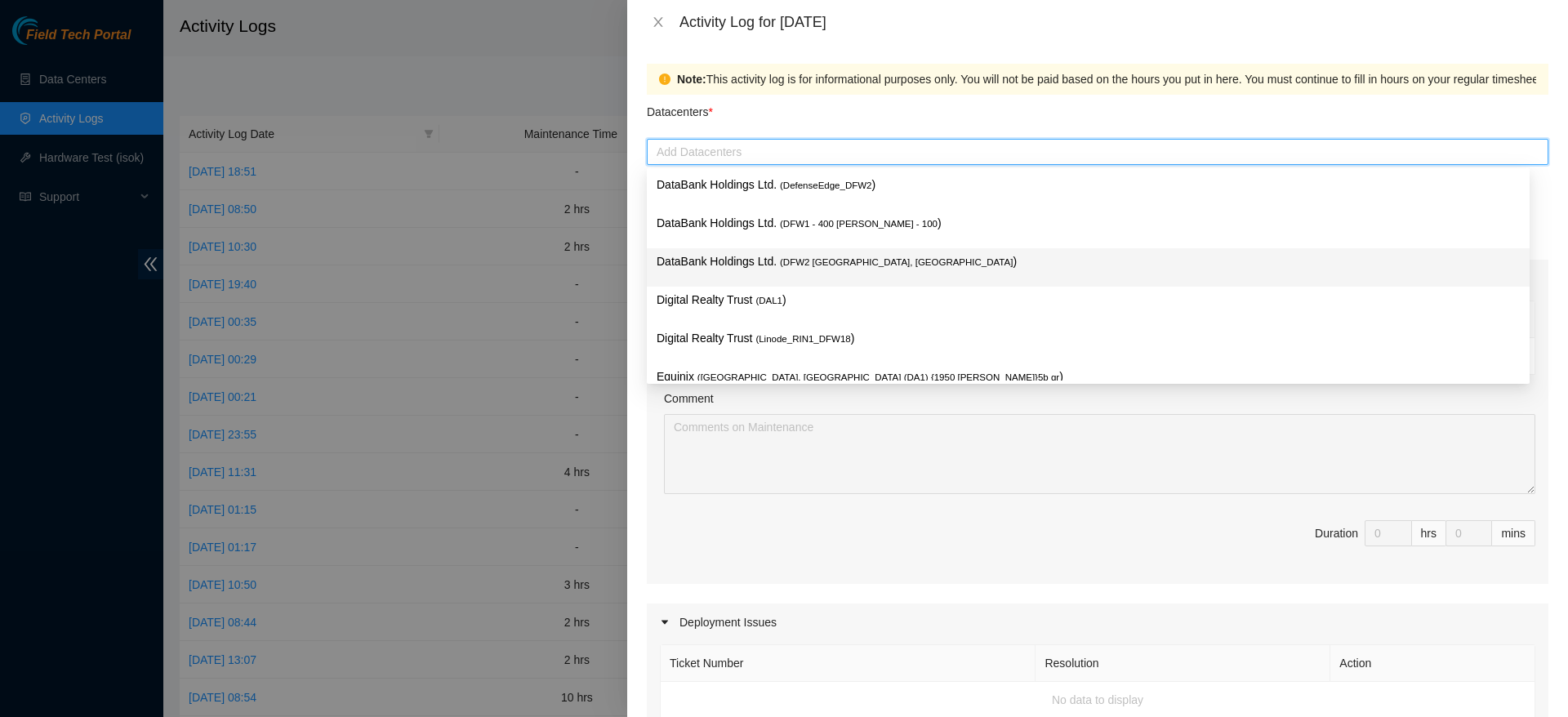
click at [859, 266] on span "( DFW2 [GEOGRAPHIC_DATA], [GEOGRAPHIC_DATA]" at bounding box center [896, 262] width 233 height 10
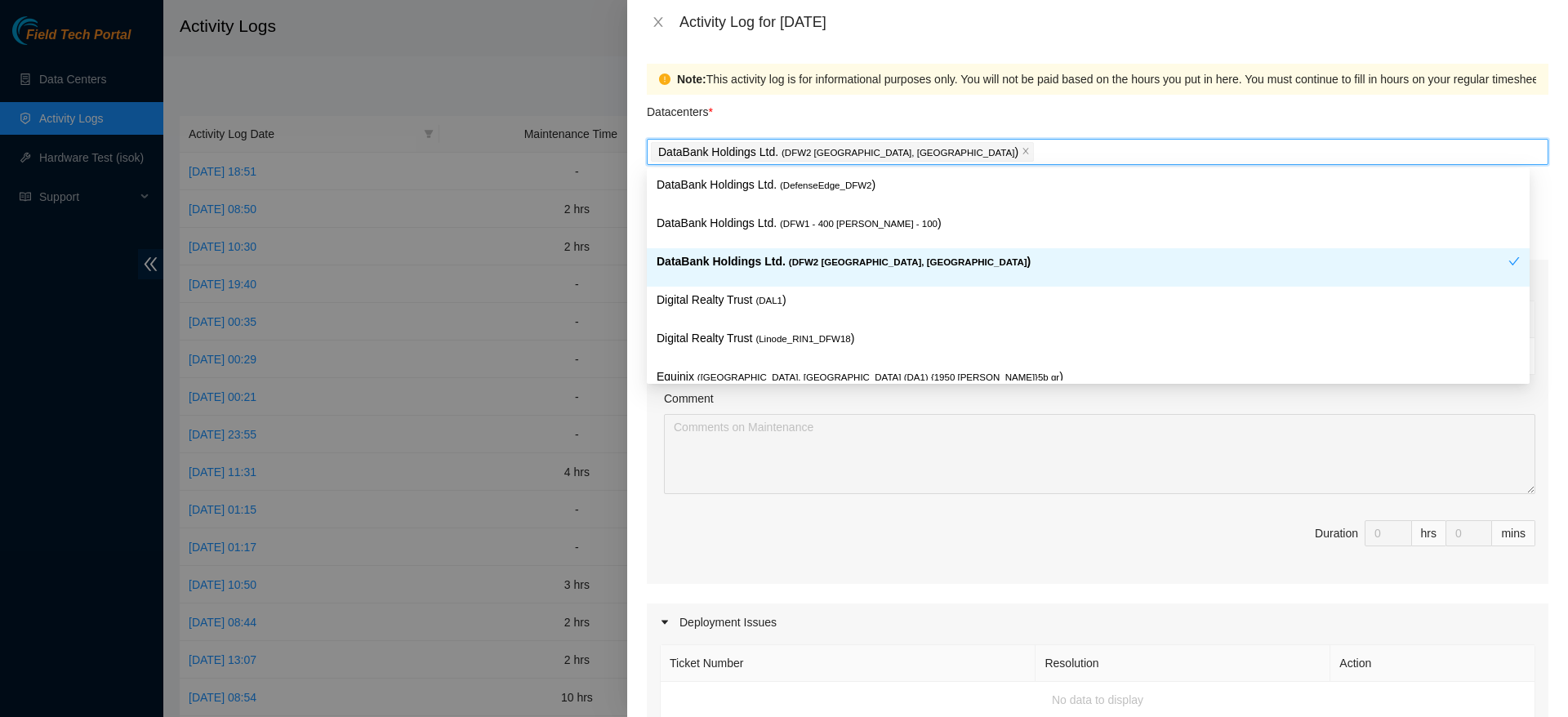
click at [995, 272] on div "DataBank Holdings Ltd. ( DFW2 [GEOGRAPHIC_DATA], [GEOGRAPHIC_DATA] )" at bounding box center [1082, 267] width 852 height 30
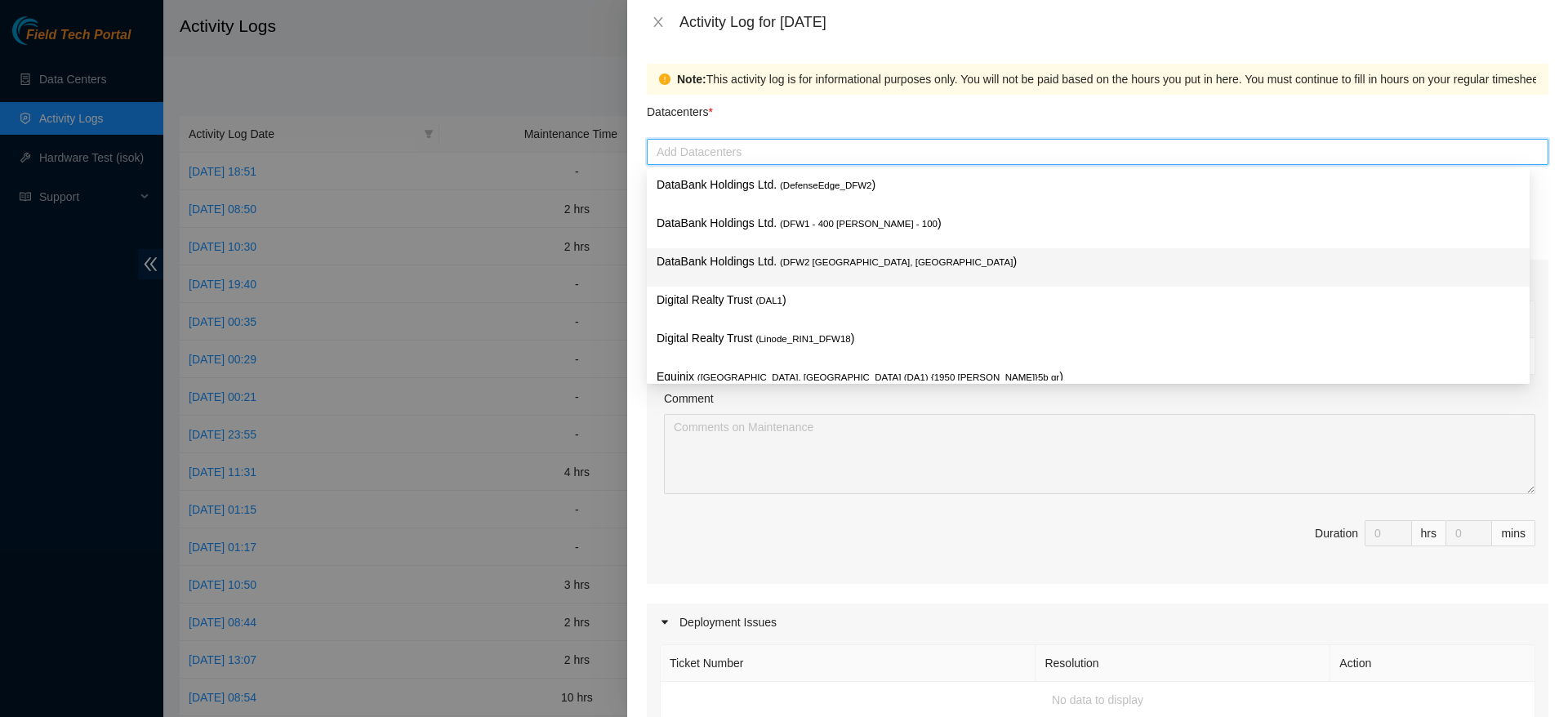
click at [1037, 256] on p "DataBank Holdings Ltd. ( DFW2 [GEOGRAPHIC_DATA], [GEOGRAPHIC_DATA] )" at bounding box center [1088, 261] width 863 height 19
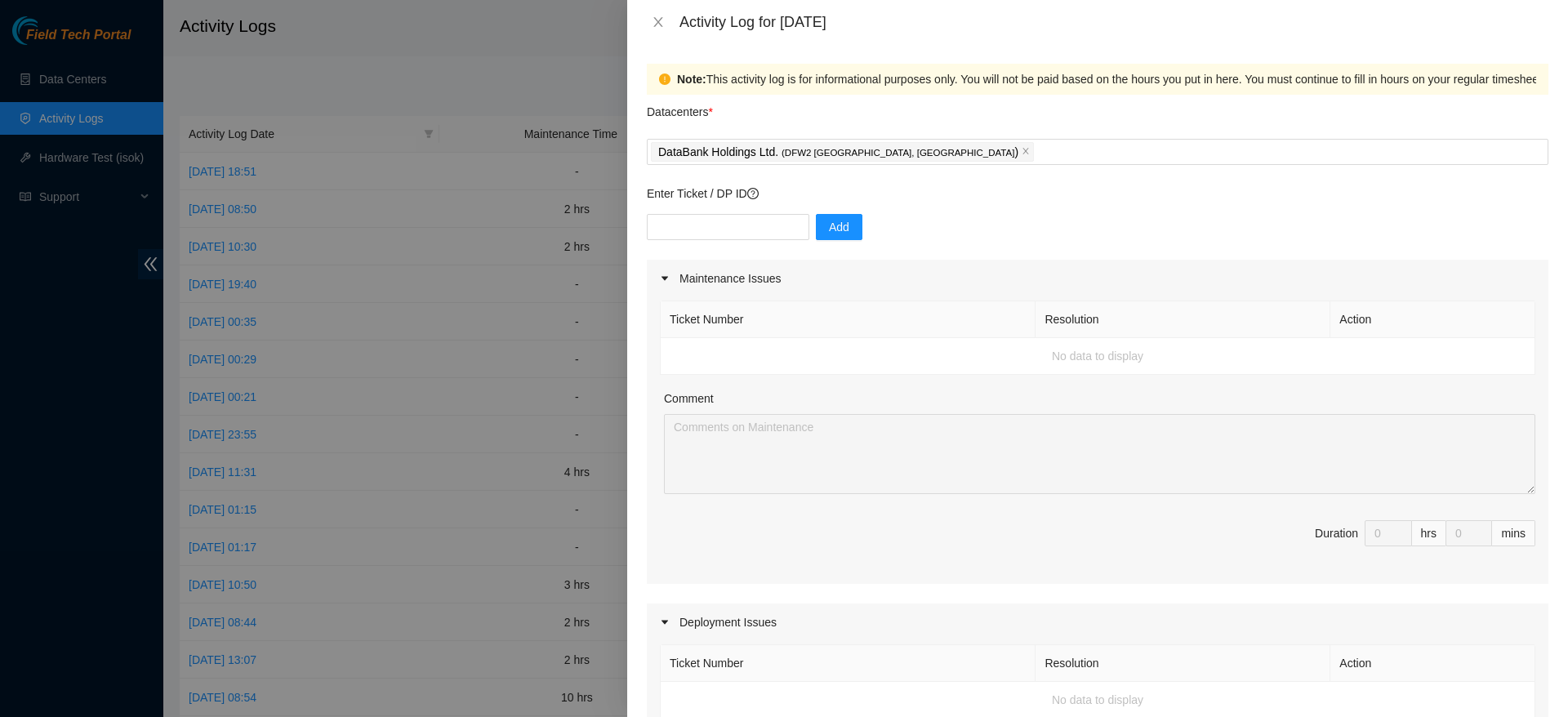
click at [1017, 95] on div "Datacenters *" at bounding box center [1097, 117] width 901 height 44
click at [769, 237] on input "text" at bounding box center [727, 227] width 162 height 26
click at [997, 178] on form "Datacenters * DataBank Holdings Ltd. ( DFW2 [GEOGRAPHIC_DATA], [GEOGRAPHIC_DATA…" at bounding box center [1097, 706] width 901 height 1222
click at [712, 229] on input "text" at bounding box center [727, 227] width 162 height 26
paste input "DP79334"
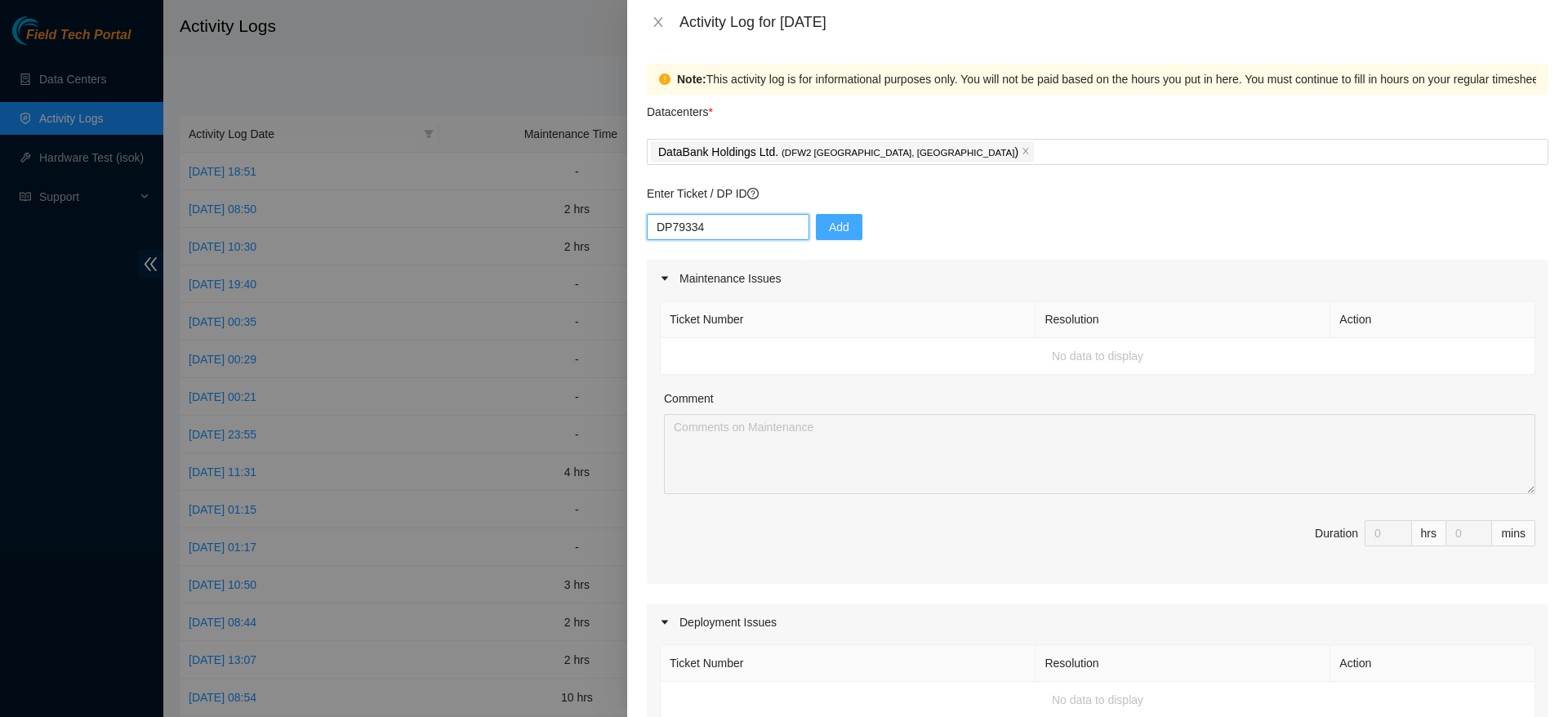
type input "DP79334"
click at [833, 230] on span "Add" at bounding box center [839, 227] width 20 height 18
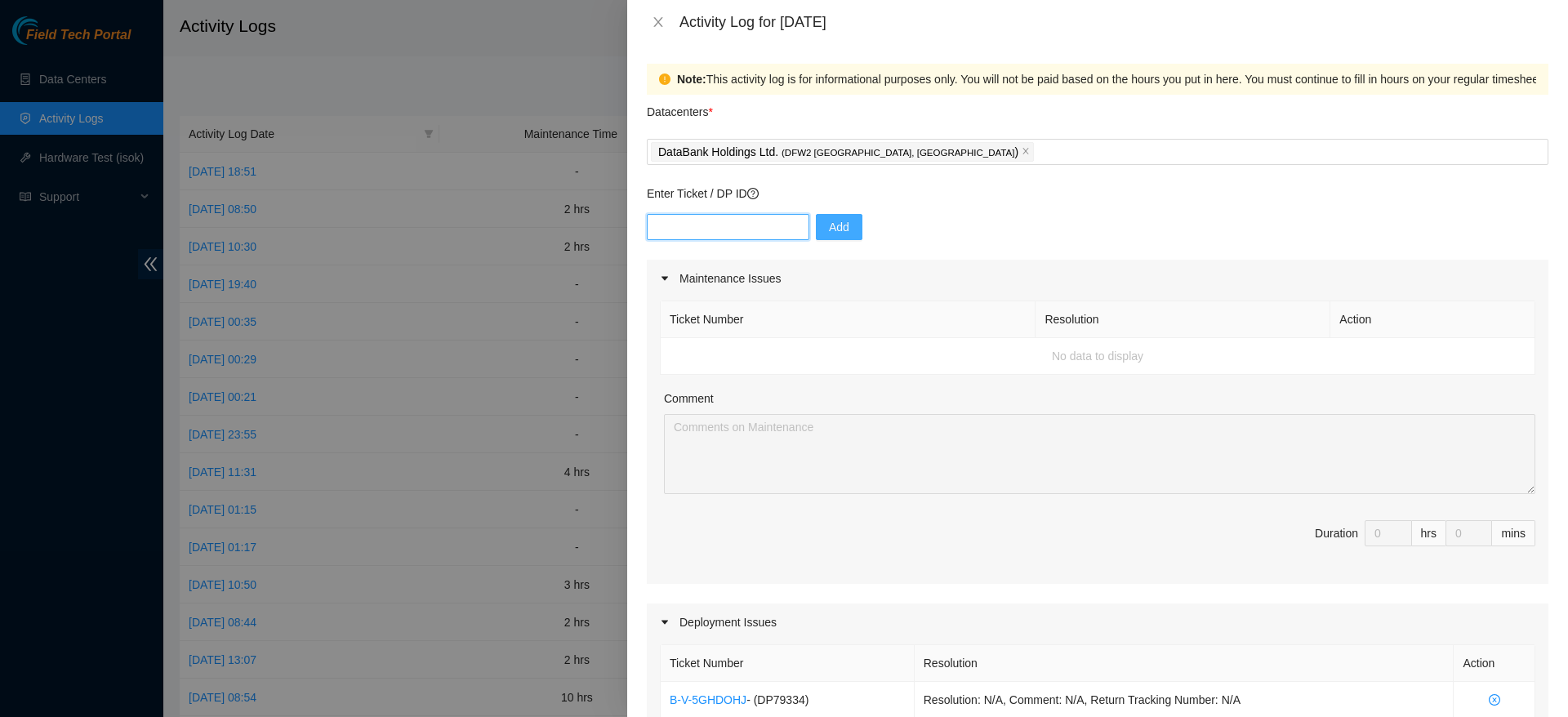
click at [736, 220] on input "text" at bounding box center [727, 227] width 162 height 26
paste input "DP80205"
type input "DP80205"
click at [829, 229] on span "Add" at bounding box center [839, 227] width 20 height 18
click at [745, 234] on input "text" at bounding box center [727, 227] width 162 height 26
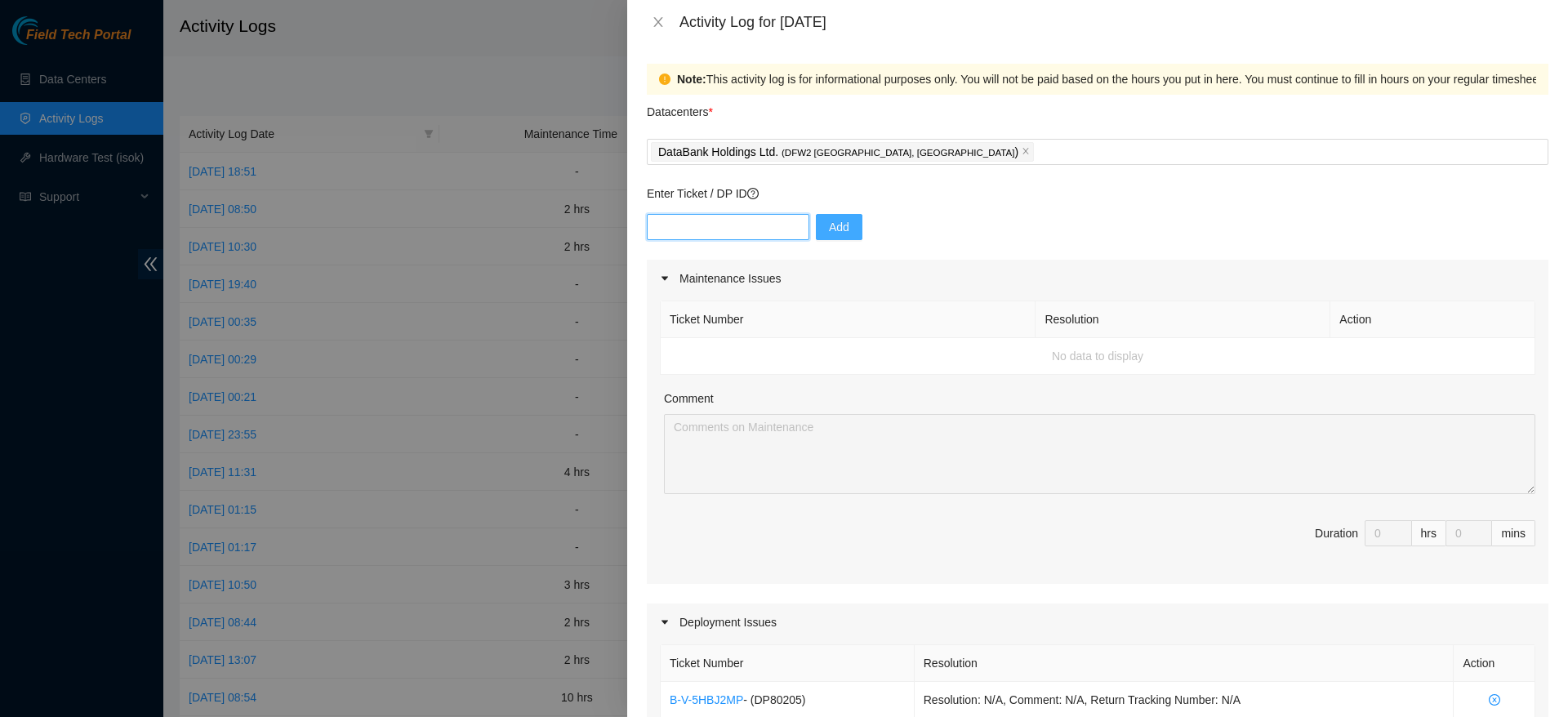
paste input "DP80203"
type input "DP80203"
click at [831, 220] on span "Add" at bounding box center [839, 227] width 20 height 18
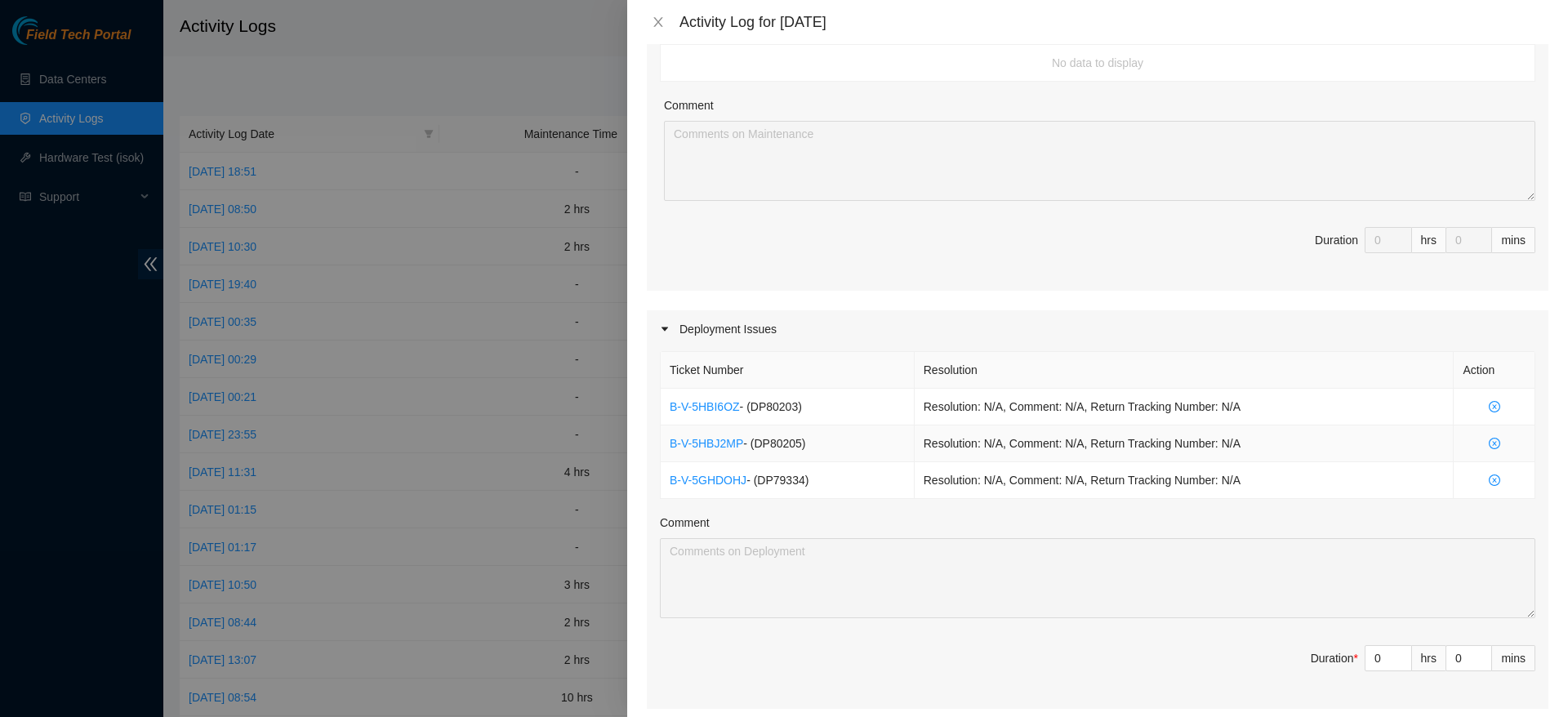
scroll to position [442, 0]
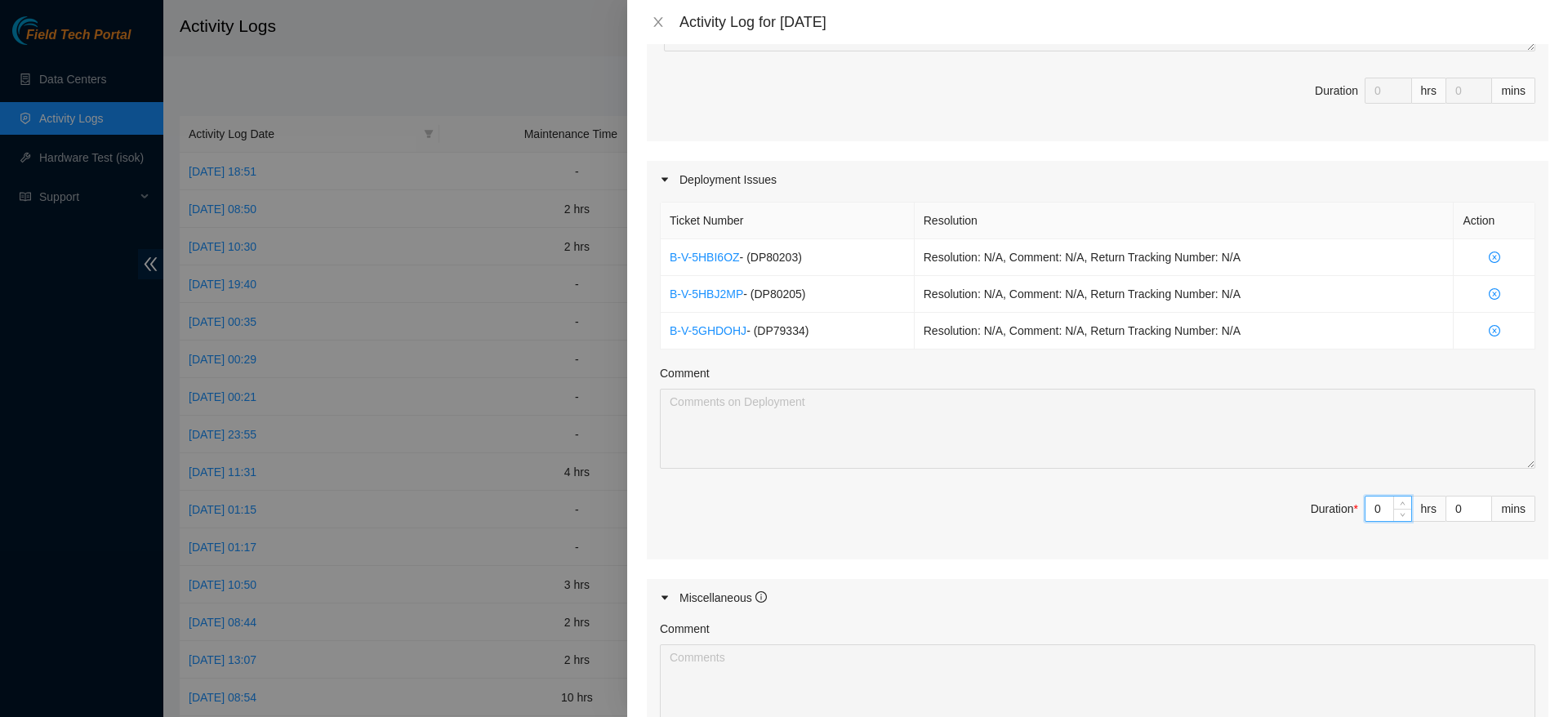
click at [1374, 515] on input "0" at bounding box center [1389, 509] width 46 height 25
type input "1"
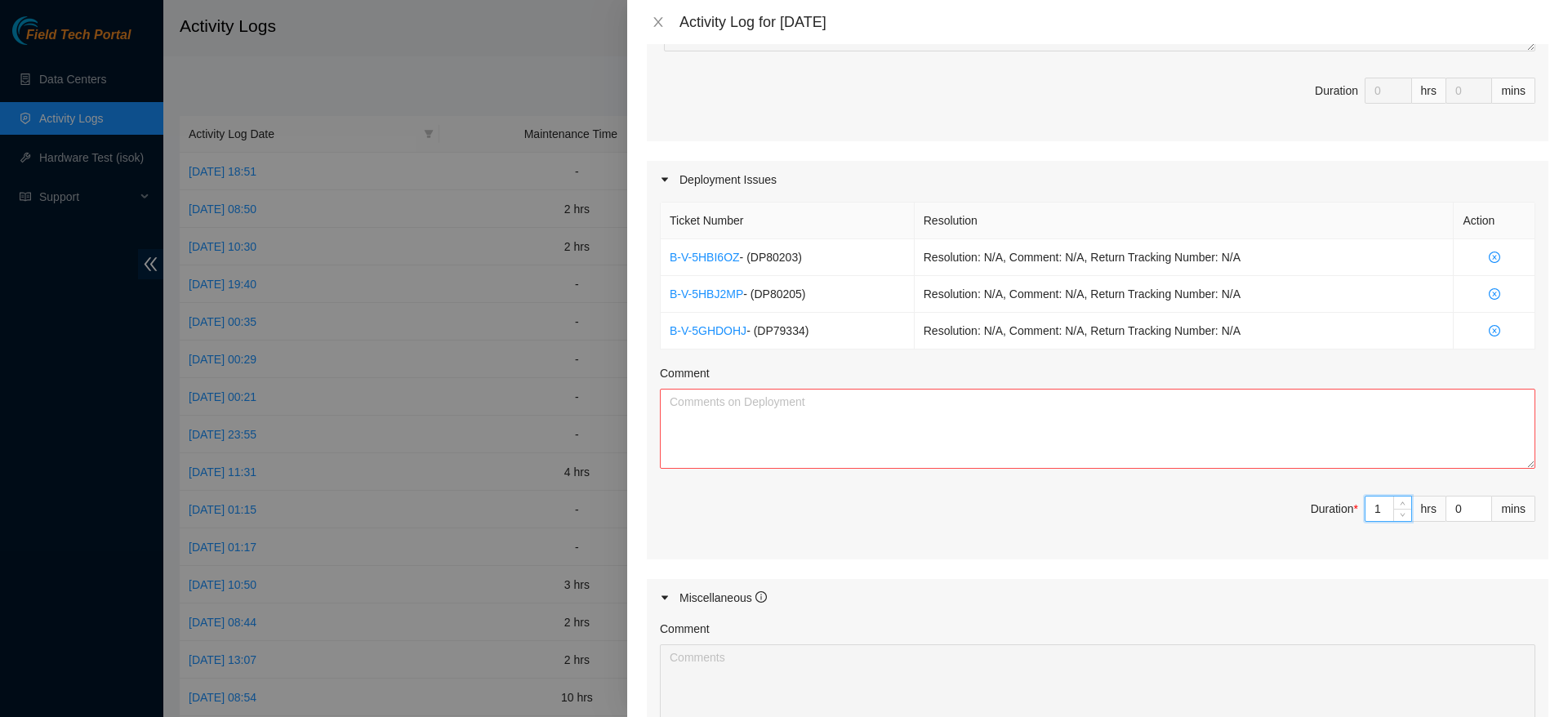
type input "10"
paste textarea "Worked on DP79334. Completed racking switches and added side rails, mounted bac…"
click at [904, 406] on textarea "Comment" at bounding box center [1097, 429] width 876 height 80
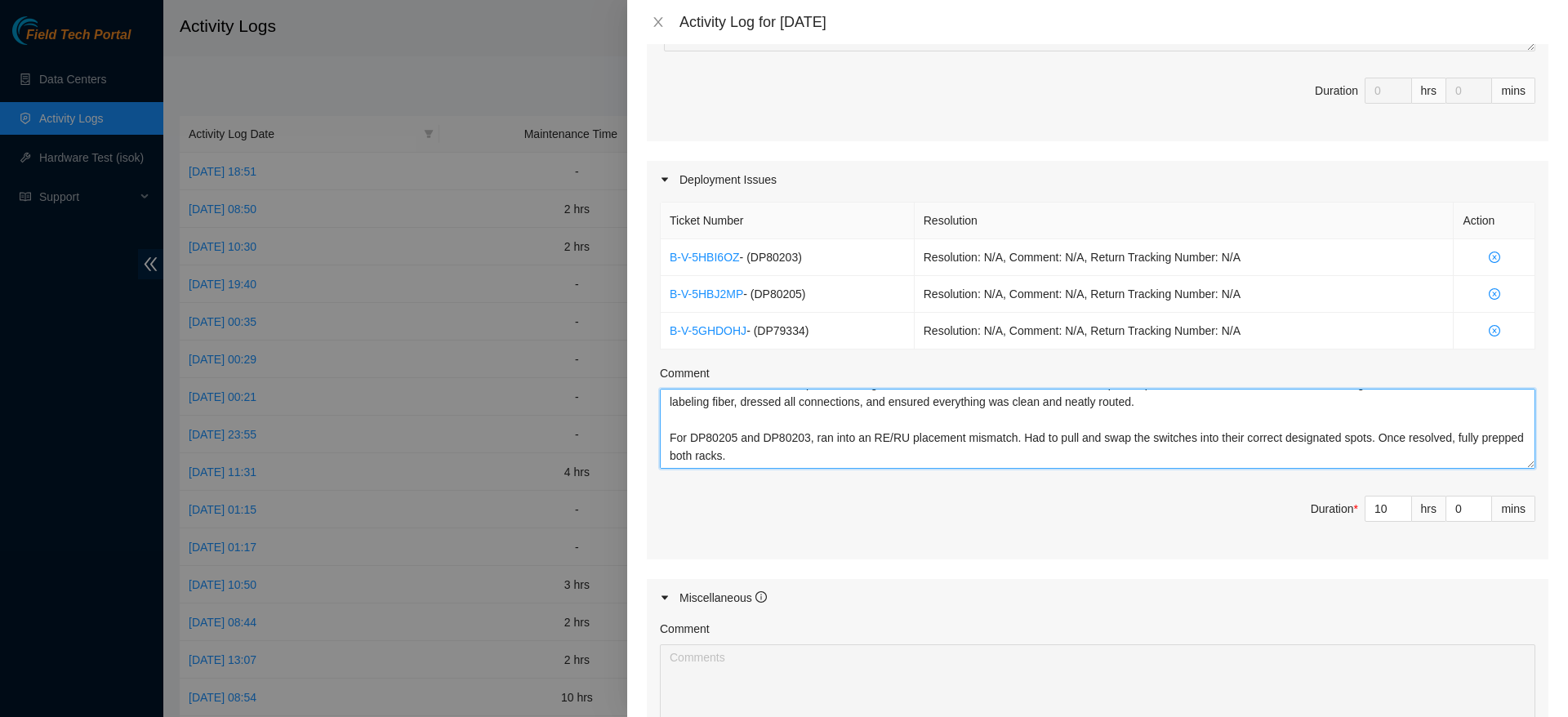
scroll to position [712, 0]
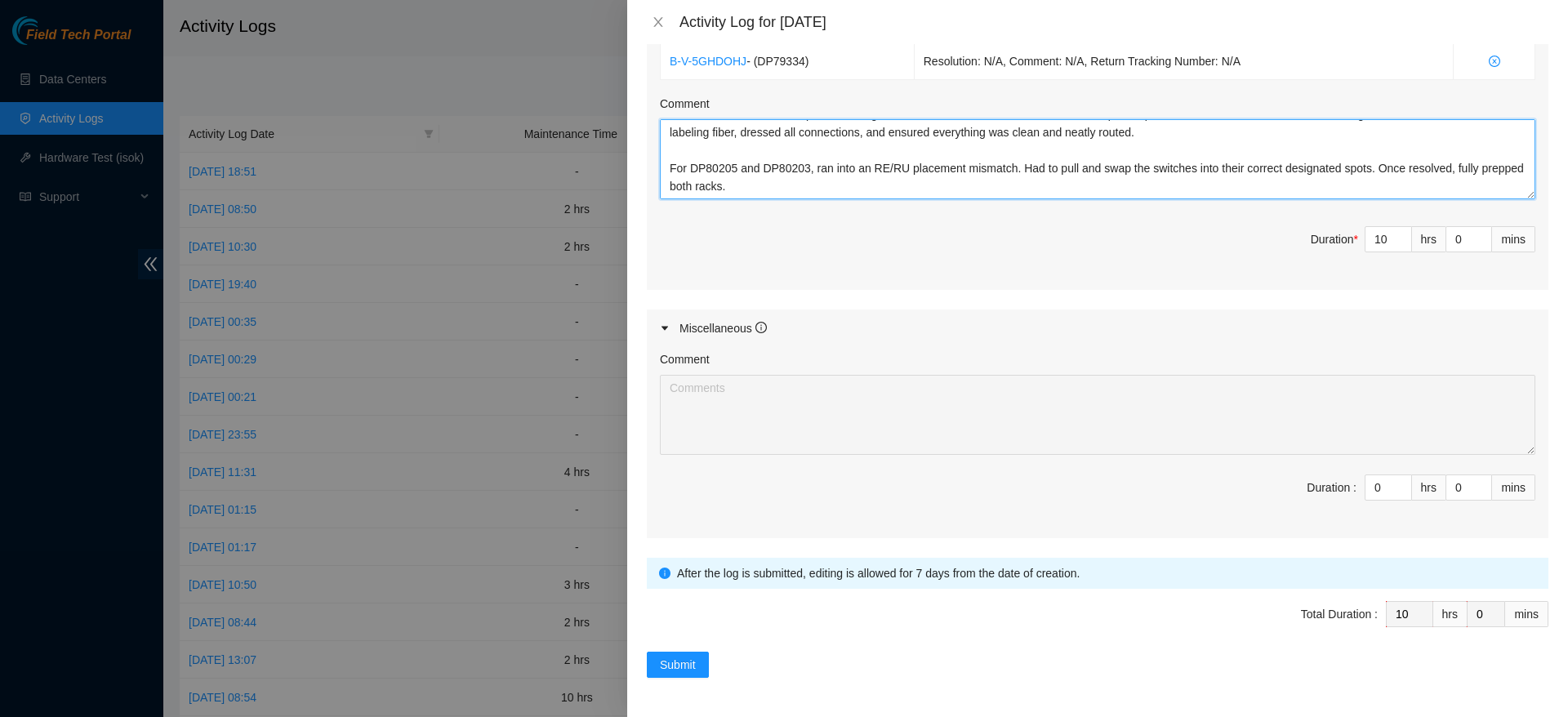
type textarea "Worked on DP79334. Completed racking switches and added side rails, mounted bac…"
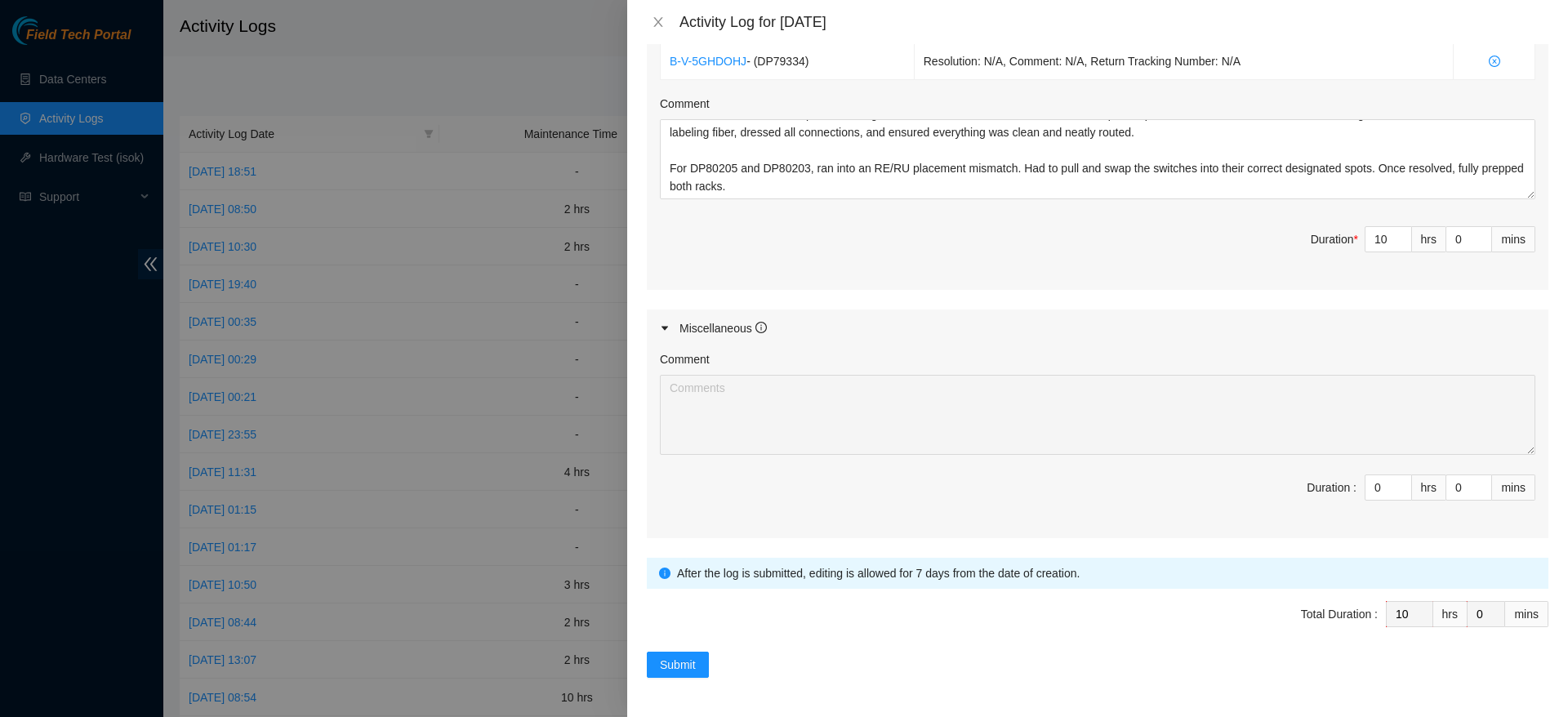
click at [683, 647] on form "Datacenters * DataBank Holdings Ltd. ( DFW2 [GEOGRAPHIC_DATA], [GEOGRAPHIC_DATA…" at bounding box center [1097, 29] width 901 height 1296
click at [684, 657] on span "Submit" at bounding box center [678, 665] width 36 height 18
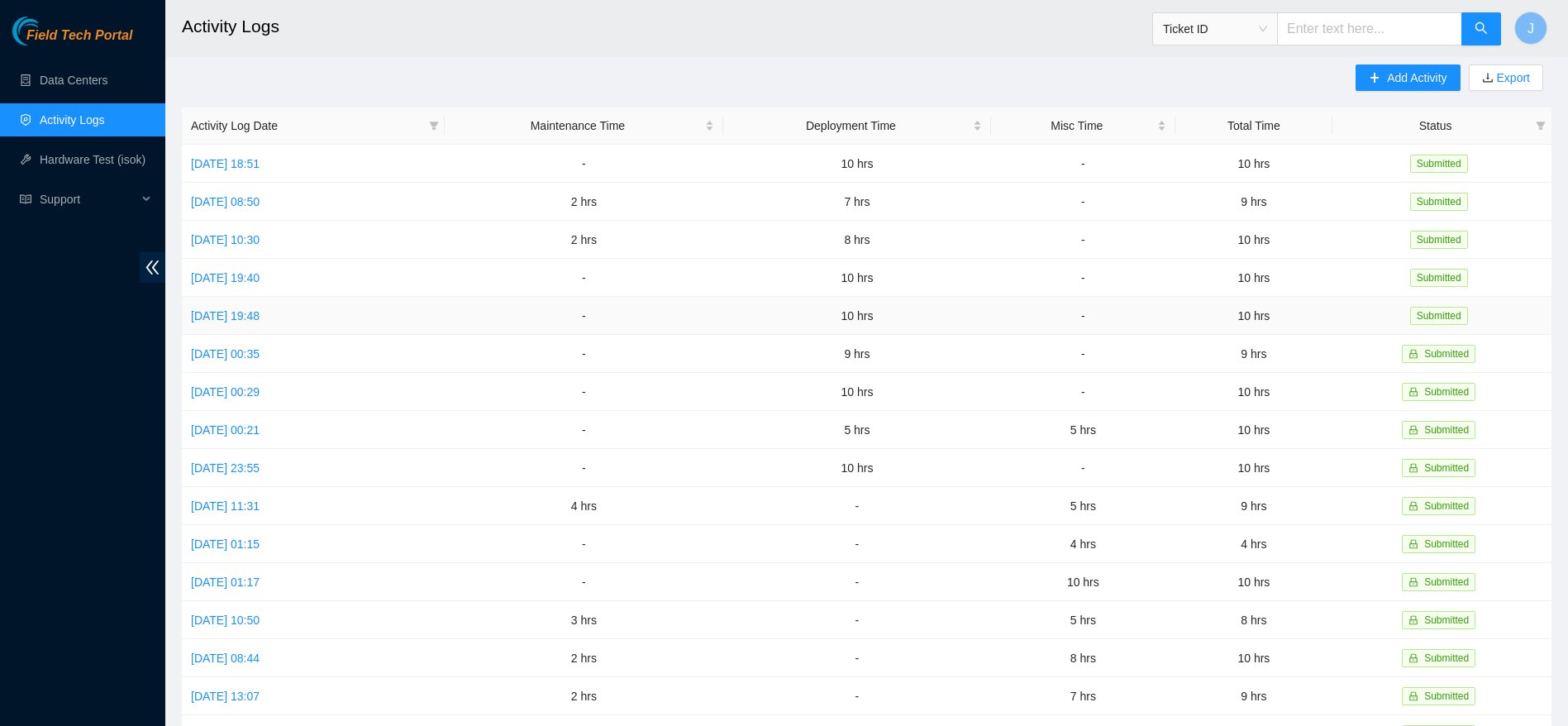
scroll to position [0, 0]
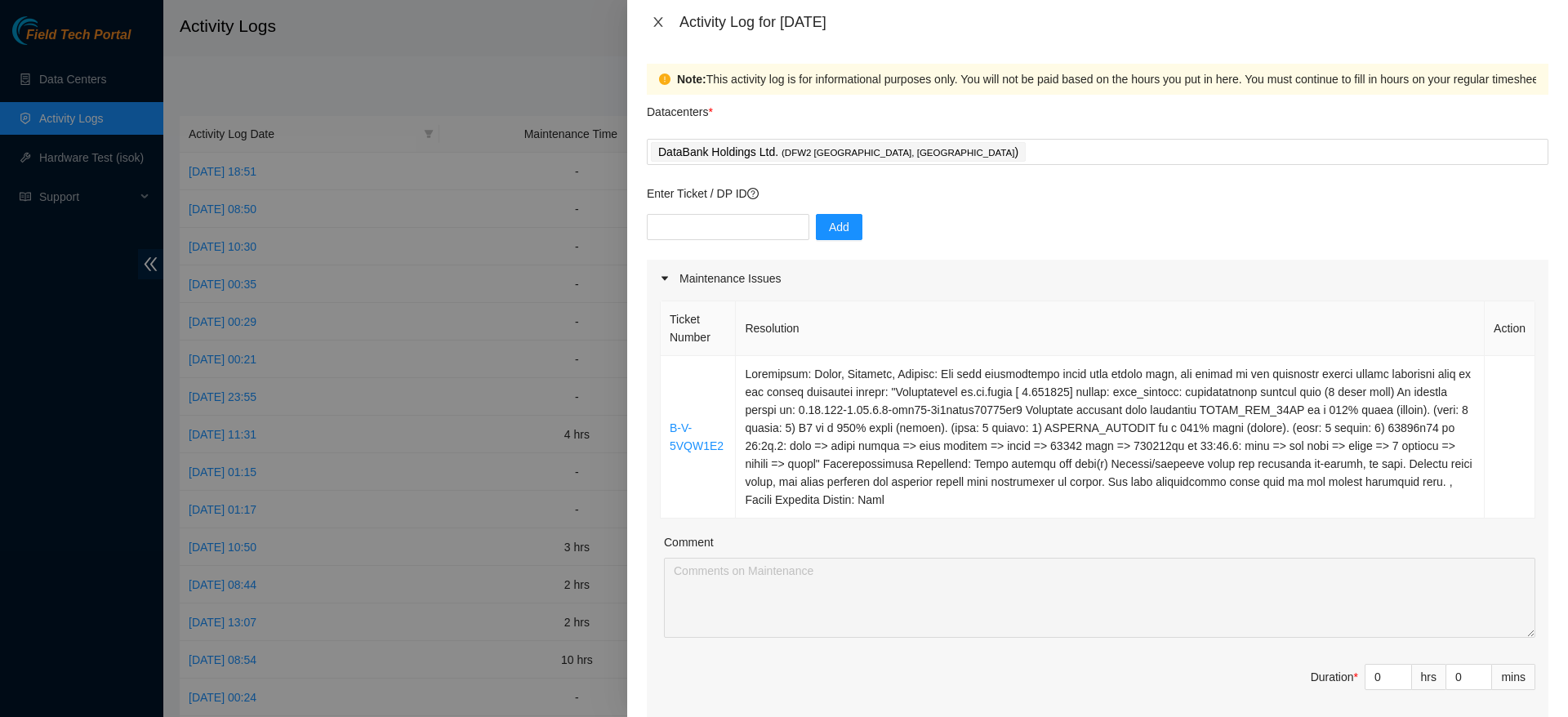
click at [666, 19] on button "Close" at bounding box center [658, 22] width 23 height 16
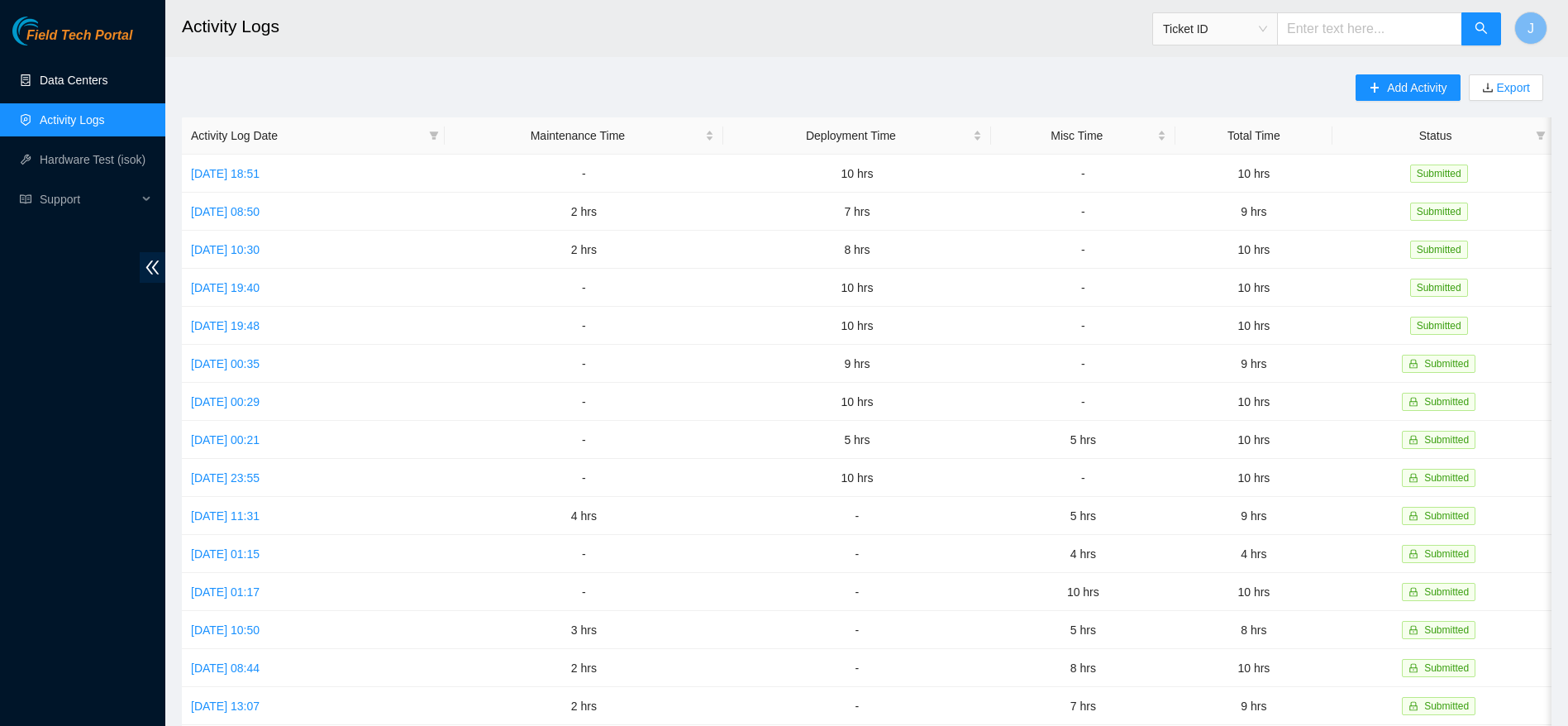
click at [99, 85] on link "Data Centers" at bounding box center [74, 80] width 68 height 13
